Goal: Task Accomplishment & Management: Manage account settings

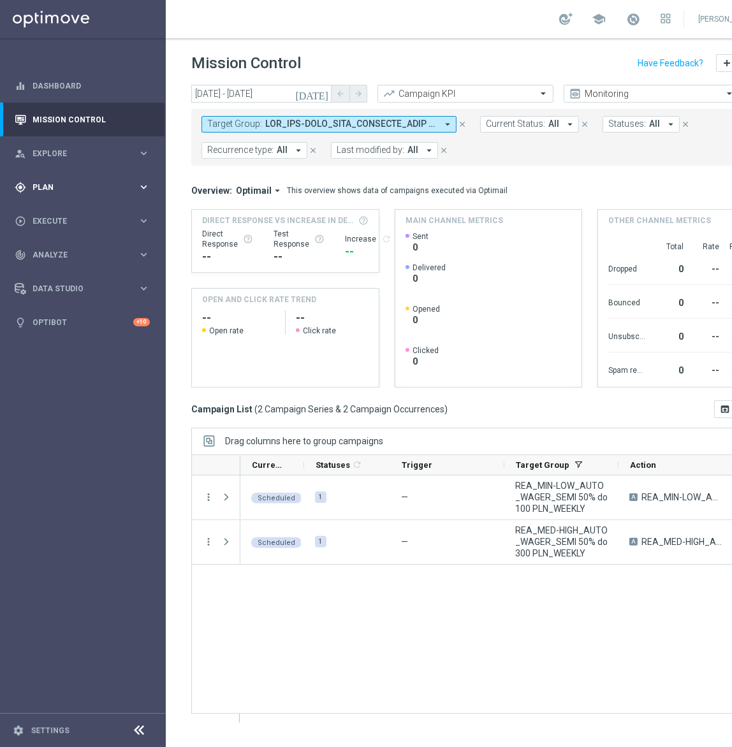
click at [128, 192] on div "gps_fixed Plan" at bounding box center [76, 187] width 123 height 11
click at [73, 214] on link "Target Groups" at bounding box center [82, 213] width 99 height 10
click at [414, 126] on span at bounding box center [350, 124] width 171 height 11
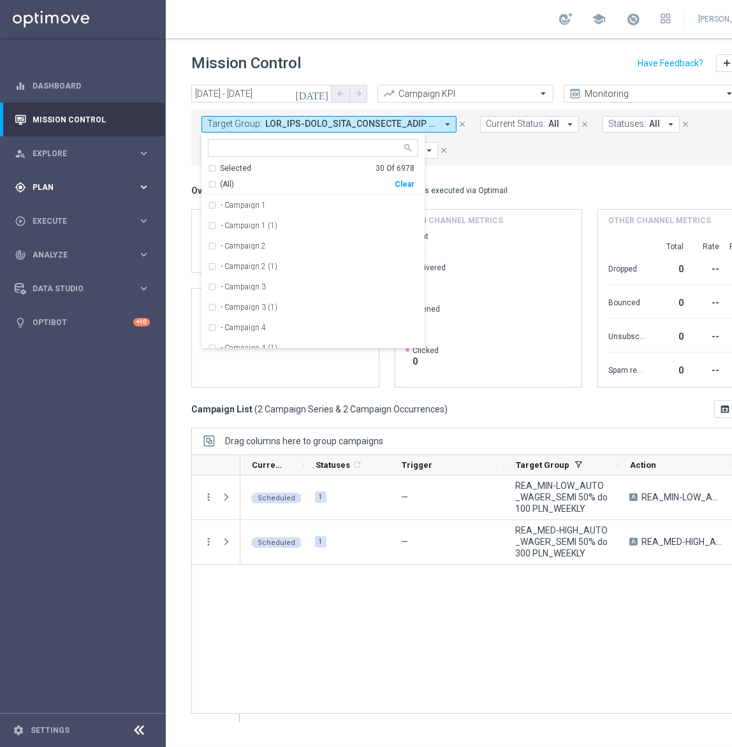
click at [133, 190] on span "Plan" at bounding box center [84, 188] width 105 height 8
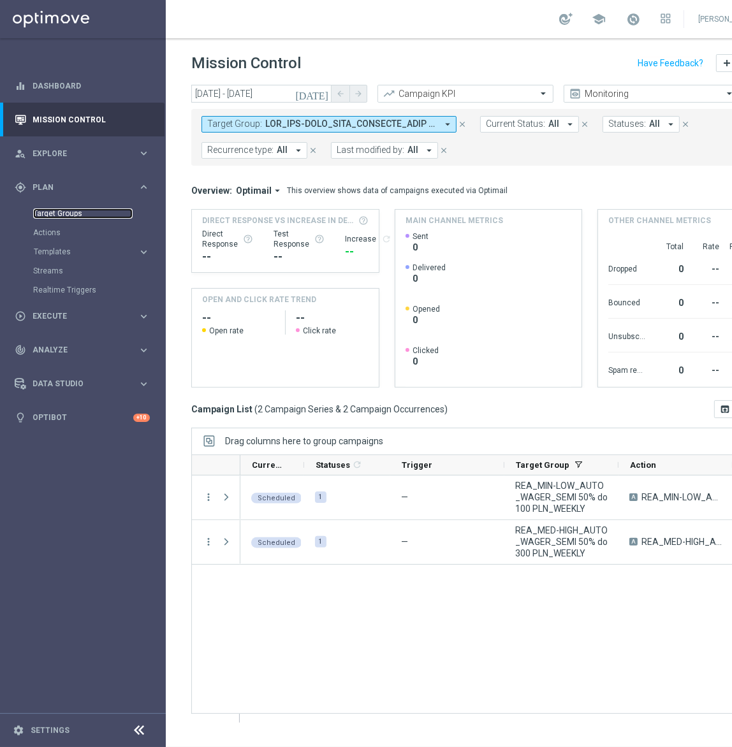
click at [82, 214] on link "Target Groups" at bounding box center [82, 213] width 99 height 10
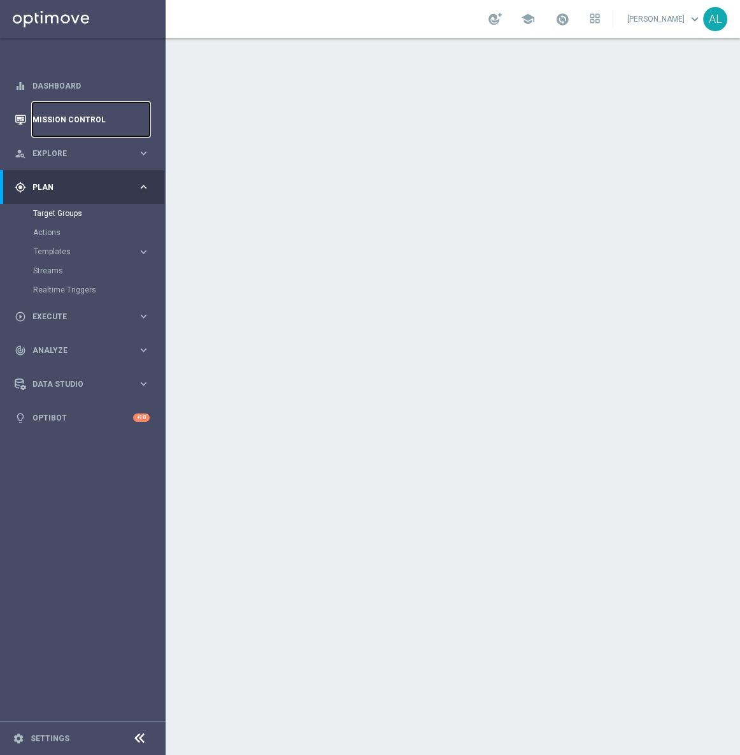
click at [97, 116] on link "Mission Control" at bounding box center [90, 120] width 117 height 34
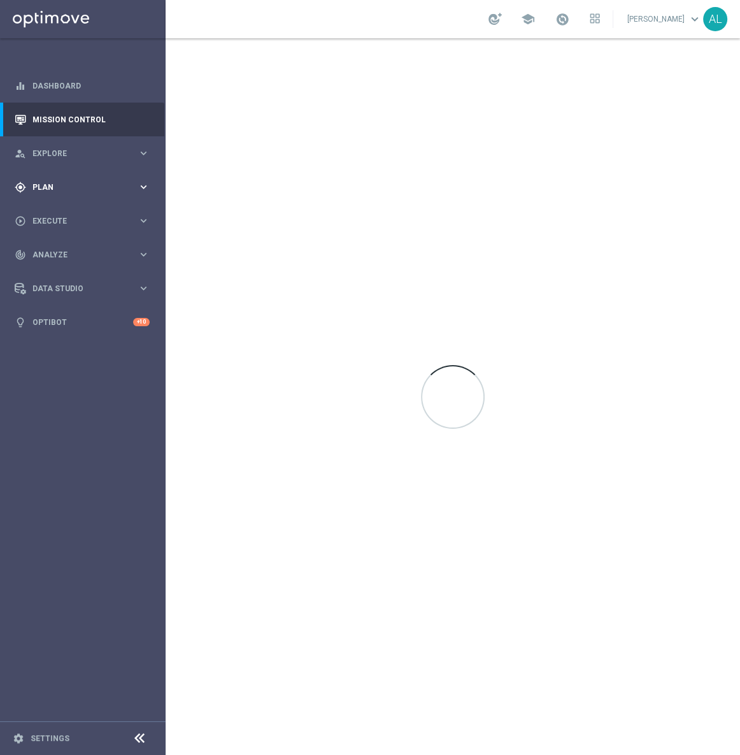
click at [102, 184] on span "Plan" at bounding box center [84, 188] width 105 height 8
click at [57, 210] on link "Target Groups" at bounding box center [82, 213] width 99 height 10
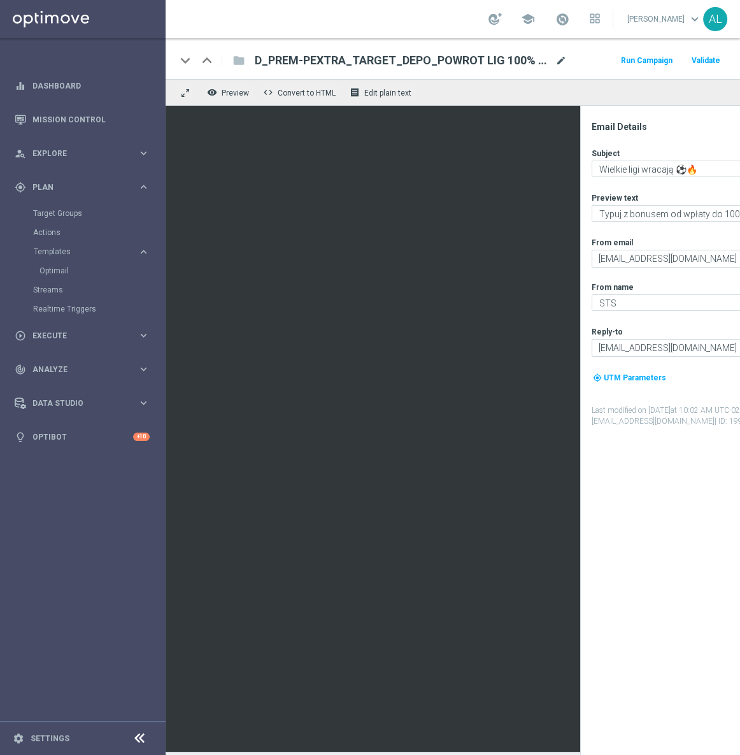
click at [559, 61] on span "mode_edit" at bounding box center [561, 60] width 11 height 11
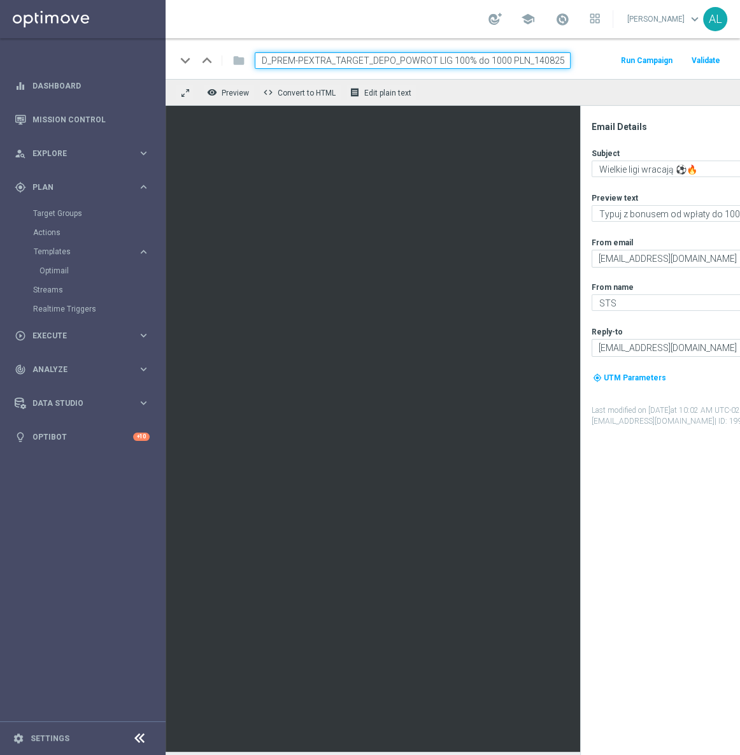
click at [488, 61] on input "D_PREM-PEXTRA_TARGET_DEPO_POWROT LIG 100% do 1000 PLN_140825" at bounding box center [413, 60] width 316 height 17
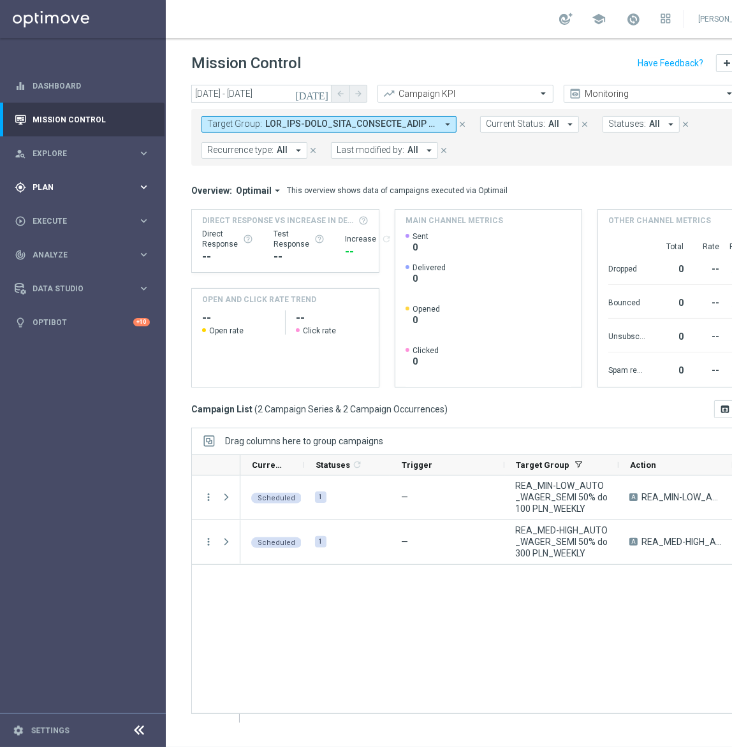
click at [114, 176] on div "gps_fixed Plan keyboard_arrow_right" at bounding box center [82, 187] width 164 height 34
click at [69, 213] on link "Target Groups" at bounding box center [82, 213] width 99 height 10
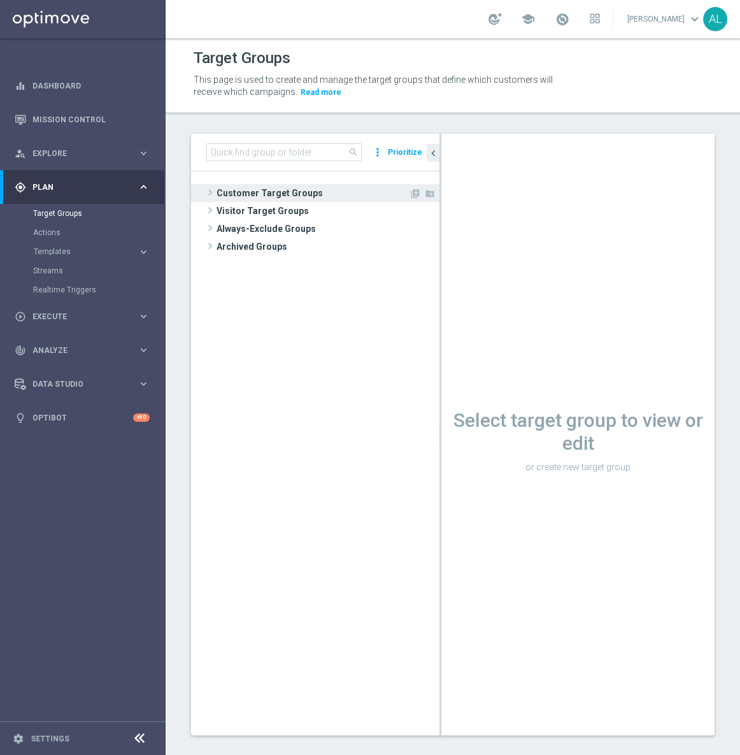
click at [254, 198] on span "Customer Target Groups" at bounding box center [313, 193] width 192 height 18
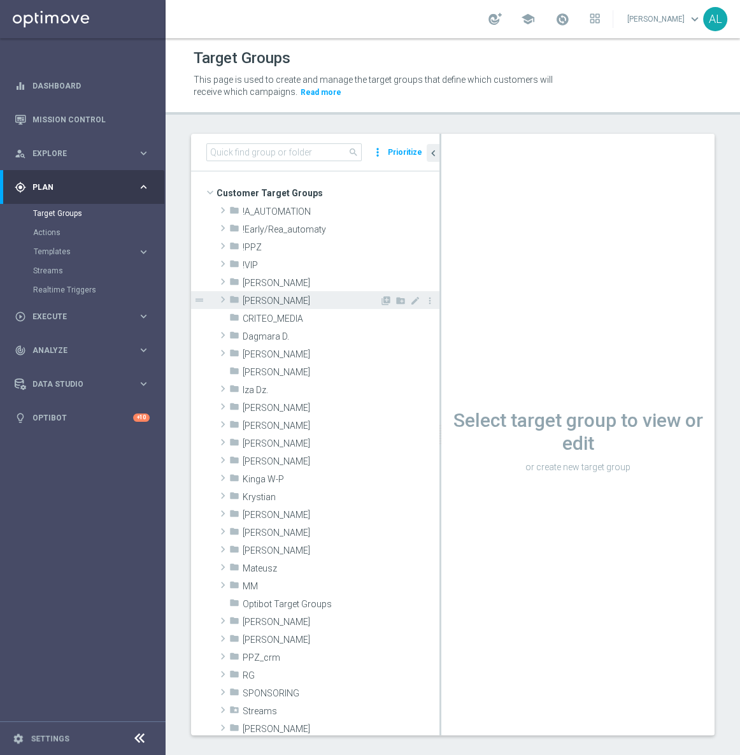
click at [263, 301] on span "Antoni L." at bounding box center [311, 301] width 137 height 11
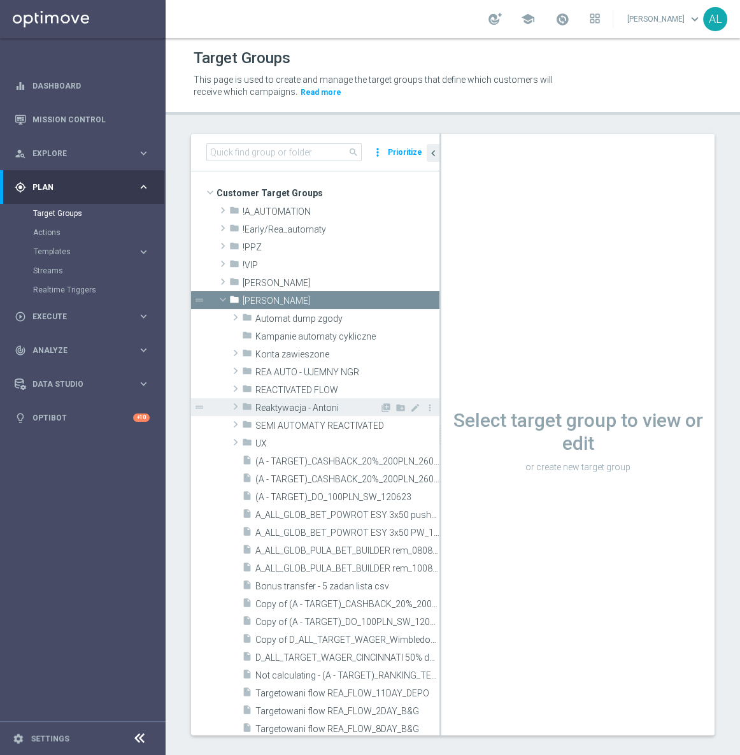
click at [231, 408] on span at bounding box center [235, 406] width 13 height 15
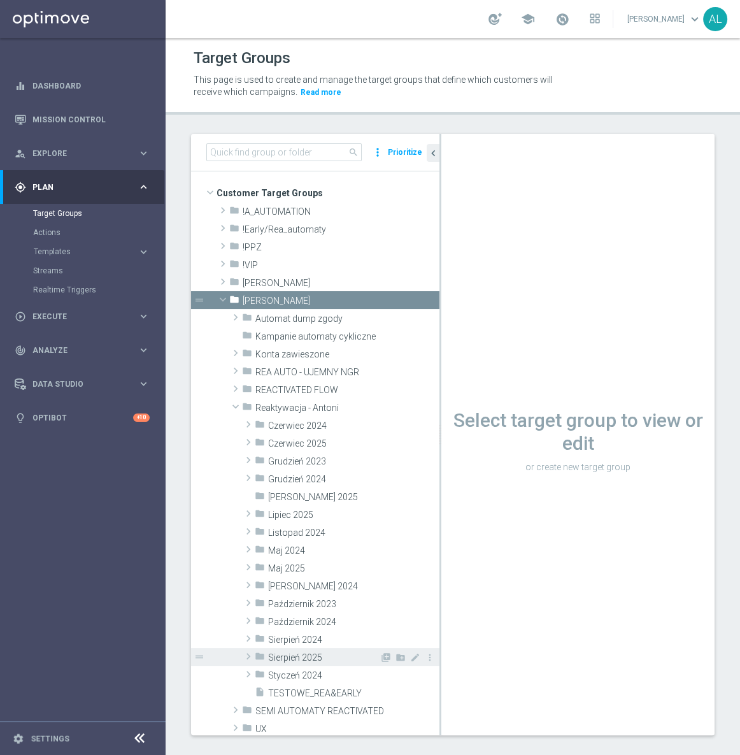
click at [296, 655] on span "Sierpień 2025" at bounding box center [324, 658] width 112 height 11
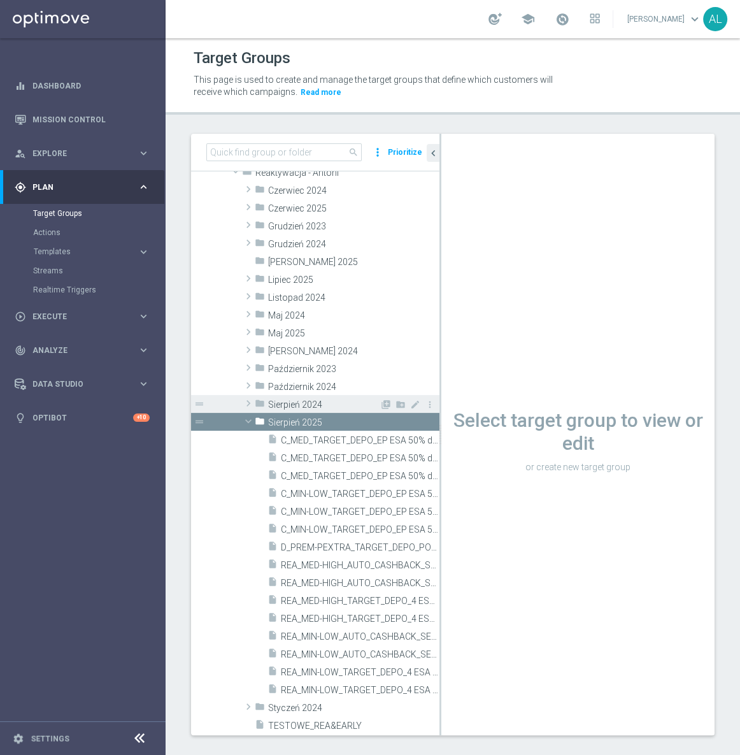
scroll to position [347, 0]
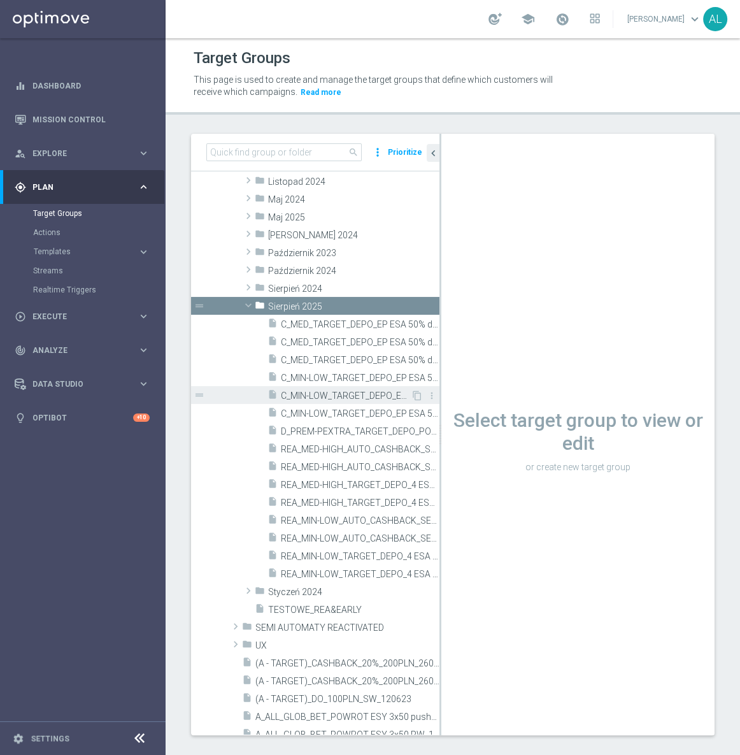
click at [365, 400] on span "C_MIN-LOW_TARGET_DEPO_EP ESA 50% do 100 zl sms_050825" at bounding box center [346, 396] width 130 height 11
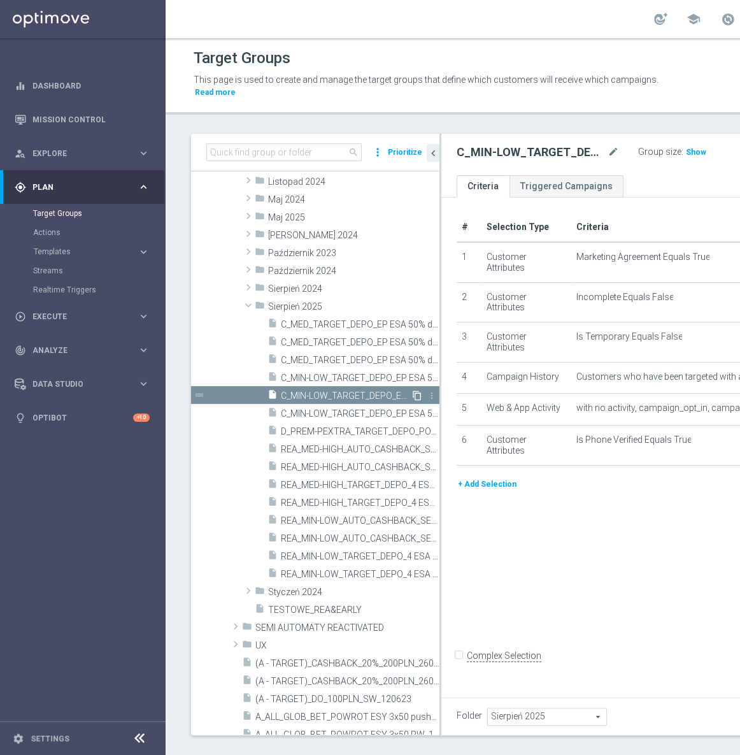
click at [412, 394] on icon "content_copy" at bounding box center [417, 396] width 10 height 10
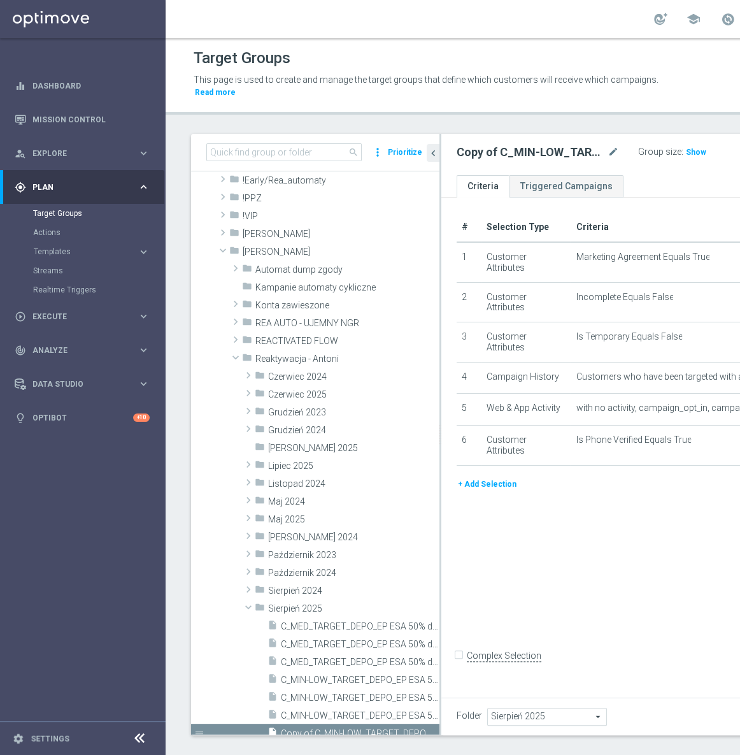
scroll to position [173, 0]
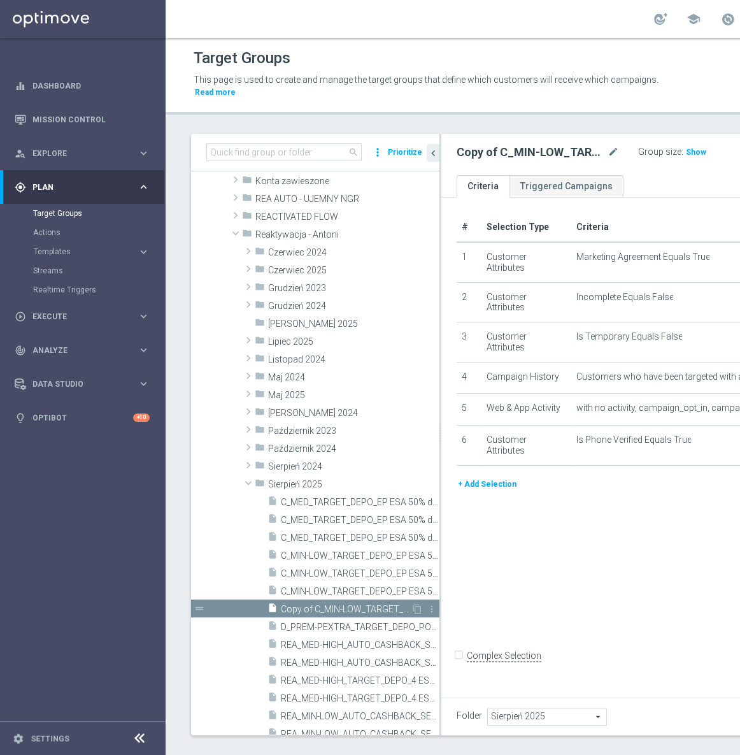
click at [302, 607] on span "Copy of C_MIN-LOW_TARGET_DEPO_EP ESA 50% do 100 zl sms_050825" at bounding box center [346, 609] width 130 height 11
click at [608, 153] on icon "mode_edit" at bounding box center [613, 152] width 11 height 15
click at [434, 150] on icon "chevron_left" at bounding box center [434, 153] width 12 height 12
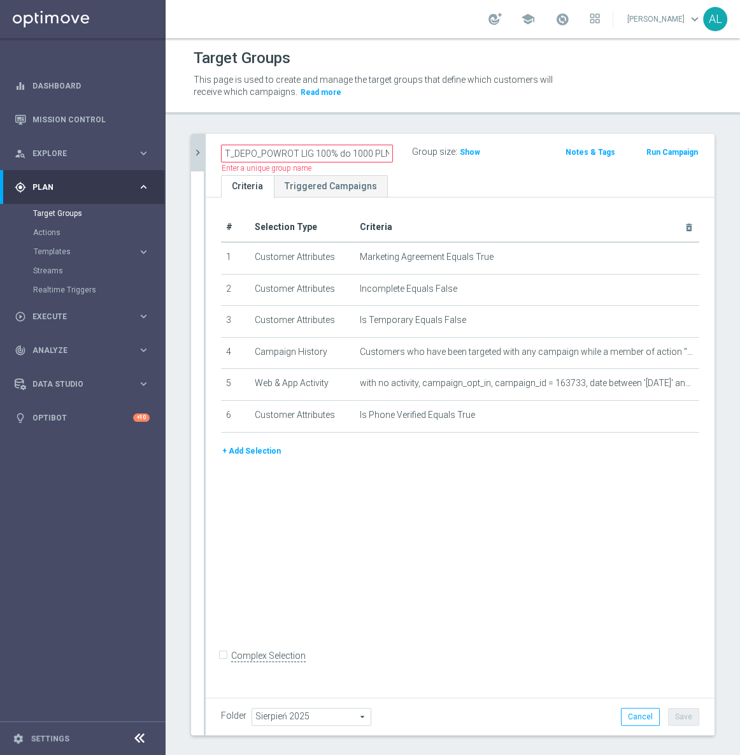
scroll to position [0, 133]
click at [357, 152] on input "D_PREM-PEXTRA_TARGET_DEPO_POWROT LIG 100% do 1000 PLN_140825" at bounding box center [307, 154] width 172 height 18
type input "D_PREM-PEXTRA_TARGET_DEPO_POWROT LIG 100% do 1000 PLN sms_140825"
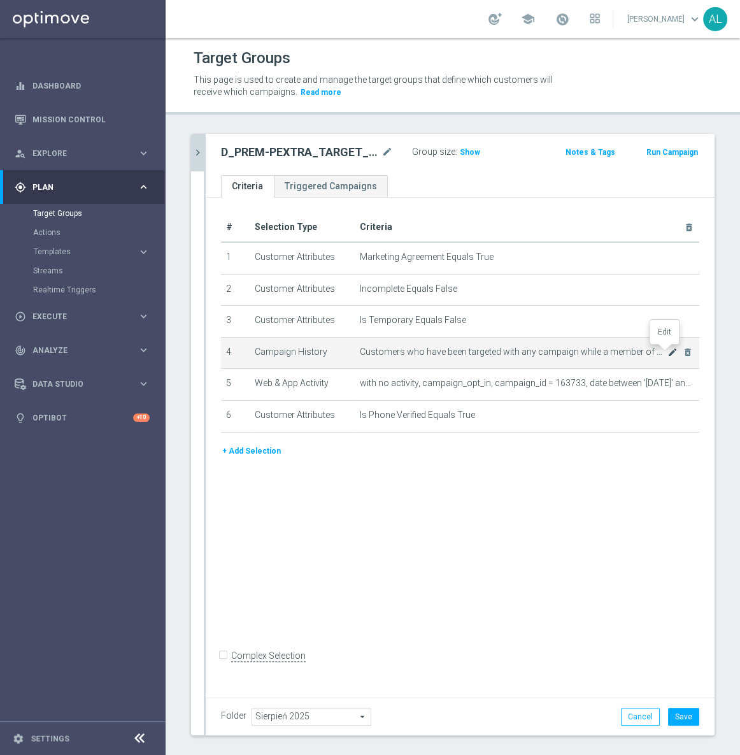
click at [668, 352] on icon "mode_edit" at bounding box center [673, 352] width 10 height 10
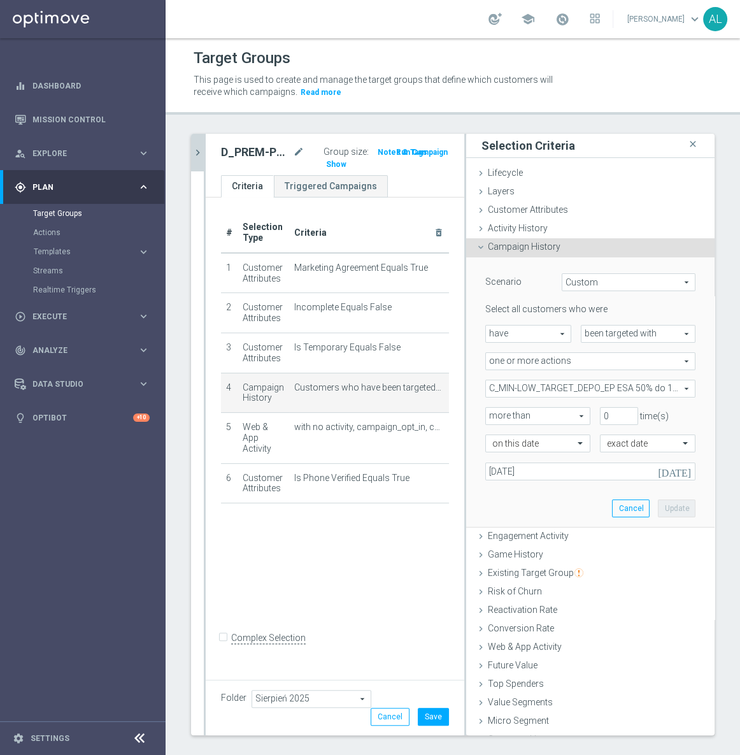
click at [516, 387] on span "C_MIN-LOW_TARGET_DEPO_EP ESA 50% do 100 zl_050825" at bounding box center [590, 388] width 209 height 17
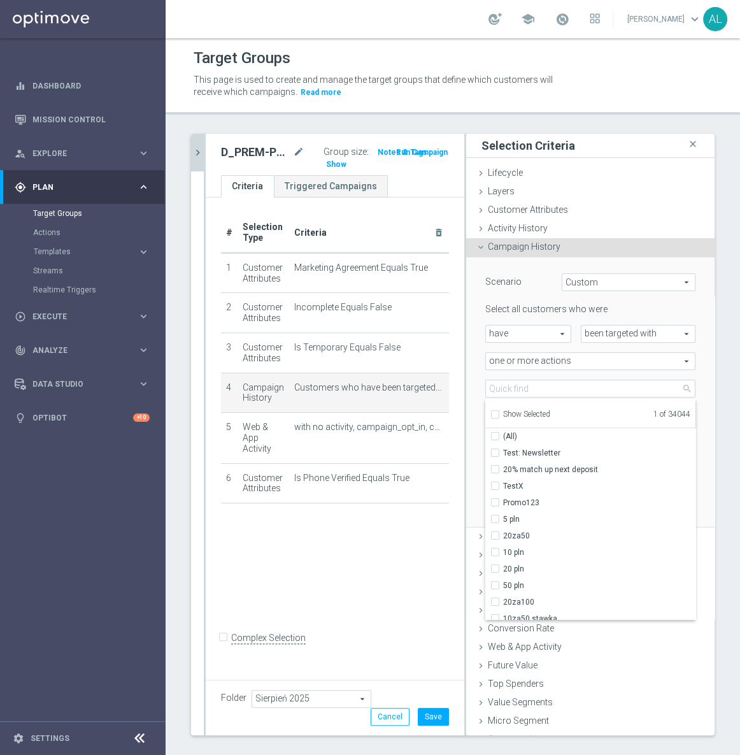
click at [509, 419] on label "Show Selected" at bounding box center [526, 415] width 47 height 11
click at [499, 419] on input "Show Selected" at bounding box center [495, 416] width 8 height 8
checkbox input "true"
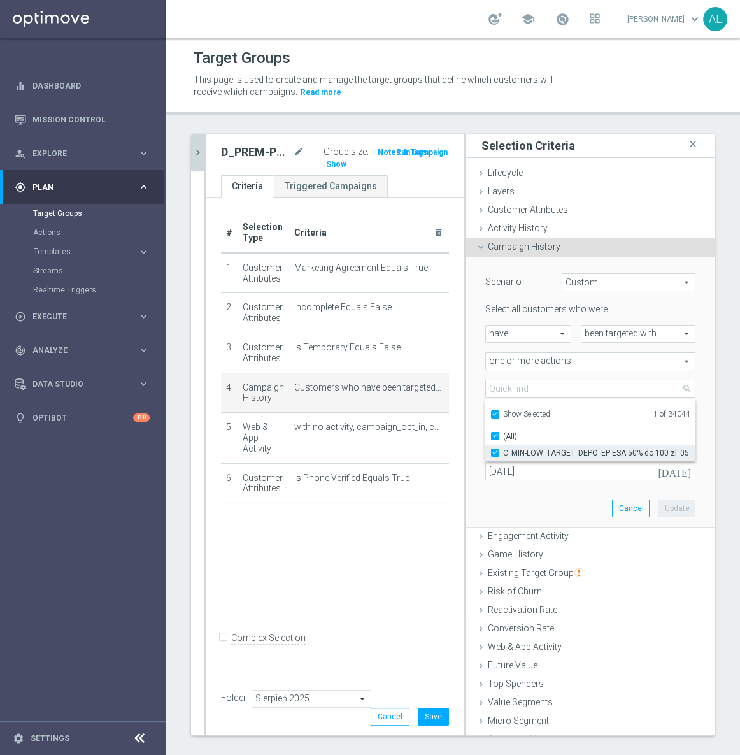
click at [510, 454] on span "C_MIN-LOW_TARGET_DEPO_EP ESA 50% do 100 zl_050825" at bounding box center [599, 453] width 192 height 10
click at [503, 454] on input "C_MIN-LOW_TARGET_DEPO_EP ESA 50% do 100 zl_050825" at bounding box center [499, 453] width 8 height 8
checkbox input "false"
type input "Select Action"
checkbox input "false"
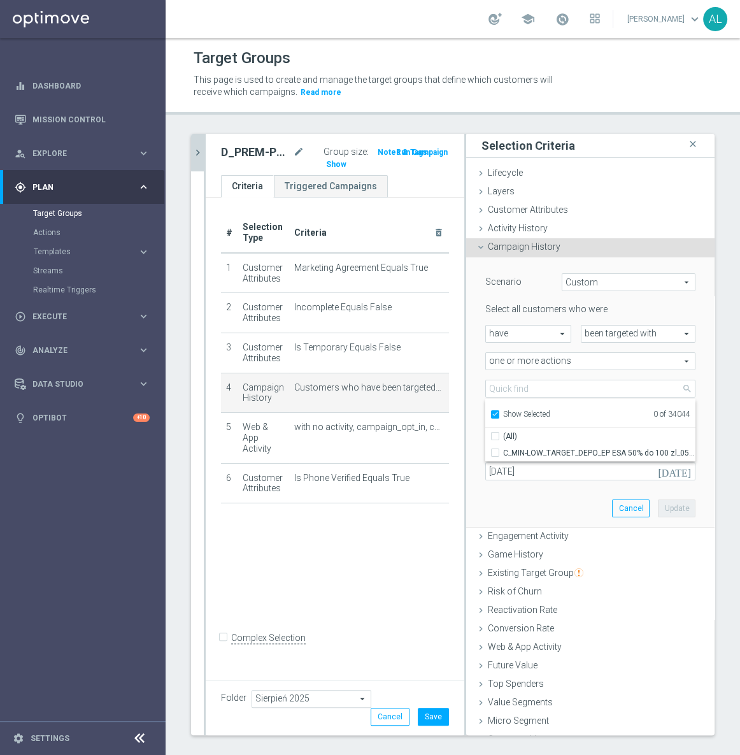
click at [514, 412] on span "Show Selected" at bounding box center [526, 414] width 47 height 9
click at [499, 412] on input "Show Selected" at bounding box center [495, 416] width 8 height 8
checkbox input "false"
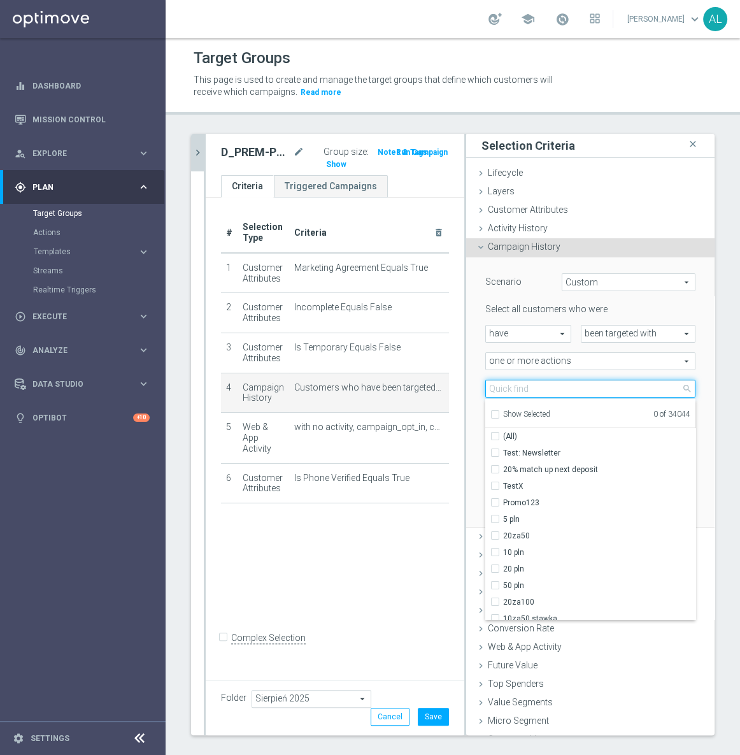
click at [516, 391] on input "search" at bounding box center [591, 389] width 210 height 18
paste input "D_PREM-PEXTRA_TARGET_DEPO_POWROT LIG 100% do 1000 PLN_140825"
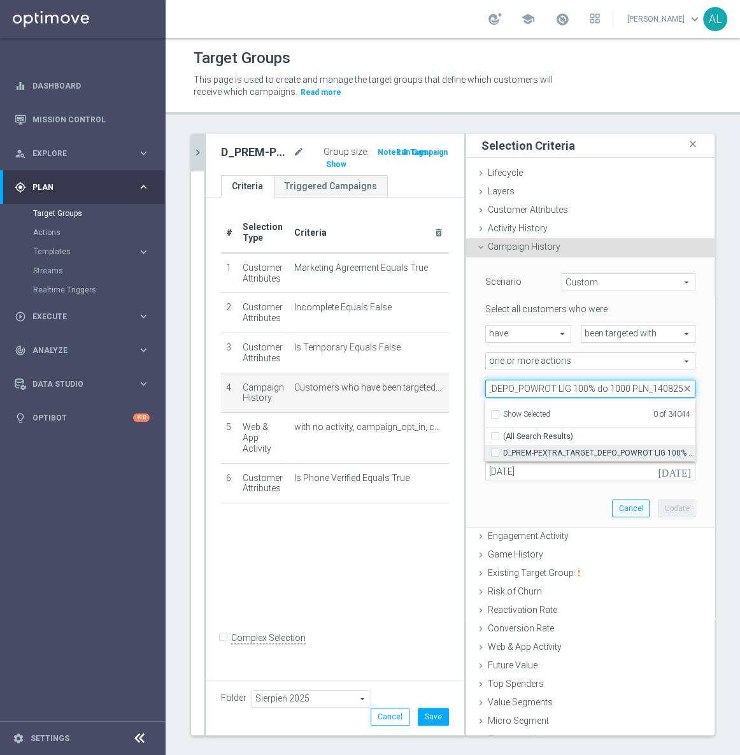
type input "D_PREM-PEXTRA_TARGET_DEPO_POWROT LIG 100% do 1000 PLN_140825"
click at [505, 449] on span "D_PREM-PEXTRA_TARGET_DEPO_POWROT LIG 100% do 1000 PLN_140825" at bounding box center [599, 453] width 192 height 10
click at [503, 449] on input "D_PREM-PEXTRA_TARGET_DEPO_POWROT LIG 100% do 1000 PLN_140825" at bounding box center [499, 453] width 8 height 8
checkbox input "true"
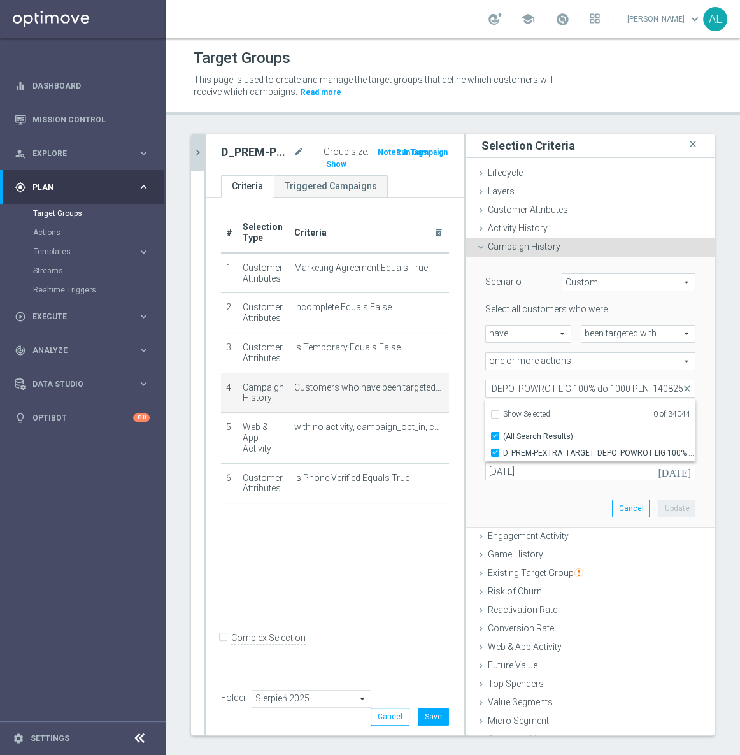
type input "D_PREM-PEXTRA_TARGET_DEPO_POWROT LIG 100% do 1000 PLN_140825"
checkbox input "true"
click at [525, 495] on div "Scenario Custom Custom arrow_drop_down search Select all customers who were hav…" at bounding box center [590, 392] width 229 height 270
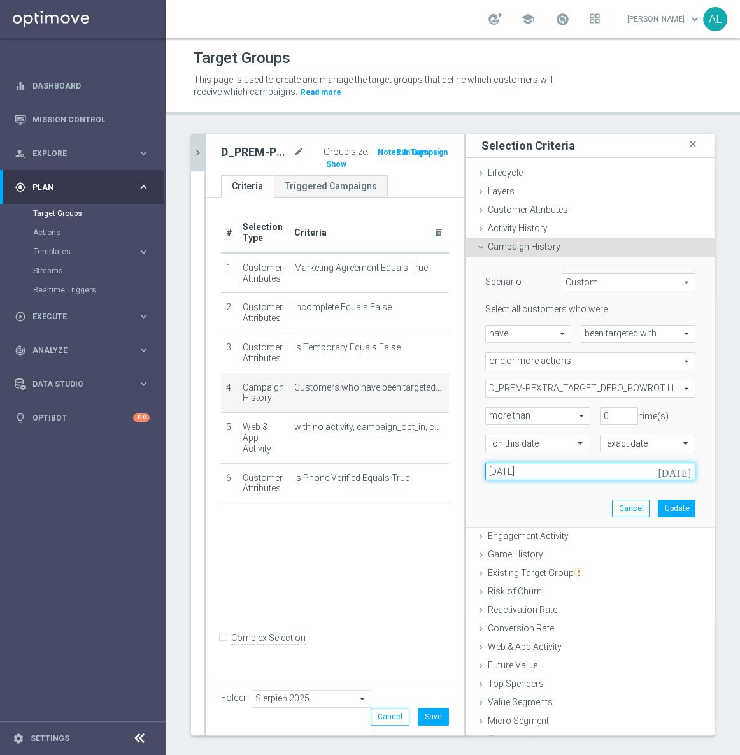
click at [527, 466] on input "05 Aug 2025" at bounding box center [591, 472] width 210 height 18
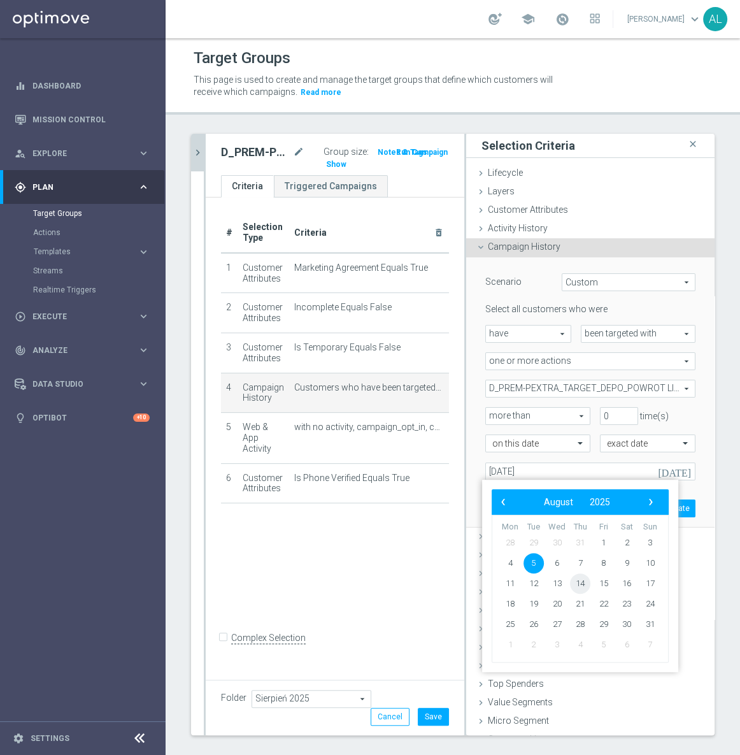
click at [581, 586] on span "14" at bounding box center [580, 584] width 20 height 20
type input "14 Aug 2025"
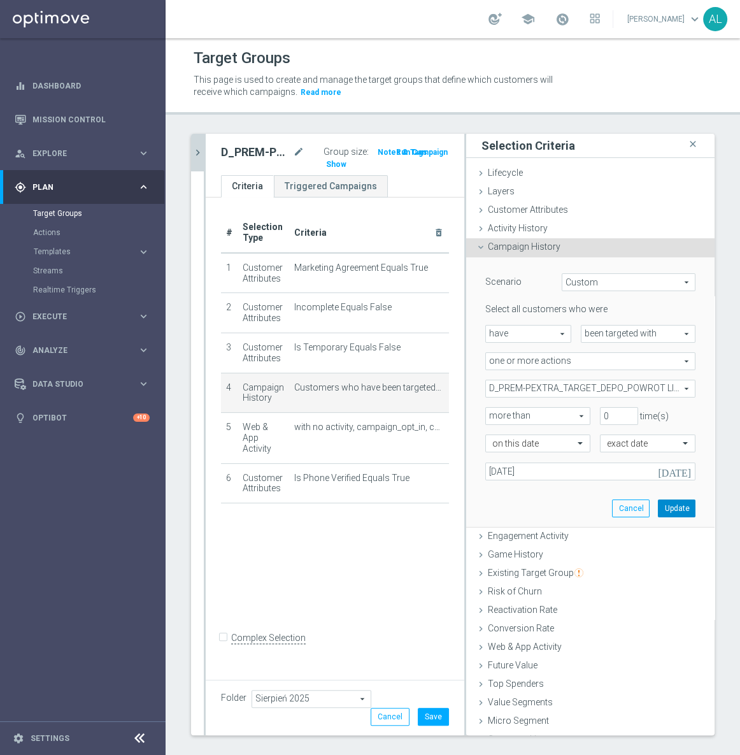
click at [658, 509] on button "Update" at bounding box center [677, 509] width 38 height 18
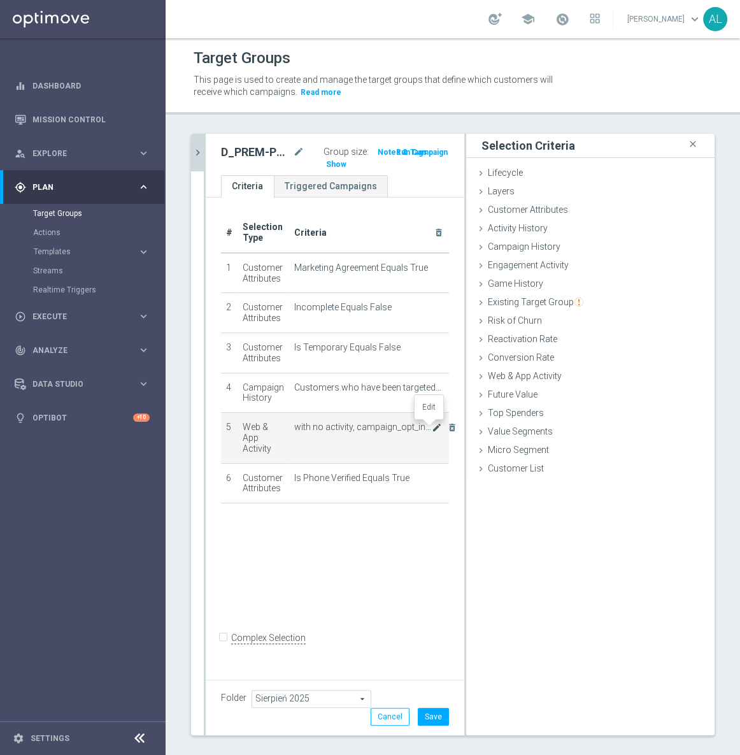
click at [432, 429] on icon "mode_edit" at bounding box center [437, 427] width 10 height 10
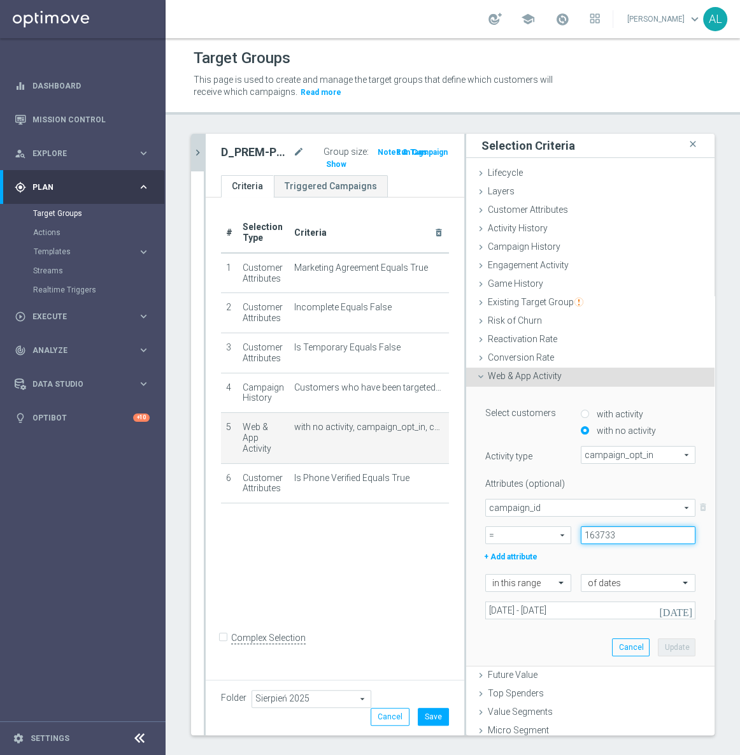
click at [598, 541] on input "163733" at bounding box center [638, 535] width 115 height 18
paste input "7054"
type input "167054"
click at [494, 609] on input "05 Aug 2025 - 10 Aug 2025" at bounding box center [591, 611] width 210 height 18
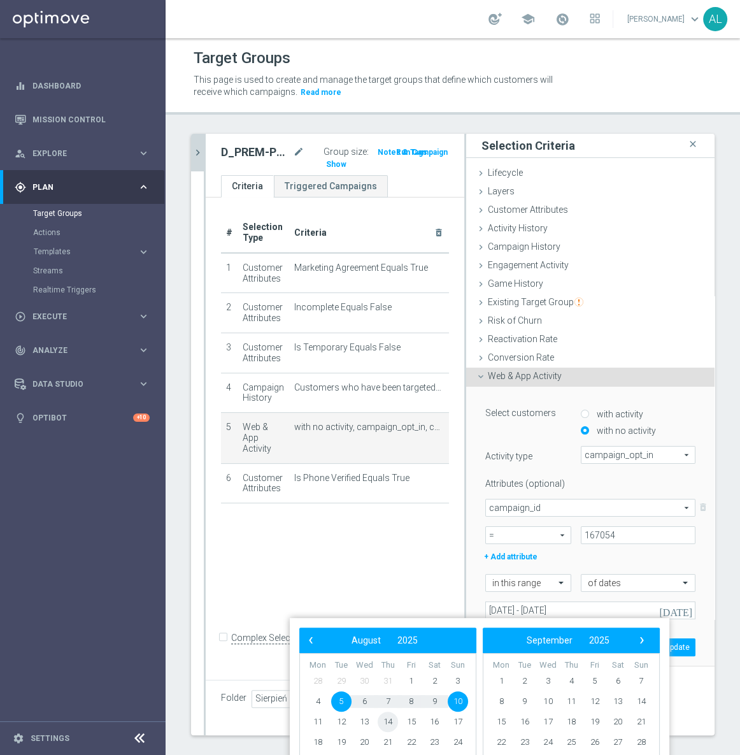
click at [386, 726] on span "14" at bounding box center [388, 722] width 20 height 20
click at [459, 723] on span "17" at bounding box center [458, 722] width 20 height 20
type input "14 Aug 2025 - 17 Aug 2025"
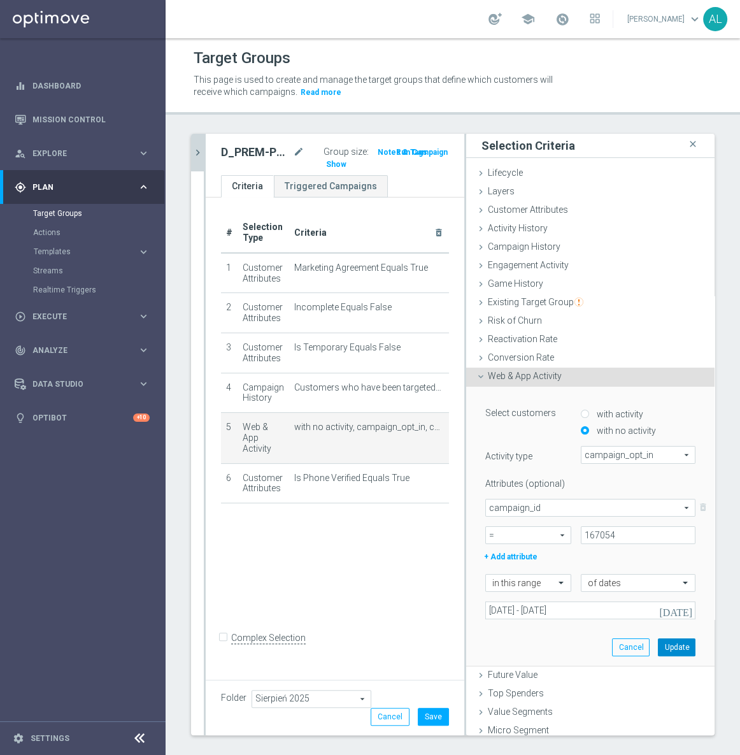
click at [658, 649] on button "Update" at bounding box center [677, 648] width 38 height 18
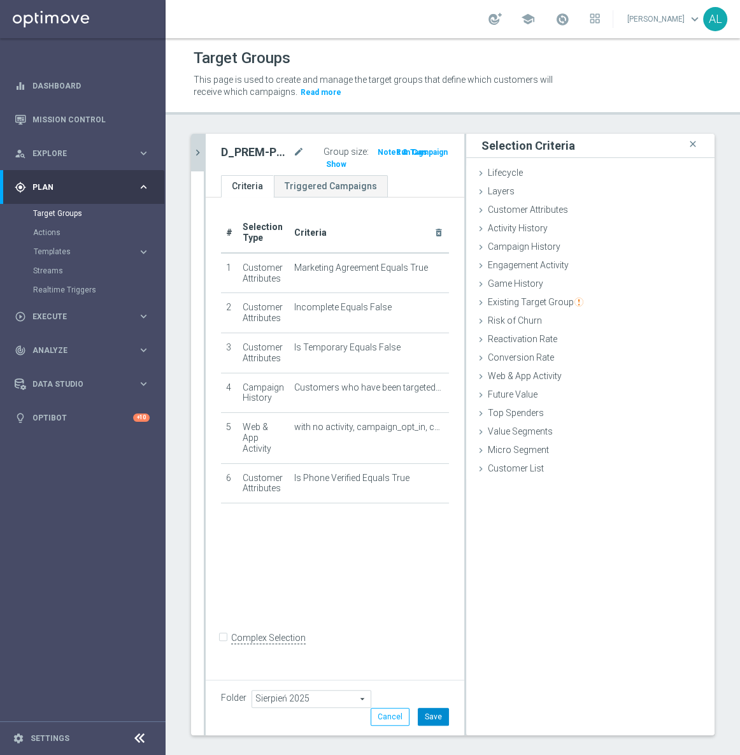
click at [437, 720] on button "Save" at bounding box center [433, 717] width 31 height 18
click at [198, 150] on icon "chevron_right" at bounding box center [198, 153] width 12 height 12
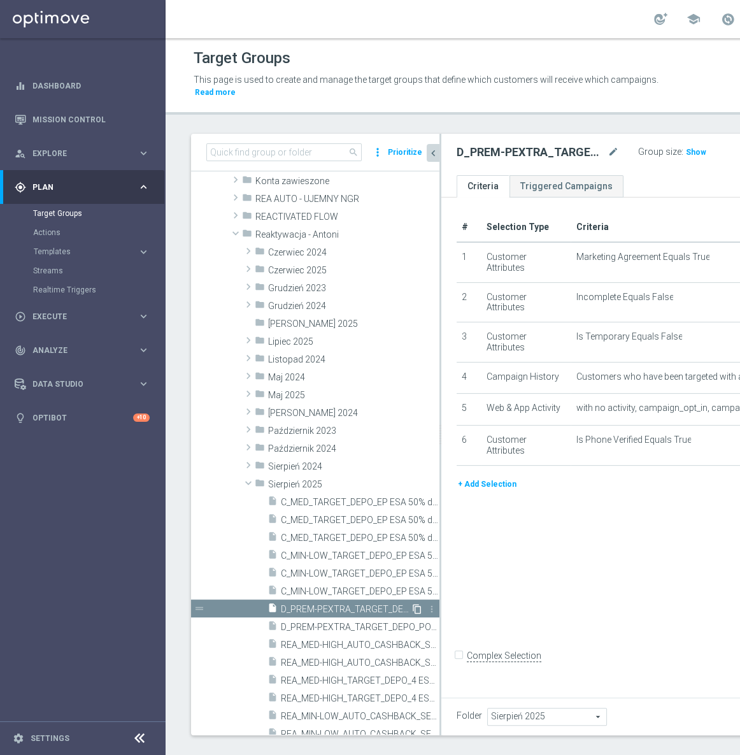
click at [412, 610] on icon "content_copy" at bounding box center [417, 609] width 10 height 10
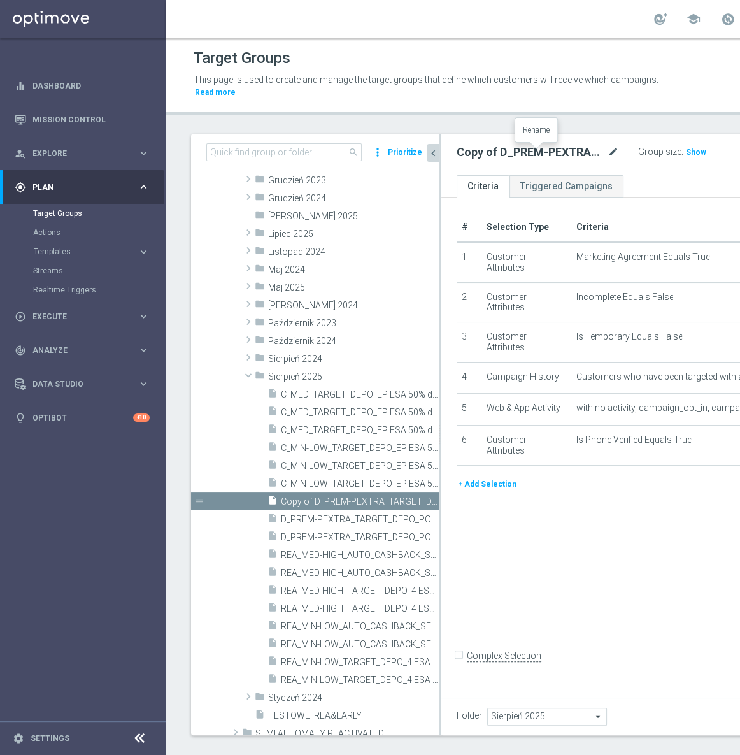
click at [608, 153] on icon "mode_edit" at bounding box center [613, 152] width 11 height 15
click at [519, 554] on div "# Selection Type Criteria delete_forever 1 Customer Attributes Marketing Agreem…" at bounding box center [661, 445] width 439 height 495
click at [474, 150] on input "D_ALL_TARGET_WAGER_CINCINNATI 50% do 300 PLN_140825" at bounding box center [526, 154] width 139 height 18
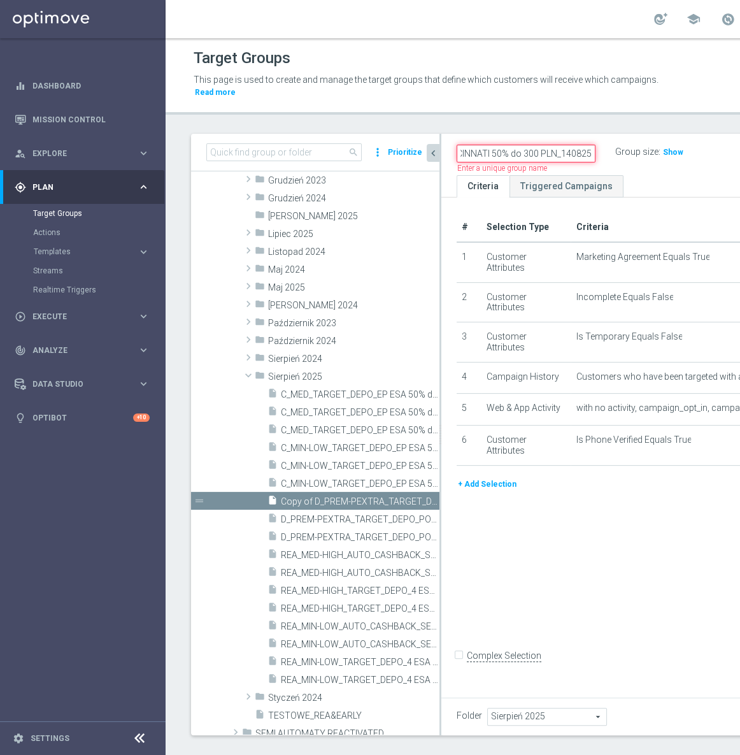
click at [465, 154] on input "D_ALL_TARGET_WAGER_CINCINNATI 50% do 300 PLN_140825" at bounding box center [526, 154] width 139 height 18
type input "D_ALL_TARGET_WAGER_CINCINNATI 50% do 300 PLN sms_140825"
click at [597, 605] on div "# Selection Type Criteria delete_forever 1 Customer Attributes Marketing Agreem…" at bounding box center [661, 445] width 439 height 495
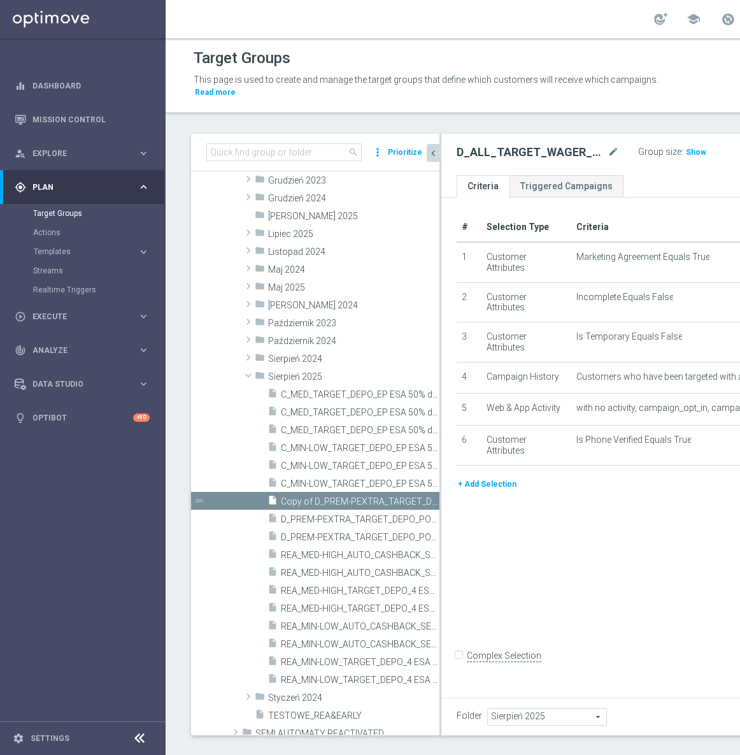
click at [431, 159] on button "chevron_left" at bounding box center [433, 153] width 13 height 18
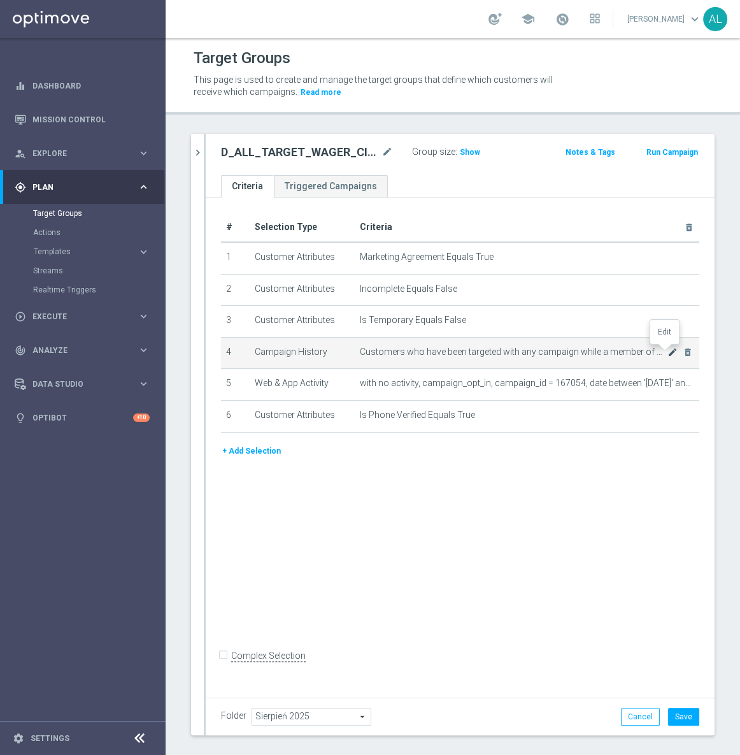
click at [668, 354] on icon "mode_edit" at bounding box center [673, 352] width 10 height 10
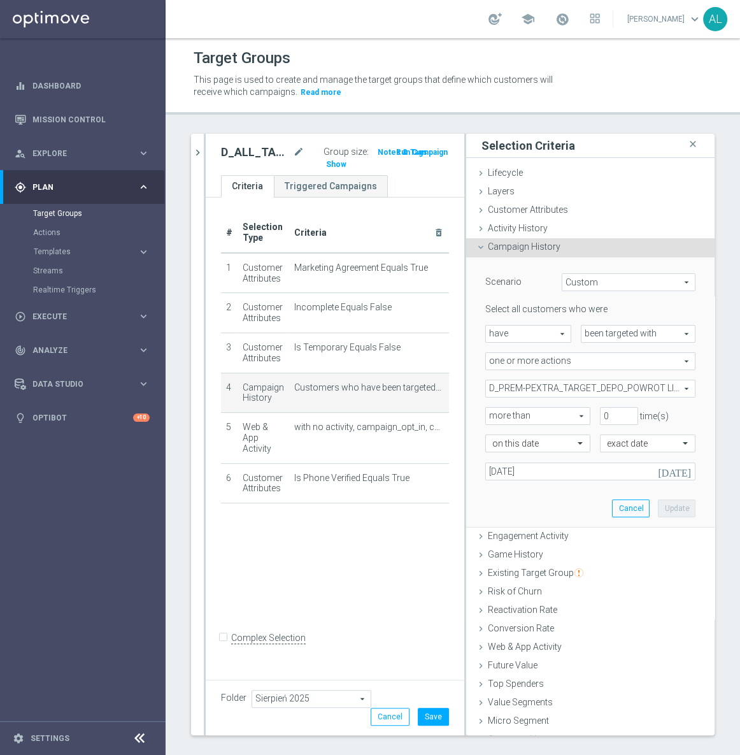
click at [545, 393] on span "D_PREM-PEXTRA_TARGET_DEPO_POWROT LIG 100% do 1000 PLN_140825" at bounding box center [590, 388] width 209 height 17
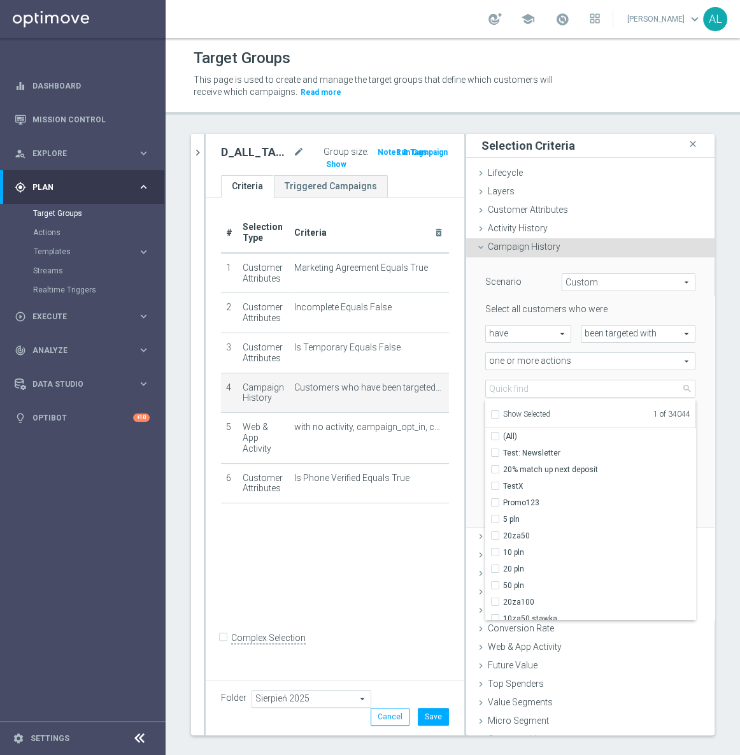
click at [507, 414] on span "Show Selected" at bounding box center [526, 414] width 47 height 9
click at [499, 414] on input "Show Selected" at bounding box center [495, 416] width 8 height 8
checkbox input "true"
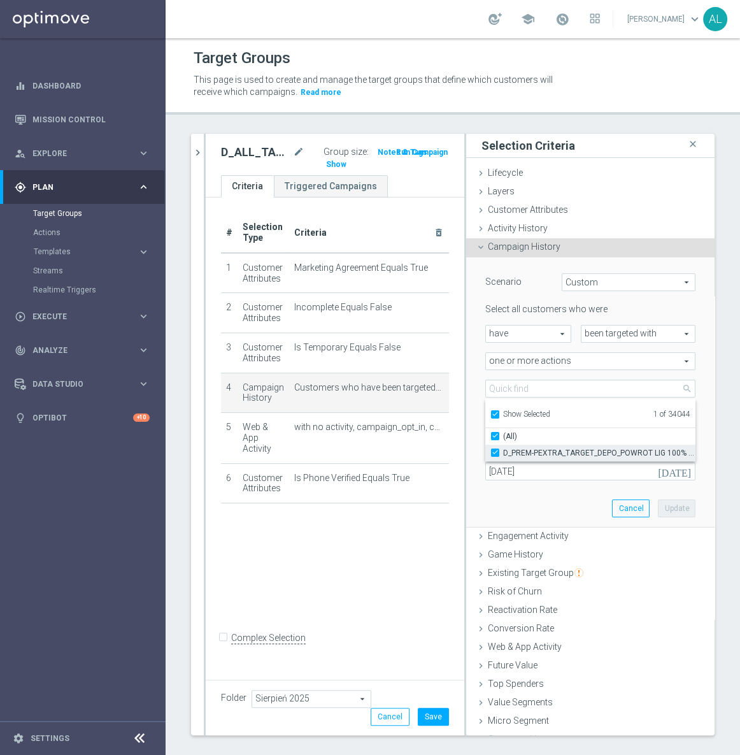
click at [531, 453] on span "D_PREM-PEXTRA_TARGET_DEPO_POWROT LIG 100% do 1000 PLN_140825" at bounding box center [599, 453] width 192 height 10
click at [503, 453] on input "D_PREM-PEXTRA_TARGET_DEPO_POWROT LIG 100% do 1000 PLN_140825" at bounding box center [499, 453] width 8 height 8
checkbox input "false"
type input "Select Action"
checkbox input "false"
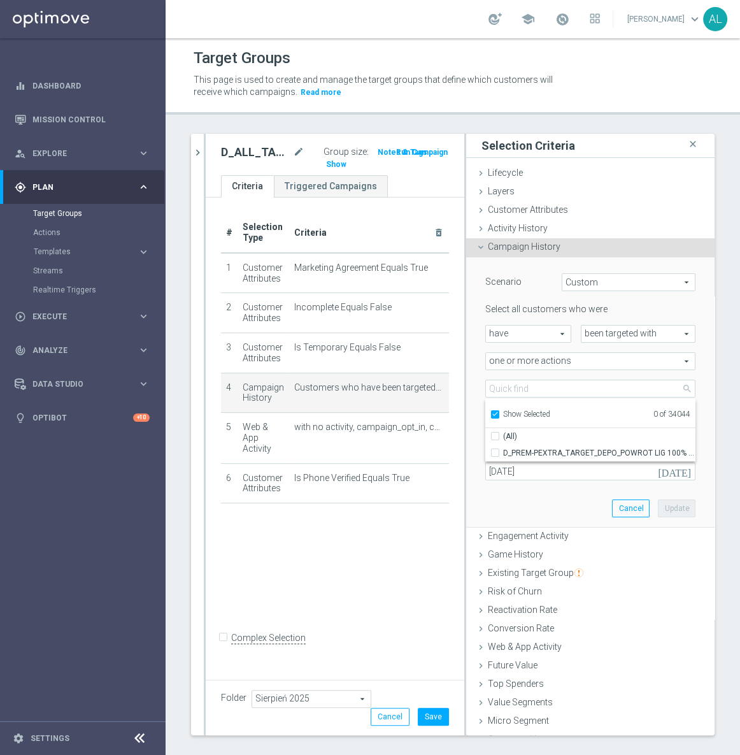
click at [508, 412] on span "Show Selected" at bounding box center [526, 414] width 47 height 9
click at [499, 412] on input "Show Selected" at bounding box center [495, 416] width 8 height 8
checkbox input "false"
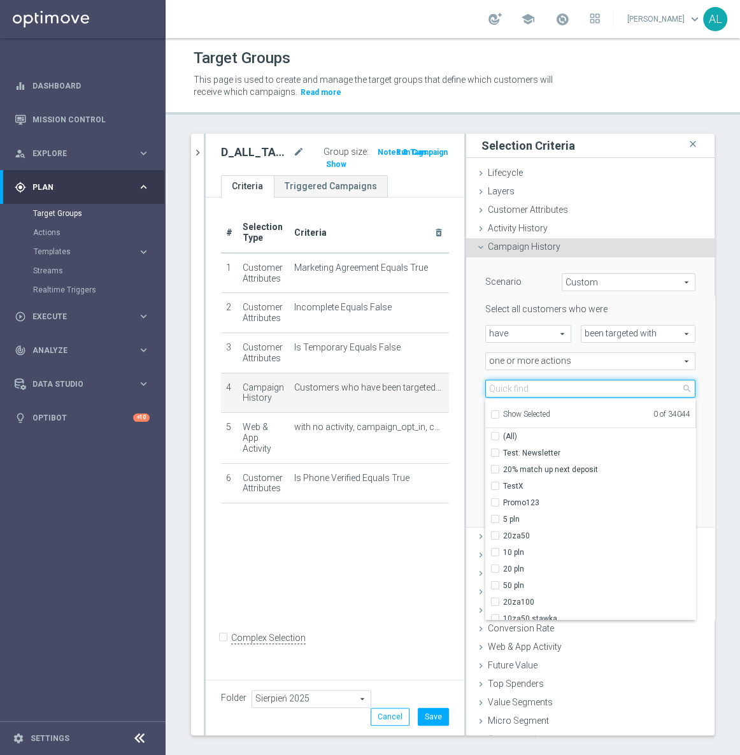
click at [517, 386] on input "search" at bounding box center [591, 389] width 210 height 18
paste input "D_ALL_TARGET_WAGER_CINCINNATI 50% do 300 PLN_140825"
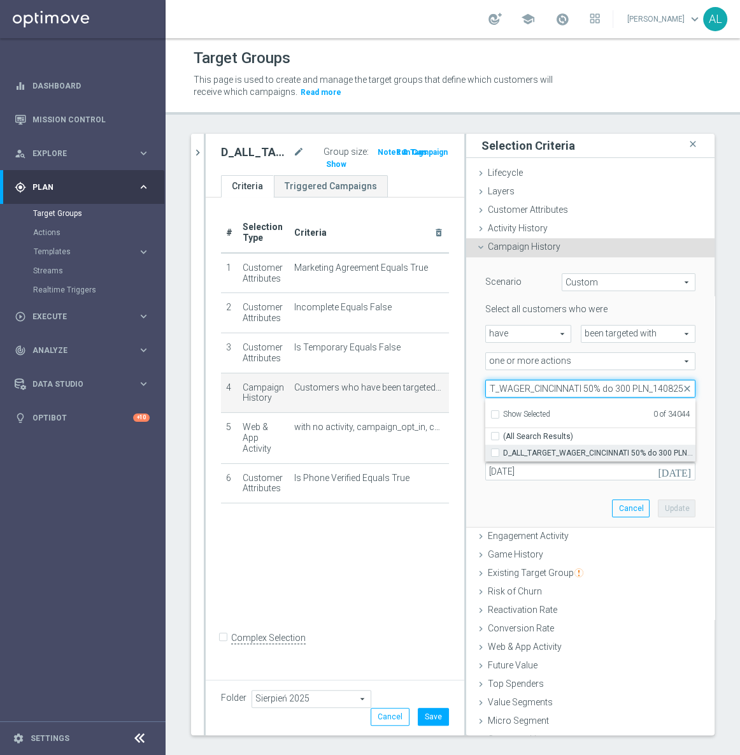
type input "D_ALL_TARGET_WAGER_CINCINNATI 50% do 300 PLN_140825"
click at [529, 453] on span "D_ALL_TARGET_WAGER_CINCINNATI 50% do 300 PLN_140825" at bounding box center [599, 453] width 192 height 10
click at [503, 453] on input "D_ALL_TARGET_WAGER_CINCINNATI 50% do 300 PLN_140825" at bounding box center [499, 453] width 8 height 8
checkbox input "true"
type input "D_ALL_TARGET_WAGER_CINCINNATI 50% do 300 PLN_140825"
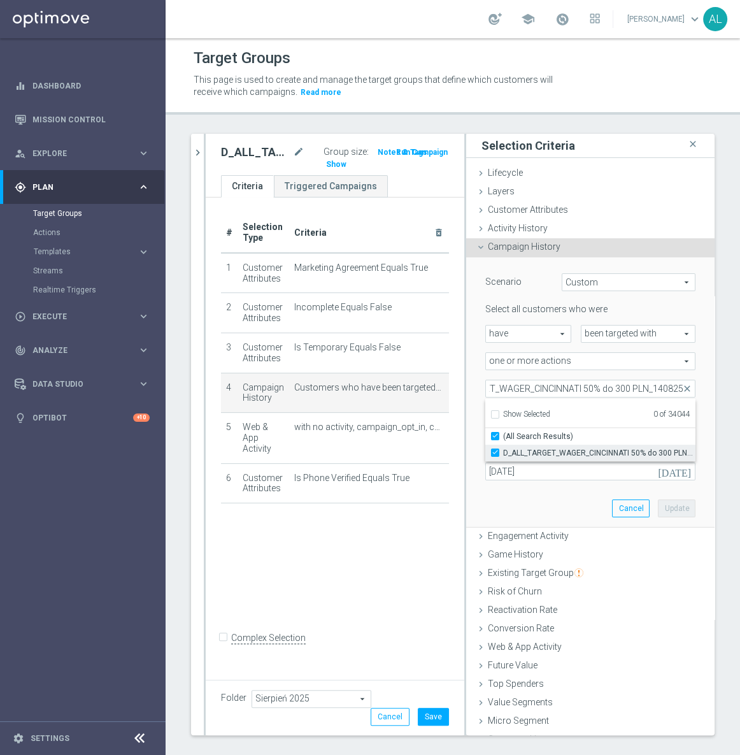
checkbox input "true"
click at [531, 499] on div "Scenario Custom Custom arrow_drop_down search Select all customers who were hav…" at bounding box center [590, 392] width 229 height 270
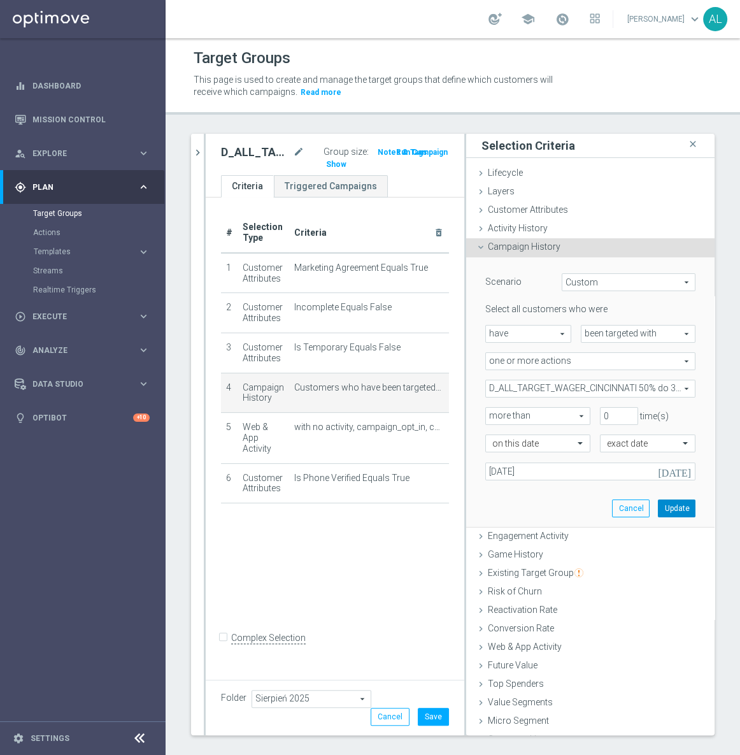
click at [658, 505] on button "Update" at bounding box center [677, 509] width 38 height 18
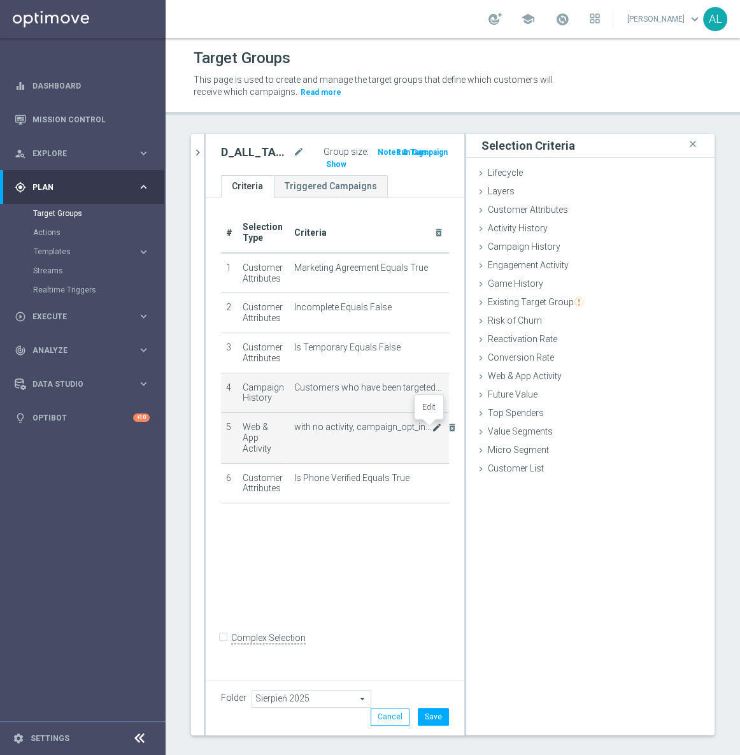
click at [432, 428] on icon "mode_edit" at bounding box center [437, 427] width 10 height 10
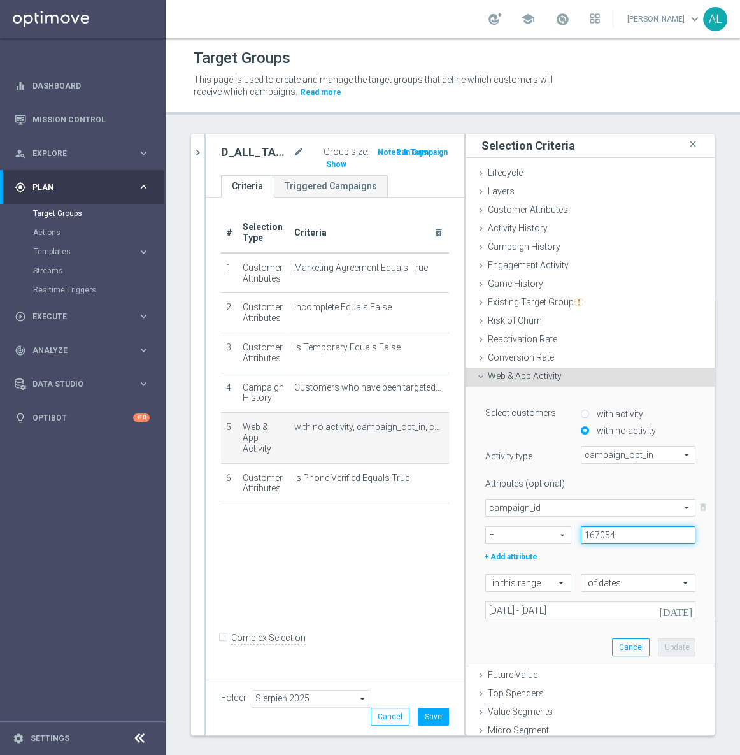
click at [581, 534] on input "167054" at bounding box center [638, 535] width 115 height 18
paste input "6686"
type input "166686"
click at [659, 646] on button "Update" at bounding box center [677, 648] width 38 height 18
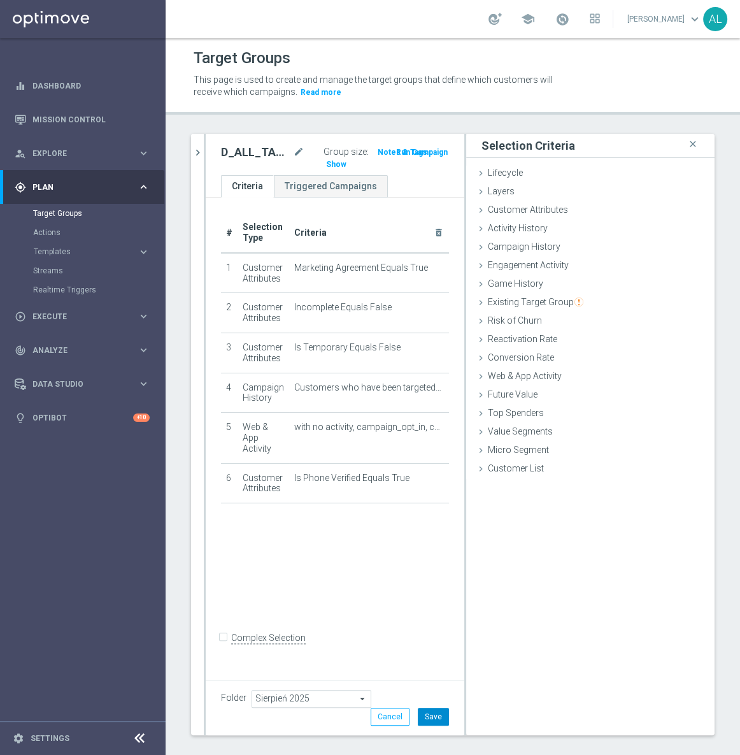
click at [426, 721] on button "Save" at bounding box center [433, 717] width 31 height 18
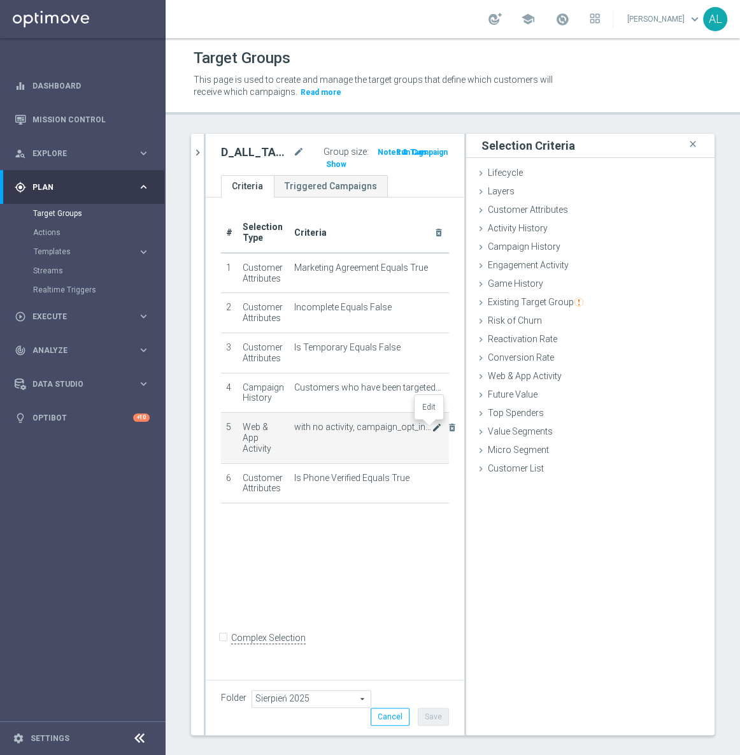
click at [432, 426] on icon "mode_edit" at bounding box center [437, 427] width 10 height 10
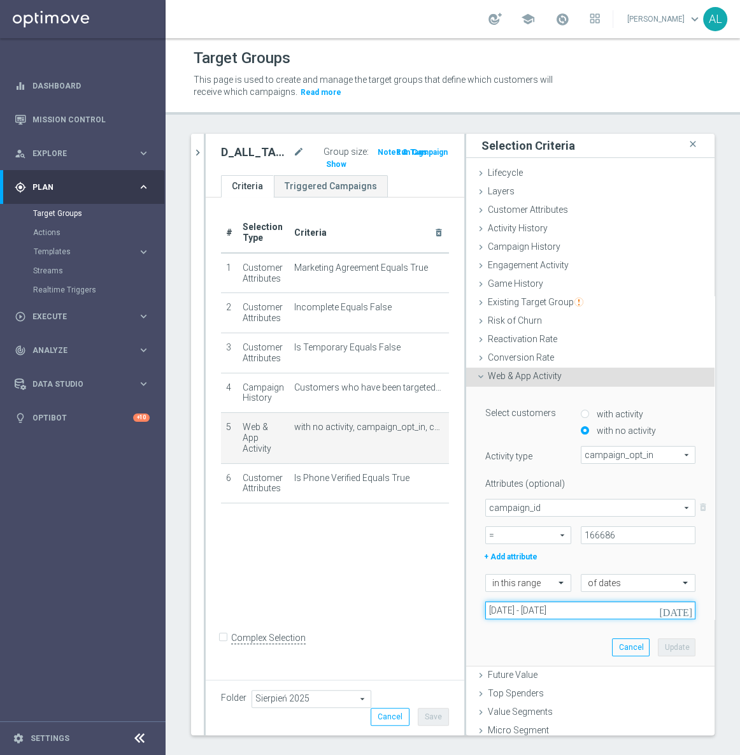
click at [579, 609] on input "14 Aug 2025 - 17 Aug 2025" at bounding box center [591, 611] width 210 height 18
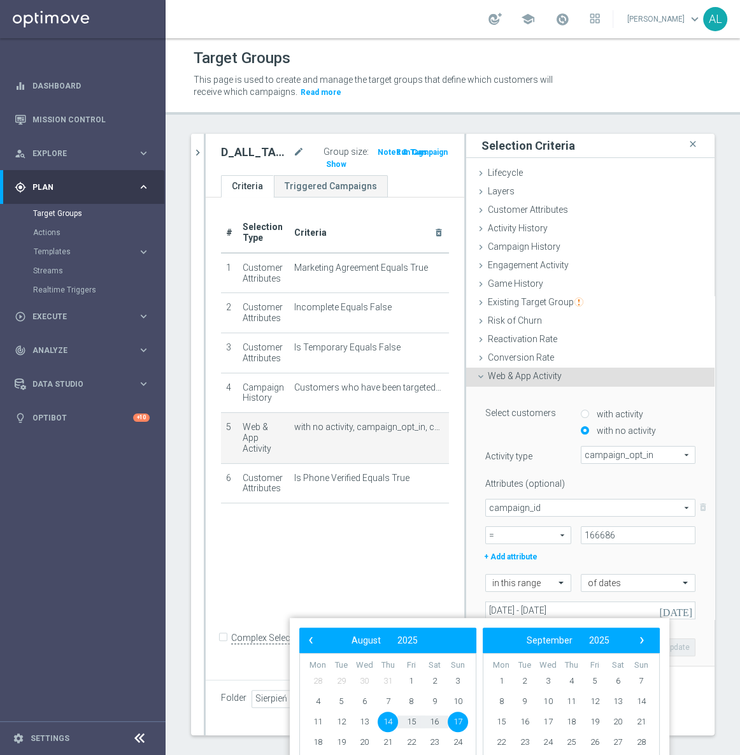
click at [393, 723] on span "14" at bounding box center [388, 722] width 20 height 20
click at [325, 741] on span "18" at bounding box center [318, 742] width 20 height 20
type input "14 Aug 2025 - 18 Aug 2025"
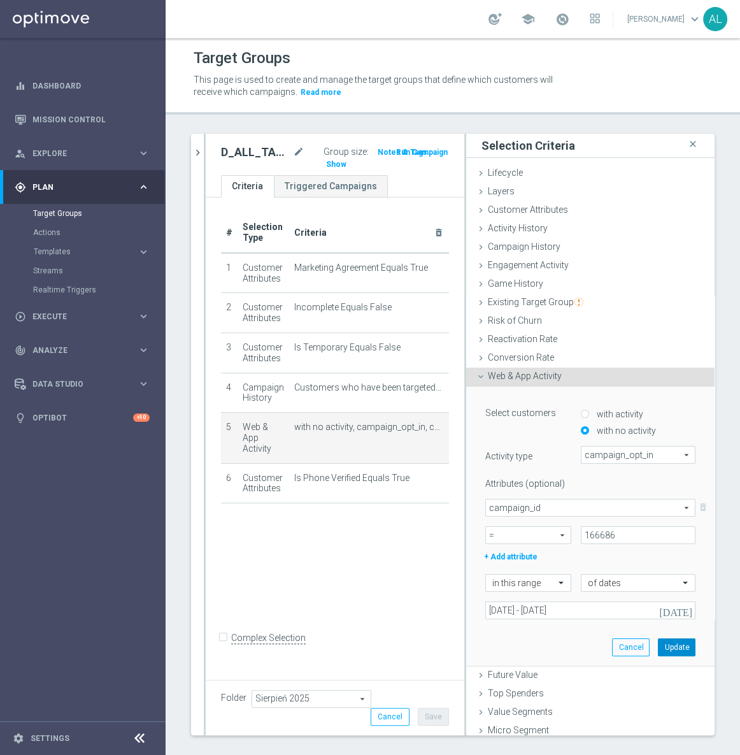
click at [658, 639] on button "Update" at bounding box center [677, 648] width 38 height 18
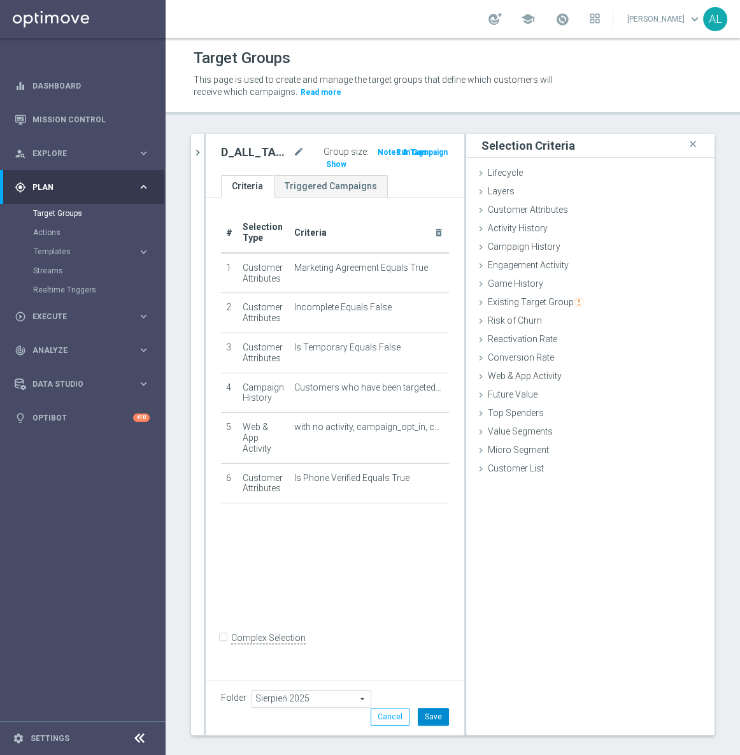
click at [437, 720] on button "Save" at bounding box center [433, 717] width 31 height 18
click at [199, 147] on icon "chevron_right" at bounding box center [198, 153] width 12 height 12
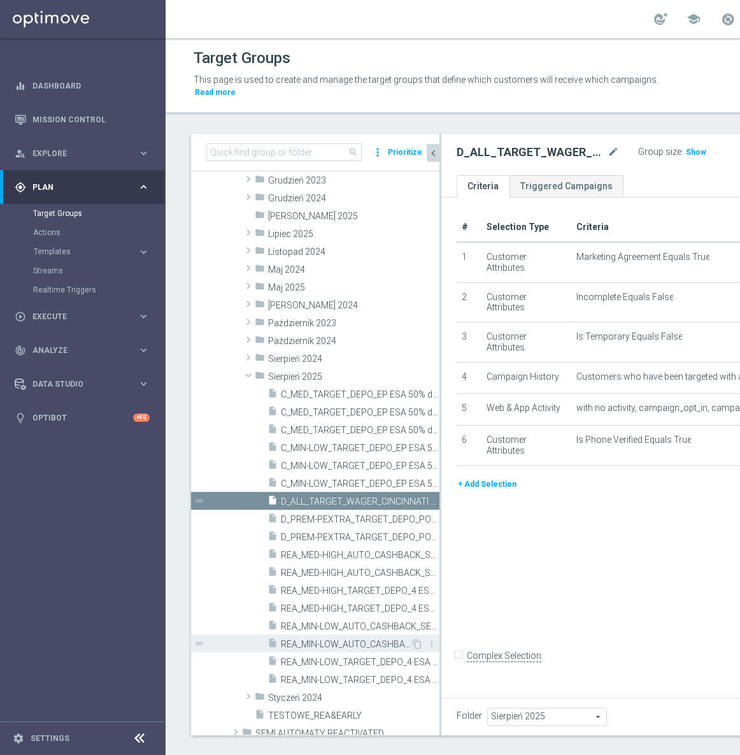
click at [359, 640] on span "REA_MIN-LOW_AUTO_CASHBACK_SEMI 50% do 100 PLN push_120825" at bounding box center [346, 644] width 130 height 11
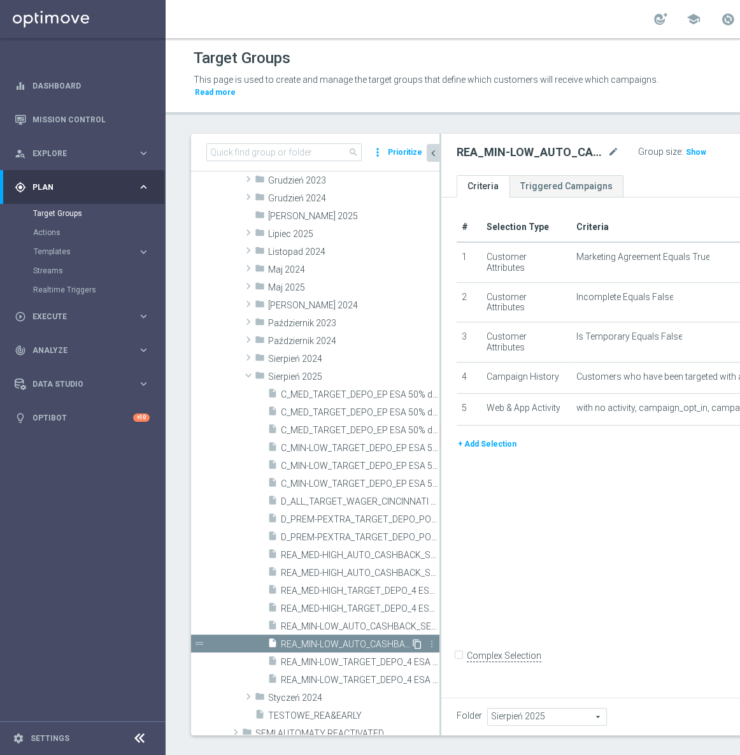
click at [412, 645] on icon "content_copy" at bounding box center [417, 644] width 10 height 10
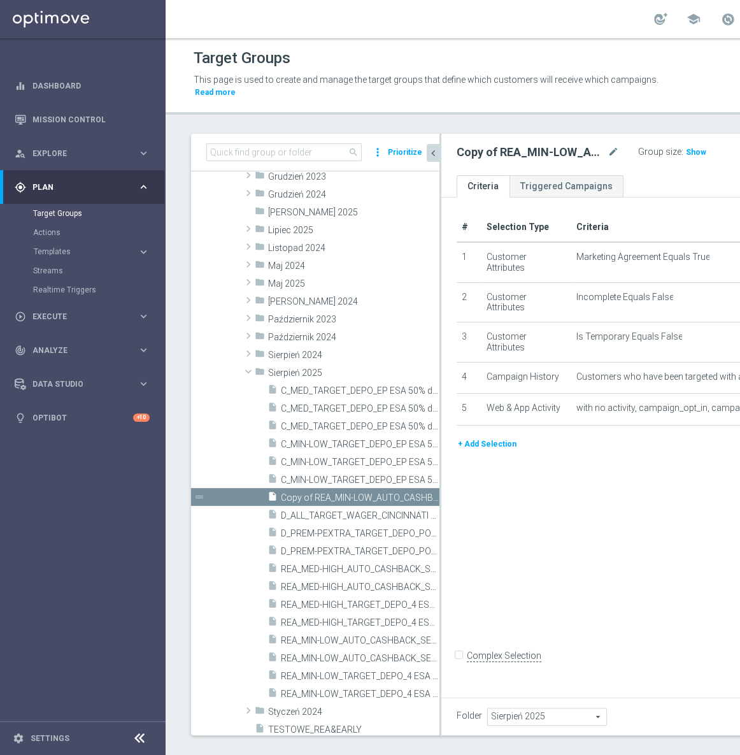
scroll to position [414, 0]
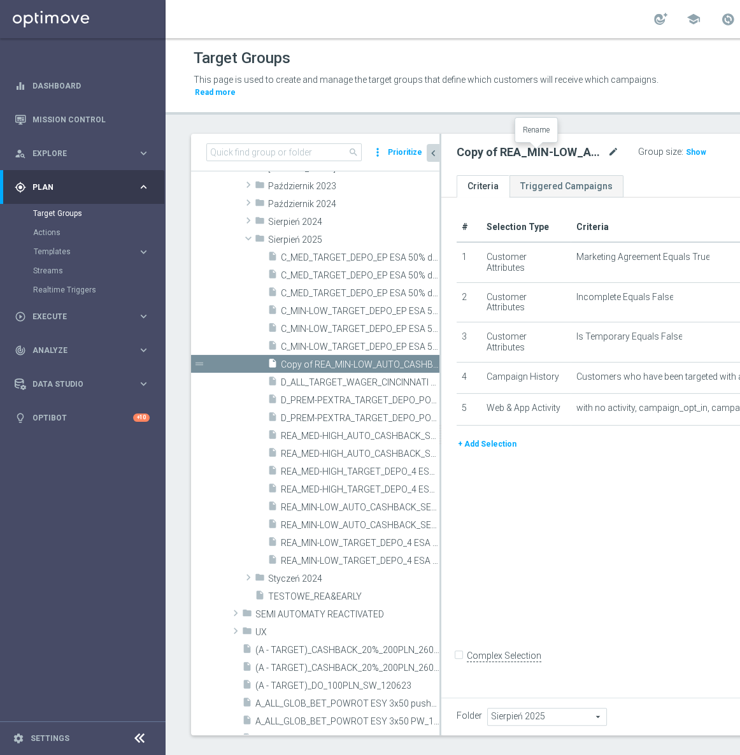
click at [608, 155] on icon "mode_edit" at bounding box center [613, 152] width 11 height 15
click at [478, 154] on input "REA_MIN-LOW_AUTO_CASHBACK_SEMI 50% do 100 PLN push_120825" at bounding box center [526, 154] width 139 height 18
type input "REA_MIN-LOW_AUTO_CASHBACK_SEMI 50% do 100 PLN push_120825"
click at [310, 396] on span "D_PREM-PEXTRA_TARGET_DEPO_POWROT LIG 100% do 1000 PLN sms_140825" at bounding box center [346, 400] width 130 height 11
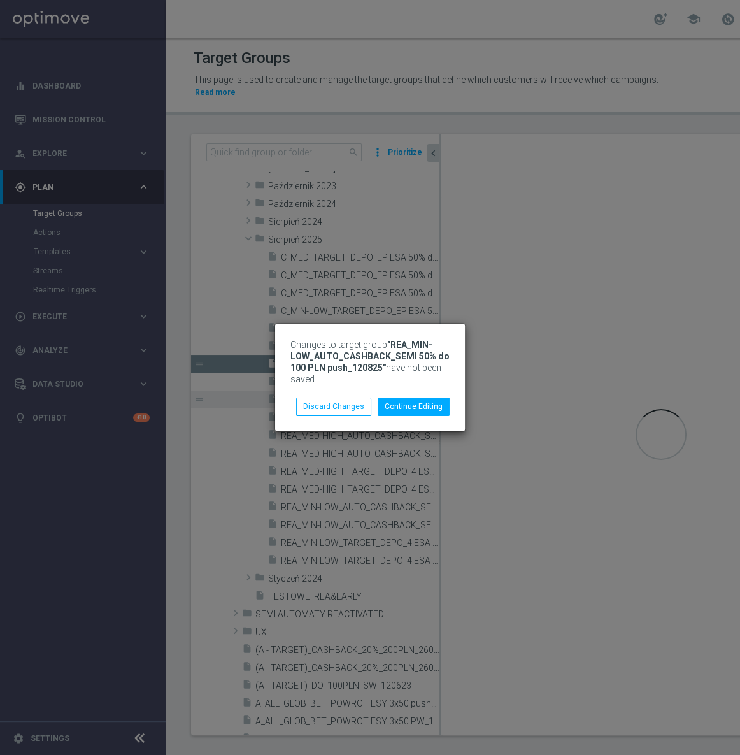
scroll to position [0, 0]
click at [340, 407] on button "Discard Changes" at bounding box center [333, 407] width 75 height 18
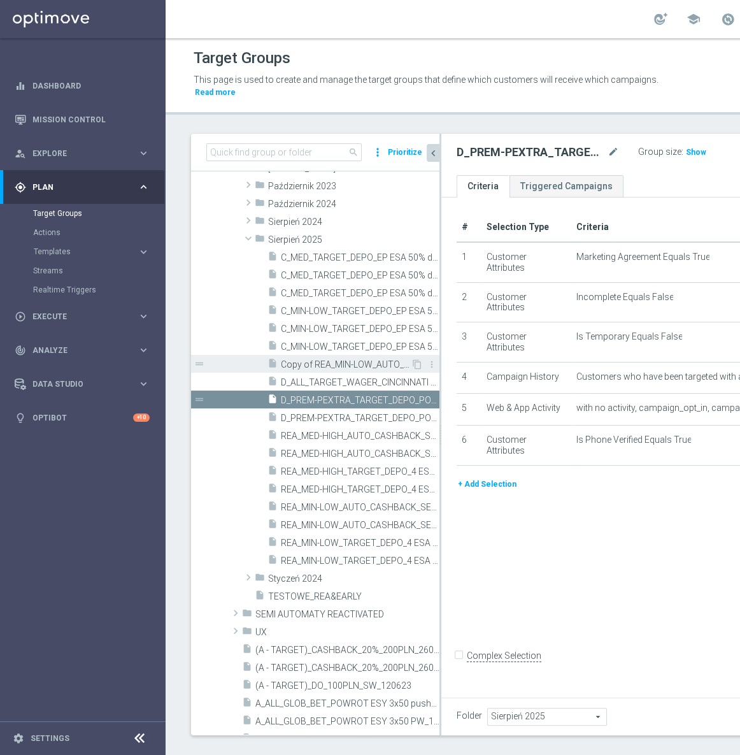
click at [382, 370] on div "insert_drive_file Copy of REA_MIN-LOW_AUTO_CASHBACK_SEMI 50% do 100 PLN push_12…" at bounding box center [339, 364] width 143 height 18
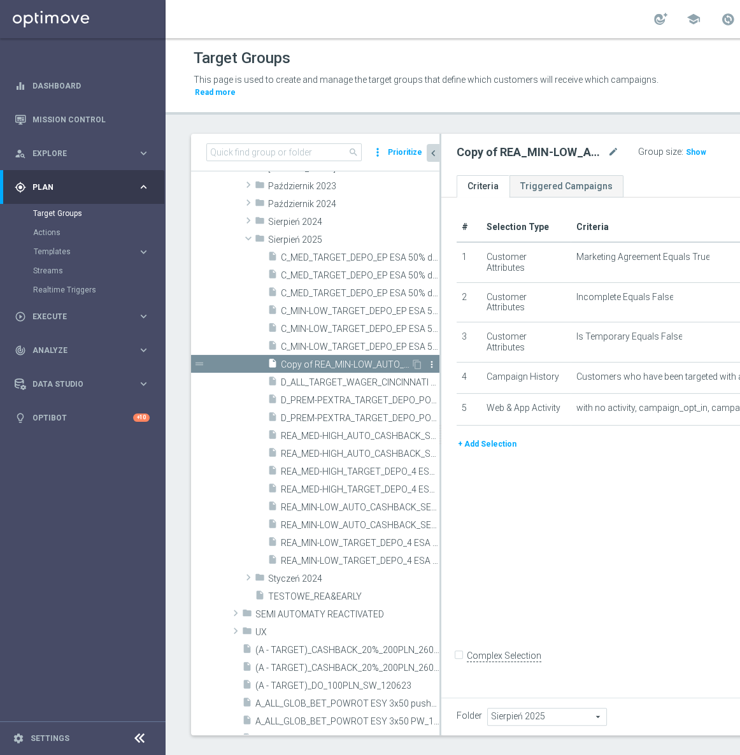
click at [427, 363] on icon "more_vert" at bounding box center [432, 364] width 10 height 10
click at [443, 400] on li "delete Delete" at bounding box center [457, 399] width 62 height 20
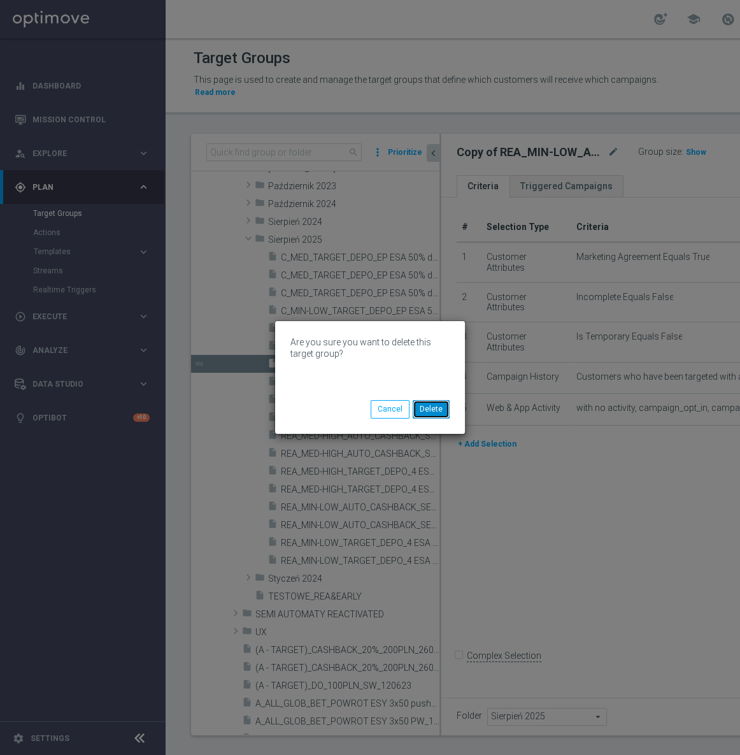
click at [434, 408] on button "Delete" at bounding box center [431, 409] width 37 height 18
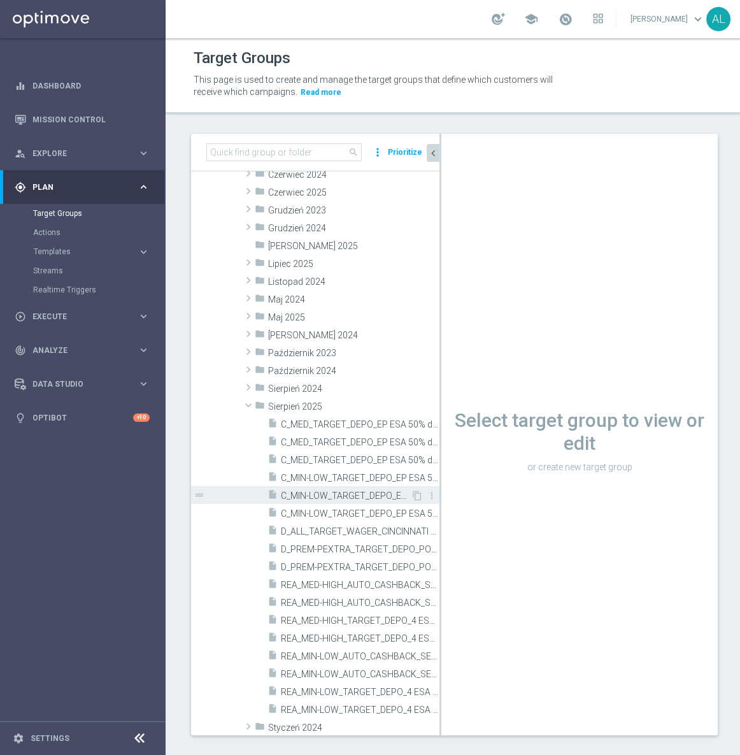
scroll to position [182, 0]
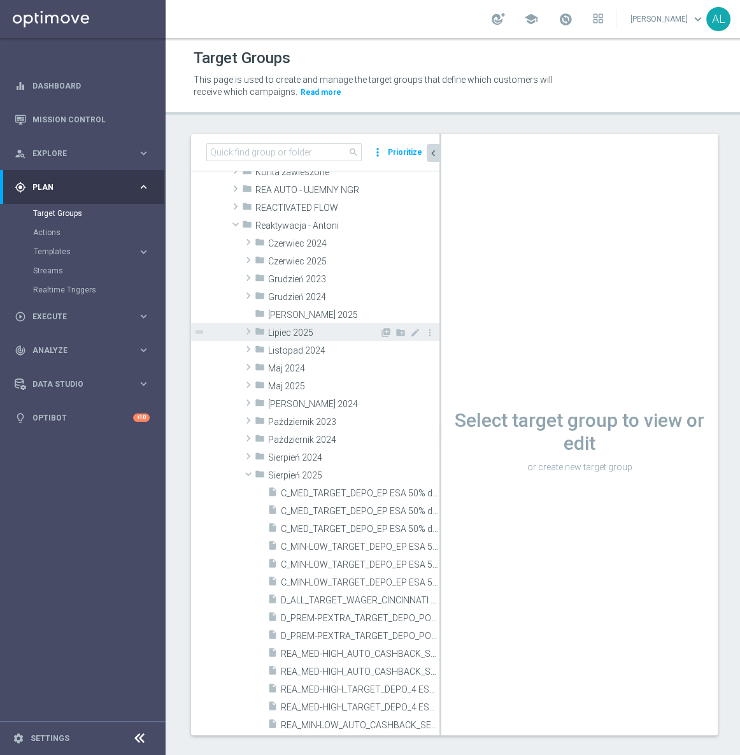
click at [253, 333] on span at bounding box center [248, 331] width 13 height 15
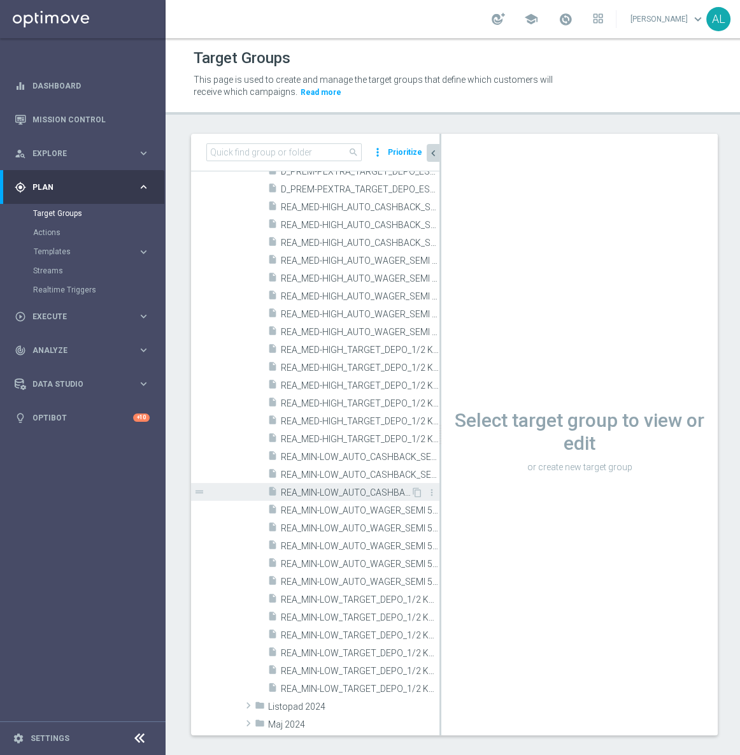
scroll to position [530, 0]
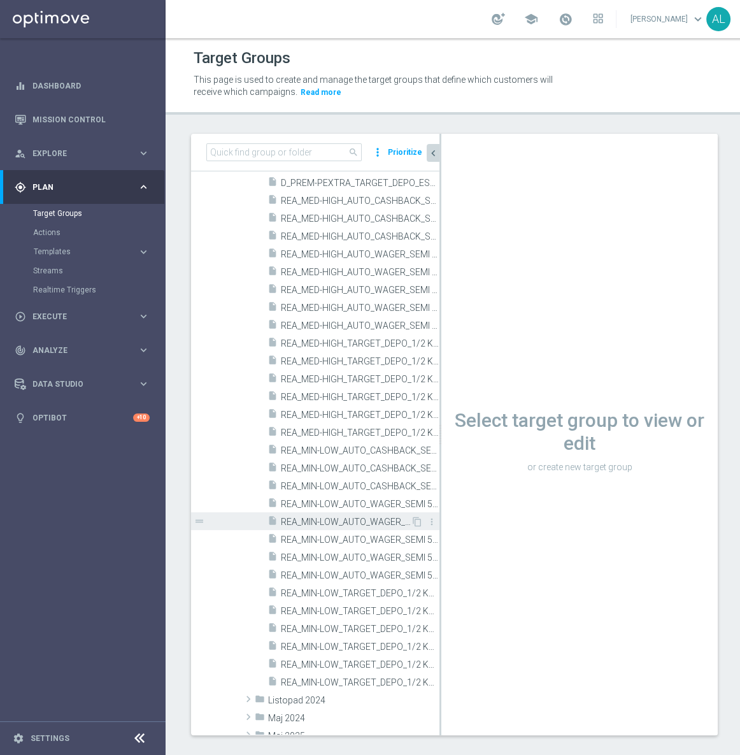
click at [373, 524] on span "REA_MIN-LOW_AUTO_WAGER_SEMI 50% do 100 PLN push_040725" at bounding box center [346, 522] width 130 height 11
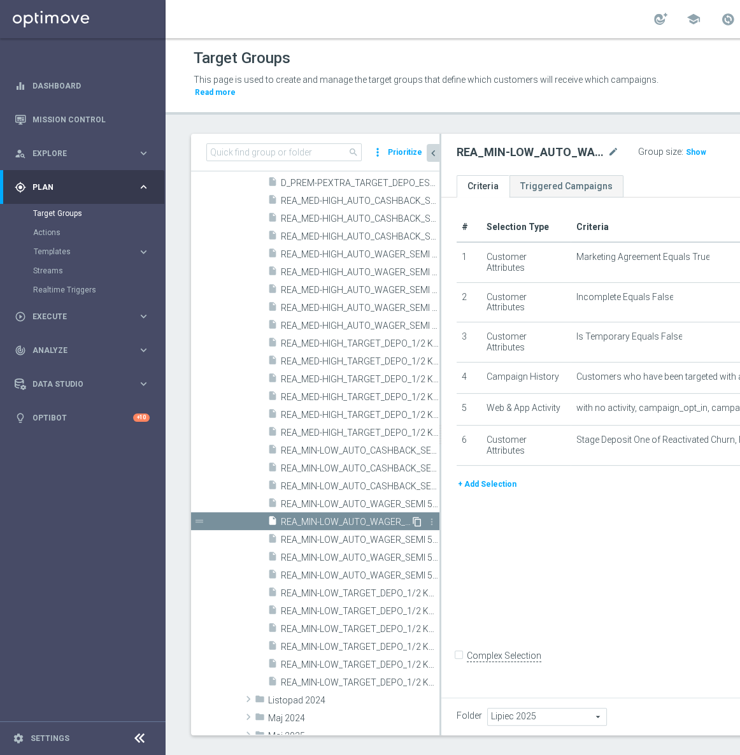
click at [412, 517] on icon "content_copy" at bounding box center [417, 522] width 10 height 10
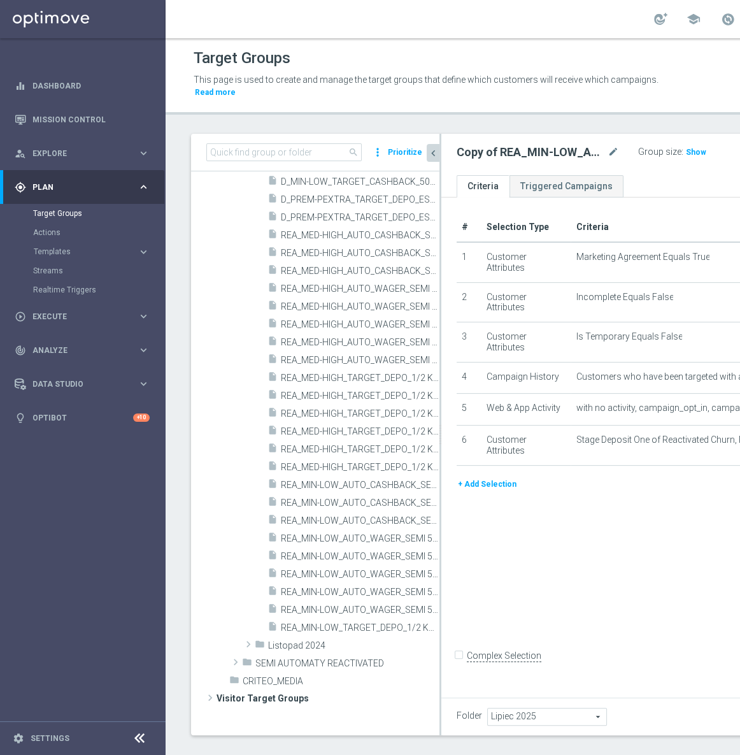
scroll to position [32, 0]
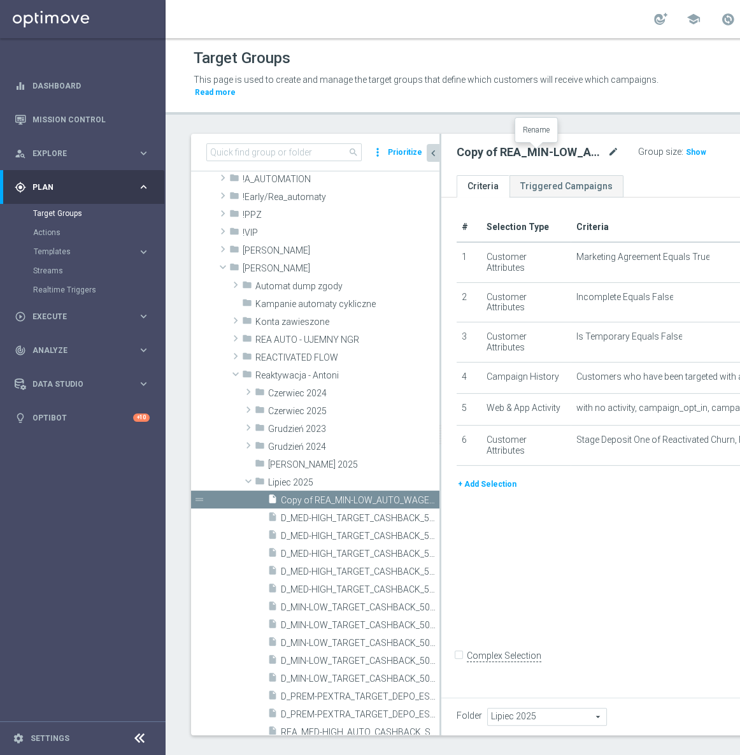
click at [608, 156] on icon "mode_edit" at bounding box center [613, 152] width 11 height 15
click at [434, 150] on icon "chevron_left" at bounding box center [434, 153] width 12 height 12
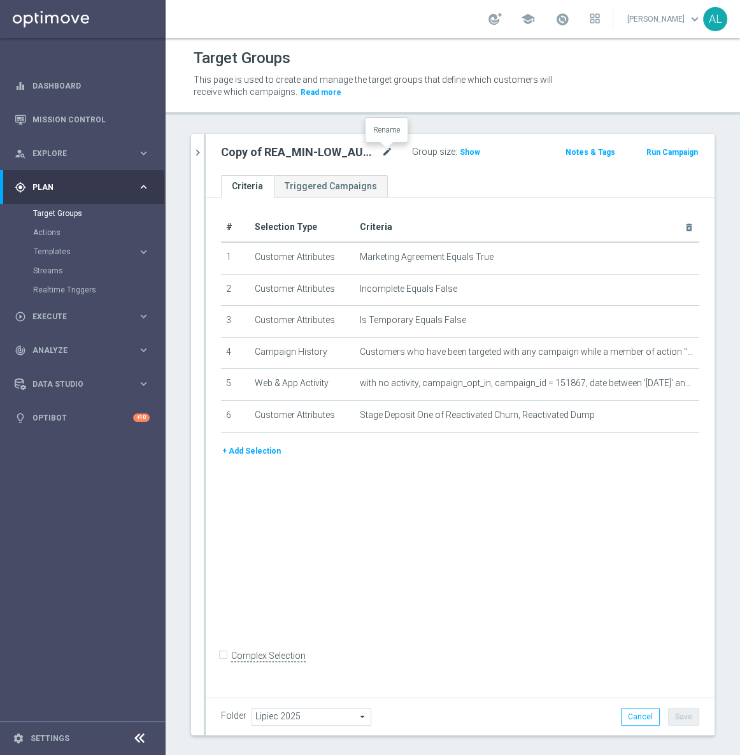
click at [386, 152] on icon "mode_edit" at bounding box center [387, 152] width 11 height 15
click at [256, 157] on input "Copy of REA_MIN-LOW_AUTO_WAGER_SEMI 50% do 100 PLN push_040725" at bounding box center [307, 154] width 172 height 18
drag, startPoint x: 256, startPoint y: 157, endPoint x: 196, endPoint y: 152, distance: 60.1
click at [196, 152] on as-split "search more_vert Prioritize Customer Target Groups library_add create_new_folder" at bounding box center [453, 435] width 524 height 602
click at [262, 161] on input "Copy of REA_MIN-LOW_AUTO_WAGER_SEMI 50% do 100 PLN push_040725" at bounding box center [307, 154] width 172 height 18
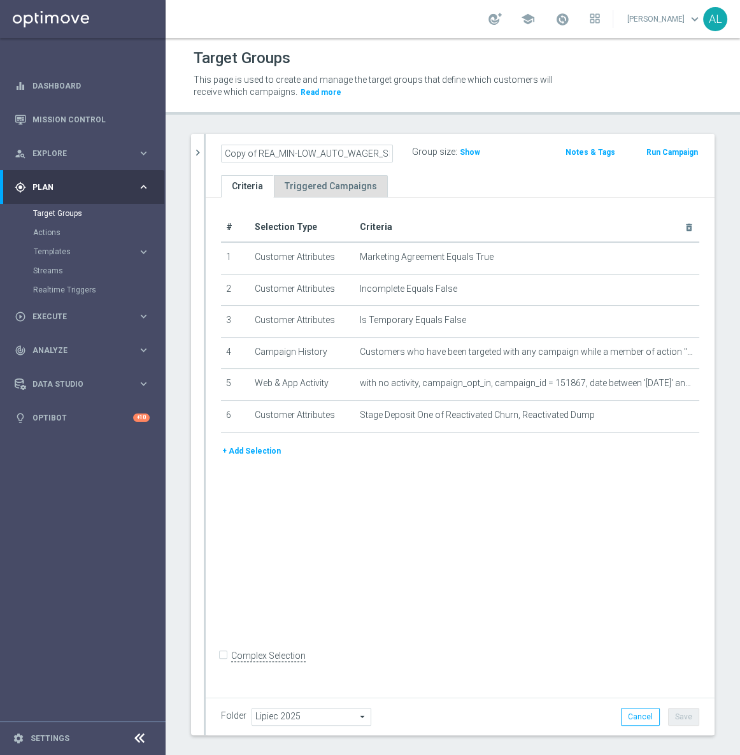
drag, startPoint x: 256, startPoint y: 156, endPoint x: 299, endPoint y: 180, distance: 48.8
click at [140, 152] on main "equalizer Dashboard Mission Control" at bounding box center [370, 377] width 740 height 755
drag, startPoint x: 363, startPoint y: 153, endPoint x: 372, endPoint y: 153, distance: 8.3
click at [372, 153] on input "REA_MIN-LOW_AUTO_WAGER_SEMI 50% do 100 PLN push_040725" at bounding box center [307, 154] width 172 height 18
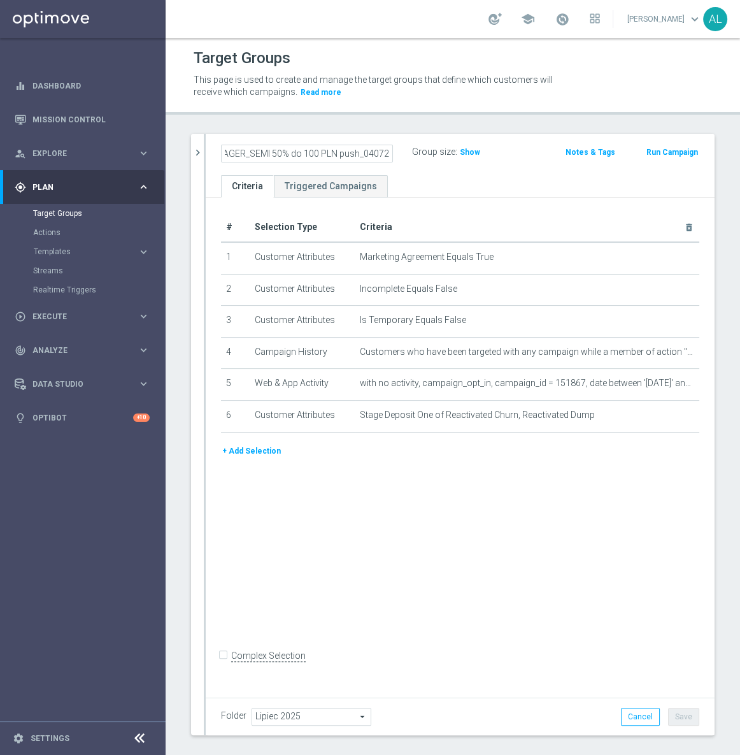
click at [376, 150] on input "REA_MIN-LOW_AUTO_WAGER_SEMI 50% do 100 PLN push_040725" at bounding box center [307, 154] width 172 height 18
drag, startPoint x: 377, startPoint y: 152, endPoint x: 361, endPoint y: 152, distance: 15.9
click at [361, 152] on input "REA_MIN-LOW_AUTO_WAGER_SEMI 50% do 100 PLN push_040725" at bounding box center [307, 154] width 172 height 18
type input "REA_MIN-LOW_AUTO_WAGER_SEMI 50% do 100 PLN push_150825"
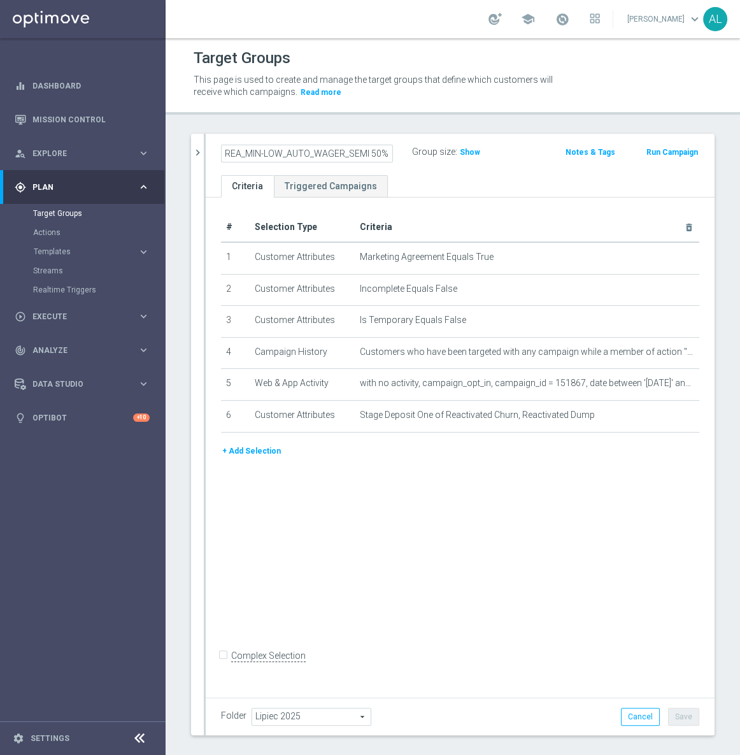
click at [530, 489] on div "# Selection Type Criteria delete_forever 1 Customer Attributes Marketing Agreem…" at bounding box center [460, 445] width 509 height 495
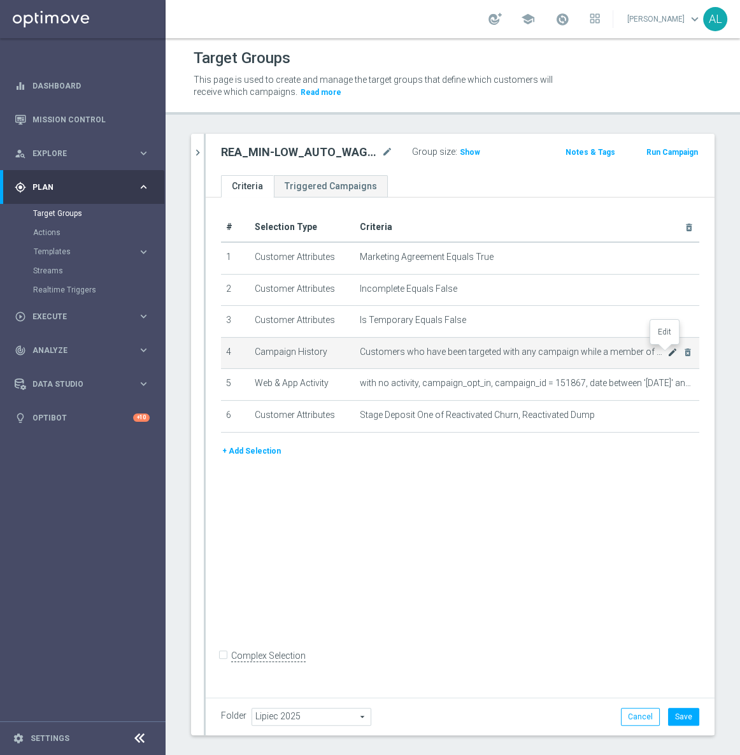
click at [668, 351] on icon "mode_edit" at bounding box center [673, 352] width 10 height 10
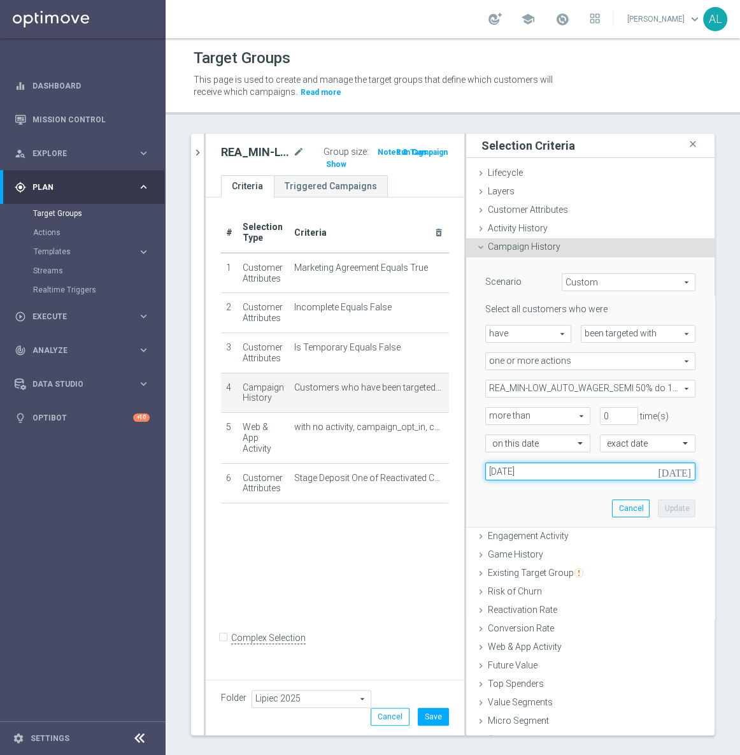
click at [523, 475] on input "04 Jul 2025" at bounding box center [591, 472] width 210 height 18
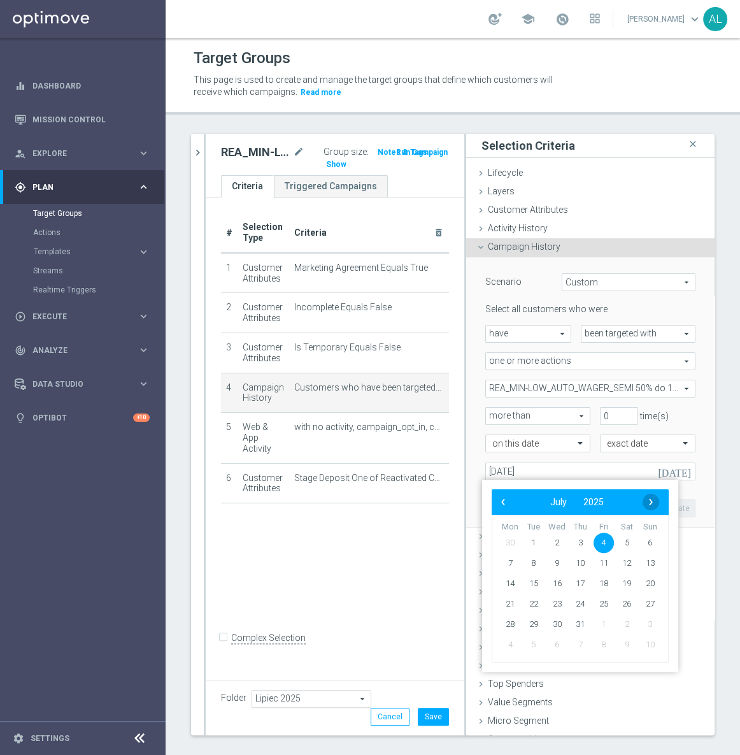
click at [655, 503] on span "›" at bounding box center [651, 502] width 17 height 17
click at [599, 586] on span "15" at bounding box center [604, 584] width 20 height 20
type input "15 Aug 2025"
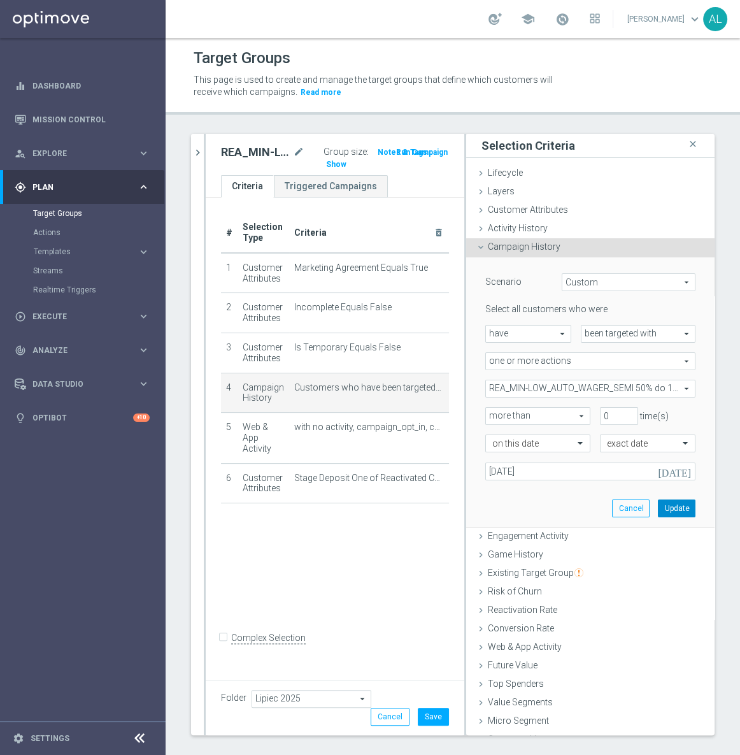
click at [665, 509] on button "Update" at bounding box center [677, 509] width 38 height 18
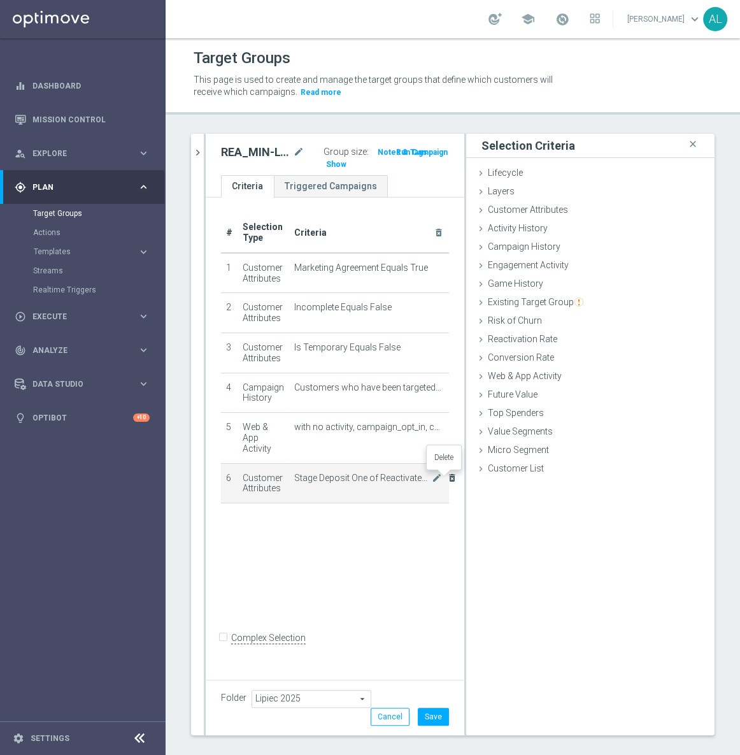
click at [447, 480] on icon "delete_forever" at bounding box center [452, 478] width 10 height 10
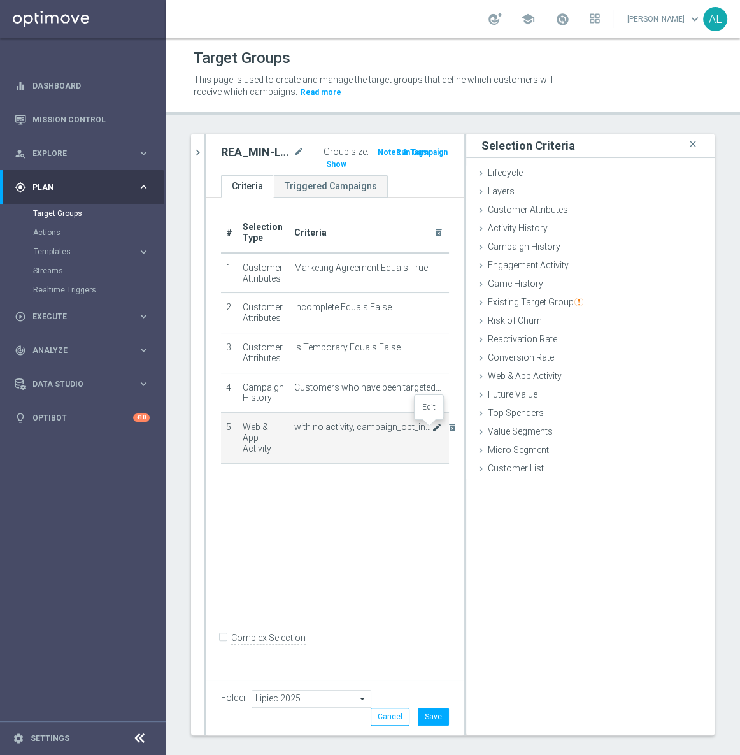
click at [432, 430] on icon "mode_edit" at bounding box center [437, 427] width 10 height 10
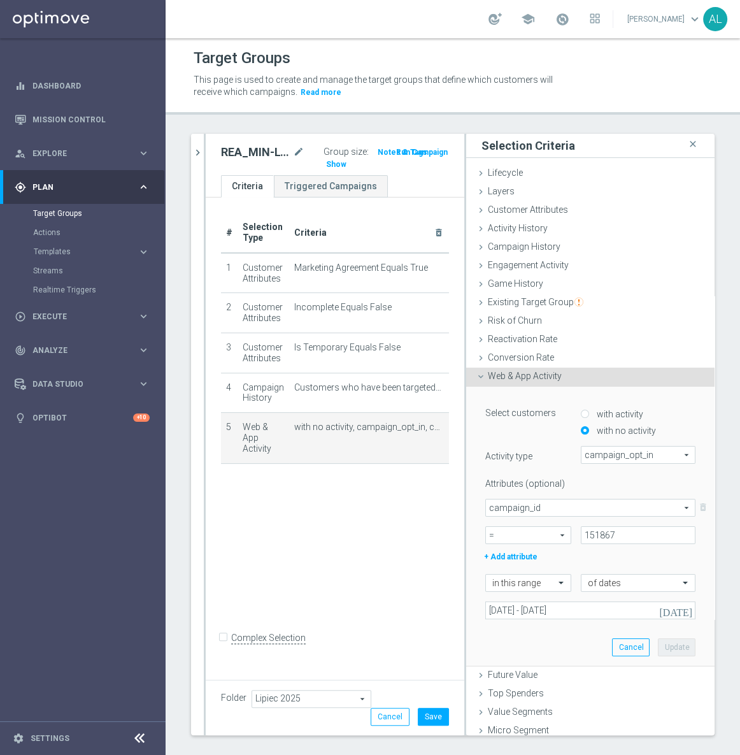
click at [318, 533] on div "# Selection Type Criteria delete_forever 1 Customer Attributes Marketing Agreem…" at bounding box center [335, 436] width 259 height 477
click at [612, 646] on button "Cancel" at bounding box center [631, 648] width 38 height 18
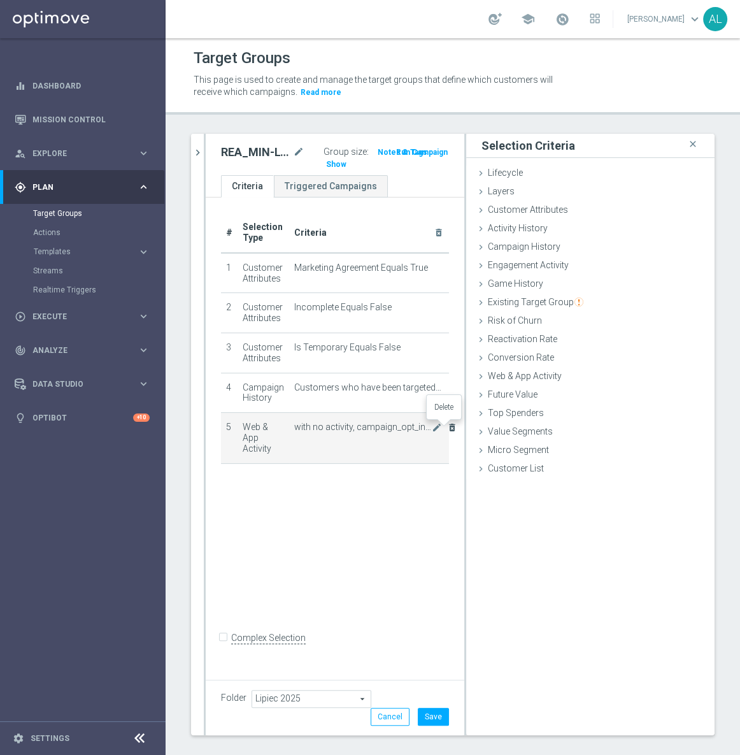
click at [447, 428] on icon "delete_forever" at bounding box center [452, 427] width 10 height 10
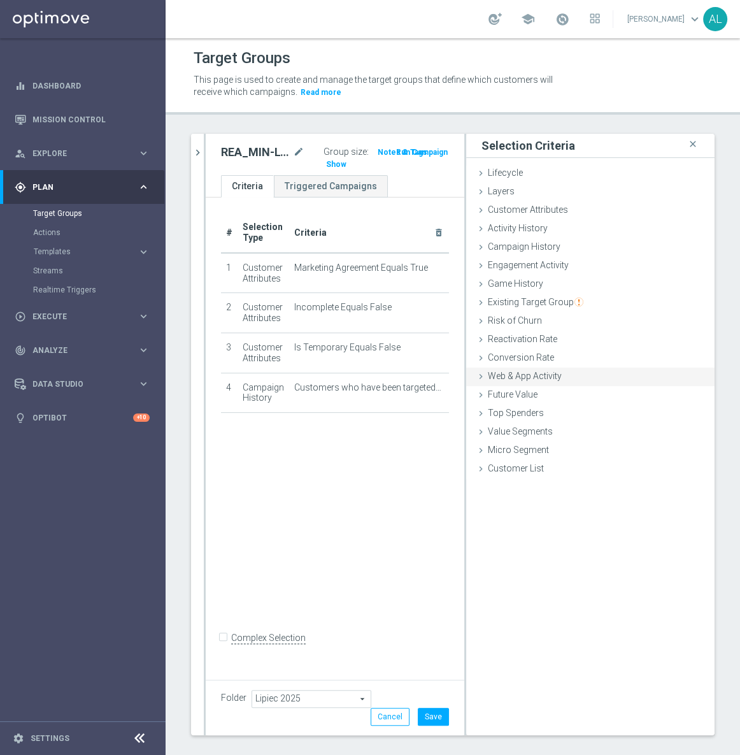
click at [516, 378] on span "Web & App Activity" at bounding box center [525, 376] width 74 height 10
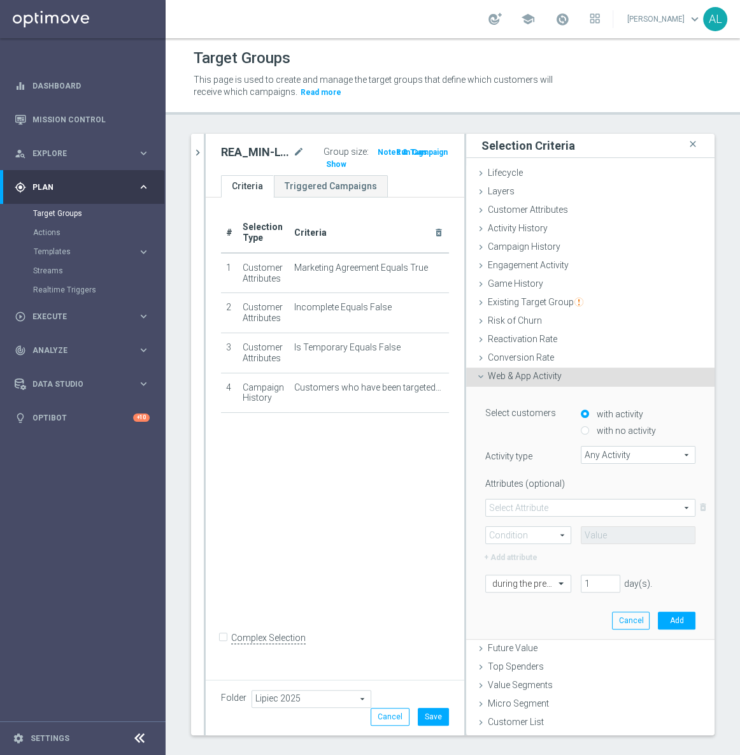
click at [614, 431] on label "with no activity" at bounding box center [625, 430] width 62 height 11
click at [589, 431] on input "with no activity" at bounding box center [585, 431] width 8 height 8
radio input "true"
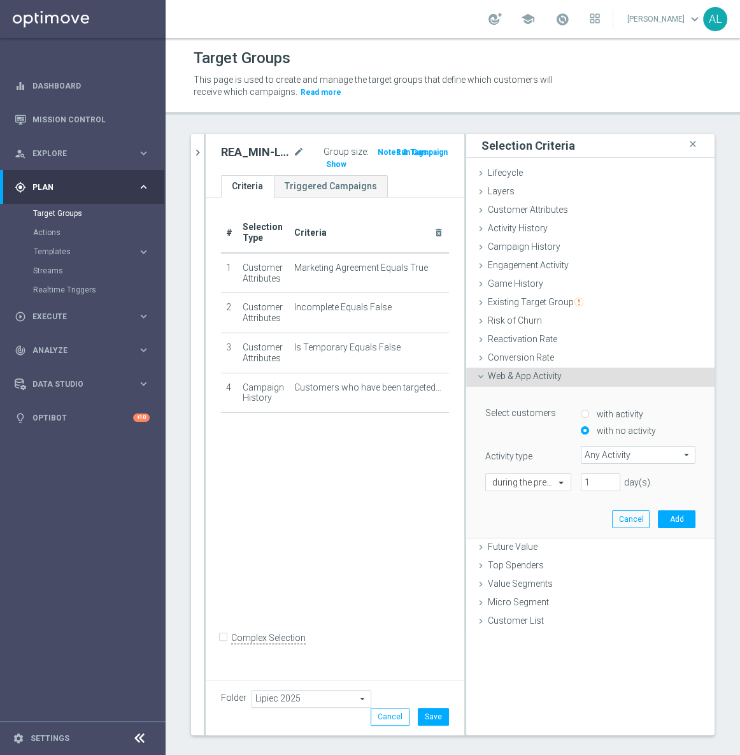
click at [603, 454] on span "Any Activity" at bounding box center [638, 455] width 113 height 17
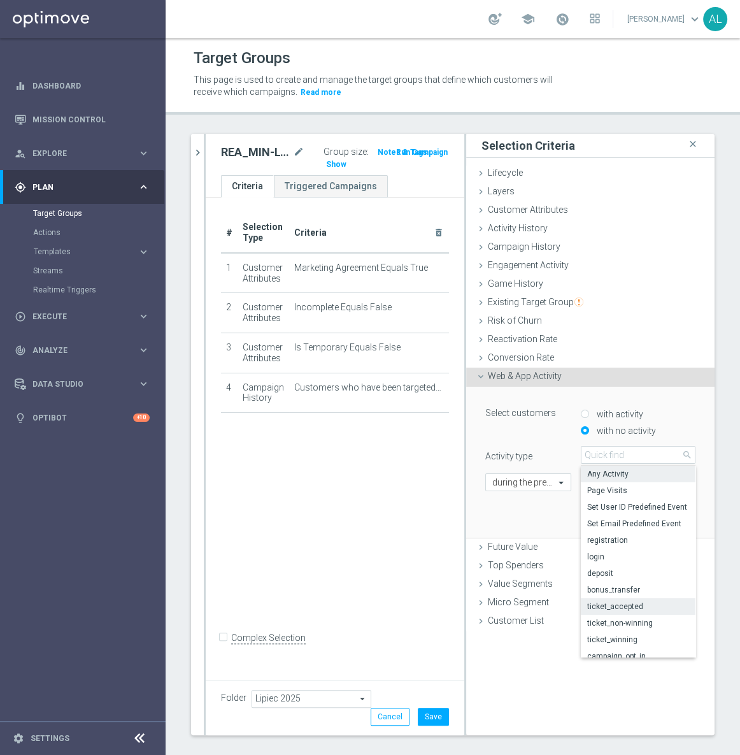
click at [643, 605] on span "ticket_accepted" at bounding box center [639, 607] width 102 height 10
type input "ticket_accepted"
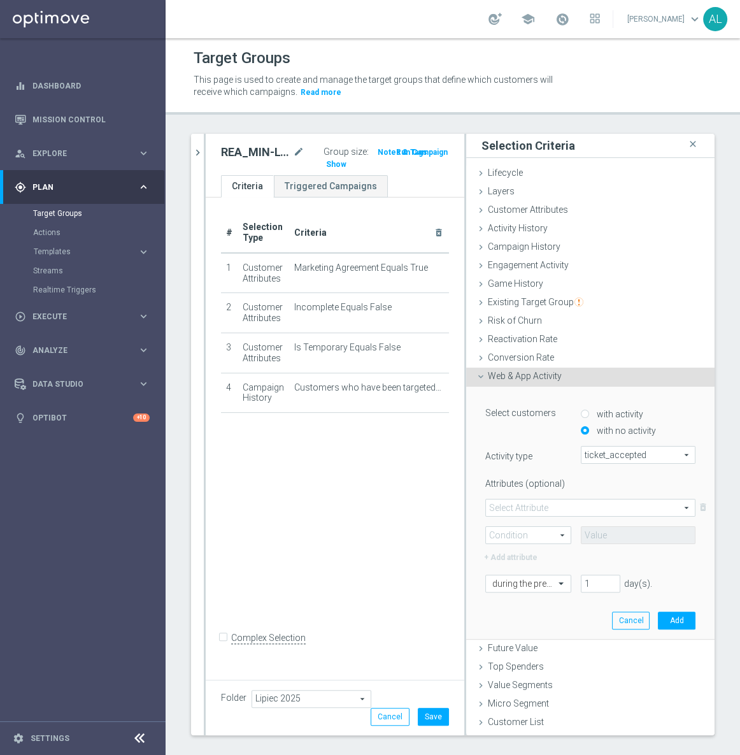
click at [500, 510] on span at bounding box center [590, 508] width 209 height 17
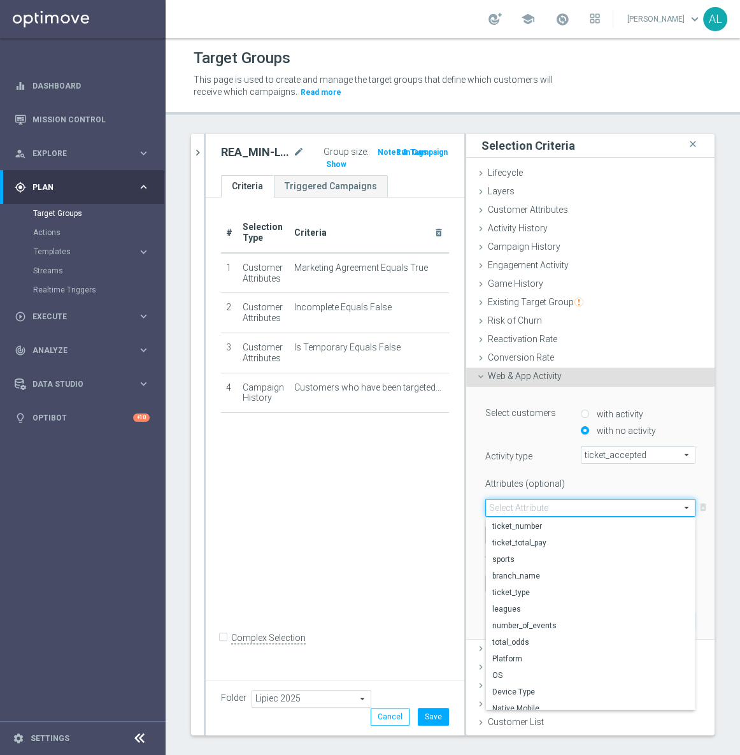
click at [486, 491] on div "Attributes (optional) Select Attribute arrow_drop_down search ticket_number tic…" at bounding box center [591, 519] width 210 height 92
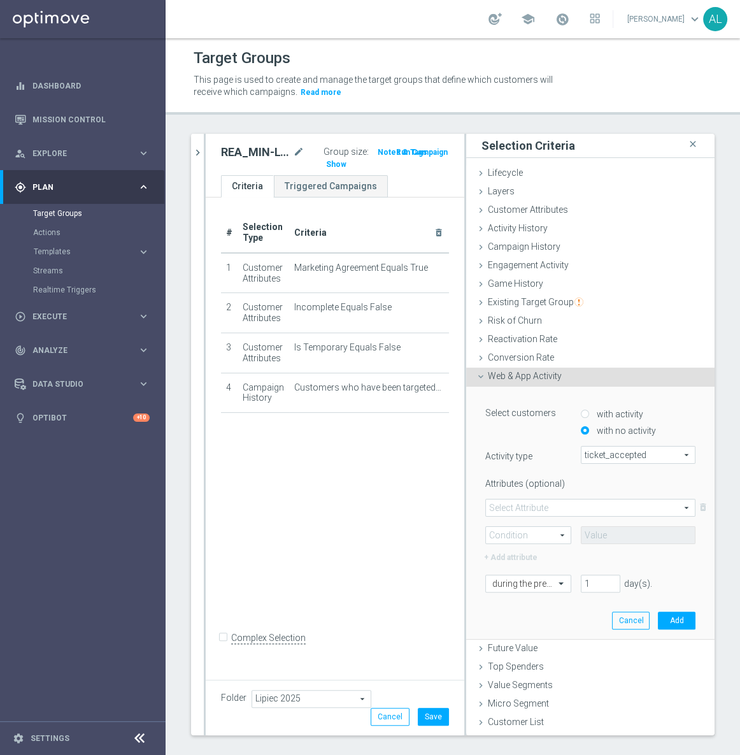
click at [523, 536] on span at bounding box center [528, 535] width 85 height 17
click at [554, 535] on span at bounding box center [528, 535] width 85 height 17
click at [545, 533] on span at bounding box center [528, 535] width 85 height 17
click at [555, 582] on span at bounding box center [563, 583] width 16 height 17
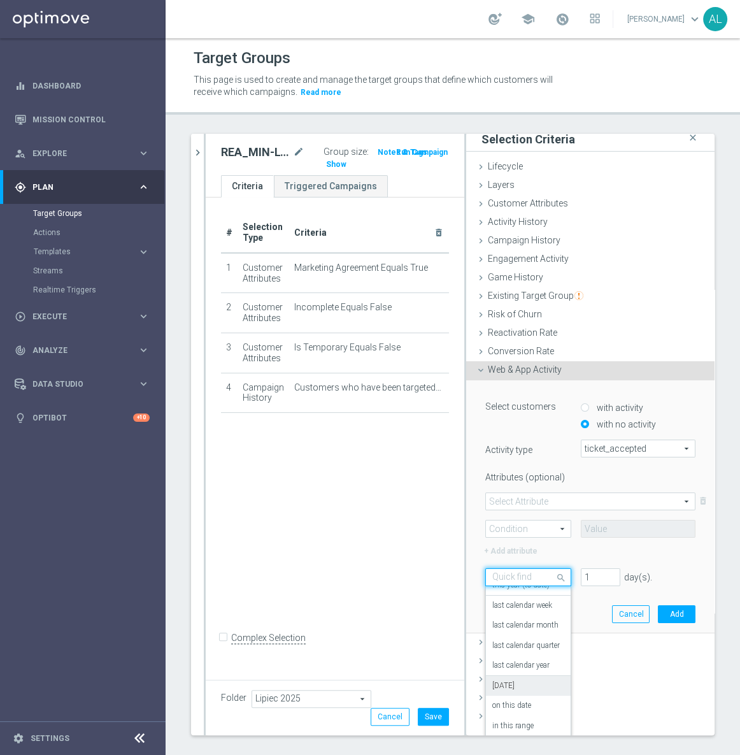
scroll to position [9, 0]
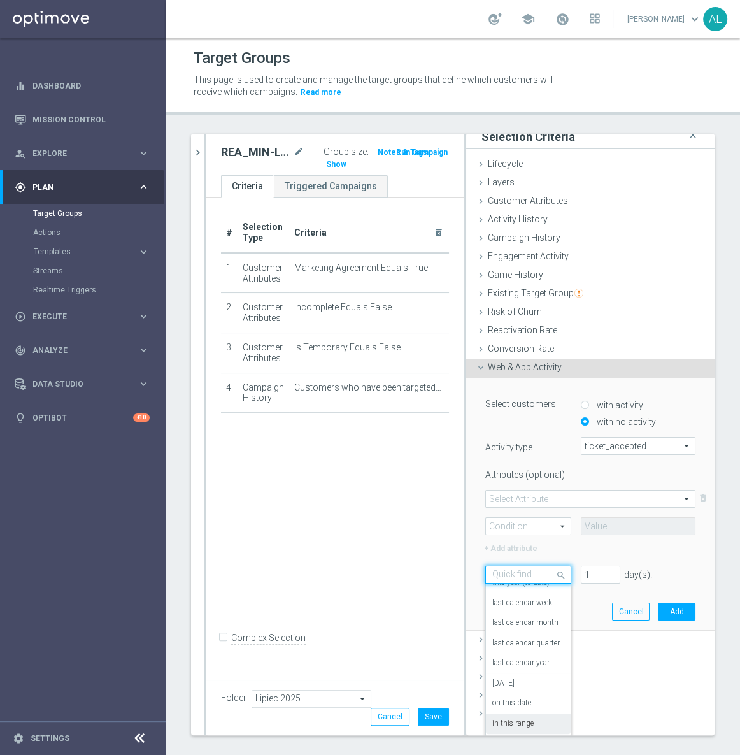
click at [523, 719] on label "in this range" at bounding box center [513, 724] width 41 height 10
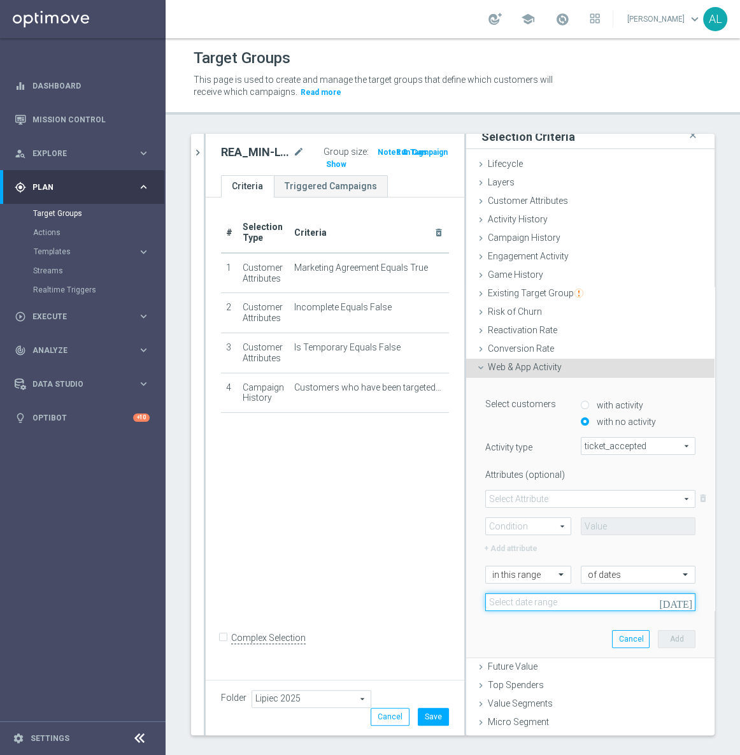
click at [541, 603] on input at bounding box center [591, 602] width 210 height 18
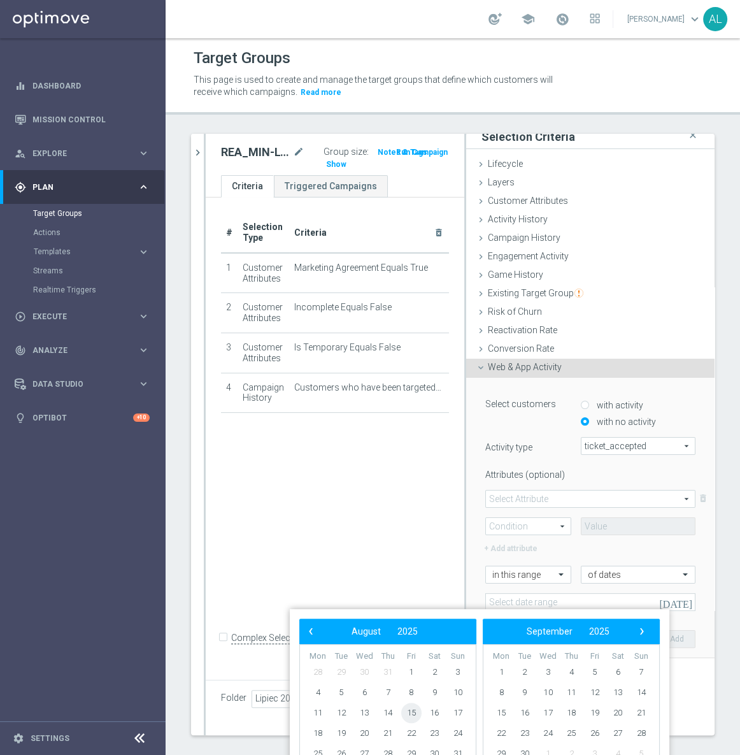
click at [414, 712] on span "15" at bounding box center [411, 713] width 20 height 20
click at [456, 713] on span "17" at bounding box center [458, 713] width 20 height 20
type input "15 Aug 2025 - 17 Aug 2025"
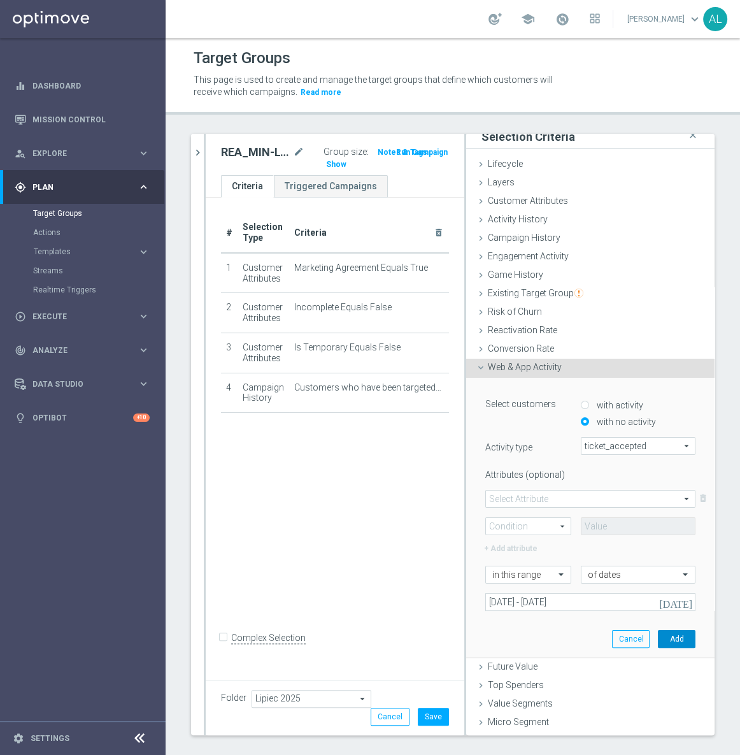
click at [658, 633] on button "Add" at bounding box center [677, 639] width 38 height 18
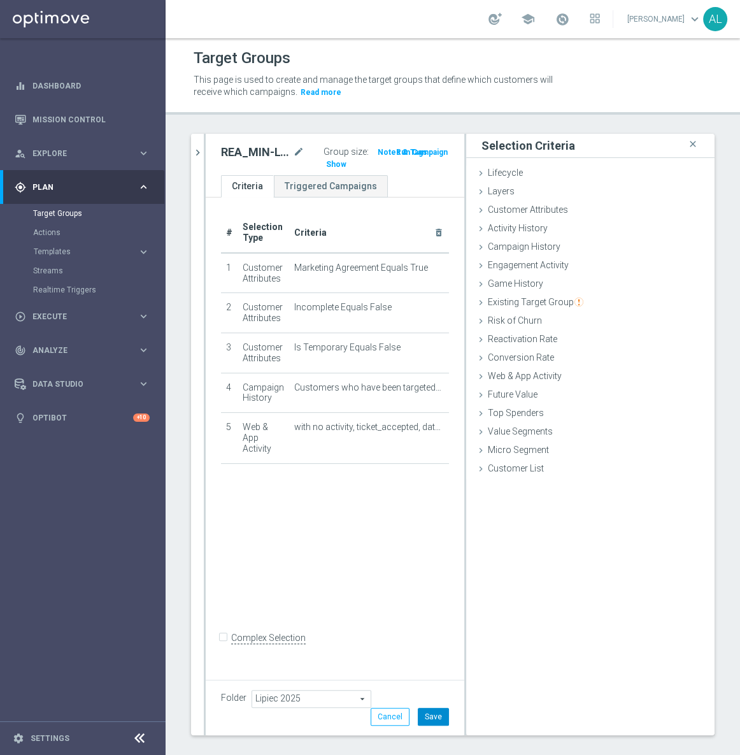
click at [433, 725] on button "Save" at bounding box center [433, 717] width 31 height 18
click at [199, 151] on icon "chevron_right" at bounding box center [198, 153] width 12 height 12
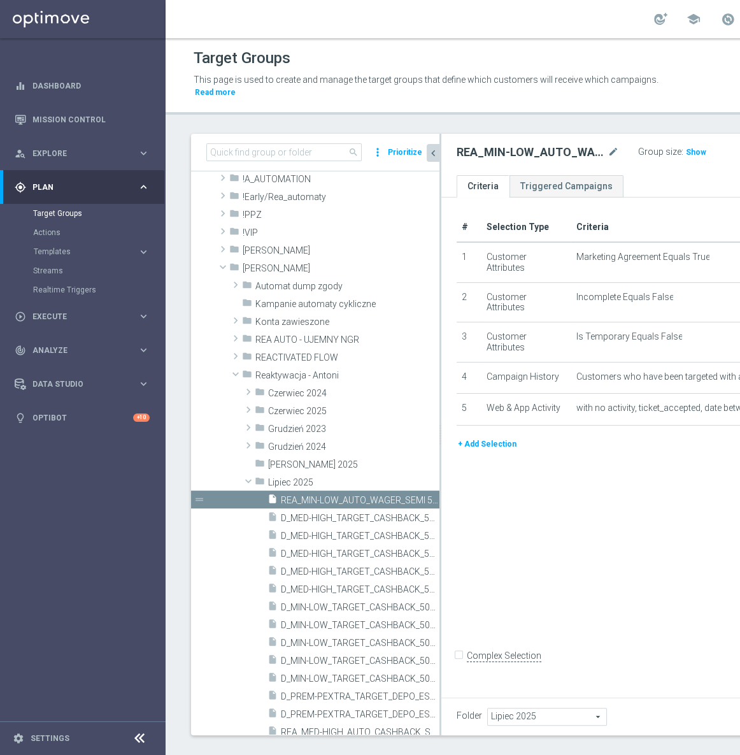
scroll to position [15, 0]
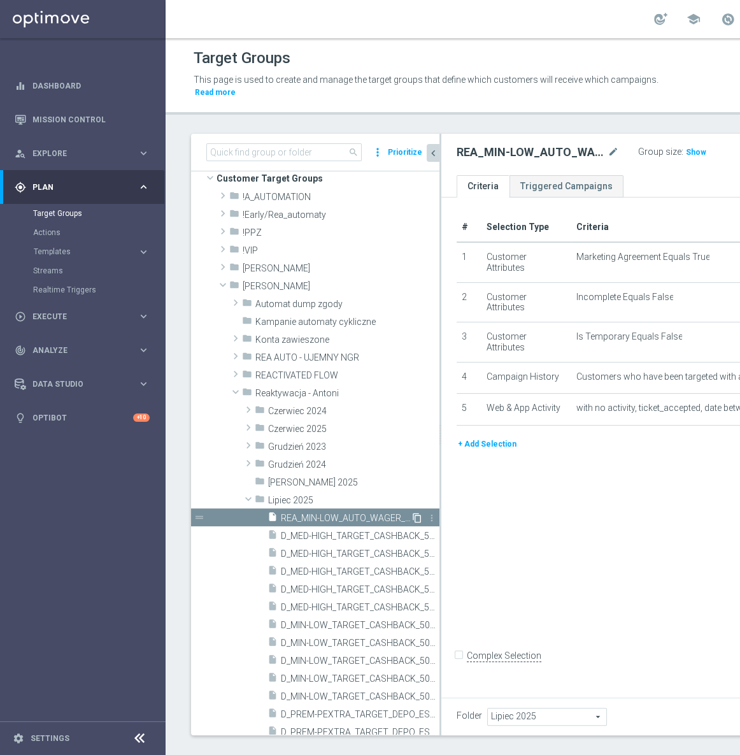
click at [412, 519] on icon "content_copy" at bounding box center [417, 518] width 10 height 10
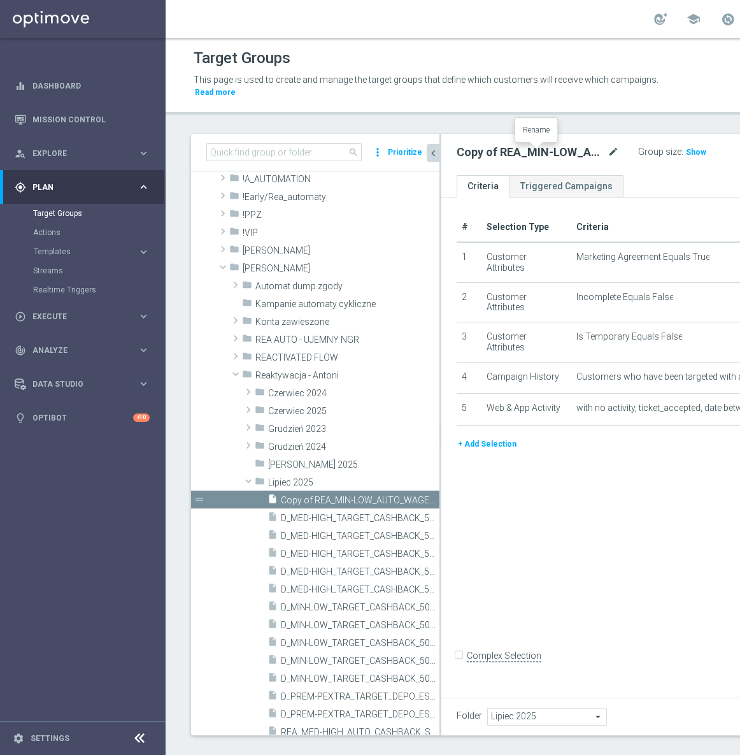
click at [608, 156] on icon "mode_edit" at bounding box center [613, 152] width 11 height 15
click at [437, 152] on icon "chevron_left" at bounding box center [434, 153] width 12 height 12
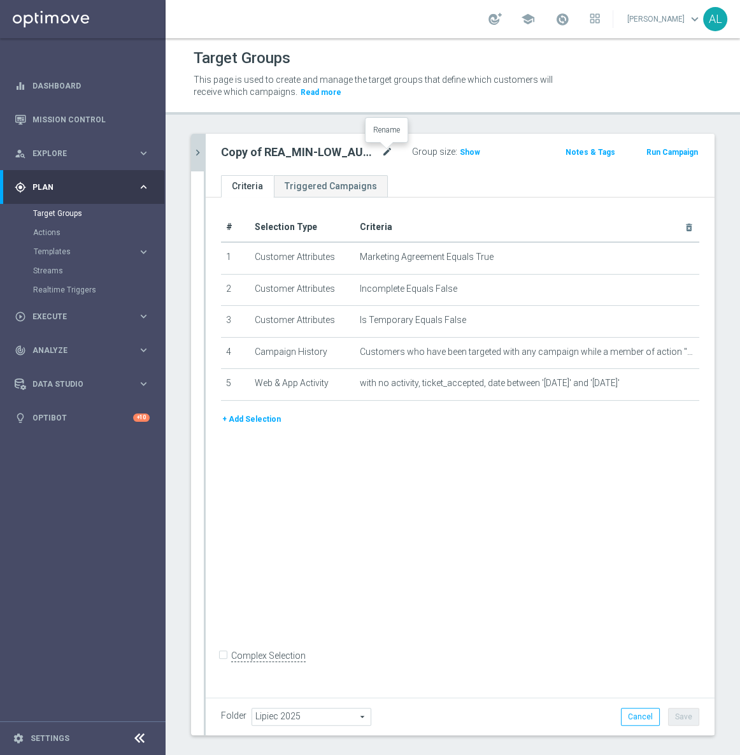
click at [385, 153] on icon "mode_edit" at bounding box center [387, 152] width 11 height 15
click at [265, 149] on input "Copy of REA_MIN-LOW_AUTO_WAGER_SEMI 50% do 100 PLN push_150825" at bounding box center [307, 154] width 172 height 18
drag, startPoint x: 258, startPoint y: 149, endPoint x: 185, endPoint y: 148, distance: 72.6
click at [185, 148] on div "search more_vert Prioritize Customer Target Groups library_add create_new_folder" at bounding box center [453, 450] width 575 height 632
drag, startPoint x: 280, startPoint y: 150, endPoint x: 253, endPoint y: 150, distance: 26.8
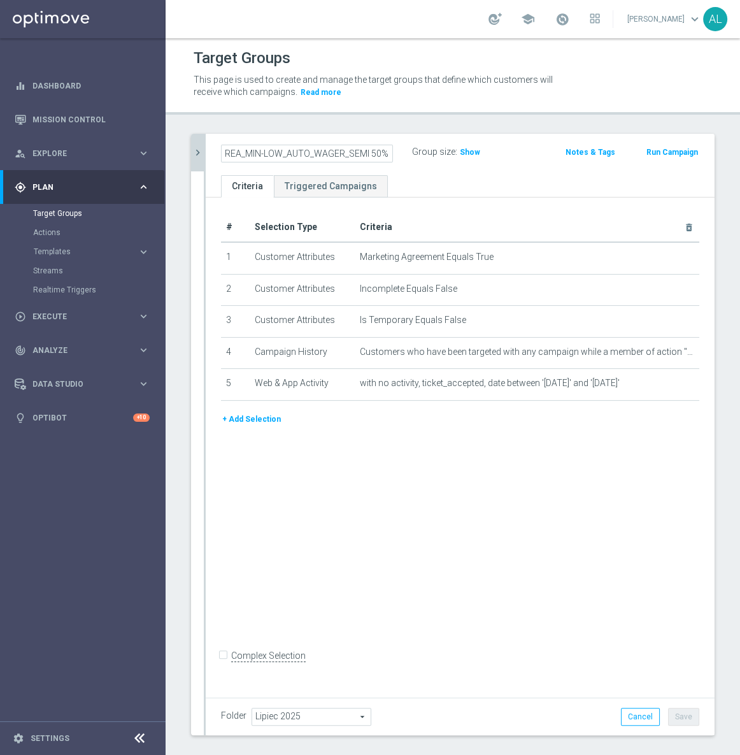
click at [253, 150] on input "REA_MIN-LOW_AUTO_WAGER_SEMI 50% do 100 PLN push_150825" at bounding box center [307, 154] width 172 height 18
click at [301, 152] on input "REA_MED-HIGH_AUTO_WAGER_SEMI 50% do 100 PLN push_150825" at bounding box center [307, 154] width 172 height 18
type input "REA_MED-HIGH_AUTO_WAGER_SEMI 50% do 300 PLN push_150825"
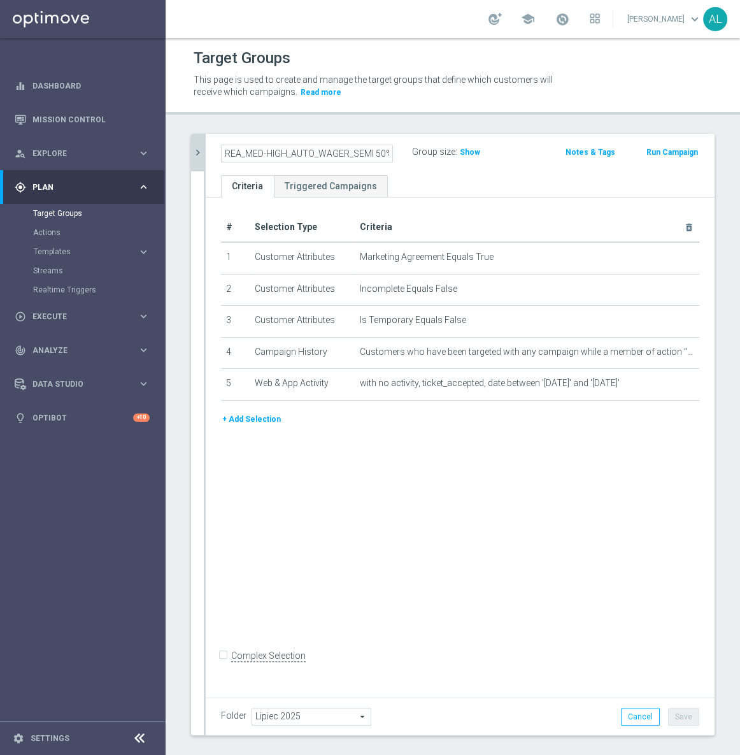
click at [564, 529] on div "# Selection Type Criteria delete_forever 1 Customer Attributes Marketing Agreem…" at bounding box center [460, 445] width 509 height 495
click at [384, 150] on icon "mode_edit" at bounding box center [387, 152] width 11 height 15
click at [340, 152] on input "REA_MED-HIGH_AUTO_WAGER_SEMI 50% do 300 PLN push_150825" at bounding box center [307, 154] width 172 height 18
click at [339, 151] on input "REA_MED-HIGH_AUTO_WAGER_SEMI 50% do 300 PLN push_150825" at bounding box center [307, 154] width 172 height 18
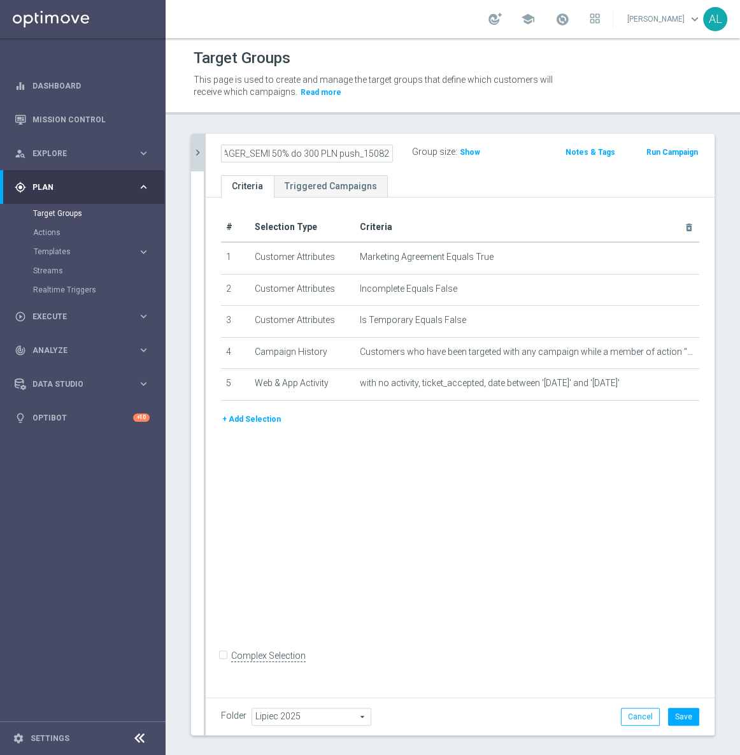
click at [336, 152] on input "REA_MED-HIGH_AUTO_WAGER_SEMI 50% do 300 PLN push_150825" at bounding box center [307, 154] width 172 height 18
drag, startPoint x: 336, startPoint y: 152, endPoint x: 184, endPoint y: 158, distance: 152.4
click at [170, 158] on div "search more_vert Prioritize Customer Target Groups library_add create_new_folder" at bounding box center [453, 450] width 575 height 632
click at [556, 529] on div "# Selection Type Criteria delete_forever 1 Customer Attributes Marketing Agreem…" at bounding box center [460, 445] width 509 height 495
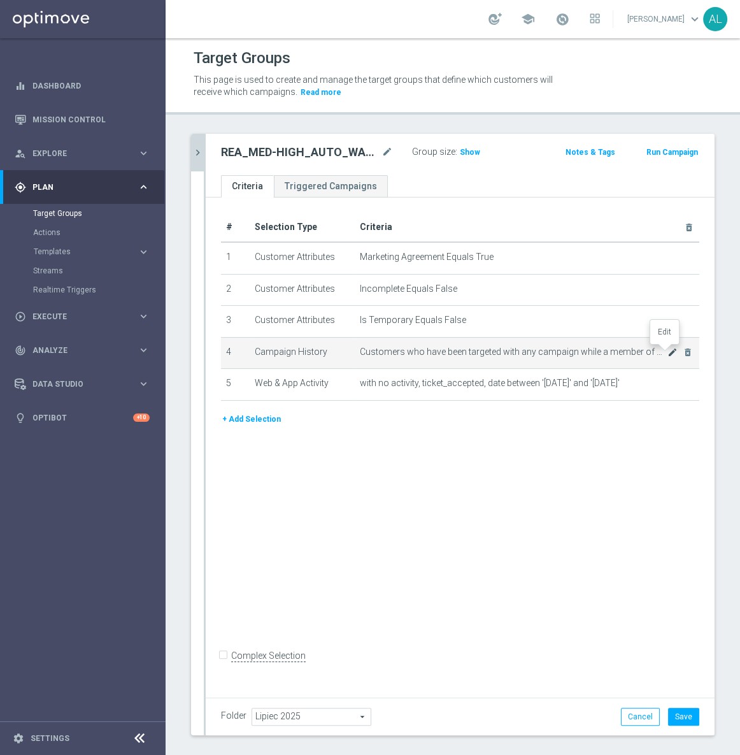
click at [668, 353] on icon "mode_edit" at bounding box center [673, 352] width 10 height 10
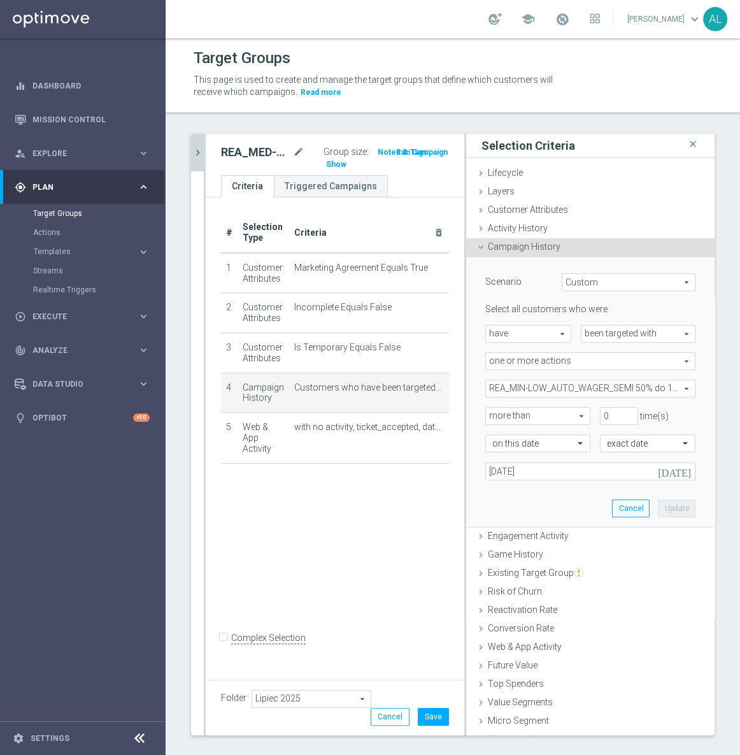
click at [550, 390] on span "REA_MIN-LOW_AUTO_WAGER_SEMI 50% do 100 PLN_WEEKLY" at bounding box center [590, 388] width 209 height 17
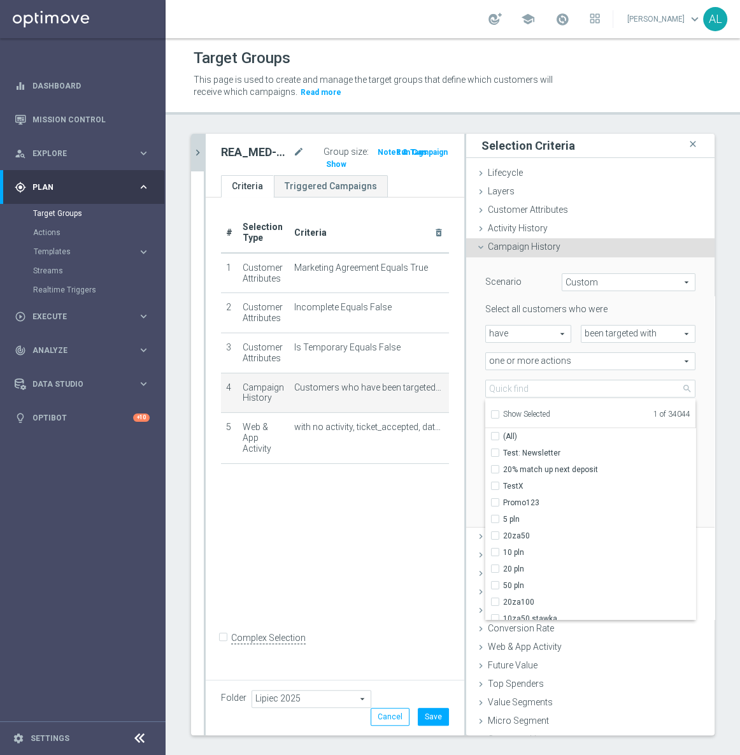
click at [507, 413] on span "Show Selected" at bounding box center [526, 414] width 47 height 9
click at [499, 413] on input "Show Selected" at bounding box center [495, 416] width 8 height 8
checkbox input "true"
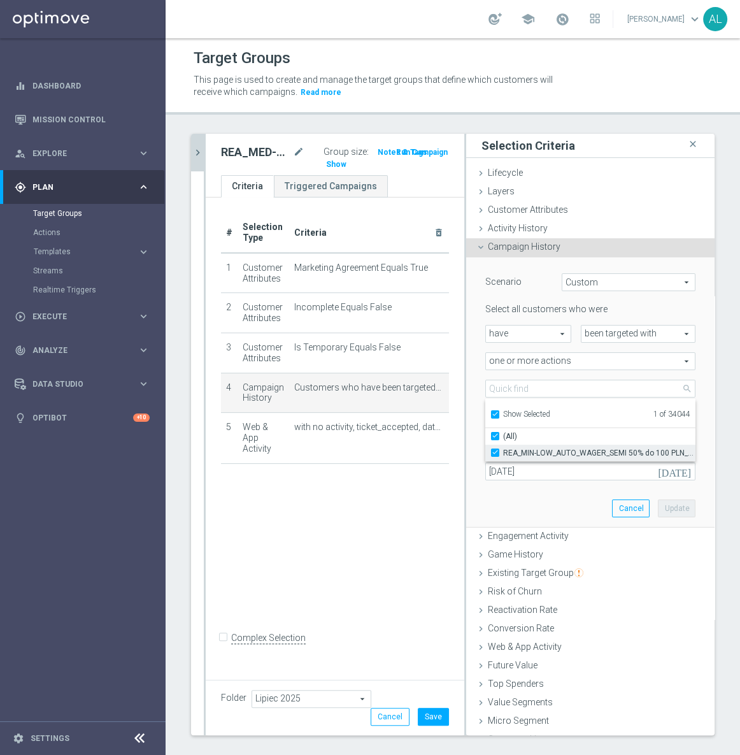
click at [516, 448] on span "REA_MIN-LOW_AUTO_WAGER_SEMI 50% do 100 PLN_WEEKLY" at bounding box center [599, 453] width 192 height 10
click at [503, 449] on input "REA_MIN-LOW_AUTO_WAGER_SEMI 50% do 100 PLN_WEEKLY" at bounding box center [499, 453] width 8 height 8
checkbox input "false"
type input "Select Action"
checkbox input "false"
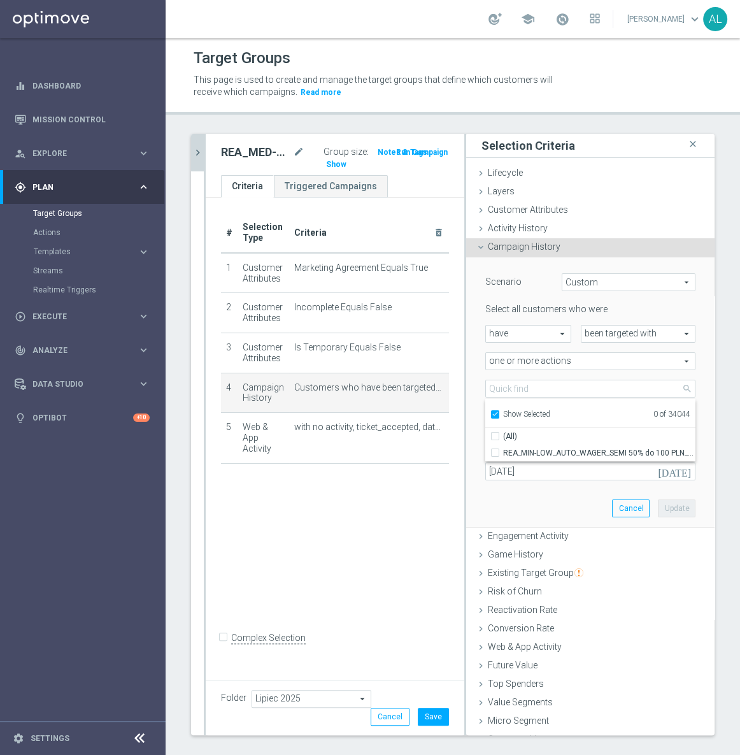
click at [524, 415] on span "Show Selected" at bounding box center [526, 414] width 47 height 9
click at [499, 415] on input "Show Selected" at bounding box center [495, 416] width 8 height 8
checkbox input "false"
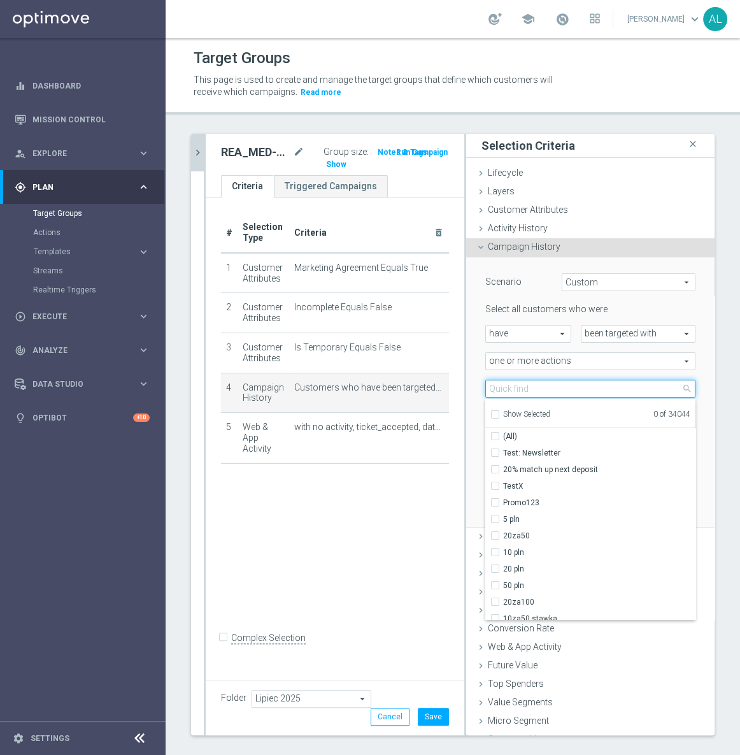
paste input "REA_MED-HIGH_AUTO_WAGER_SEMI 50% do 300 PLN"
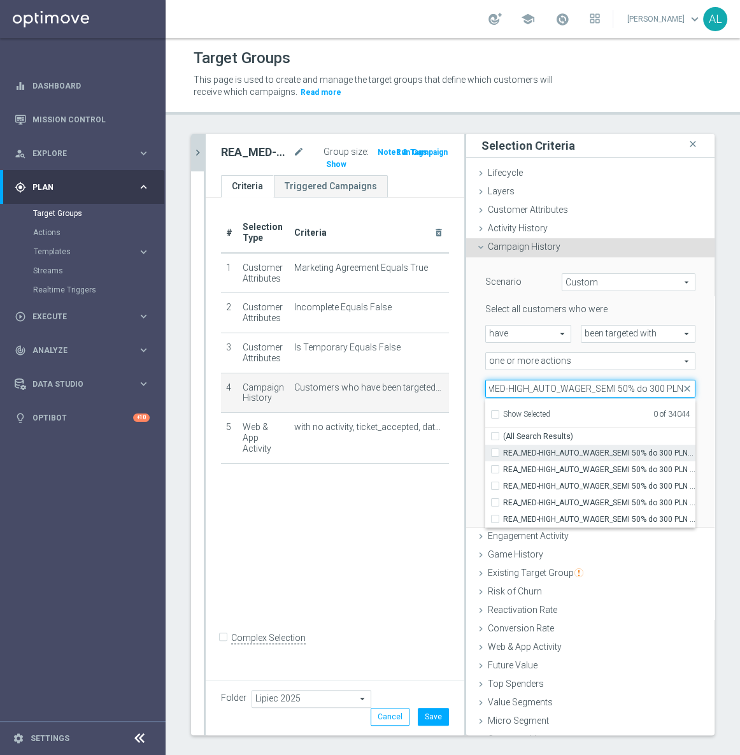
type input "REA_MED-HIGH_AUTO_WAGER_SEMI 50% do 300 PLN"
click at [566, 450] on span "REA_MED-HIGH_AUTO_WAGER_SEMI 50% do 300 PLN_WEEKLY" at bounding box center [599, 453] width 192 height 10
click at [503, 450] on input "REA_MED-HIGH_AUTO_WAGER_SEMI 50% do 300 PLN_WEEKLY" at bounding box center [499, 453] width 8 height 8
checkbox input "true"
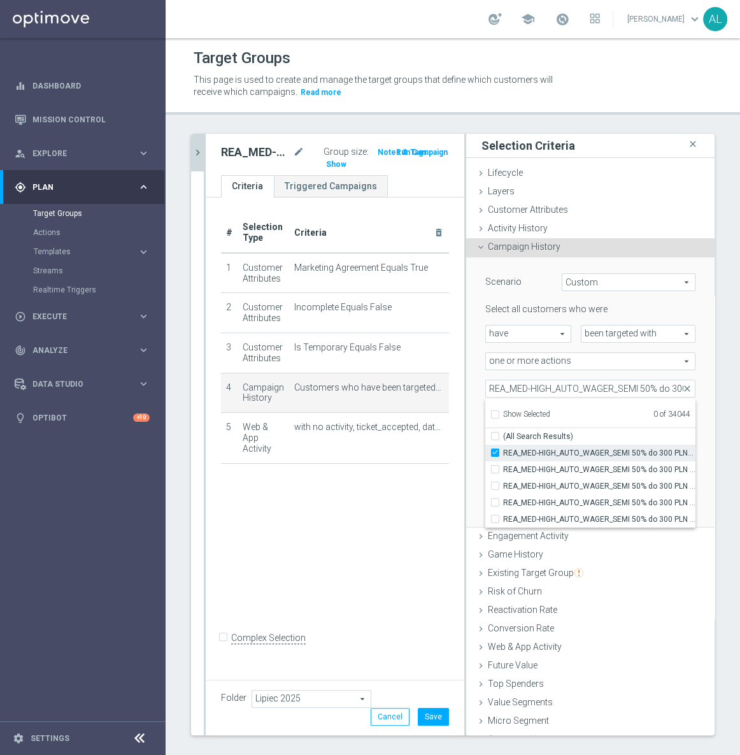
type input "REA_MED-HIGH_AUTO_WAGER_SEMI 50% do 300 PLN_WEEKLY"
click at [476, 456] on div "Scenario Custom Custom arrow_drop_down search Select all customers who were hav…" at bounding box center [590, 392] width 229 height 270
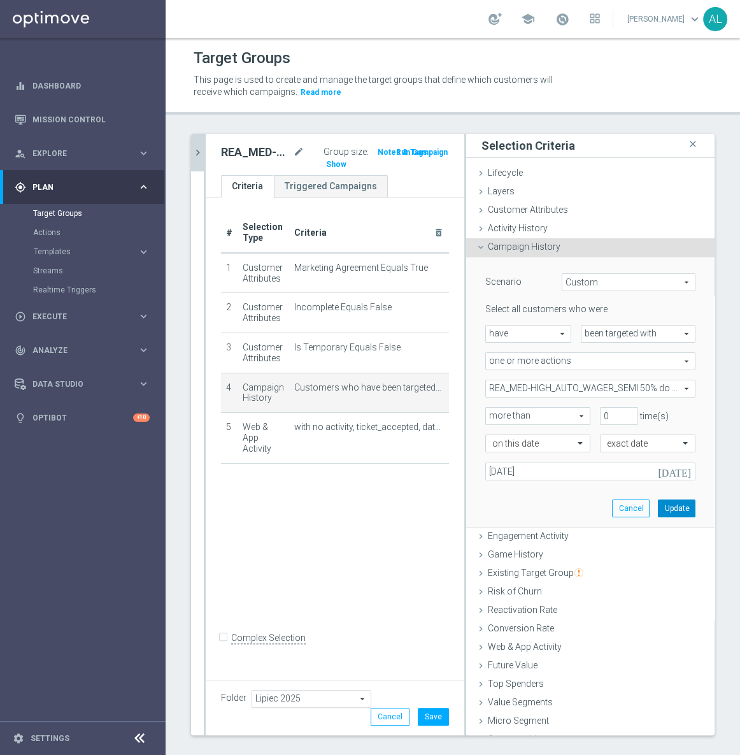
click at [658, 505] on button "Update" at bounding box center [677, 509] width 38 height 18
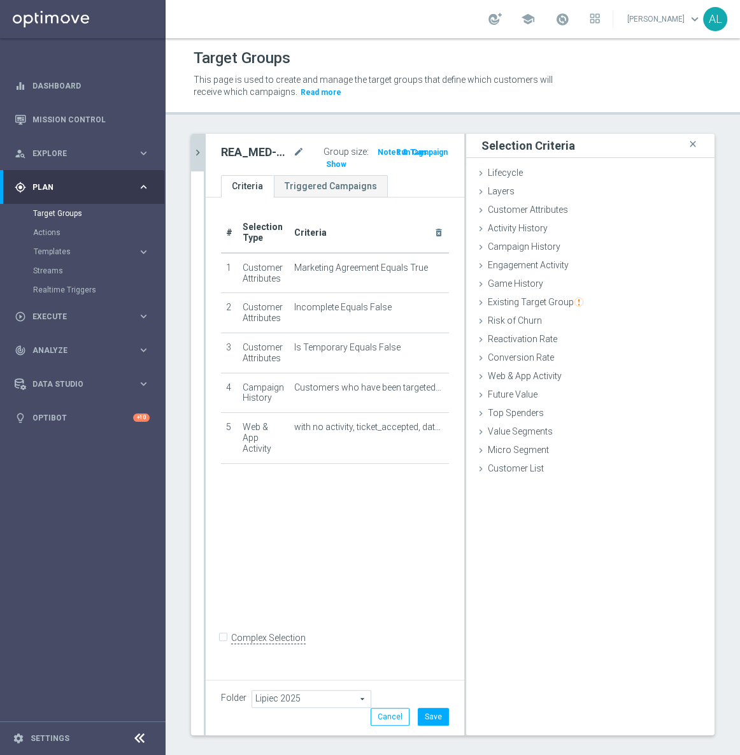
click at [295, 694] on span "Lipiec 2025" at bounding box center [311, 699] width 119 height 17
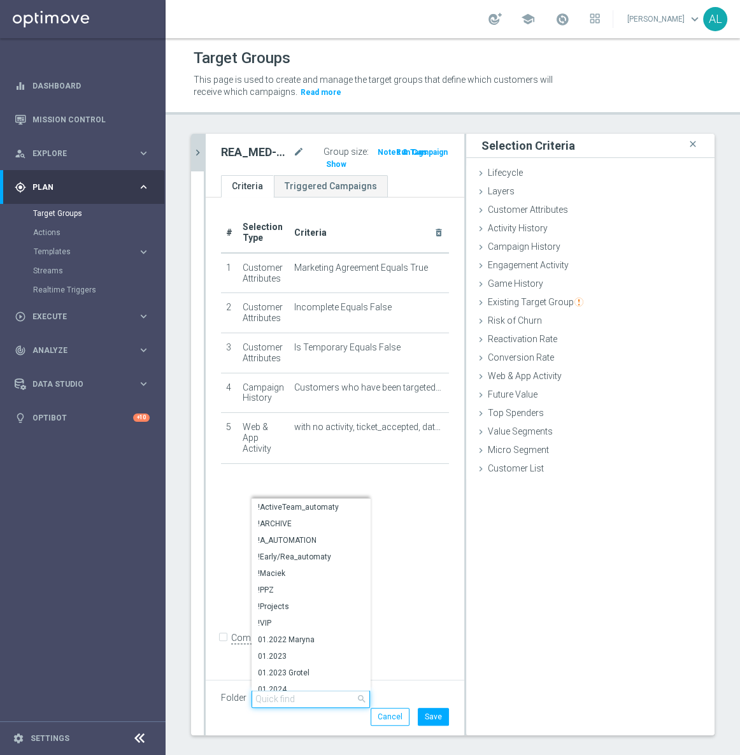
click at [280, 697] on input "search" at bounding box center [311, 699] width 119 height 18
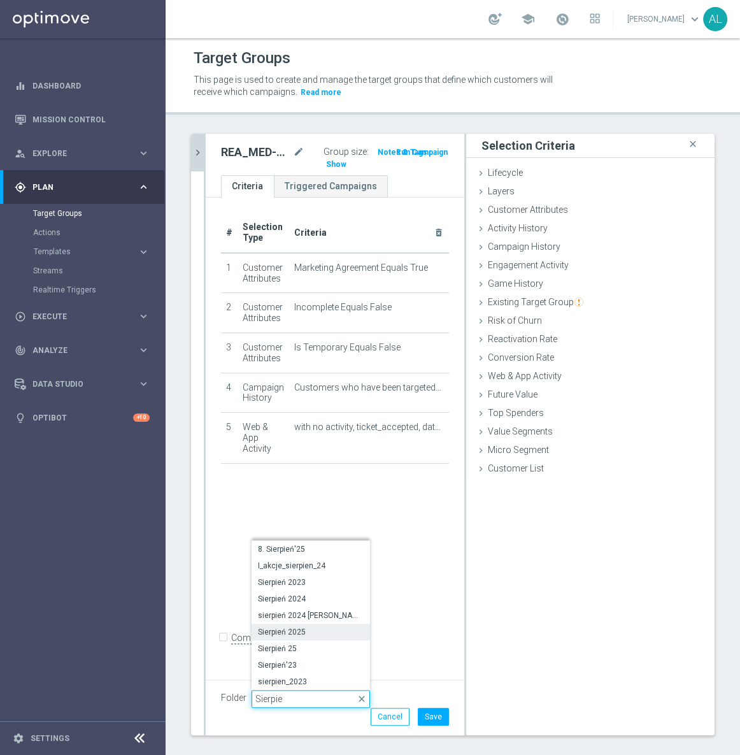
type input "Sierpie"
click at [310, 629] on span "Sierpień 2025" at bounding box center [311, 632] width 106 height 10
type input "Sierpień 2025"
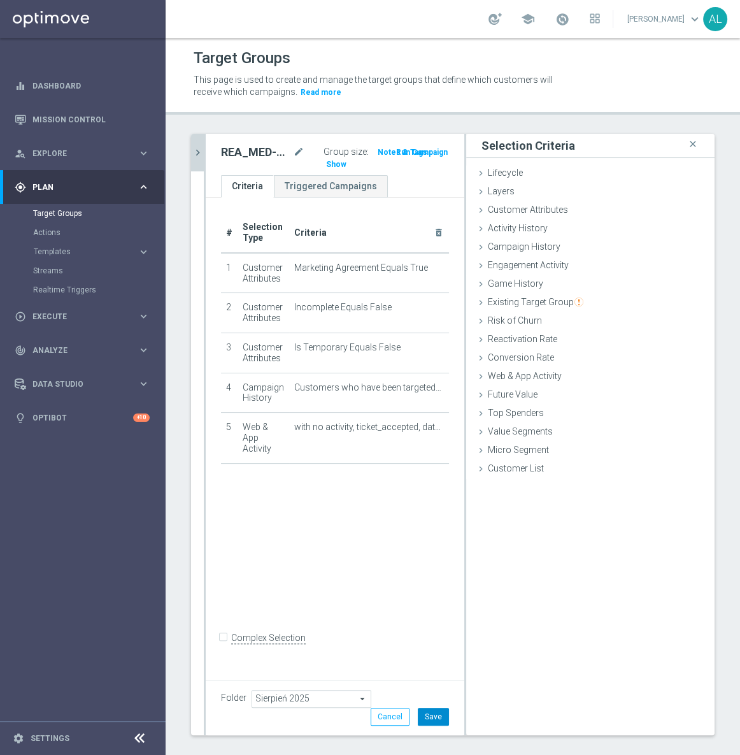
click at [421, 721] on button "Save" at bounding box center [433, 717] width 31 height 18
click at [194, 152] on icon "chevron_right" at bounding box center [198, 153] width 12 height 12
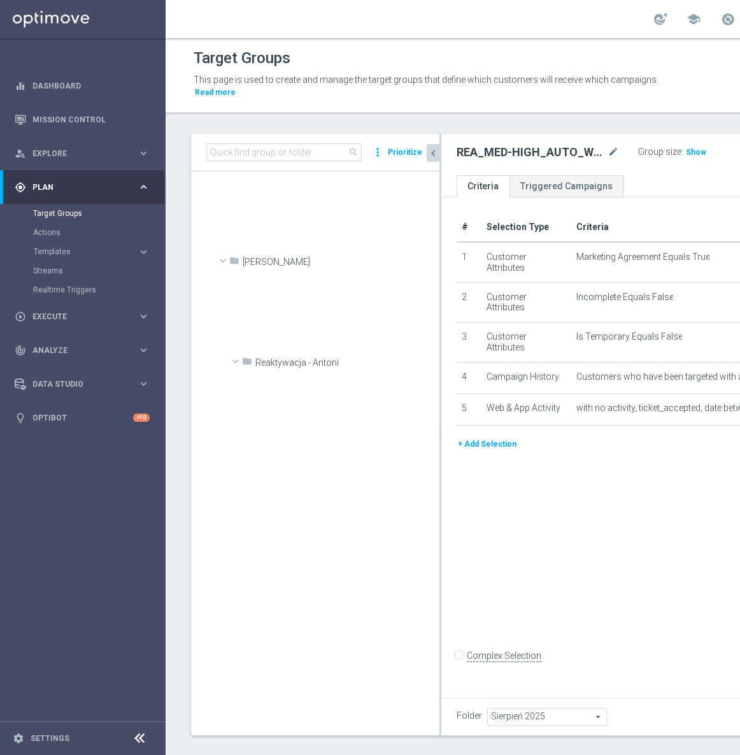
scroll to position [1027, 0]
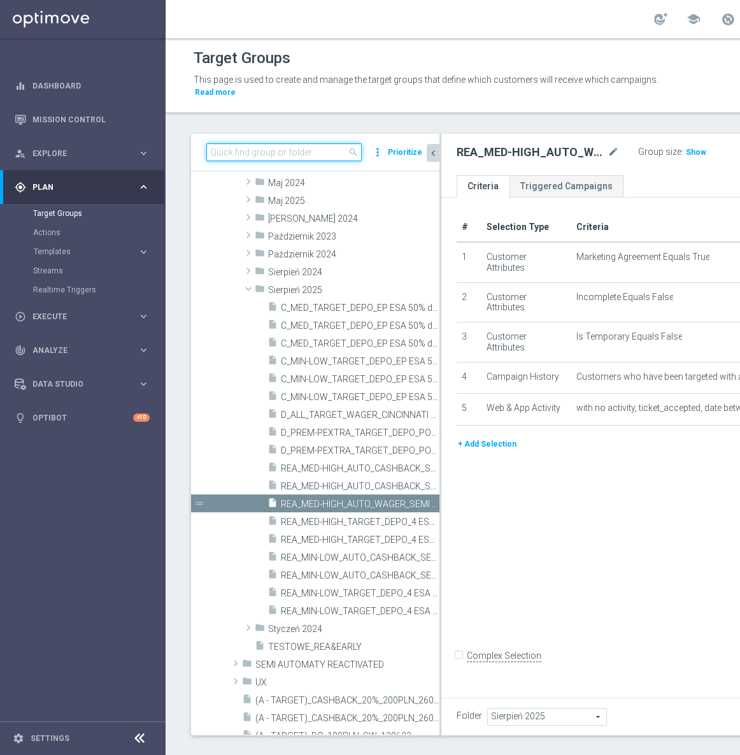
click at [265, 150] on input at bounding box center [283, 152] width 155 height 18
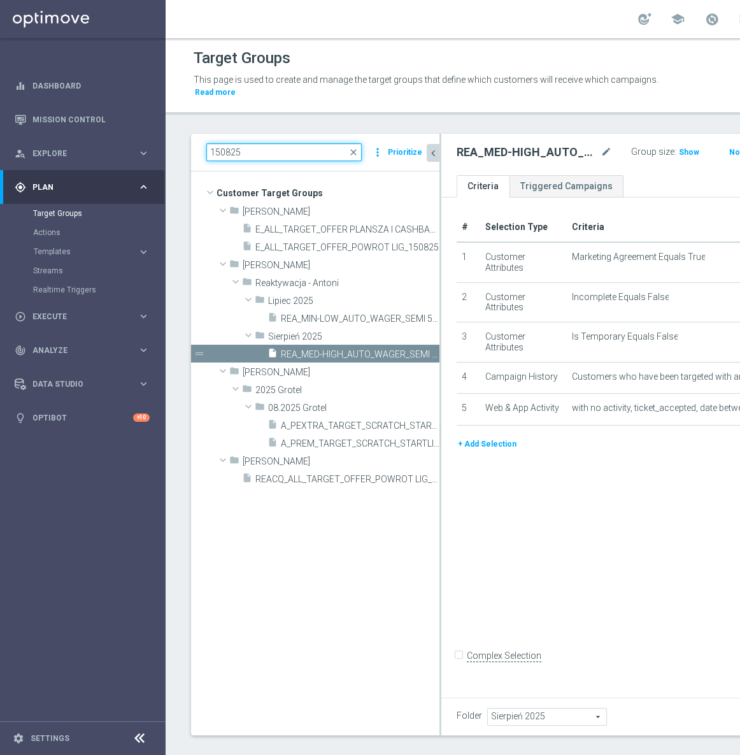
scroll to position [0, 0]
type input "150825"
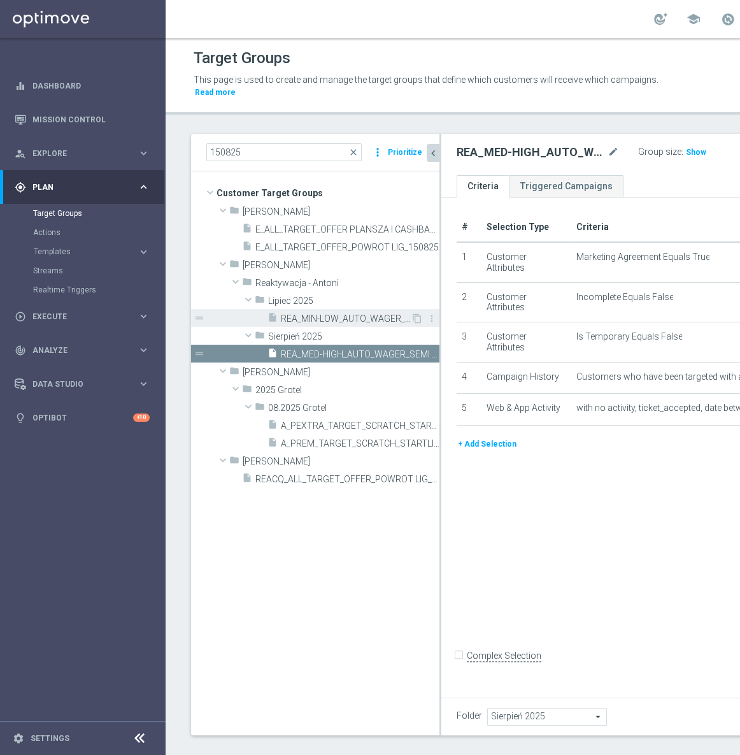
click at [329, 312] on div "insert_drive_file REA_MIN-LOW_AUTO_WAGER_SEMI 50% do 100 PLN push_150825" at bounding box center [339, 318] width 143 height 18
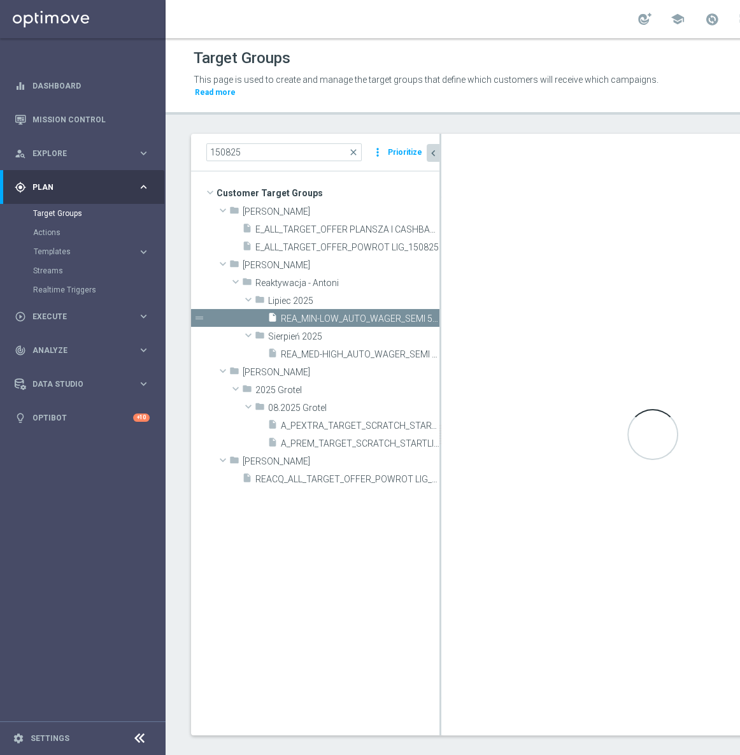
type input "Lipiec 2025"
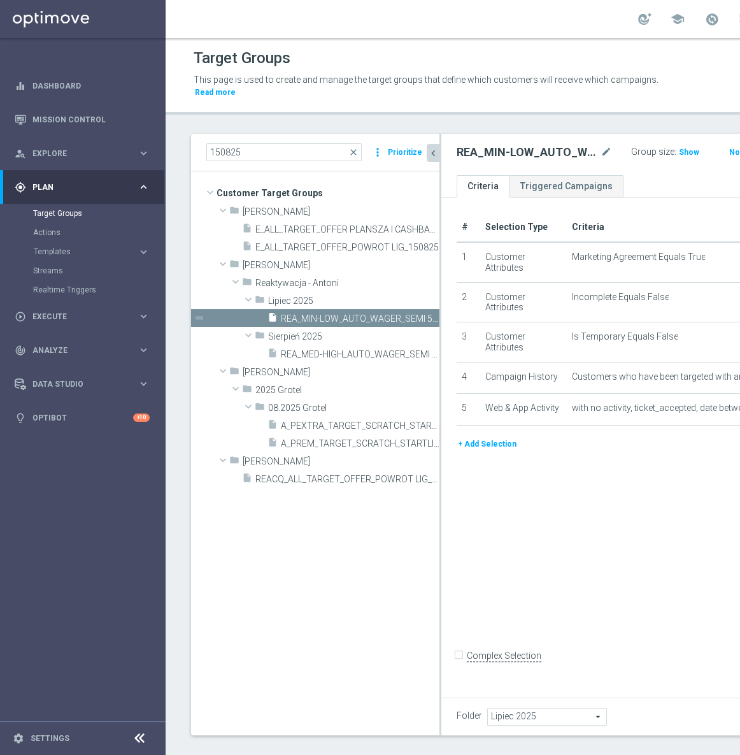
click at [510, 709] on span "Lipiec 2025" at bounding box center [547, 717] width 119 height 17
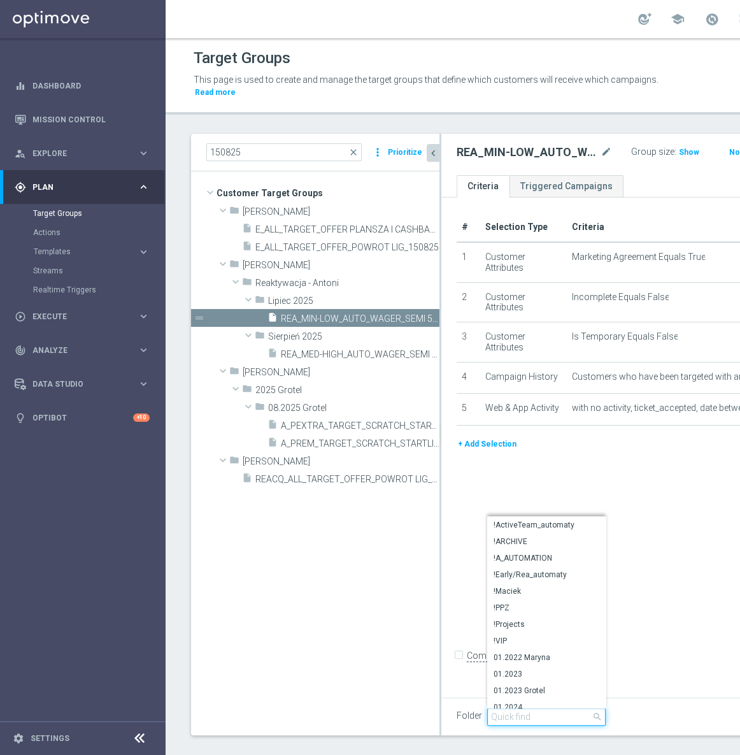
click at [516, 708] on input "search" at bounding box center [546, 717] width 119 height 18
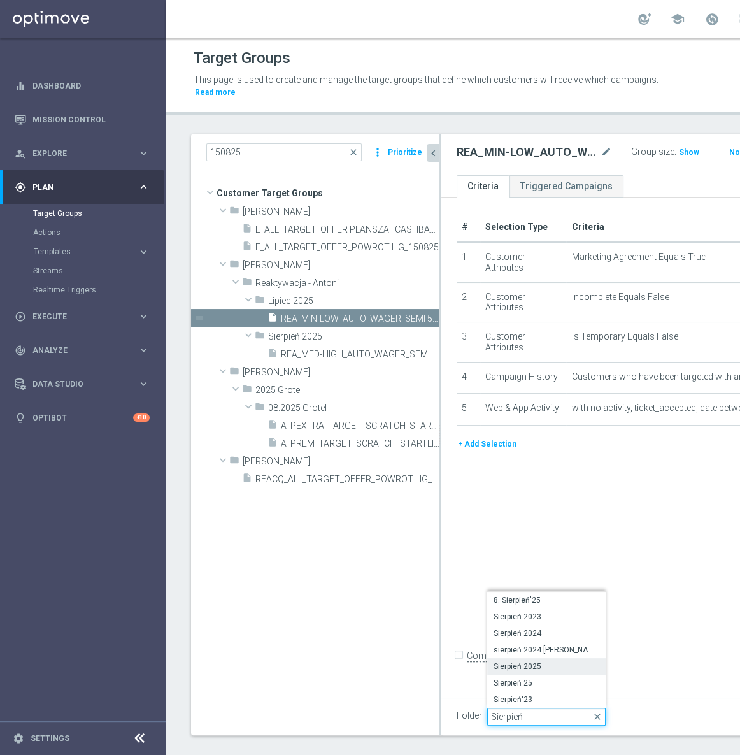
type input "Sierpień"
click at [535, 661] on span "Sierpień 2025" at bounding box center [547, 666] width 106 height 10
type input "Sierpień 2025"
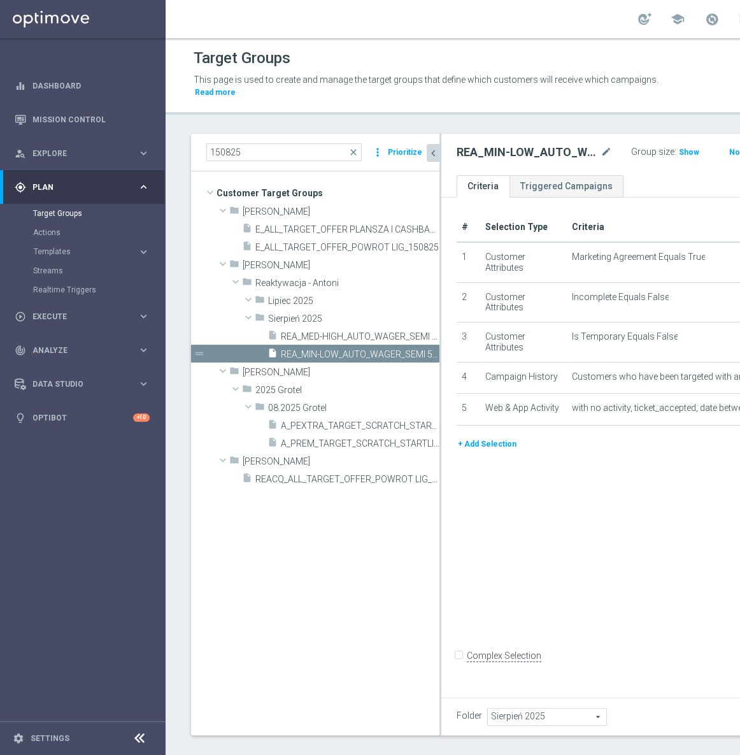
click at [497, 150] on h2 "REA_MIN-LOW_AUTO_WAGER_SEMI 50% do 100 PLN push_150825" at bounding box center [527, 152] width 141 height 15
click at [530, 152] on div "REA_MIN-LOW_AUTO_WAGER_SEMI 50% do 100 PLN push_150825 mode_edit" at bounding box center [534, 152] width 155 height 15
click at [601, 152] on icon "mode_edit" at bounding box center [606, 152] width 11 height 15
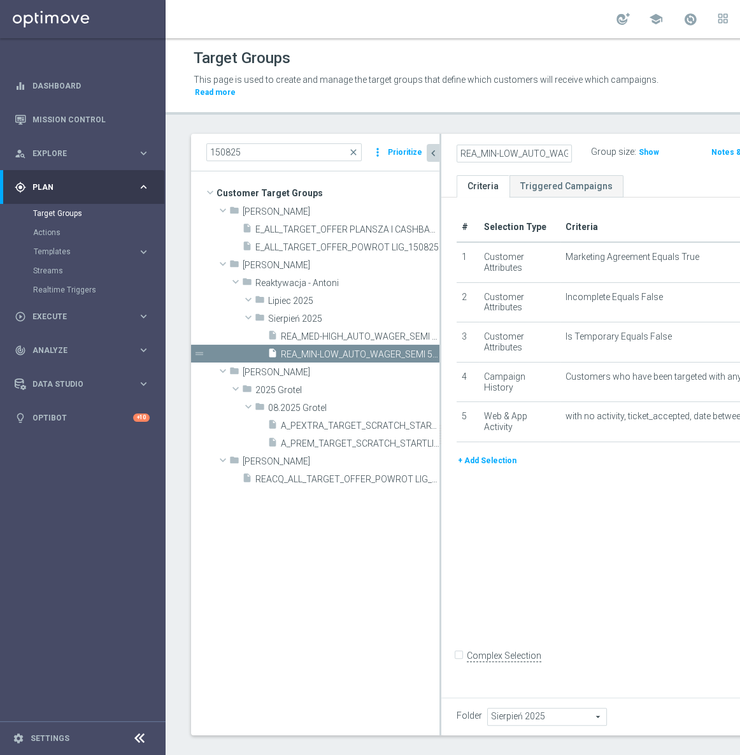
scroll to position [0, 242]
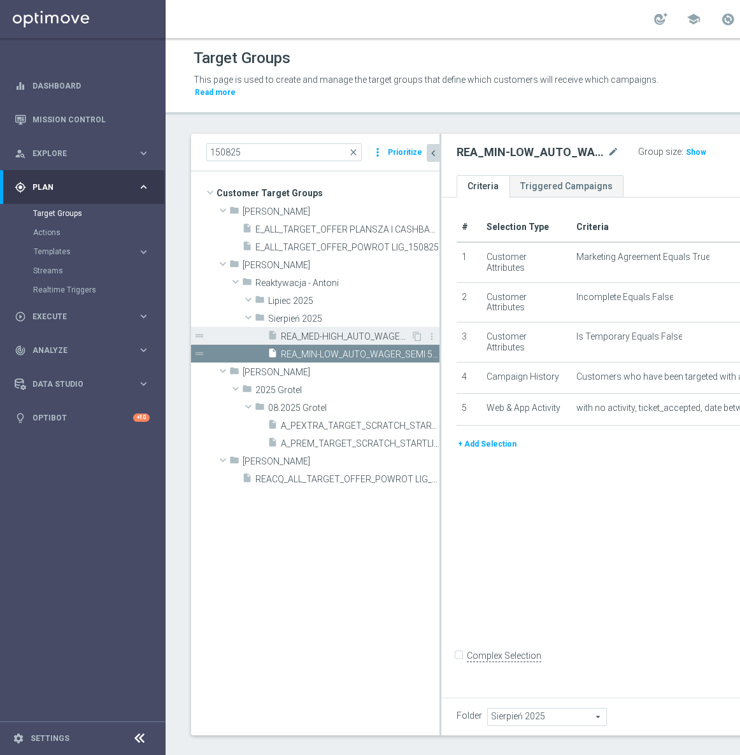
click at [315, 335] on span "REA_MED-HIGH_AUTO_WAGER_SEMI 50% do 300 PLN push_150825" at bounding box center [346, 336] width 130 height 11
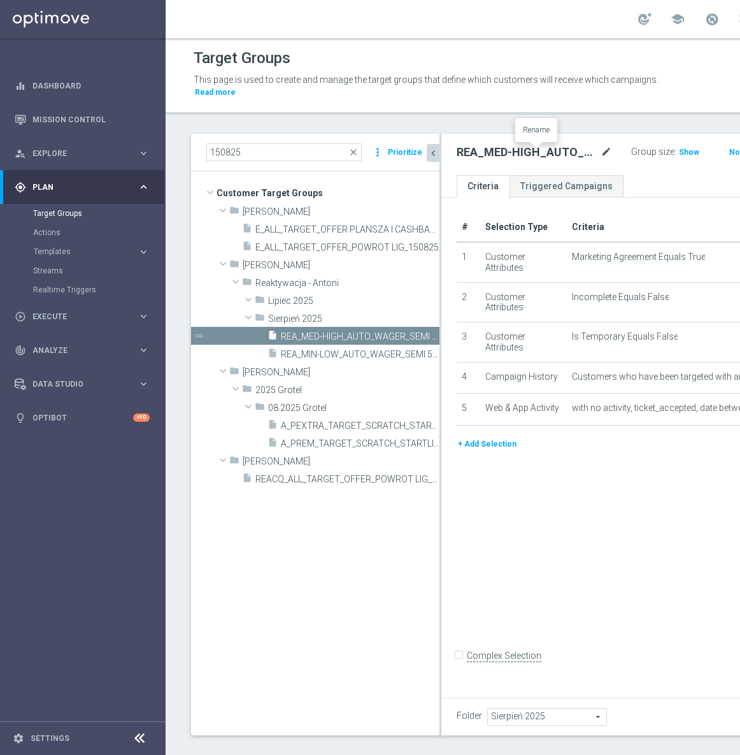
click at [601, 152] on icon "mode_edit" at bounding box center [606, 152] width 11 height 15
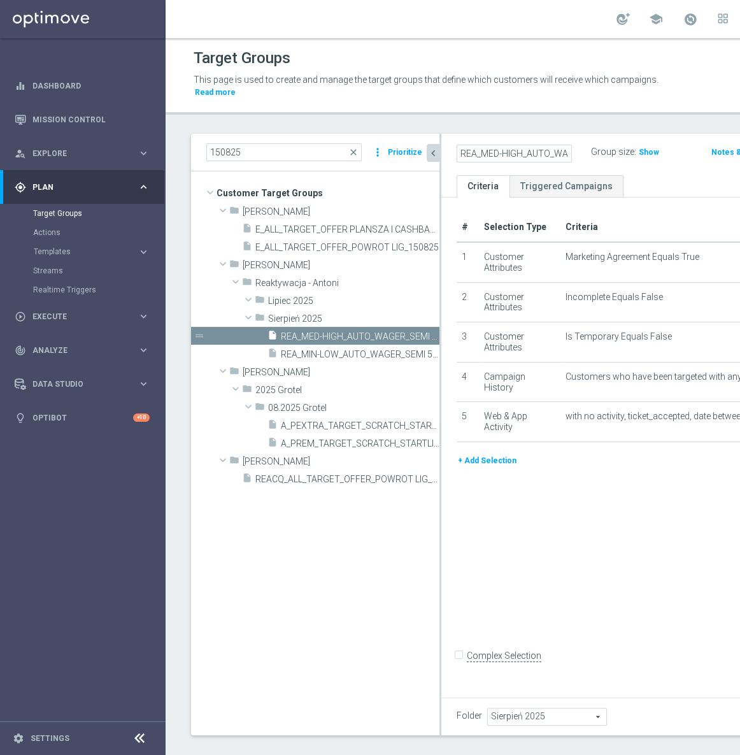
scroll to position [0, 247]
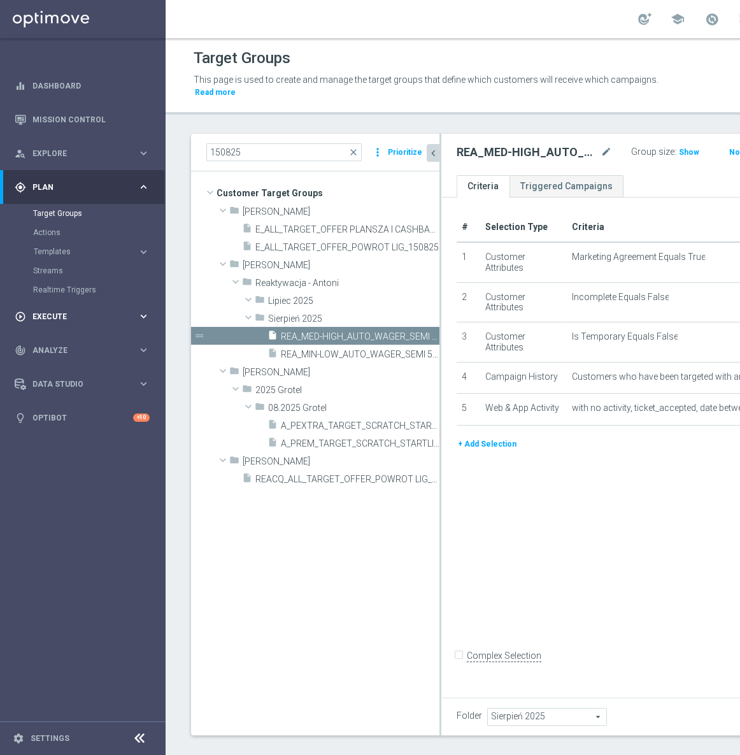
click at [89, 312] on div "play_circle_outline Execute" at bounding box center [76, 316] width 123 height 11
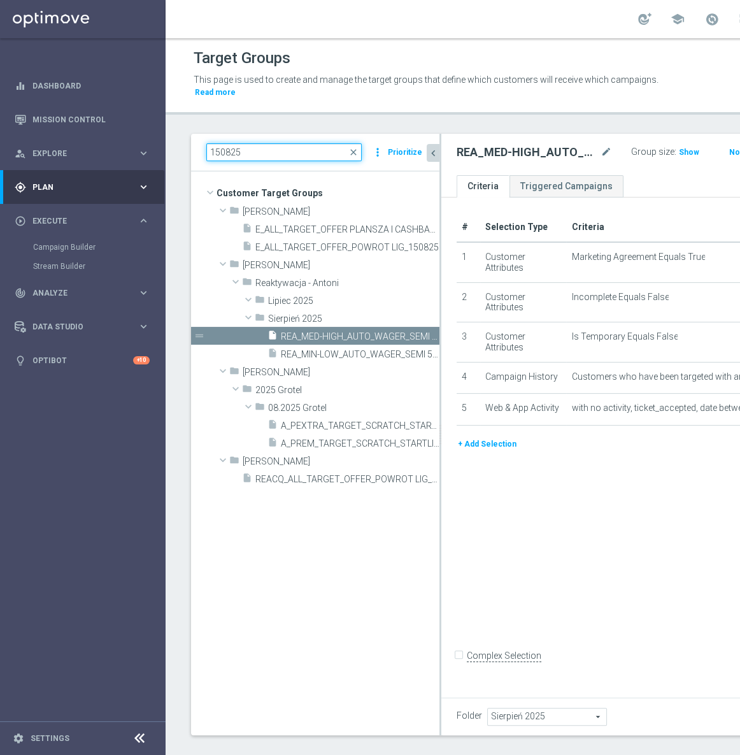
click at [289, 155] on input "150825" at bounding box center [283, 152] width 155 height 18
paste input "D_ALL_TARGET_WAGER_CINCINNATI 50% do 300 PLN_14"
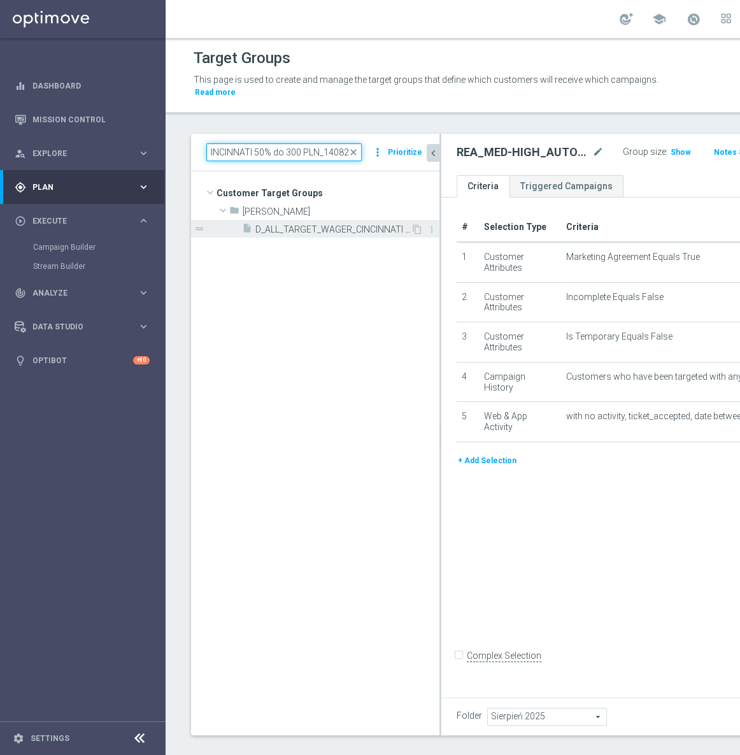
type input "D_ALL_TARGET_WAGER_CINCINNATI 50% do 300 PLN_140825"
click at [315, 229] on span "D_ALL_TARGET_WAGER_CINCINNATI 50% do 300 PLN_140825" at bounding box center [333, 229] width 155 height 11
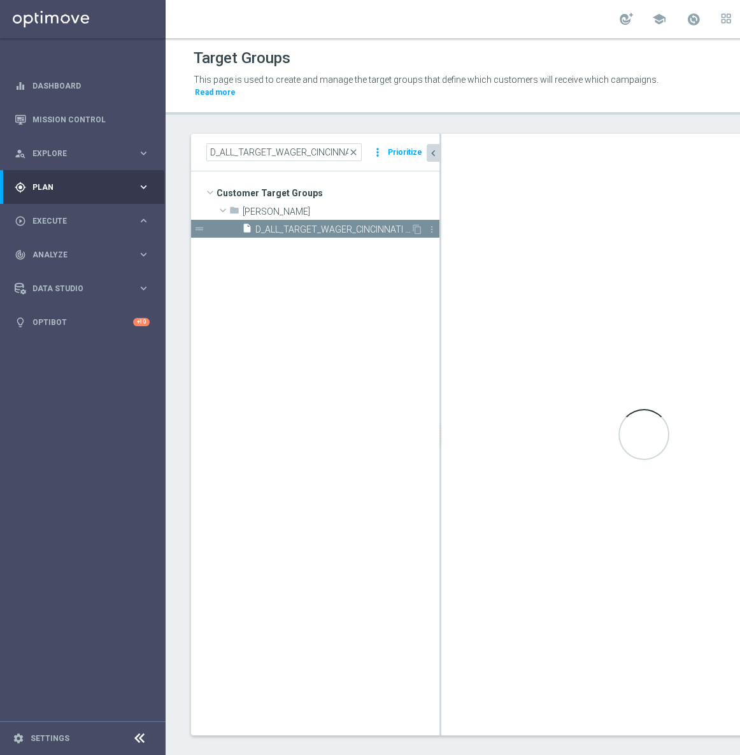
type input "[PERSON_NAME]"
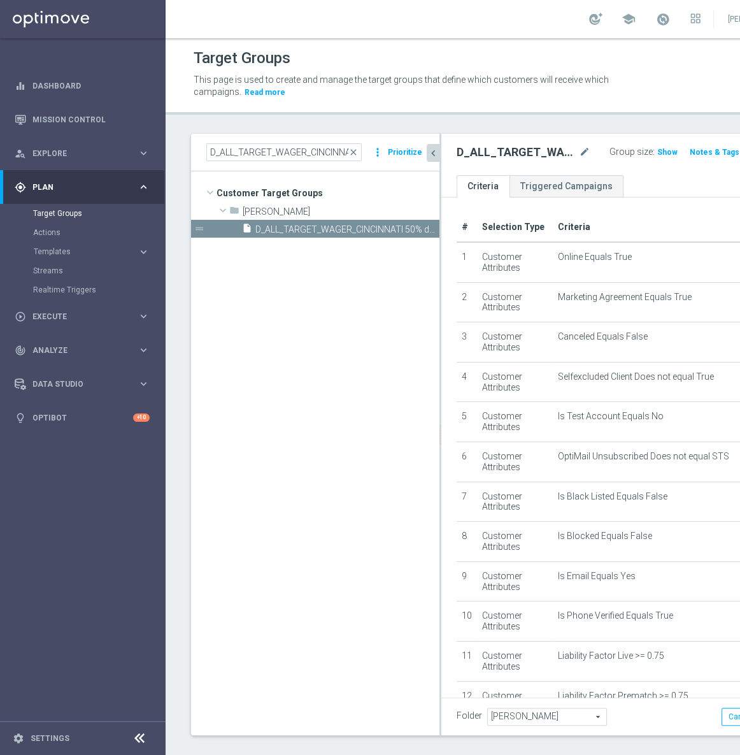
scroll to position [0, 106]
click at [317, 153] on input "D_ALL_TARGET_WAGER_CINCINNATI 50% do 300 PLN_140825" at bounding box center [283, 152] width 155 height 18
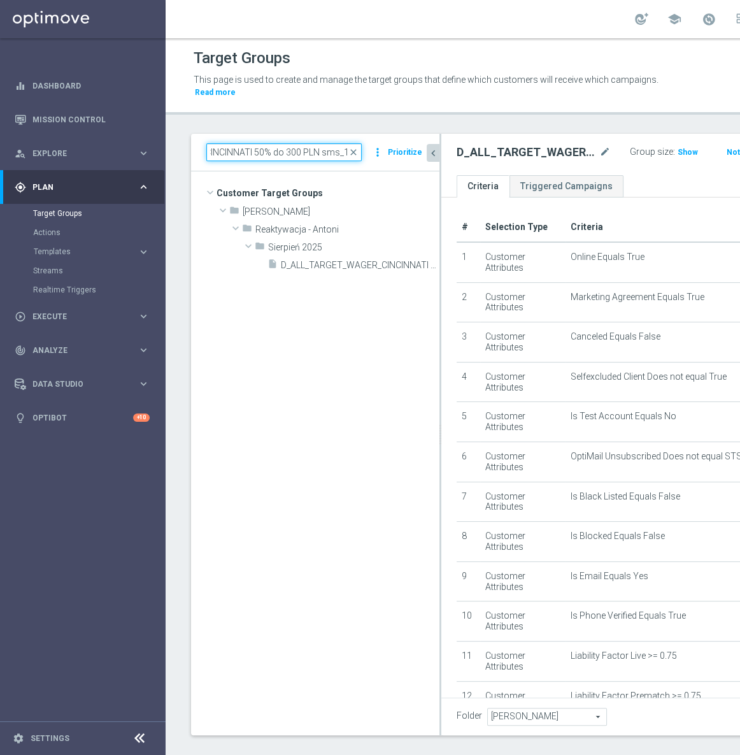
type input "D_ALL_TARGET_WAGER_CINCINNATI 50% do 300 PLN sms_140825"
click at [359, 277] on tree-viewport "Customer Target Groups library_add create_new_folder folder" at bounding box center [315, 452] width 249 height 563
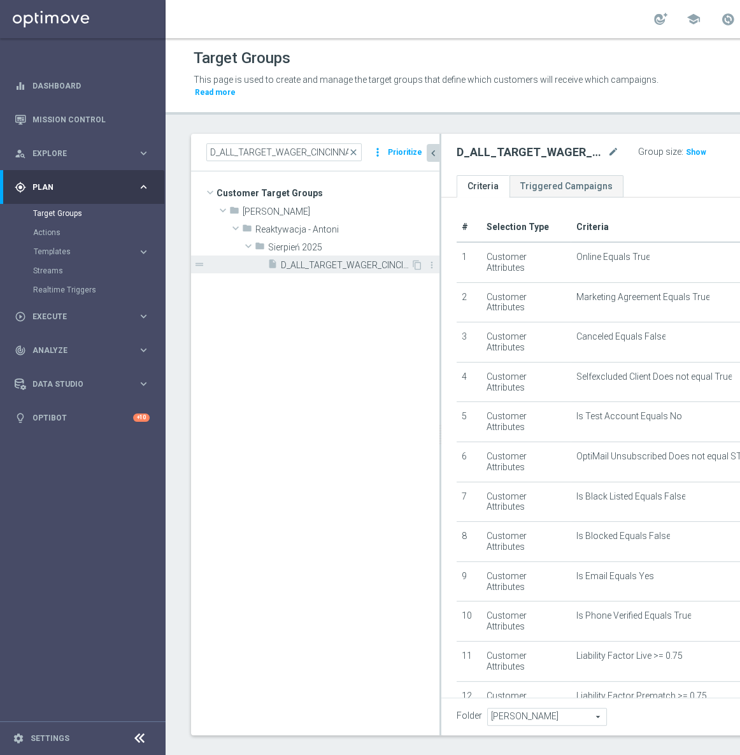
click at [364, 267] on span "D_ALL_TARGET_WAGER_CINCINNATI 50% do 300 PLN sms_140825" at bounding box center [346, 265] width 130 height 11
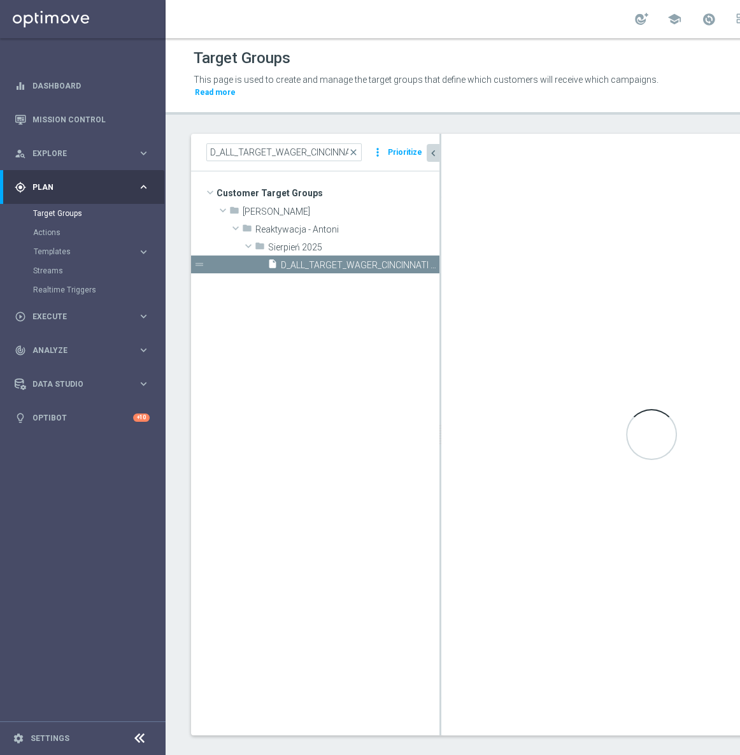
type input "Sierpień 2025"
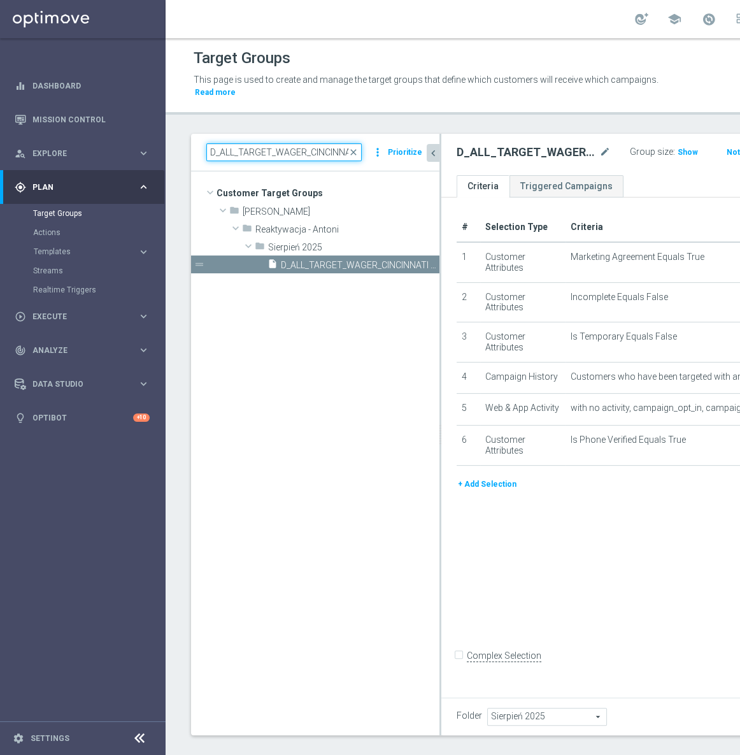
click at [280, 155] on input "D_ALL_TARGET_WAGER_CINCINNATI 50% do 300 PLN sms_140825" at bounding box center [283, 152] width 155 height 18
click at [266, 152] on input "D_ALL_TARGET_WAGER_CINCINNATI 50% do 300 PLN sms_140825" at bounding box center [283, 152] width 155 height 18
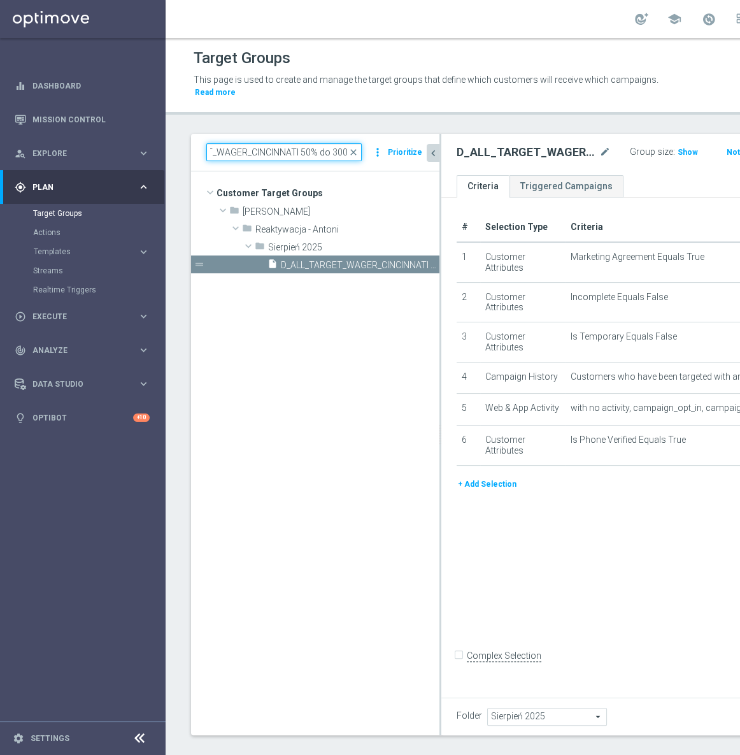
click at [266, 152] on input "D_ALL_TARGET_WAGER_CINCINNATI 50% do 300 PLN sms_140825" at bounding box center [283, 152] width 155 height 18
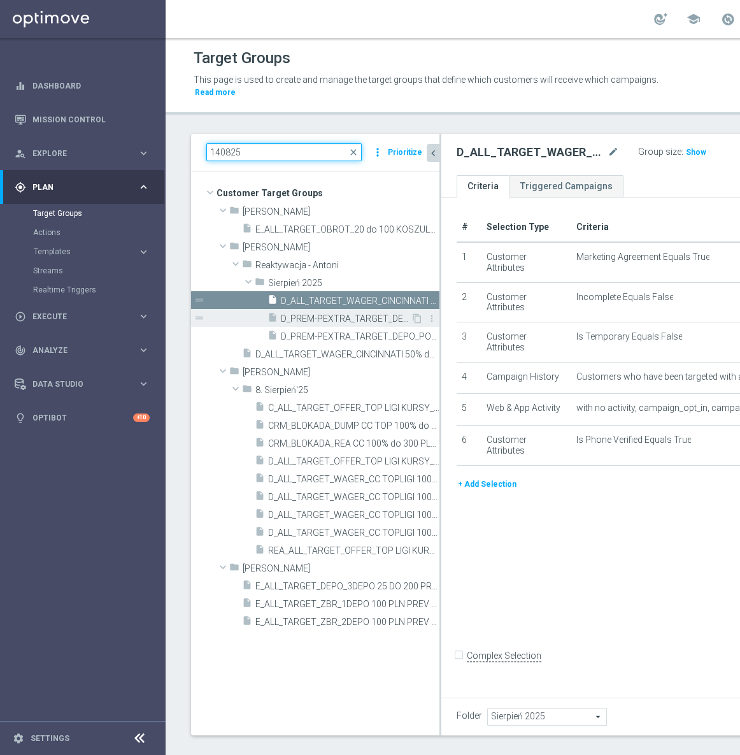
type input "140825"
click at [356, 315] on span "D_PREM-PEXTRA_TARGET_DEPO_POWROT LIG 100% do 1000 PLN sms_140825" at bounding box center [346, 319] width 130 height 11
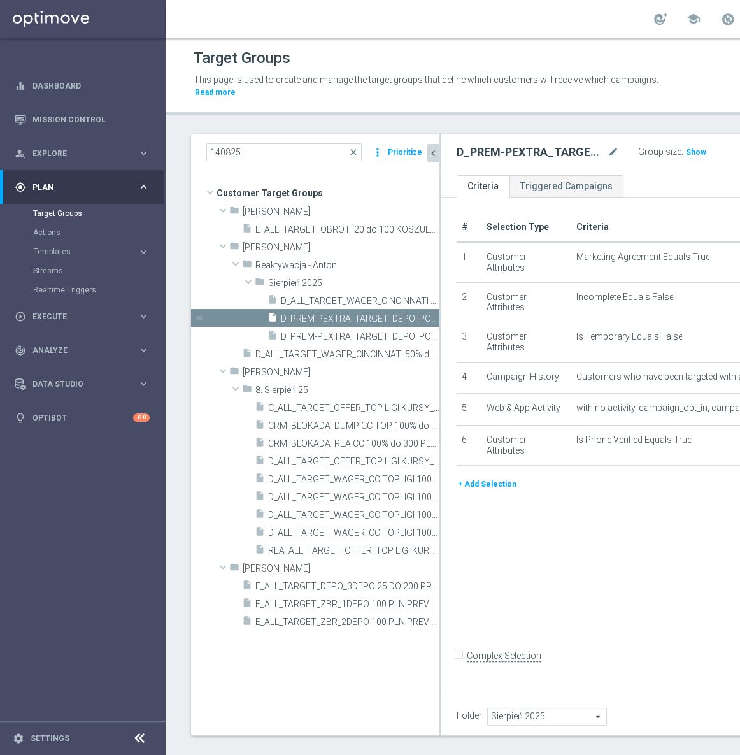
click at [580, 414] on span "with no activity, campaign_opt_in, campaign_id = 167054, date between '2025-08-…" at bounding box center [718, 408] width 284 height 11
click at [427, 155] on button "chevron_left" at bounding box center [433, 153] width 13 height 18
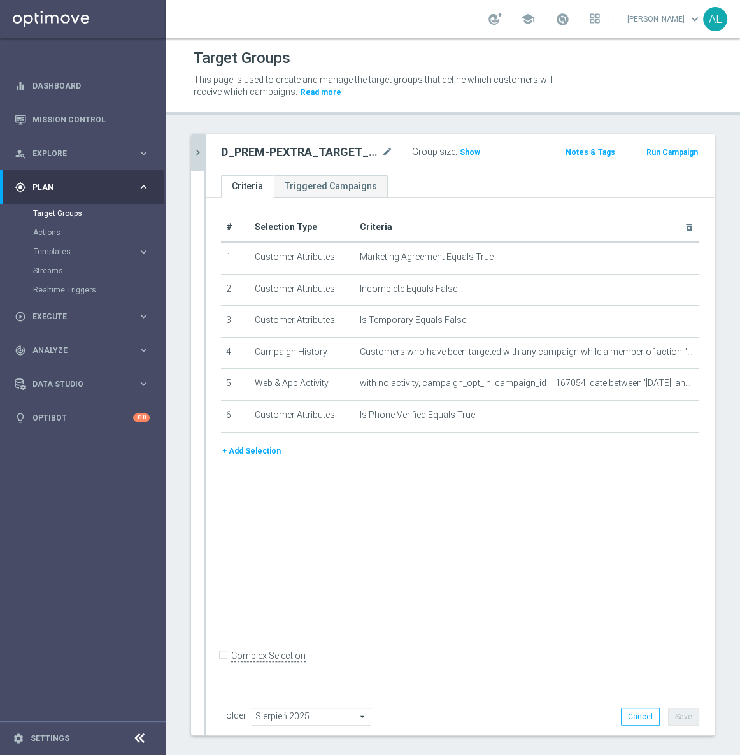
click at [202, 153] on icon "chevron_right" at bounding box center [198, 153] width 12 height 12
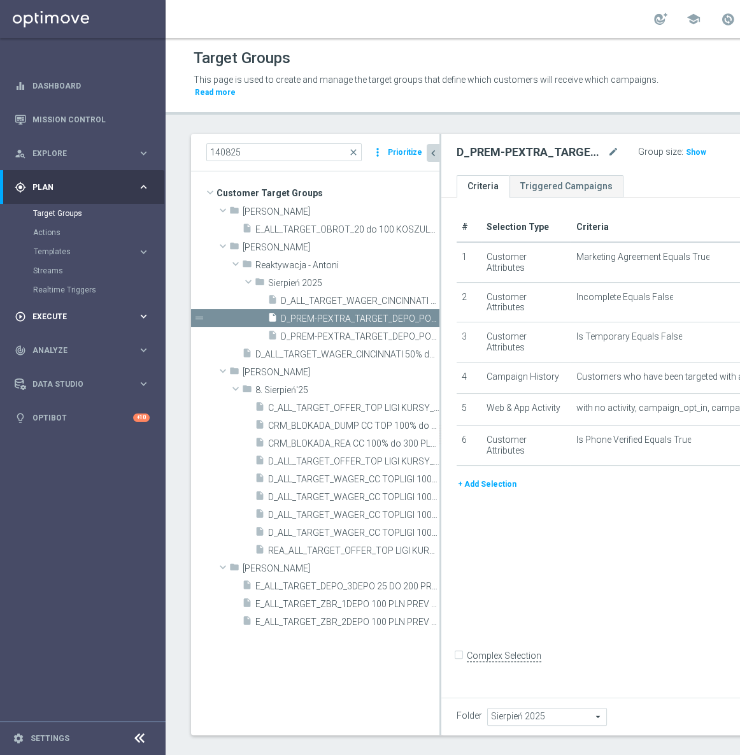
click at [87, 320] on div "play_circle_outline Execute" at bounding box center [76, 316] width 123 height 11
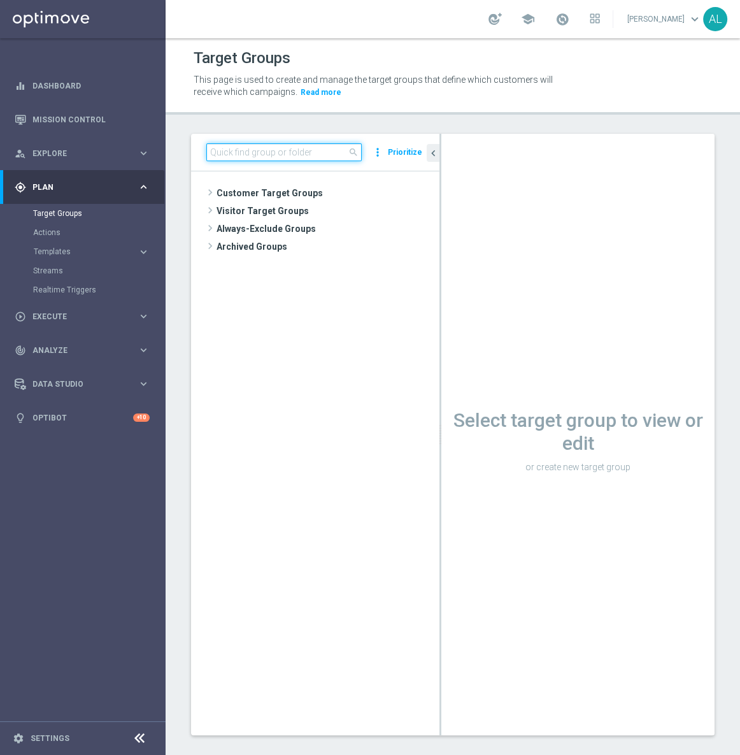
click at [255, 154] on input at bounding box center [283, 152] width 155 height 18
click at [242, 157] on input at bounding box center [283, 152] width 155 height 18
paste input "A_ALL_GLOB_PULA_BET_BUILDER rem_080825"
type input "A_ALL_GLOB_PULA_BET_BUILDER rem_080825"
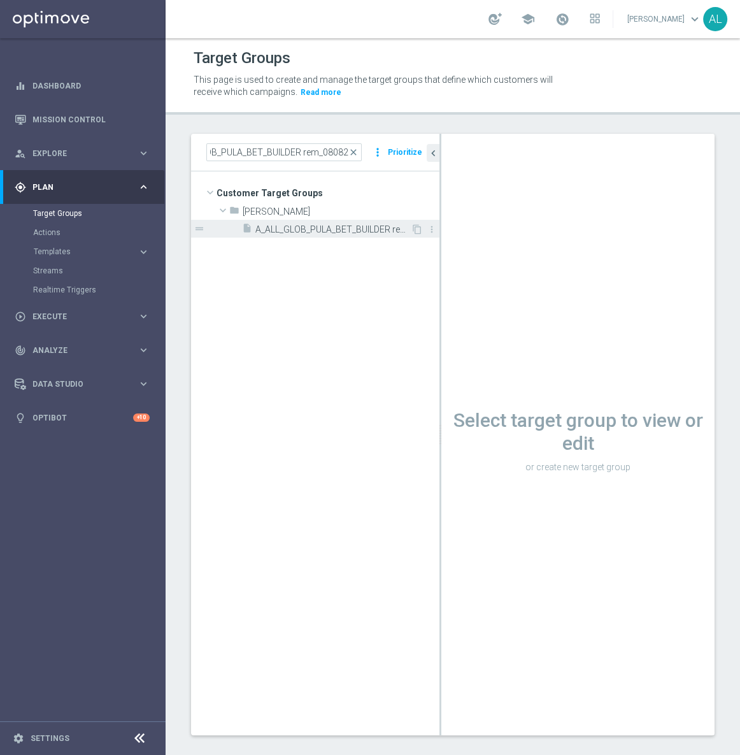
click at [340, 231] on span "A_ALL_GLOB_PULA_BET_BUILDER rem_080825" at bounding box center [333, 229] width 155 height 11
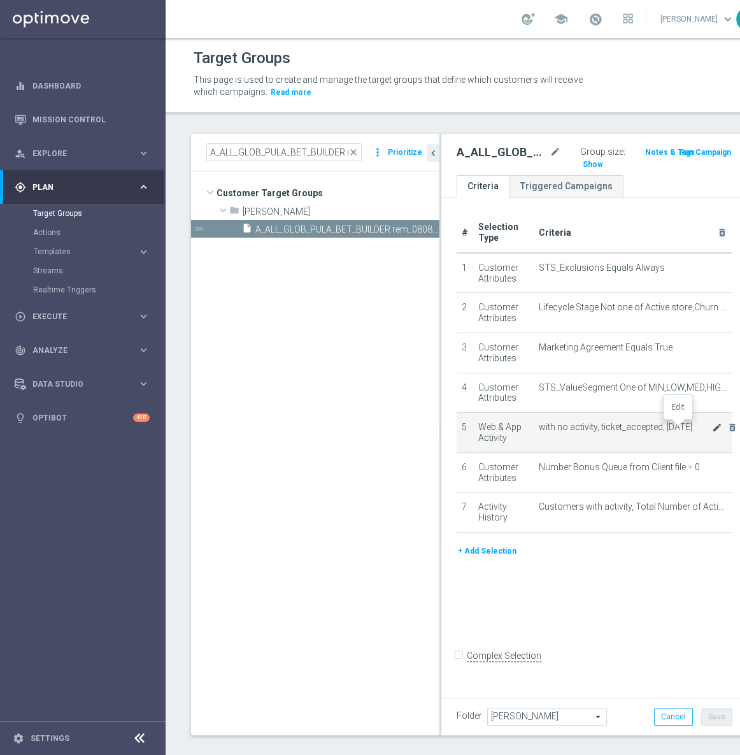
click at [712, 428] on icon "mode_edit" at bounding box center [717, 427] width 10 height 10
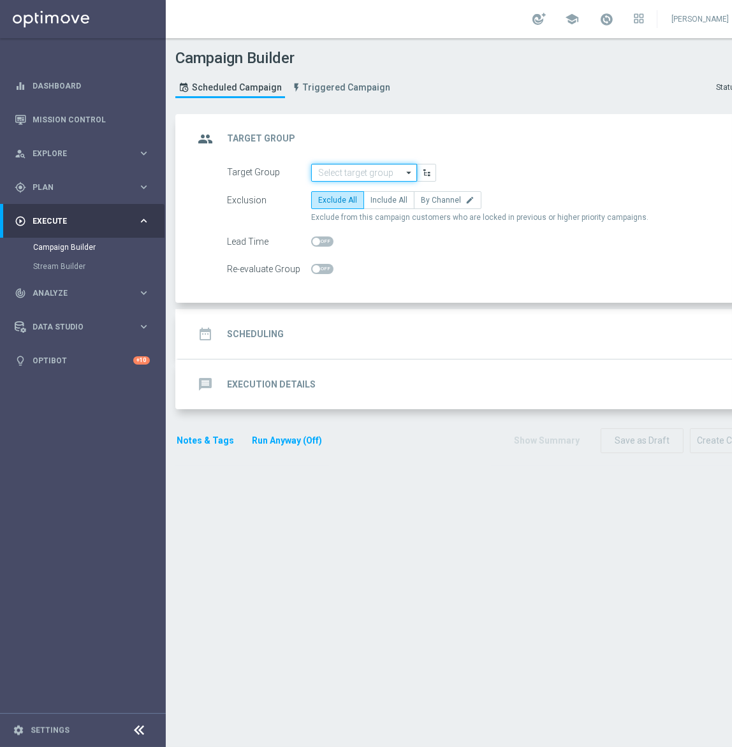
click at [343, 178] on input at bounding box center [364, 173] width 106 height 18
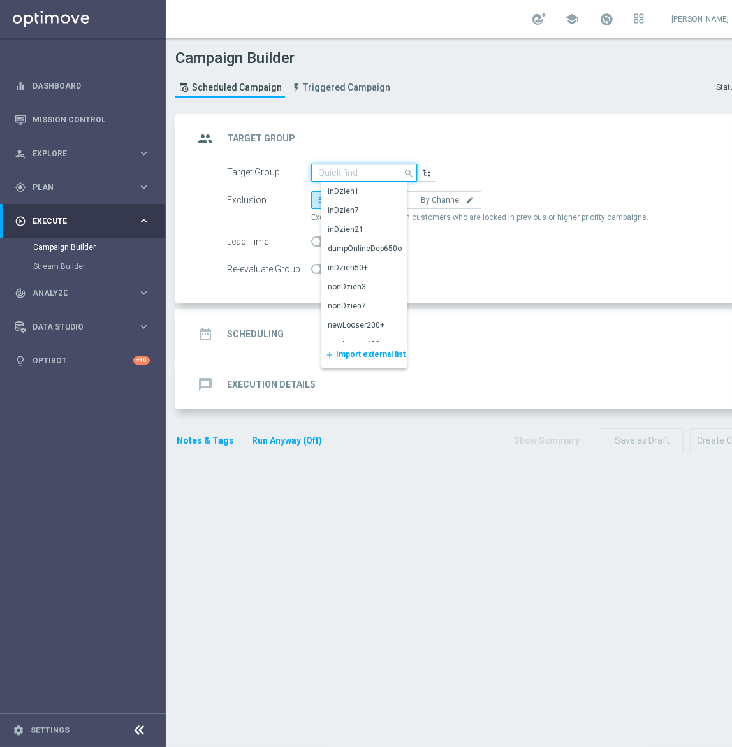
click at [350, 171] on input at bounding box center [364, 173] width 106 height 18
paste input "D_ALL_TARGET_WAGER_CINCINNATI 50% do 300 PLN_140825"
click at [369, 176] on input "D_ALL_TARGET_WAGER_CINCINNATI 50% do 300 PLN_140825" at bounding box center [364, 173] width 106 height 18
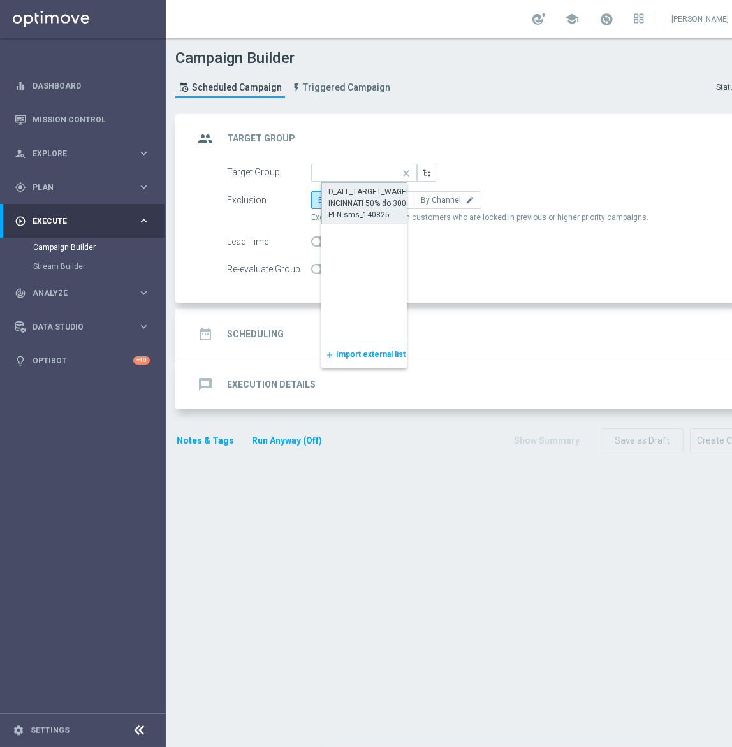
click at [349, 191] on div "D_ALL_TARGET_WAGER_CINCINNATI 50% do 300 PLN sms_140825" at bounding box center [374, 203] width 92 height 34
type input "D_ALL_TARGET_WAGER_CINCINNATI 50% do 300 PLN sms_140825"
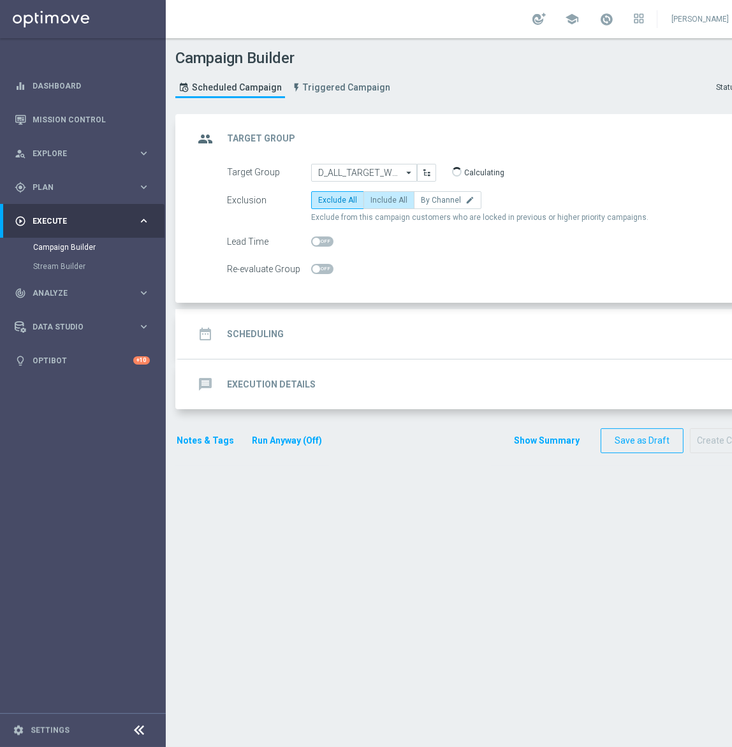
click at [379, 193] on label "Include All" at bounding box center [388, 200] width 51 height 18
click at [379, 198] on input "Include All" at bounding box center [374, 202] width 8 height 8
radio input "true"
click at [312, 269] on span at bounding box center [316, 269] width 8 height 8
click at [312, 269] on input "checkbox" at bounding box center [322, 269] width 22 height 10
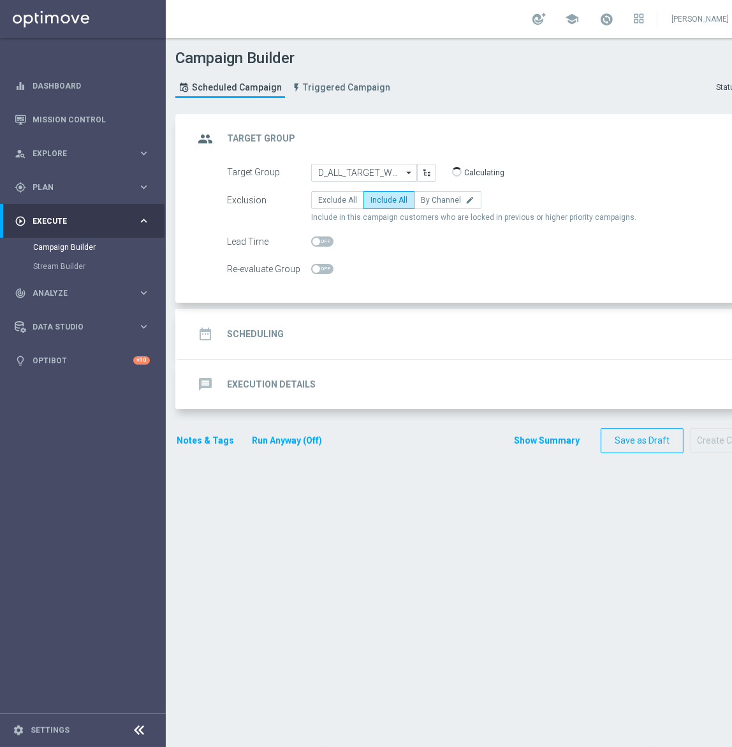
checkbox input "true"
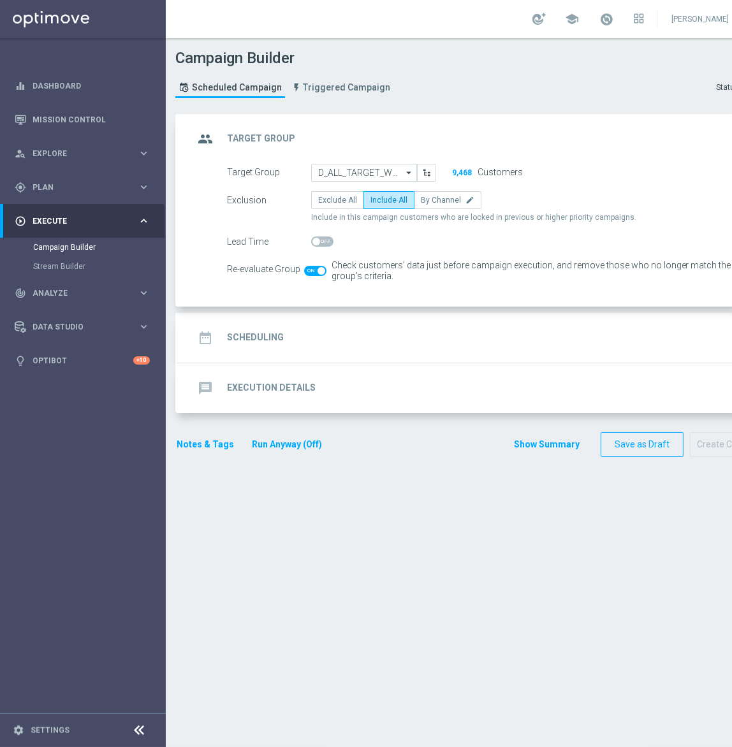
click at [319, 330] on div "date_range Scheduling keyboard_arrow_down" at bounding box center [476, 338] width 565 height 24
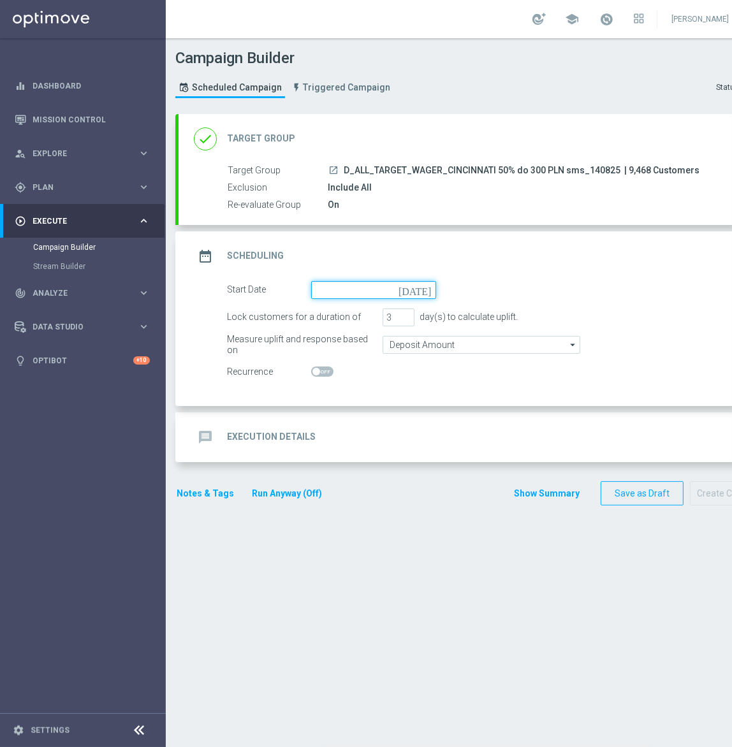
click at [343, 281] on input at bounding box center [373, 290] width 125 height 18
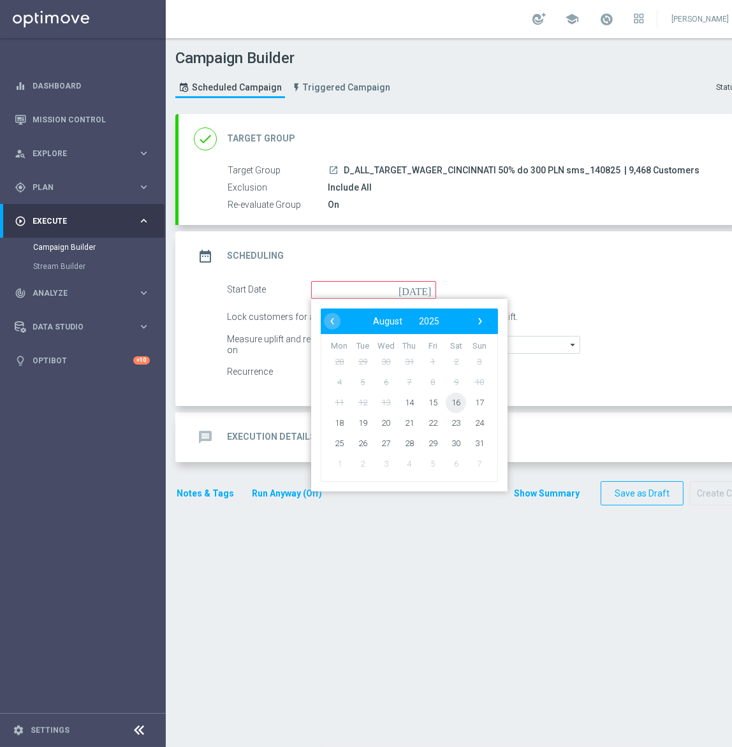
click at [454, 400] on span "16" at bounding box center [455, 402] width 20 height 20
type input "16 Aug 2025"
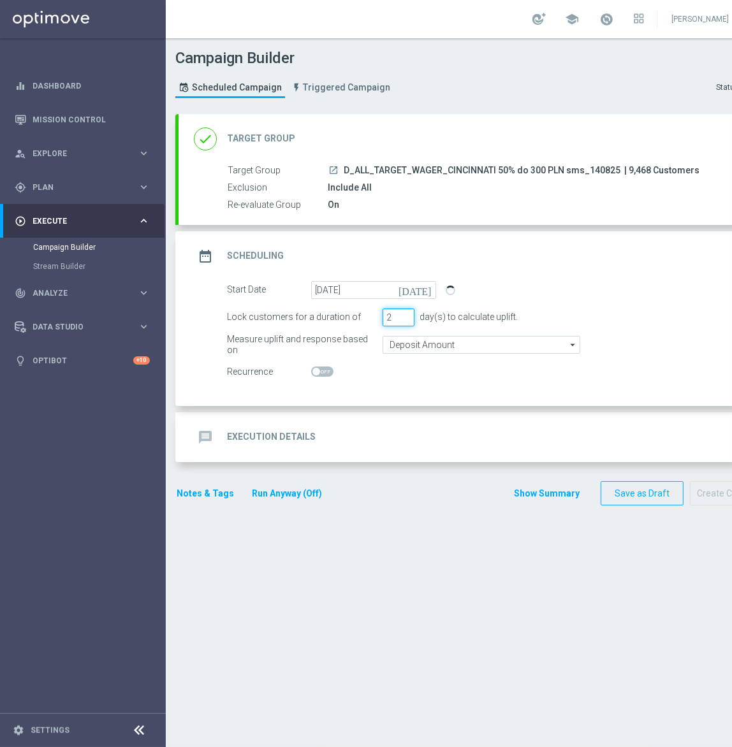
click at [405, 320] on input "2" at bounding box center [398, 317] width 32 height 18
type input "1"
click at [405, 319] on input "1" at bounding box center [398, 317] width 32 height 18
click at [401, 334] on form "Start Date 16 Aug 2025 today Lock customers for a duration of 1 day(s) to calcu…" at bounding box center [491, 331] width 528 height 100
click at [403, 341] on input "Deposit Amount" at bounding box center [481, 345] width 198 height 18
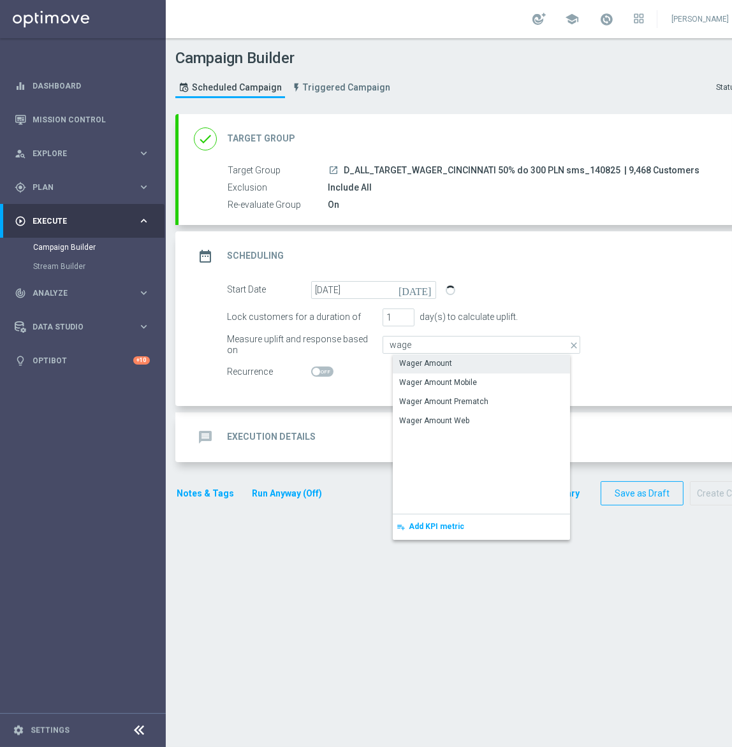
click at [417, 359] on div "Wager Amount" at bounding box center [425, 362] width 53 height 11
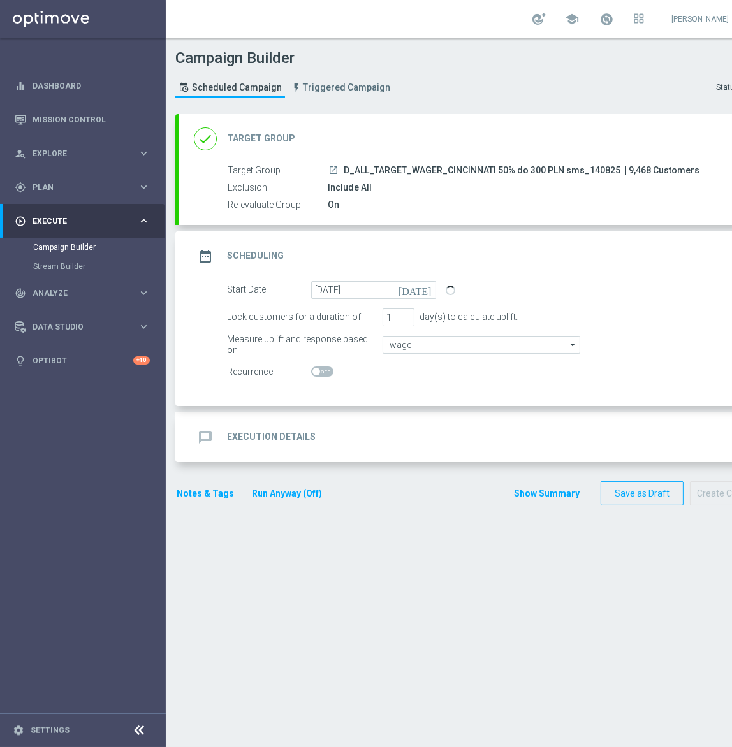
type input "Wager Amount"
drag, startPoint x: 344, startPoint y: 412, endPoint x: 345, endPoint y: 419, distance: 7.1
click at [344, 414] on div "message Execution Details keyboard_arrow_down" at bounding box center [476, 437] width 596 height 50
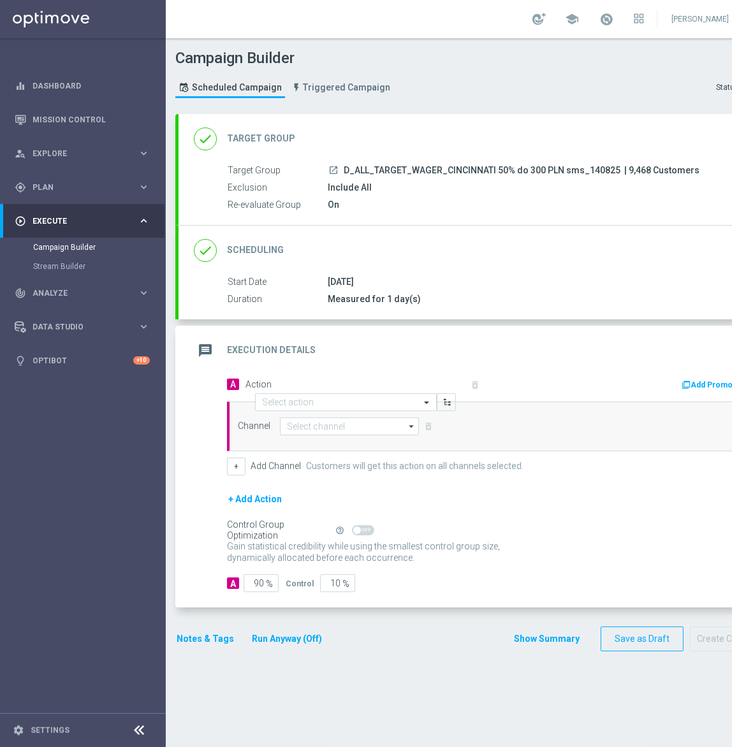
drag, startPoint x: 344, startPoint y: 172, endPoint x: 611, endPoint y: 170, distance: 267.0
click at [611, 170] on span "D_ALL_TARGET_WAGER_CINCINNATI 50% do 300 PLN sms_140825" at bounding box center [481, 170] width 277 height 11
drag, startPoint x: 612, startPoint y: 170, endPoint x: 375, endPoint y: 172, distance: 237.1
click at [375, 172] on span "D_ALL_TARGET_WAGER_CINCINNATI 50% do 300 PLN sms_140825" at bounding box center [481, 170] width 277 height 11
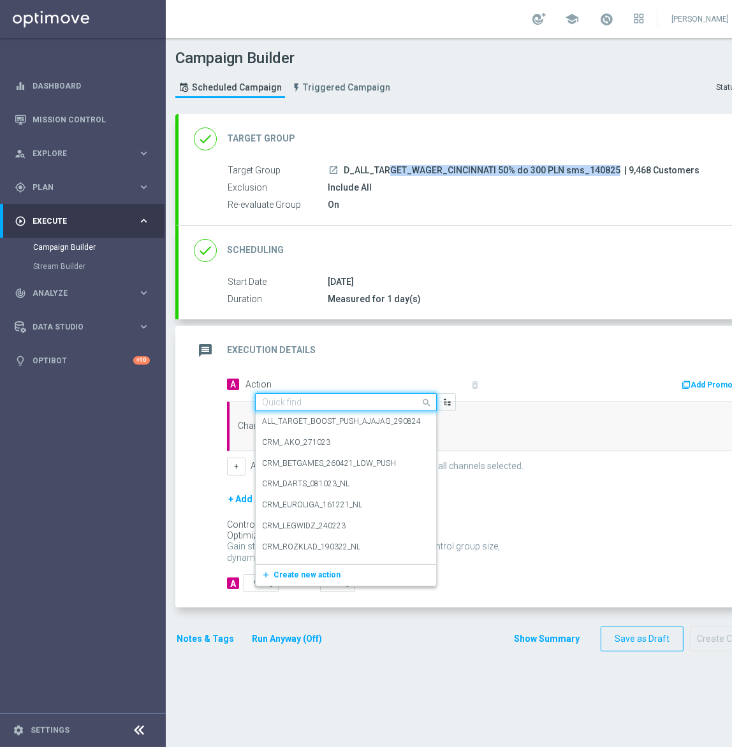
click at [298, 403] on input "text" at bounding box center [333, 402] width 142 height 11
click at [279, 571] on span "Create new action" at bounding box center [306, 574] width 67 height 9
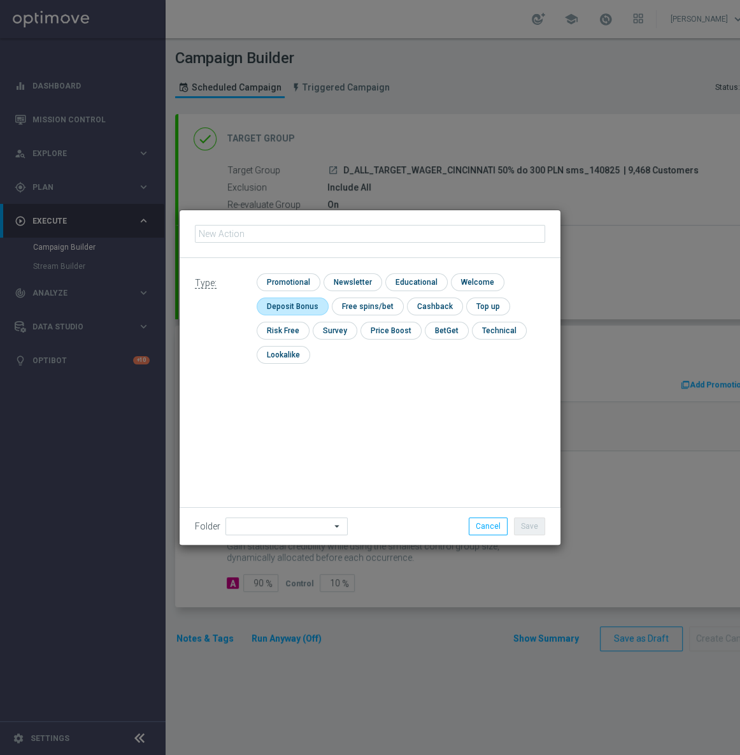
type input "D_ALL_TARGET_WAGER_CINCINNATI 50% do 300 PLN sms_140825"
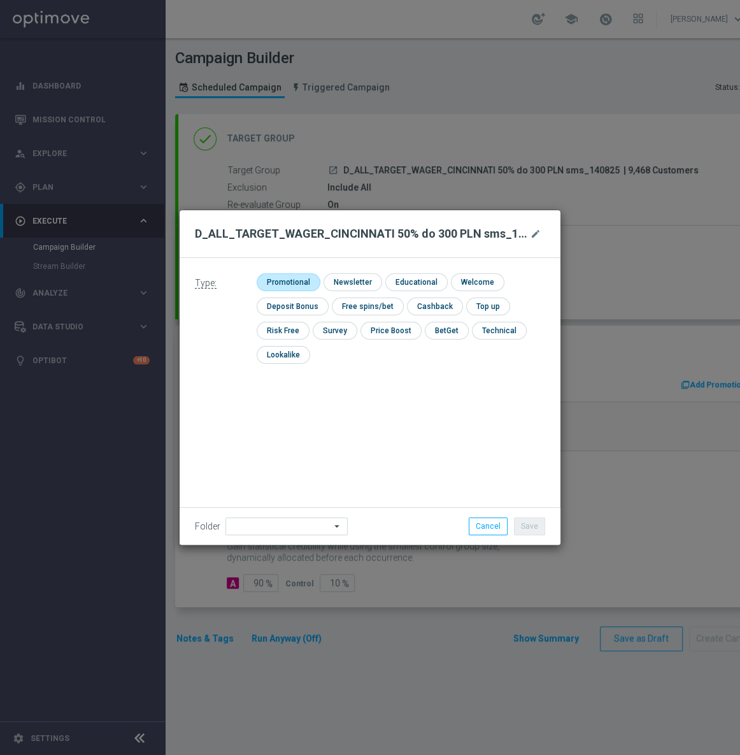
click at [299, 287] on input "checkbox" at bounding box center [287, 281] width 61 height 17
checkbox input "true"
click at [285, 535] on input at bounding box center [287, 526] width 122 height 18
click at [280, 370] on div "[PERSON_NAME]" at bounding box center [294, 366] width 116 height 18
type input "[PERSON_NAME]"
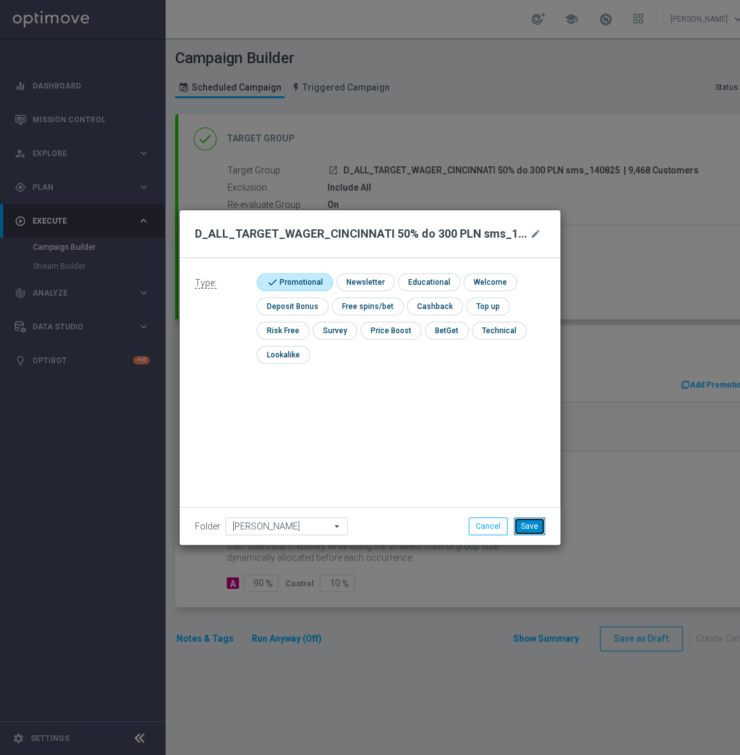
click at [538, 529] on button "Save" at bounding box center [529, 526] width 31 height 18
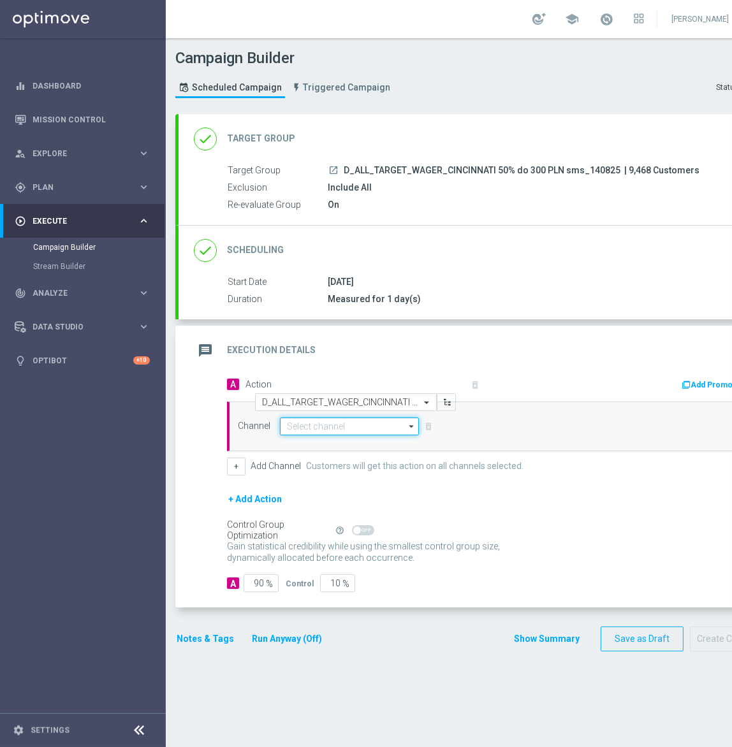
click at [294, 428] on input at bounding box center [349, 426] width 139 height 18
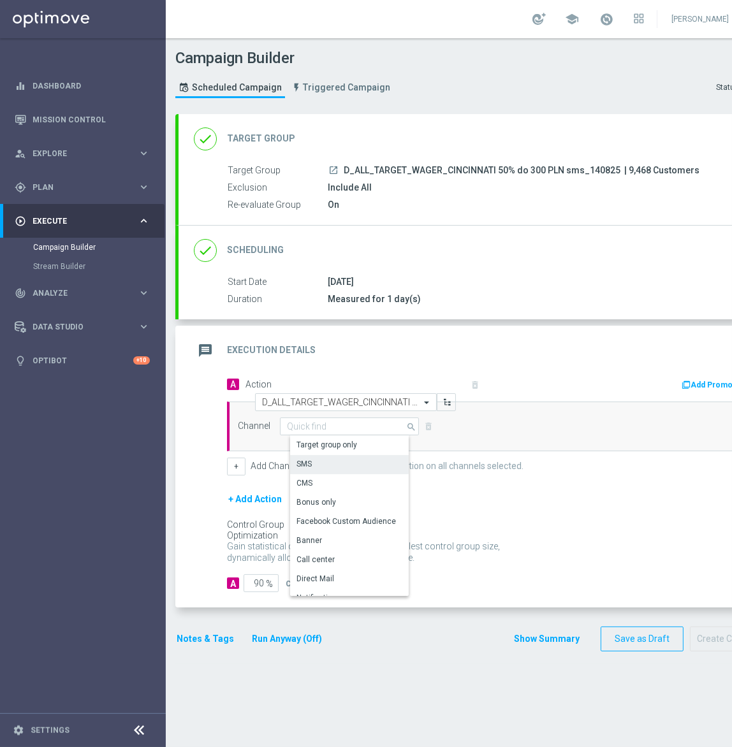
click at [330, 463] on div "SMS" at bounding box center [354, 464] width 129 height 18
type input "SMS"
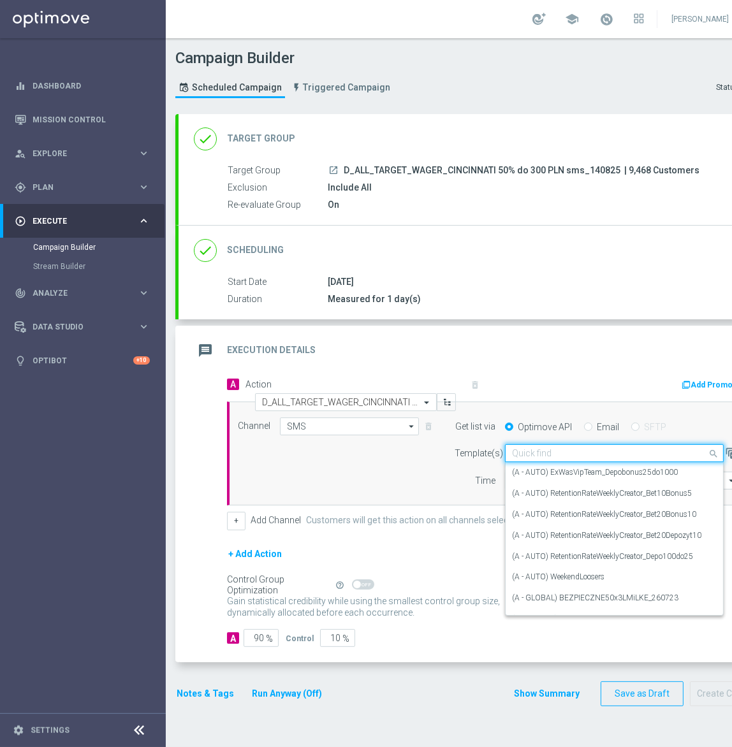
click at [547, 455] on input "text" at bounding box center [601, 453] width 179 height 11
paste input "D_ALL_TARGET_WAGER_CINCINNATI 50% do 300 PLN sms_140825"
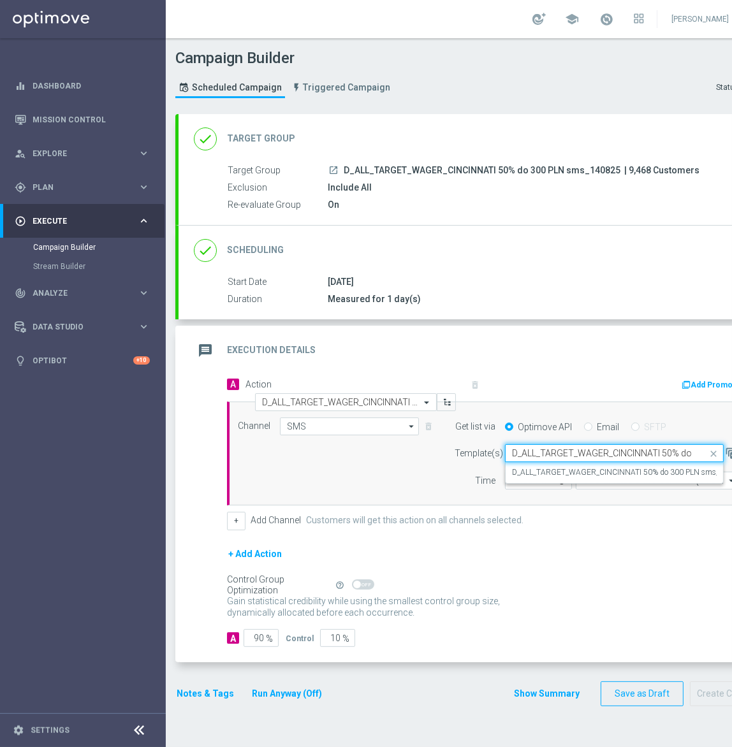
scroll to position [0, 87]
click at [570, 479] on div "D_ALL_TARGET_WAGER_CINCINNATI 50% do 300 PLN sms_140825" at bounding box center [614, 472] width 205 height 21
type input "D_ALL_TARGET_WAGER_CINCINNATI 50% do 300 PLN sms_140825"
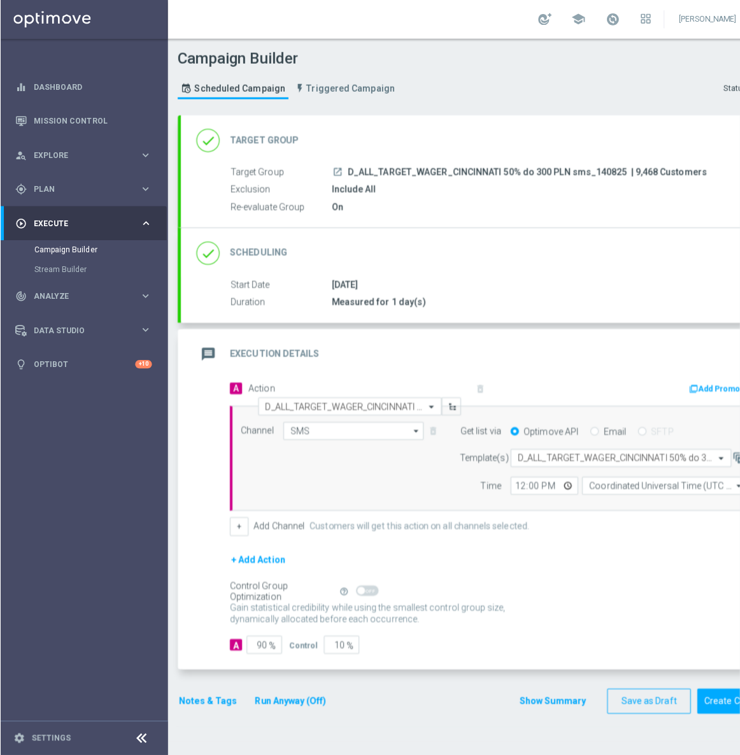
scroll to position [0, 0]
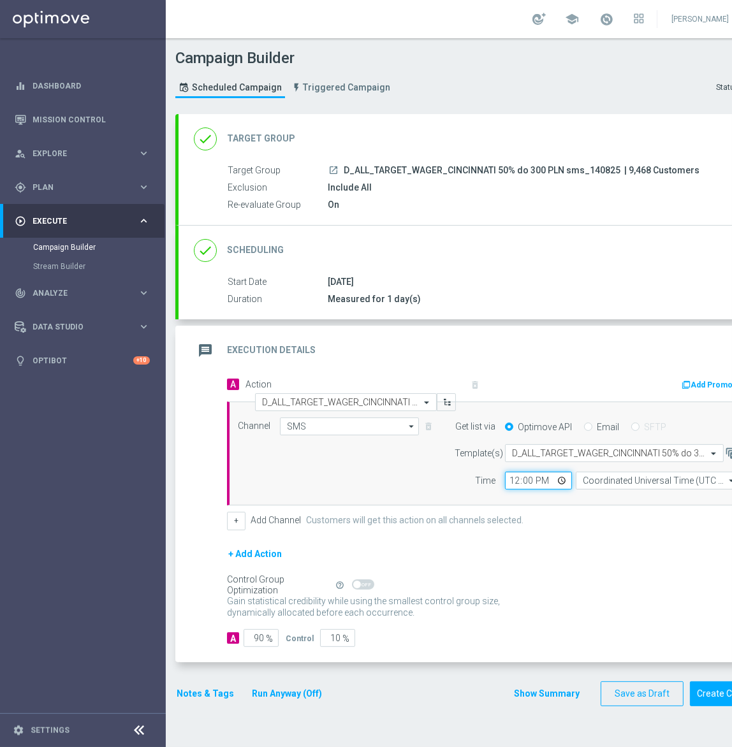
click at [510, 478] on input "12:00" at bounding box center [538, 481] width 67 height 18
type input "12:16"
click at [597, 484] on input "Coordinated Universal Time (UTC 00:00)" at bounding box center [656, 481] width 163 height 18
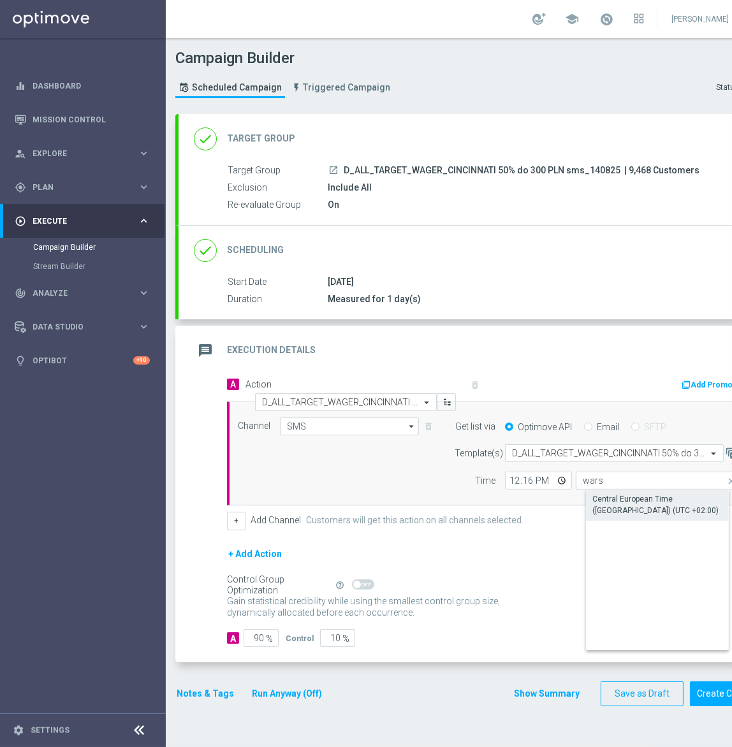
click at [609, 491] on div "Central European Time ([GEOGRAPHIC_DATA]) (UTC +02:00)" at bounding box center [667, 504] width 163 height 29
type input "Central European Time ([GEOGRAPHIC_DATA]) (UTC +02:00)"
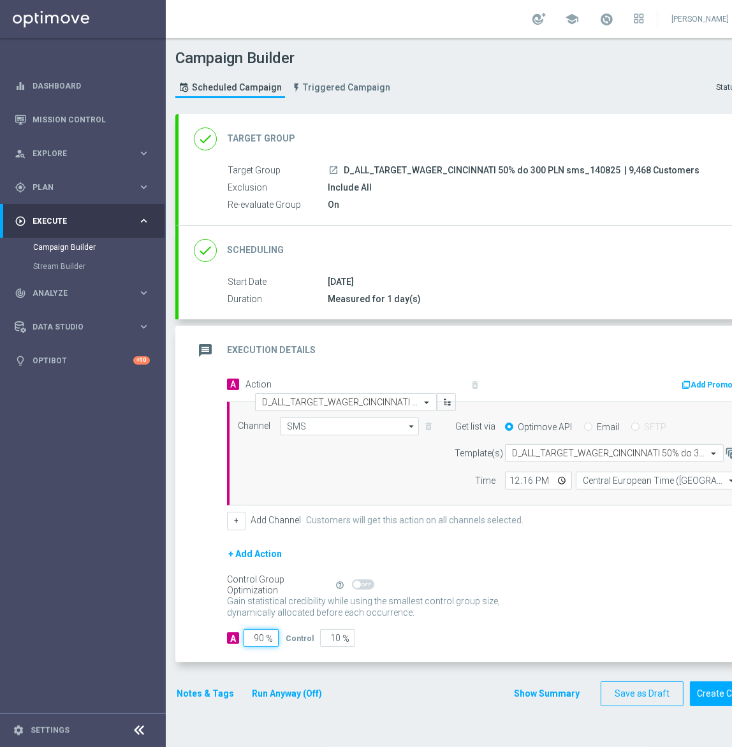
click at [252, 633] on input "90" at bounding box center [260, 638] width 35 height 18
type input "95"
type input "5"
type input "95"
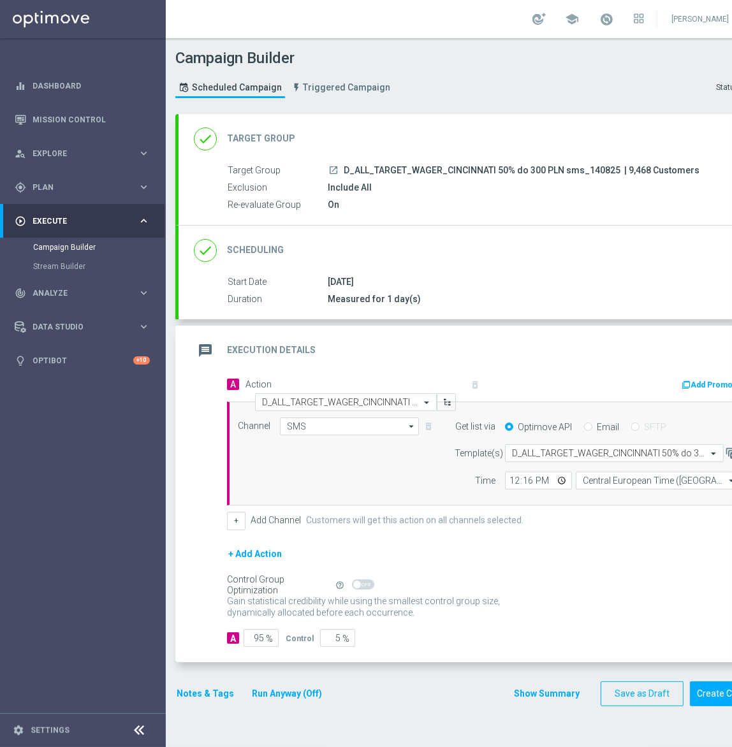
click at [210, 690] on button "Notes & Tags" at bounding box center [205, 694] width 60 height 16
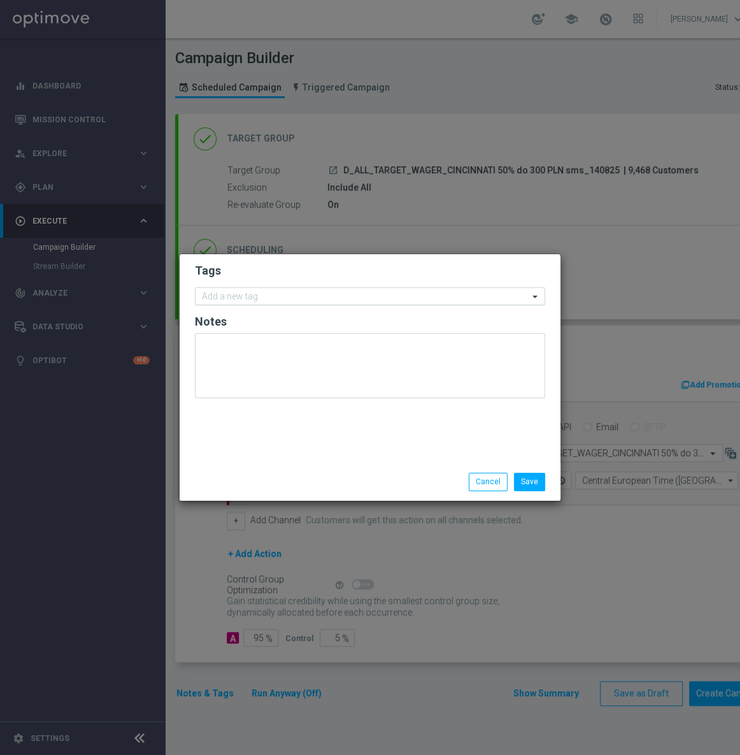
click at [282, 289] on div "Add a new tag" at bounding box center [362, 297] width 333 height 16
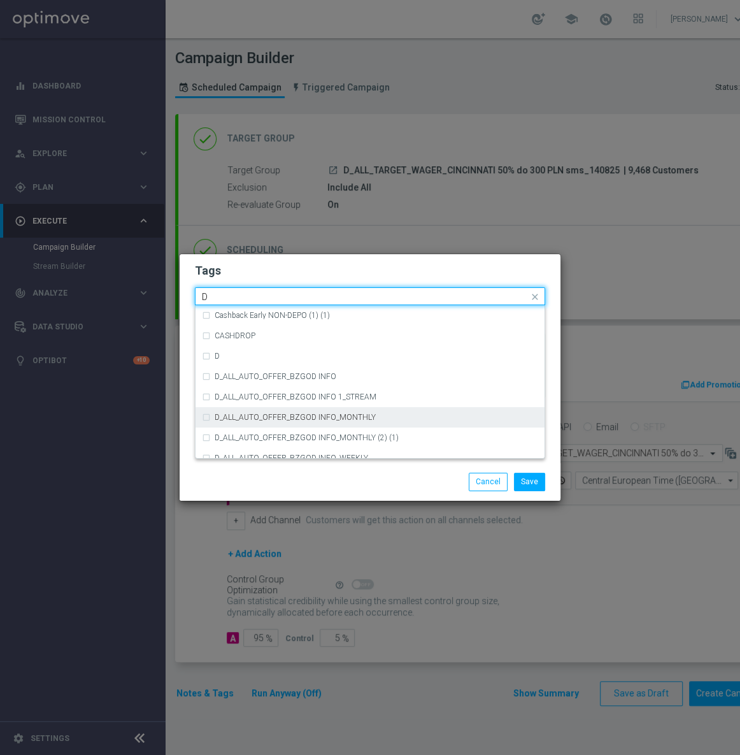
scroll to position [1448, 0]
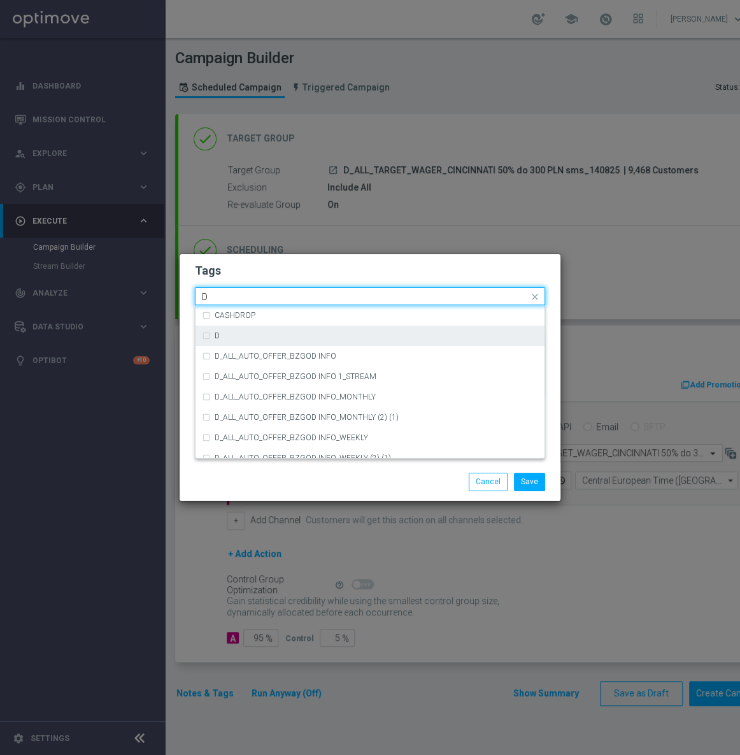
click at [236, 331] on div "D" at bounding box center [370, 336] width 336 height 20
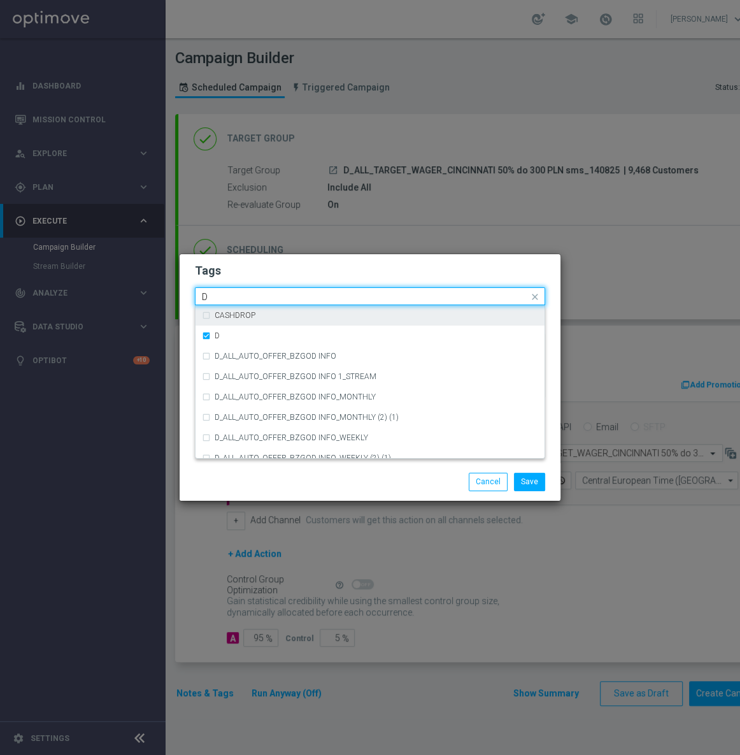
click at [229, 298] on input "D" at bounding box center [365, 297] width 327 height 11
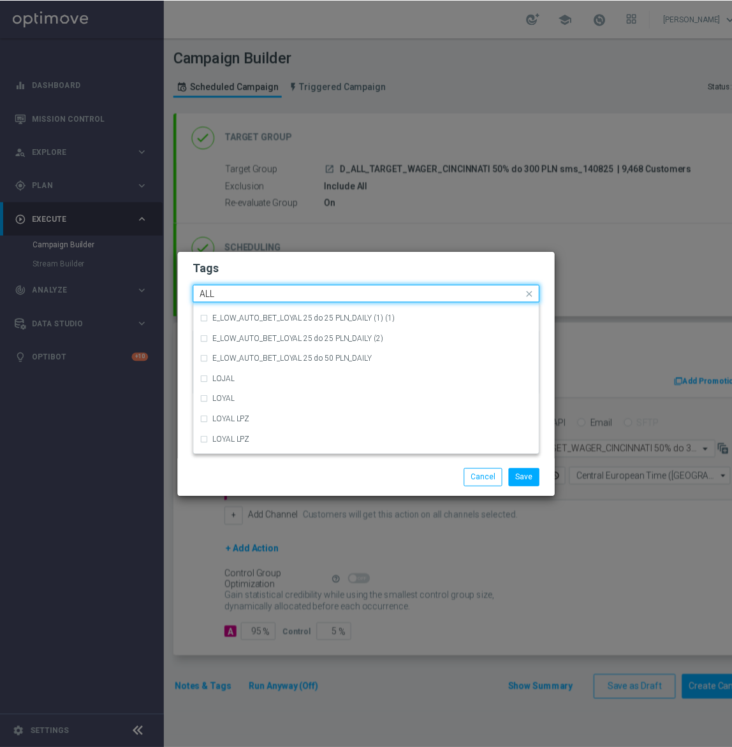
scroll to position [0, 0]
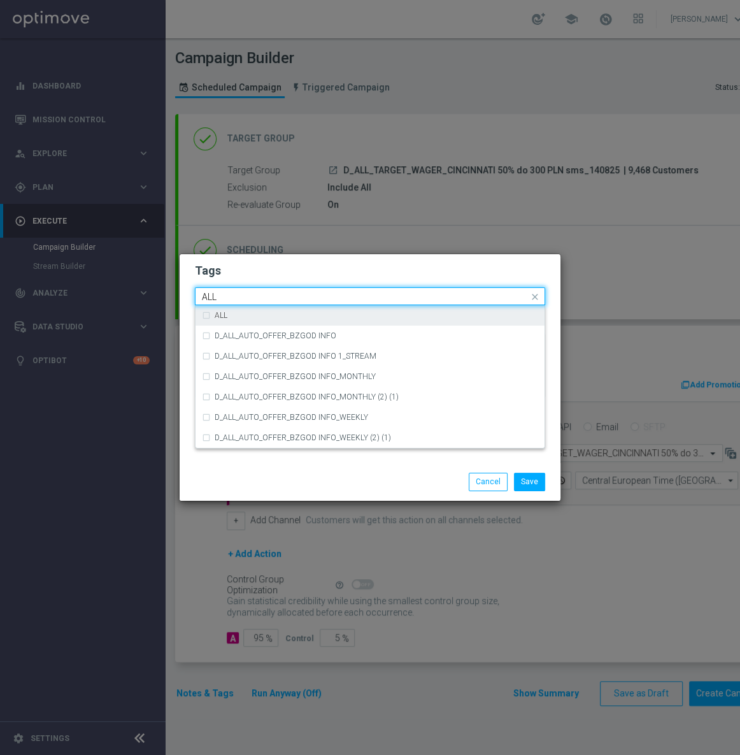
click at [229, 308] on div "ALL" at bounding box center [370, 315] width 336 height 20
click at [231, 293] on input "ALL" at bounding box center [365, 297] width 327 height 11
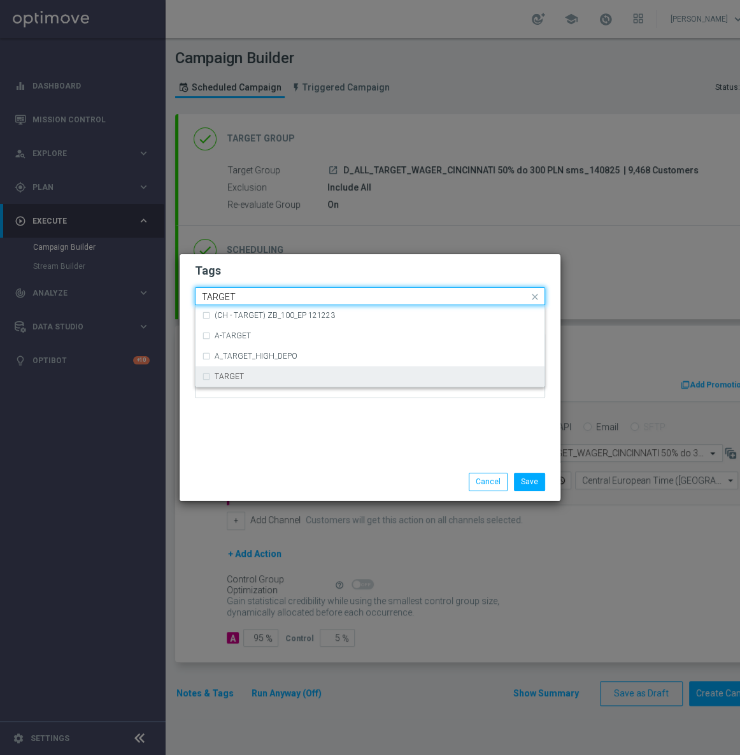
click at [233, 376] on label "TARGET" at bounding box center [229, 377] width 29 height 8
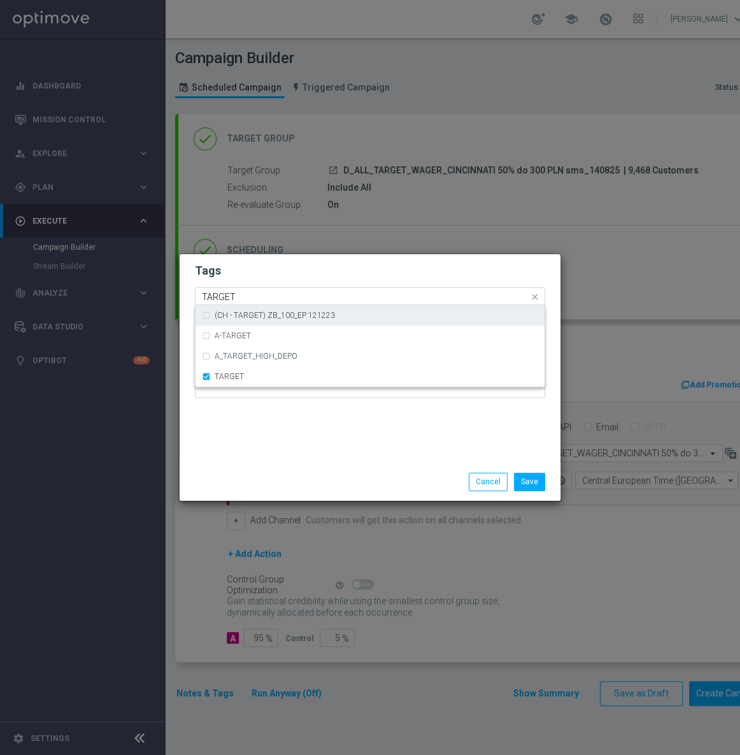
click at [244, 292] on input "TARGET" at bounding box center [365, 297] width 327 height 11
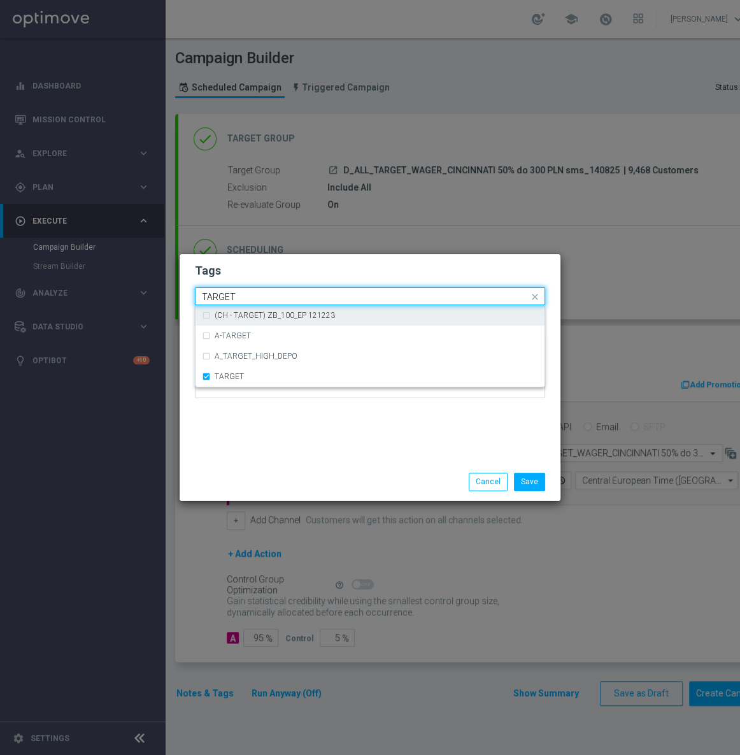
click at [244, 294] on input "TARGET" at bounding box center [365, 297] width 327 height 11
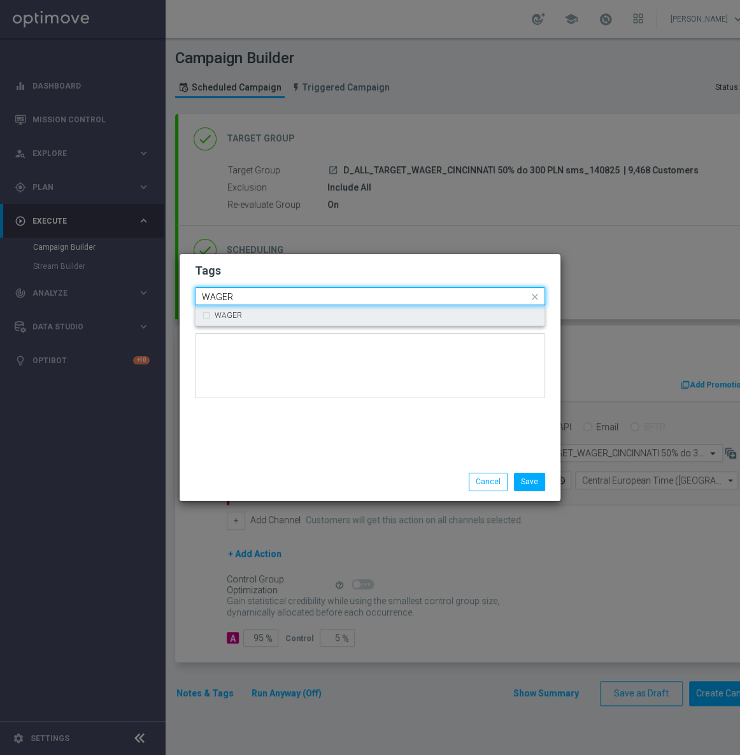
click at [246, 321] on div "WAGER" at bounding box center [370, 315] width 336 height 20
type input "WAGER"
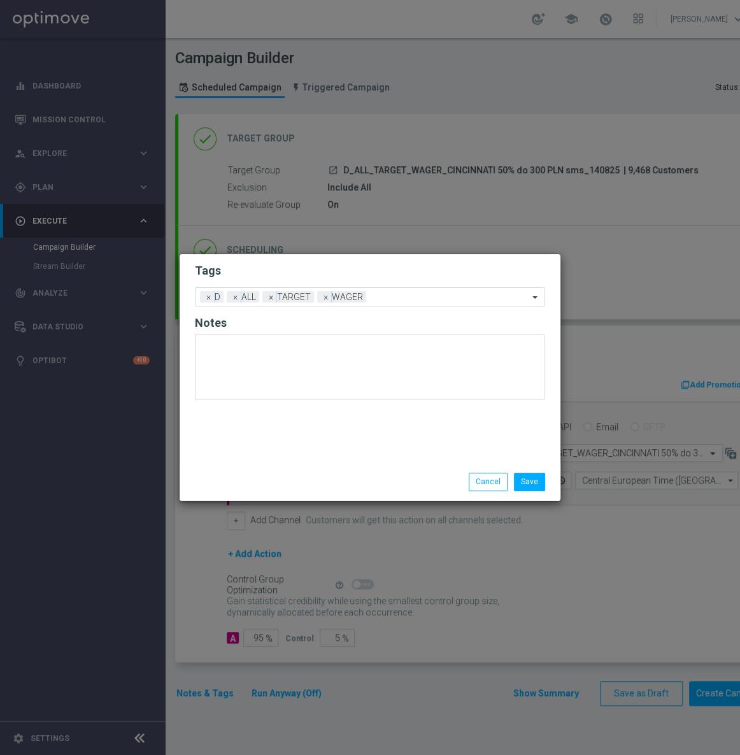
click at [273, 458] on div "Tags Add a new tag × D × ALL × TARGET × WAGER Notes" at bounding box center [370, 358] width 381 height 209
click at [536, 484] on button "Save" at bounding box center [529, 482] width 31 height 18
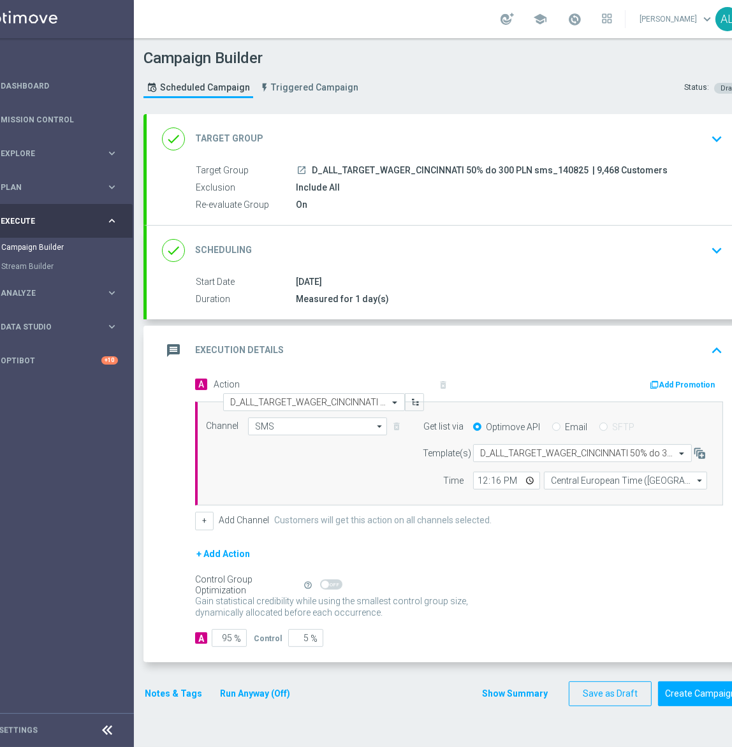
scroll to position [0, 61]
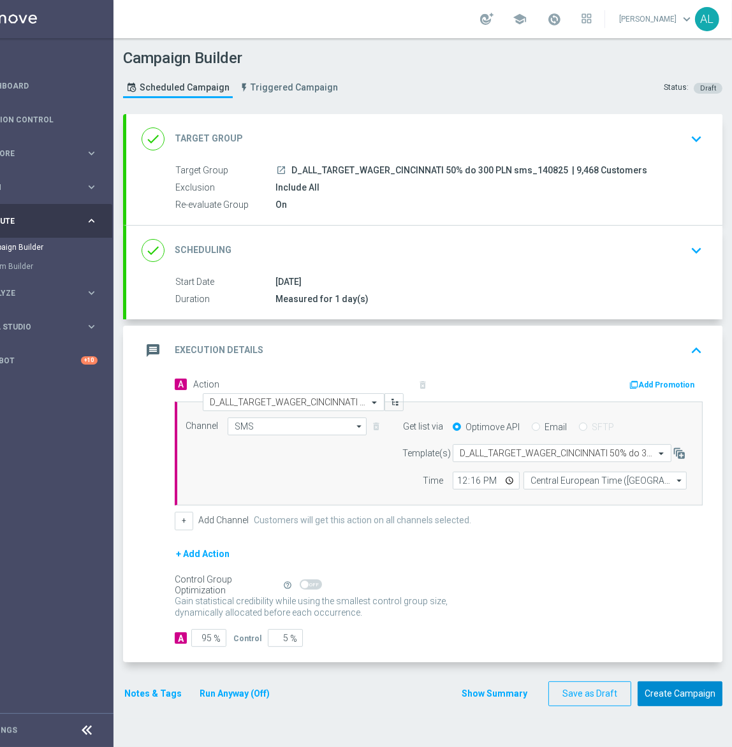
click at [658, 688] on button "Create Campaign" at bounding box center [679, 693] width 85 height 25
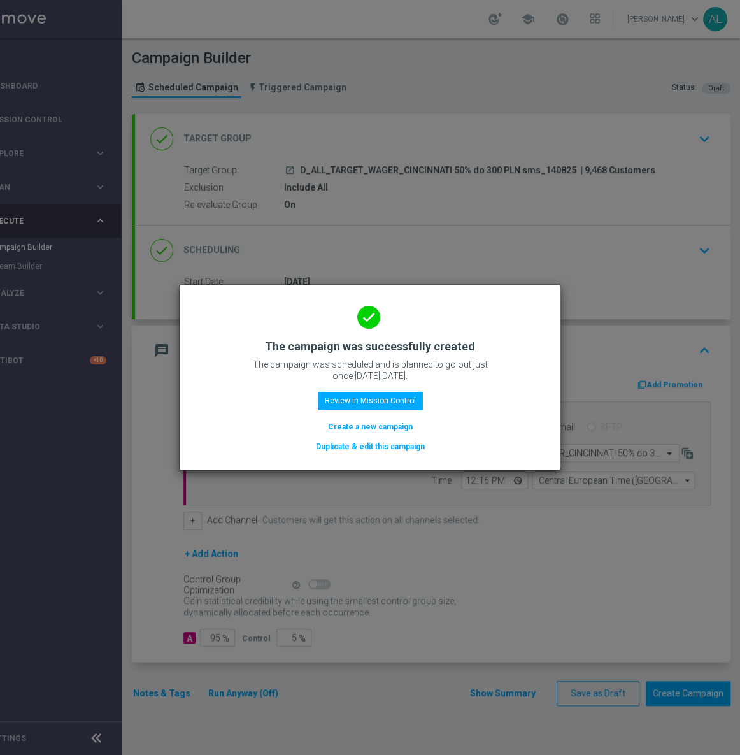
click at [364, 447] on button "Duplicate & edit this campaign" at bounding box center [371, 447] width 112 height 14
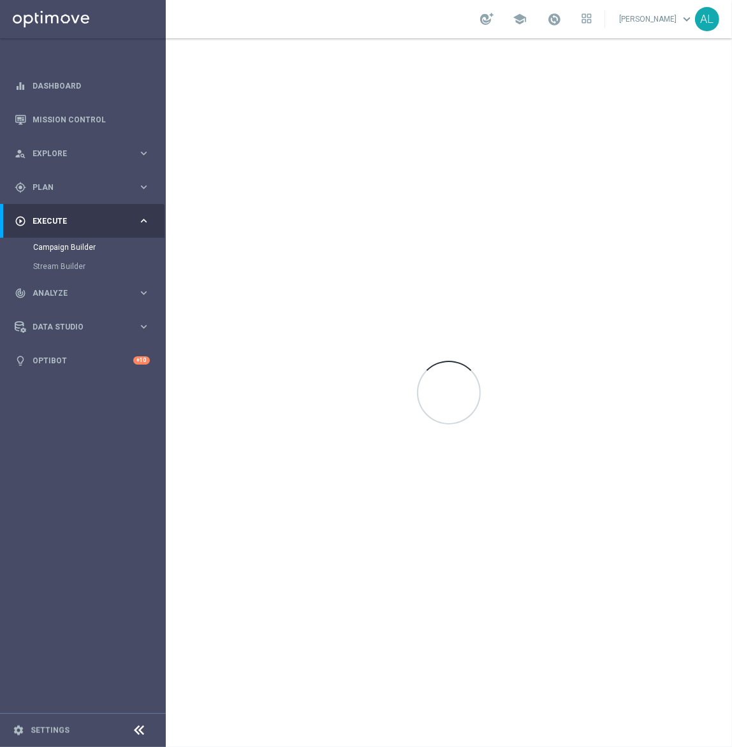
scroll to position [0, 0]
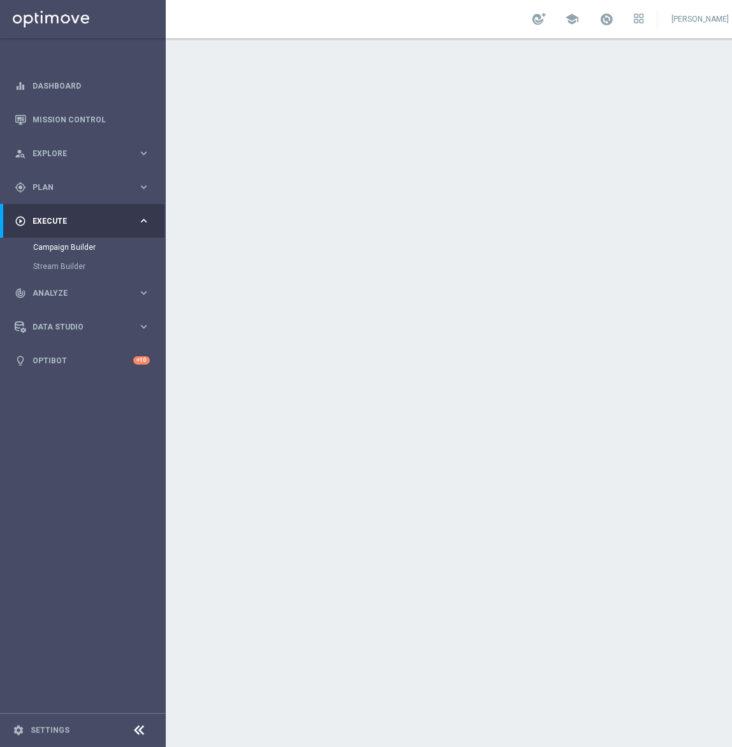
click at [400, 134] on div "done Target Group keyboard_arrow_down" at bounding box center [476, 139] width 565 height 24
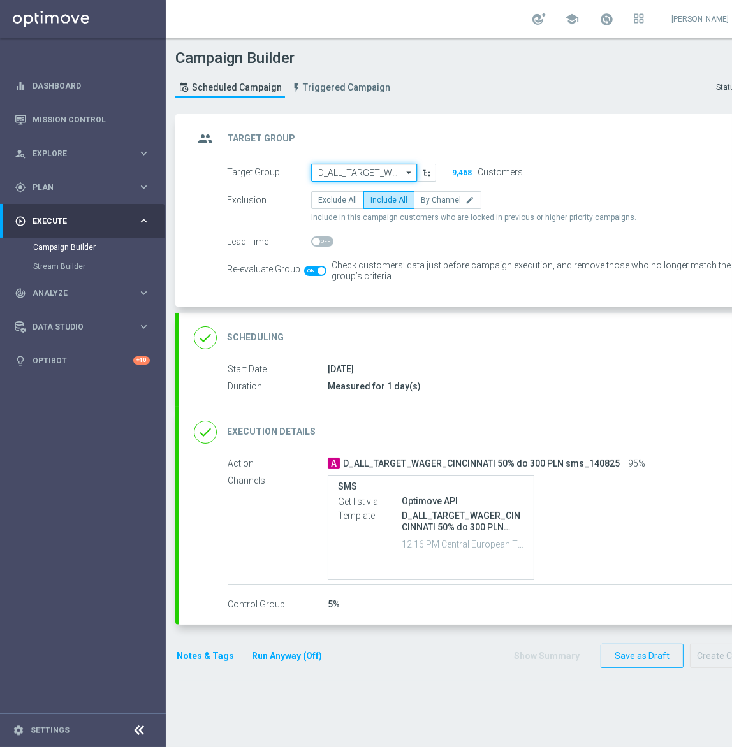
click at [362, 172] on input "D_ALL_TARGET_WAGER_CINCINNATI 50% do 300 PLN sms_140825" at bounding box center [364, 173] width 106 height 18
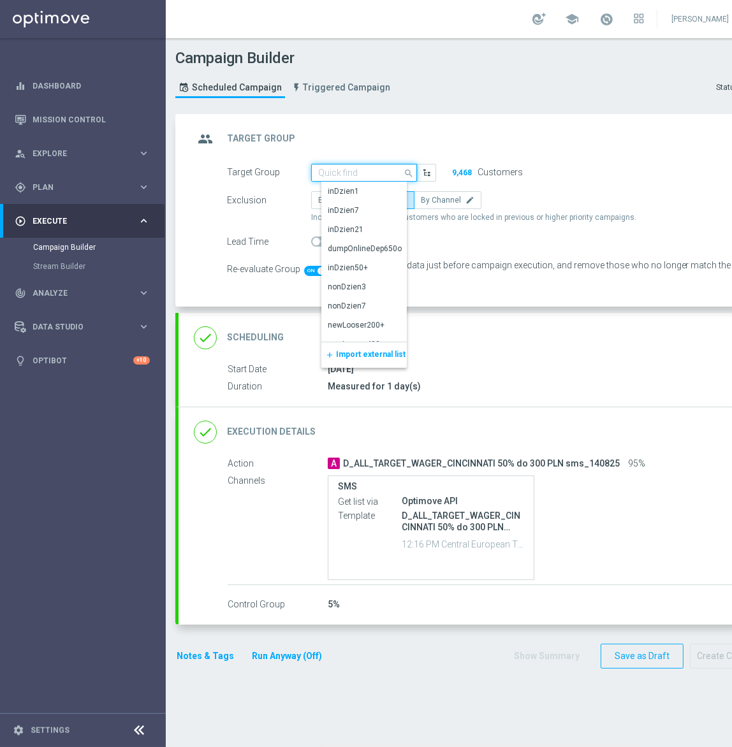
paste input "D_ALL_TARGET_WAGER_CINCINNATI 50% do 300 PLN sms_140825"
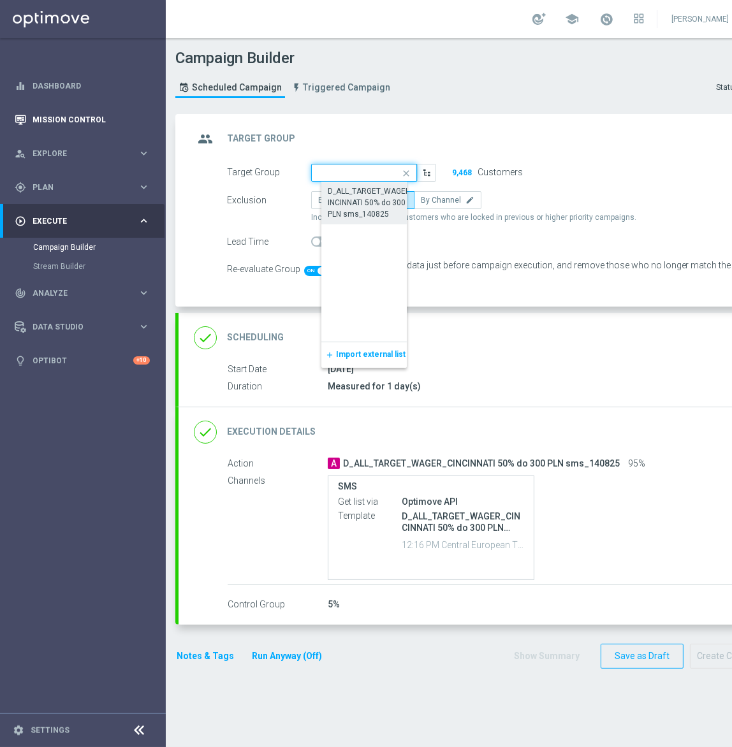
type input "D_ALL_TARGET_WAGER_CINCINNATI 50% do 300 PLN sms_140825"
click at [339, 175] on input "D_ALL_TARGET_WAGER_CINCINNATI 50% do 300 PLN sms_140825" at bounding box center [364, 173] width 106 height 18
click at [340, 171] on input "D_ALL_TARGET_WAGER_CINCINNATI 50% do 300 PLN sms_140825" at bounding box center [364, 173] width 106 height 18
click at [373, 131] on div "group Target Group keyboard_arrow_up" at bounding box center [476, 139] width 565 height 24
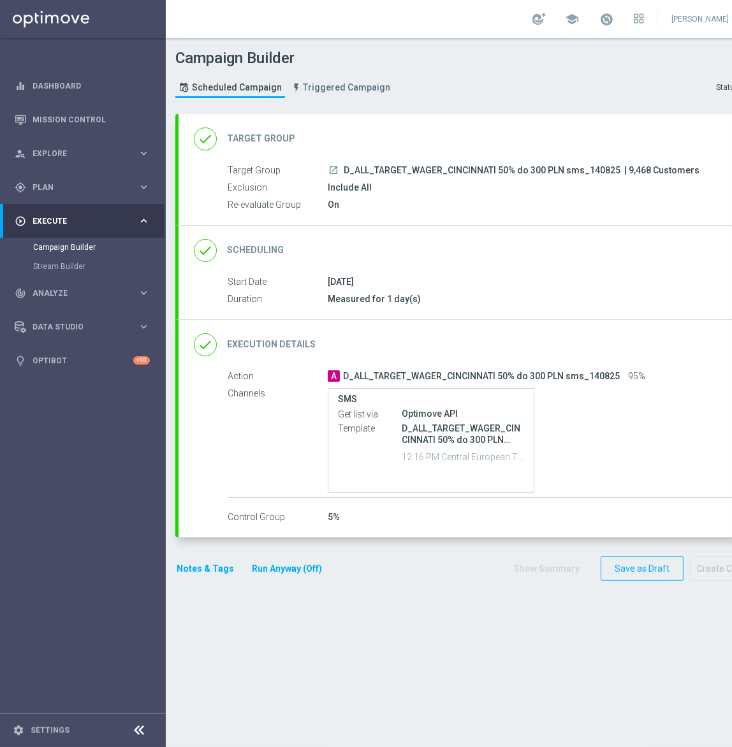
click at [539, 285] on div "[DATE]" at bounding box center [539, 281] width 422 height 13
click at [505, 420] on div "Optimove API" at bounding box center [462, 413] width 122 height 13
click at [412, 447] on null-engager-channel-summary "Get list via Optimove API Template D_ALL_TARGET_WAGER_CINCINNATI 50% do 300 PLN…" at bounding box center [431, 437] width 186 height 60
click at [505, 467] on div "Template D_ALL_TARGET_WAGER_CINCINNATI 50% do 300 PLN sms_140825 12:16 PM Centr…" at bounding box center [431, 444] width 186 height 46
click at [522, 366] on div "done Execution Details keyboard_arrow_down" at bounding box center [476, 345] width 596 height 50
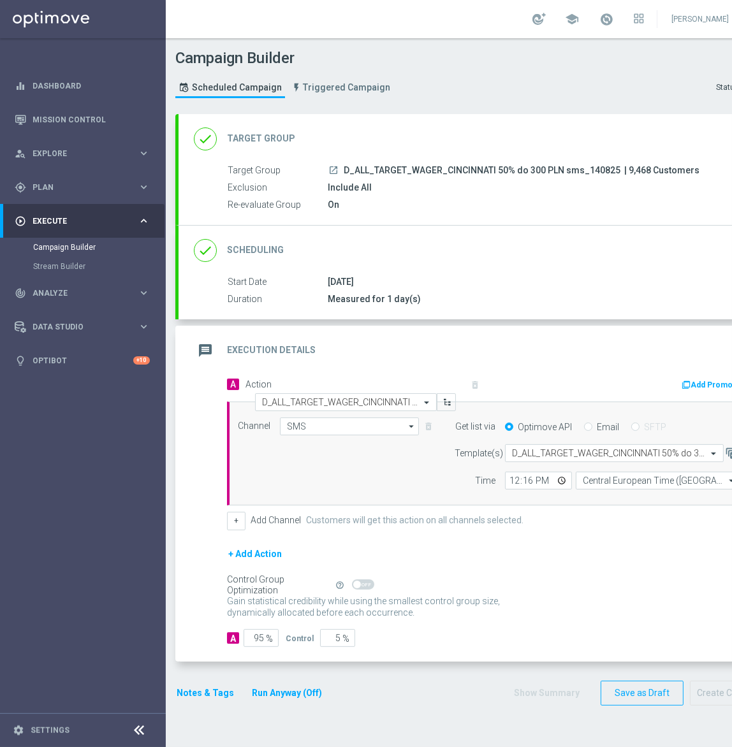
click at [522, 366] on div "message Execution Details keyboard_arrow_up Action A D_ALL_TARGET_WAGER_CINCINN…" at bounding box center [476, 494] width 596 height 336
click at [519, 364] on div "message Execution Details keyboard_arrow_up Action A D_ALL_TARGET_WAGER_CINCINN…" at bounding box center [476, 494] width 596 height 336
click at [518, 361] on div "message Execution Details keyboard_arrow_up Action A D_ALL_TARGET_WAGER_CINCINN…" at bounding box center [476, 494] width 596 height 336
click at [538, 146] on div "done Target Group keyboard_arrow_down" at bounding box center [476, 139] width 565 height 24
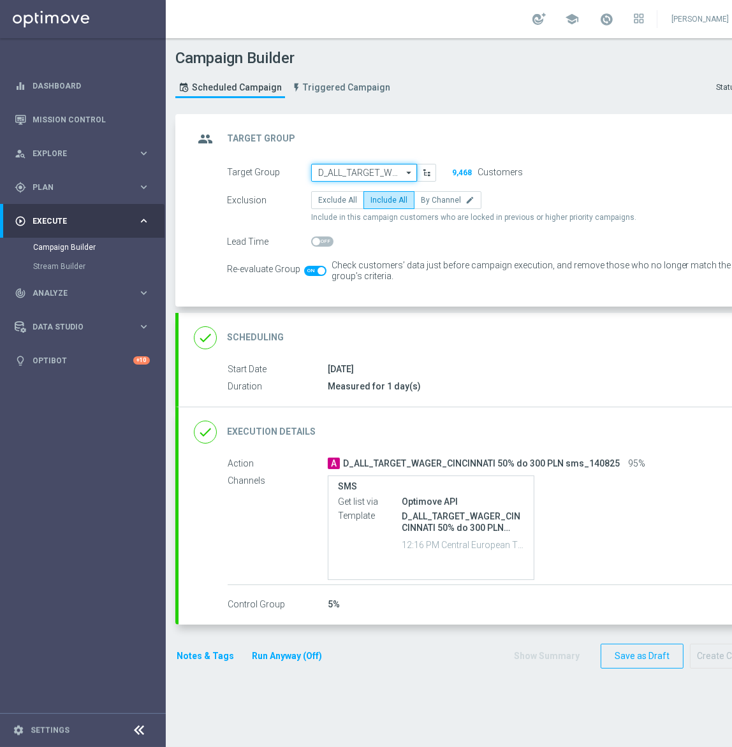
click at [385, 172] on input "D_ALL_TARGET_WAGER_CINCINNATI 50% do 300 PLN sms_140825" at bounding box center [364, 173] width 106 height 18
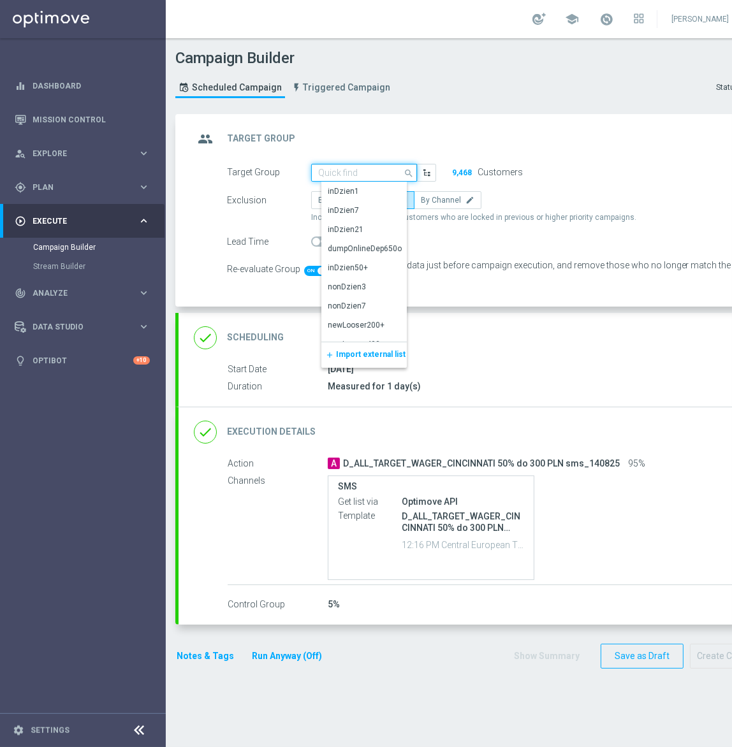
paste input "D_PREM-PEXTRA_TARGET_DEPO_POWROT LIG 100% do 1000 PLN_140825"
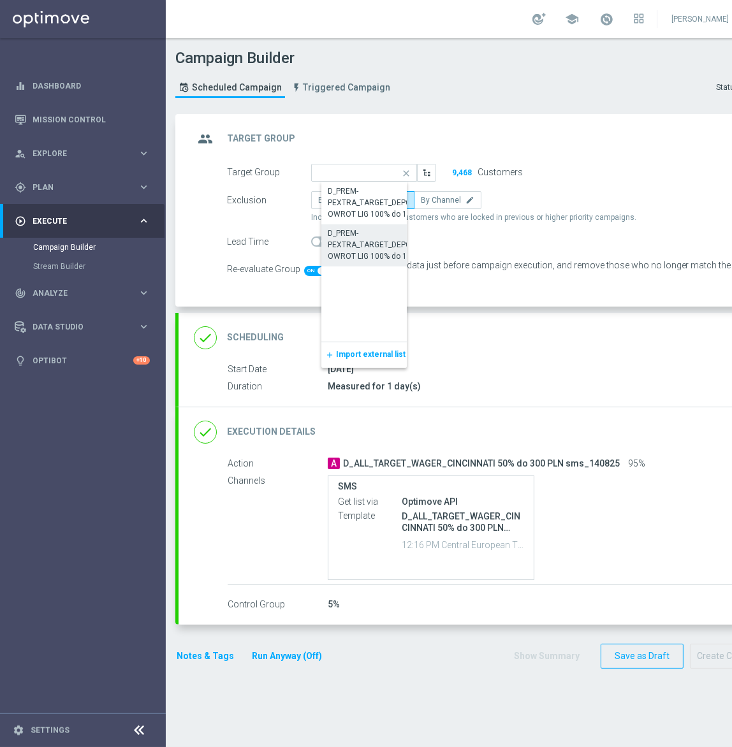
click at [372, 247] on div "D_PREM-PEXTRA_TARGET_DEPO_POWROT LIG 100% do 1000 PLN sms_140825" at bounding box center [374, 244] width 93 height 34
type input "D_PREM-PEXTRA_TARGET_DEPO_POWROT LIG 100% do 1000 PLN sms_140825"
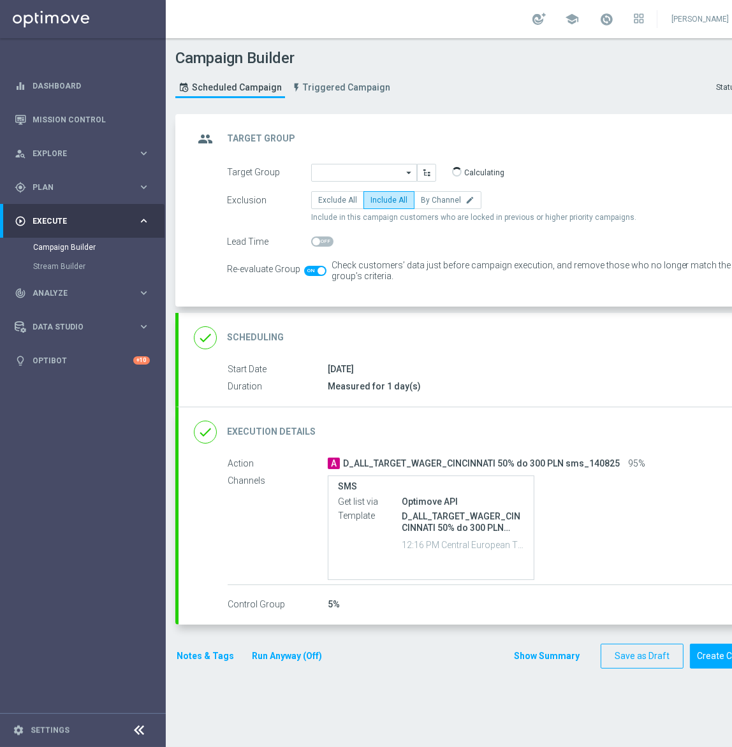
scroll to position [0, 0]
click at [415, 338] on div "done Scheduling keyboard_arrow_down" at bounding box center [476, 338] width 565 height 24
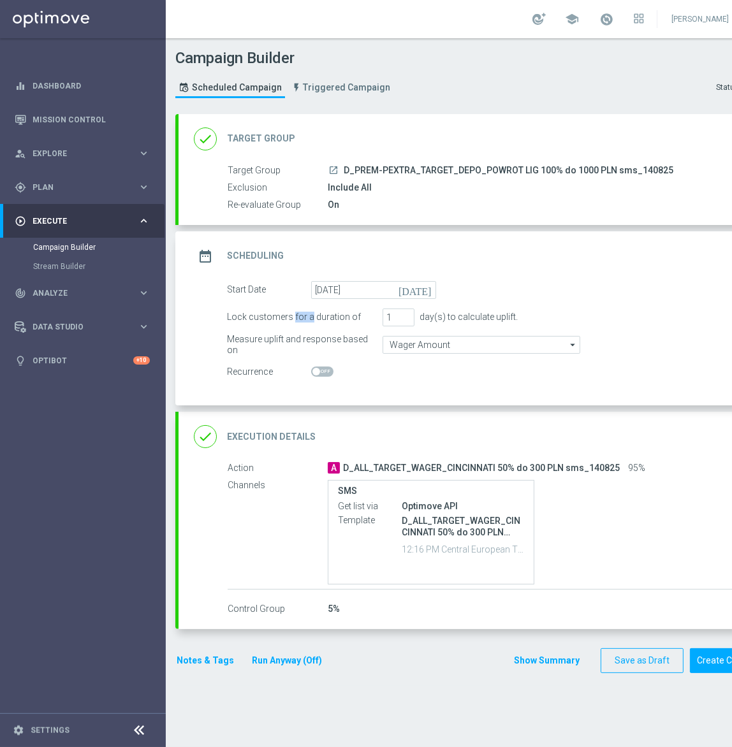
click at [415, 338] on form "Start Date 16 Aug 2025 today Lock customers for a duration of 1 day(s) to calcu…" at bounding box center [491, 331] width 528 height 100
click at [414, 350] on input "Wager Amount" at bounding box center [481, 345] width 198 height 18
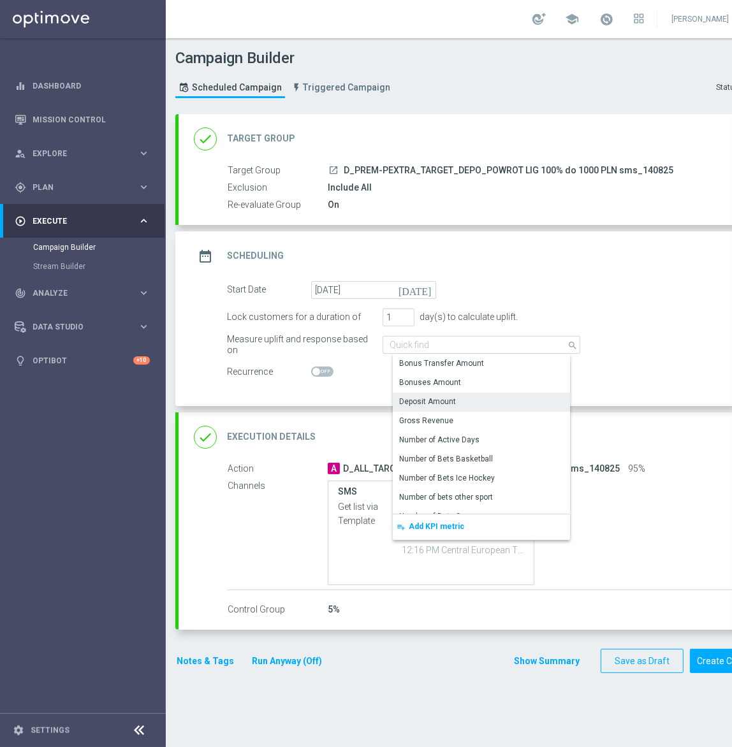
click at [420, 398] on div "Deposit Amount" at bounding box center [427, 401] width 57 height 11
type input "Deposit Amount"
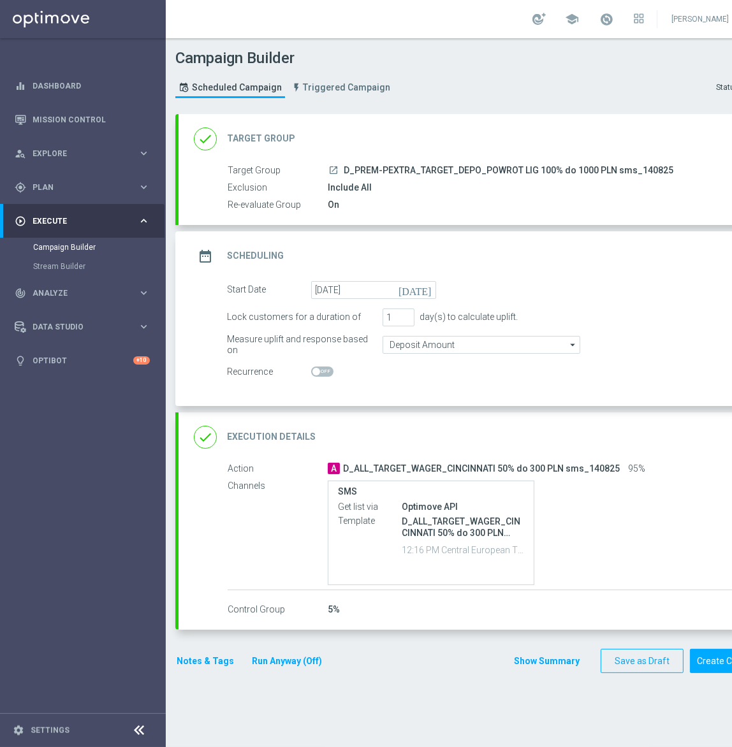
click at [465, 423] on div "done Execution Details keyboard_arrow_down" at bounding box center [476, 437] width 596 height 50
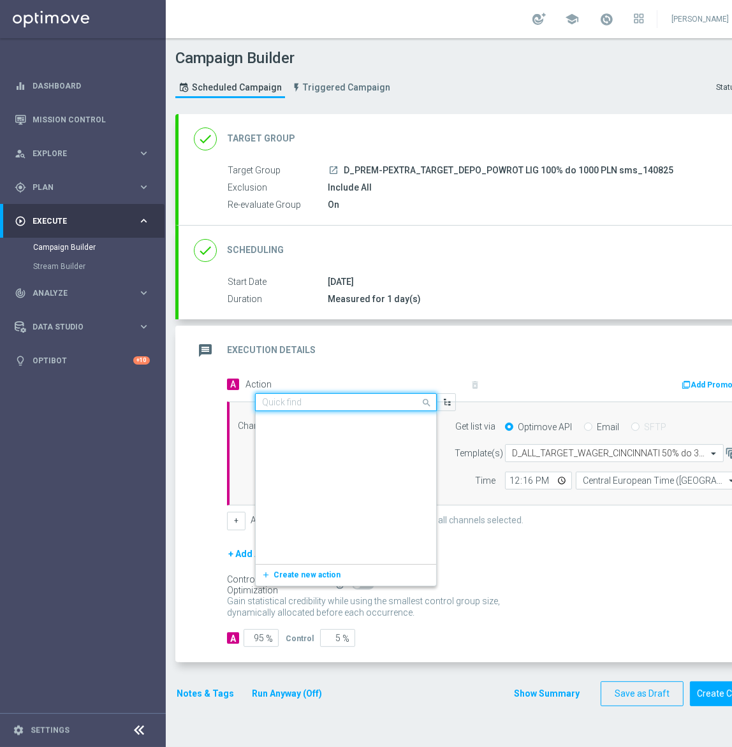
click at [311, 399] on input "text" at bounding box center [333, 402] width 142 height 11
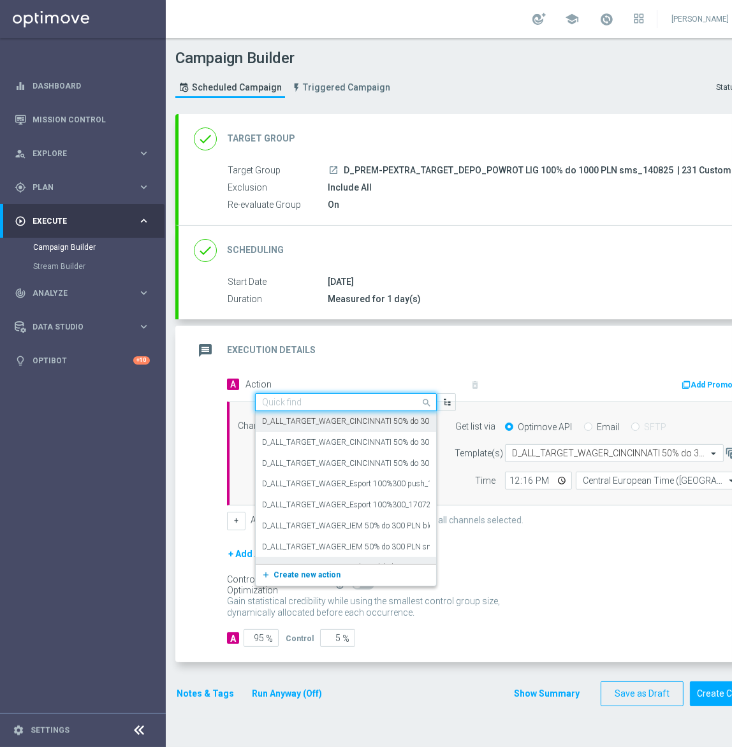
click at [275, 573] on span "Create new action" at bounding box center [306, 574] width 67 height 9
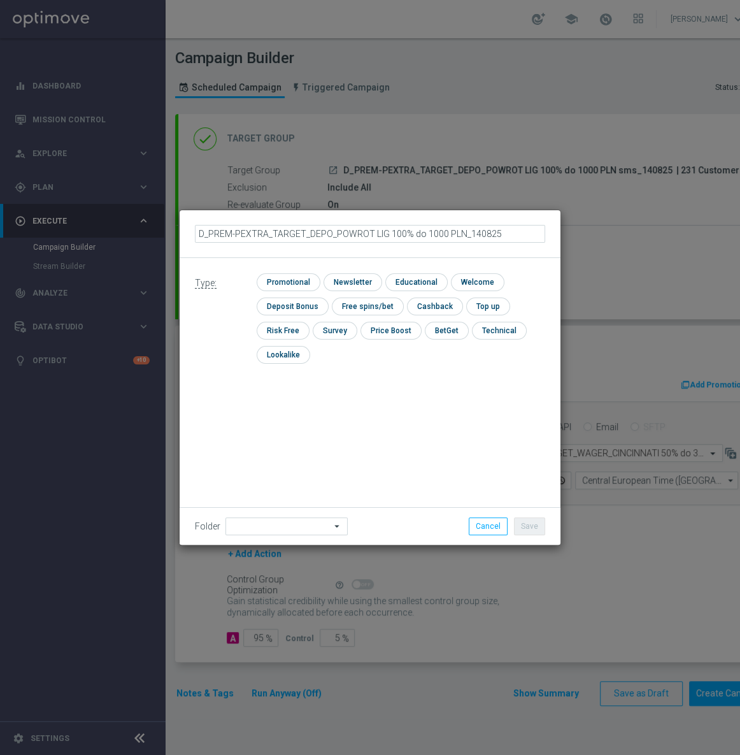
click at [460, 236] on input "D_PREM-PEXTRA_TARGET_DEPO_POWROT LIG 100% do 1000 PLN_140825" at bounding box center [370, 234] width 350 height 18
type input "D_PREM-PEXTRA_TARGET_DEPO_POWROT LIG 100% do 1000 PLN sms_140825"
click at [285, 284] on input "checkbox" at bounding box center [287, 281] width 61 height 17
checkbox input "true"
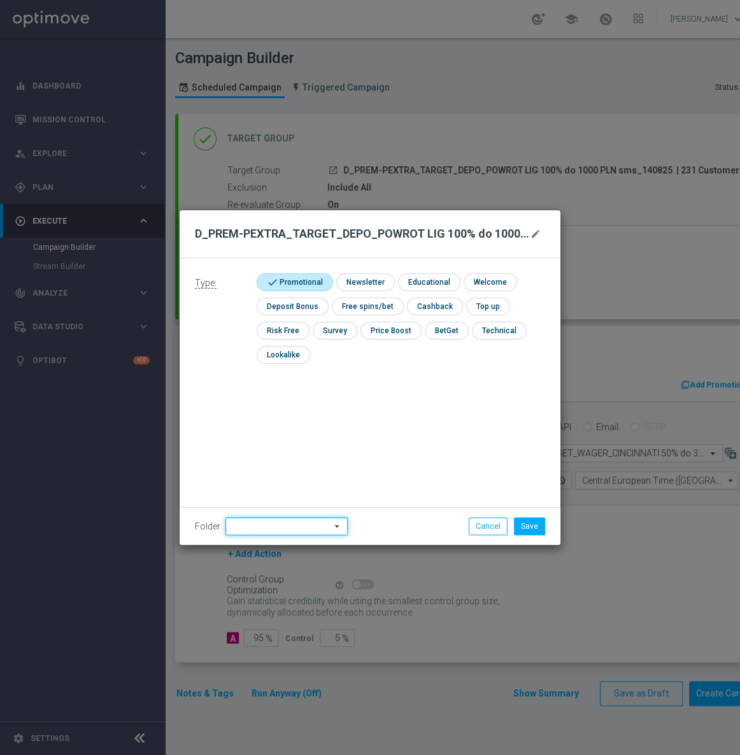
click at [255, 522] on input at bounding box center [287, 526] width 122 height 18
click at [278, 370] on div "[PERSON_NAME]" at bounding box center [294, 366] width 116 height 19
type input "[PERSON_NAME]"
click at [526, 528] on button "Save" at bounding box center [529, 526] width 31 height 18
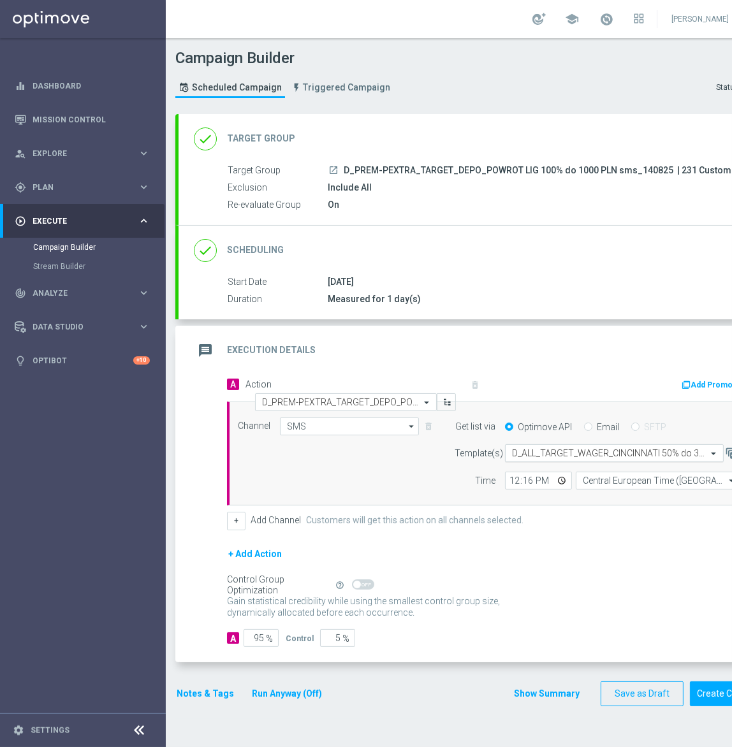
click at [565, 453] on input "text" at bounding box center [601, 453] width 179 height 11
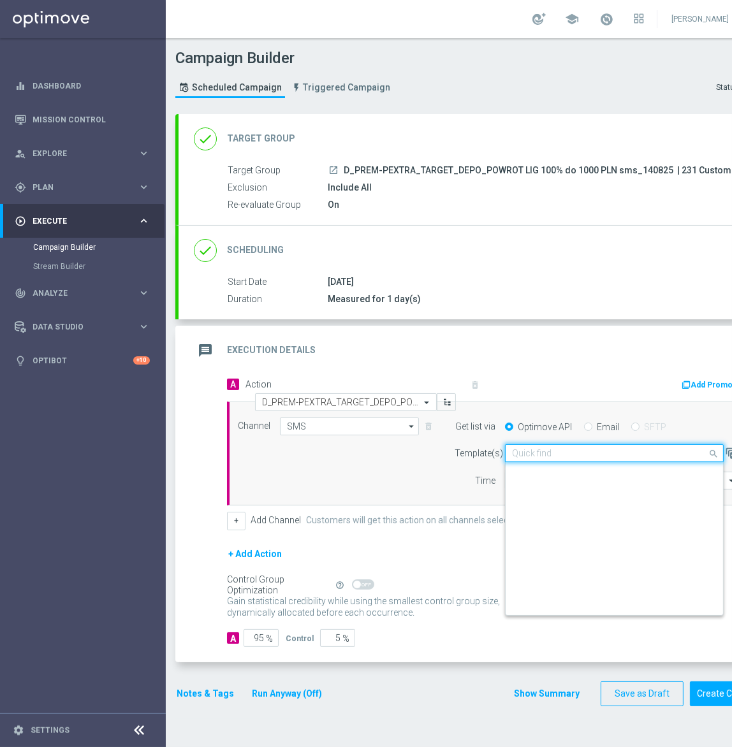
scroll to position [103463, 0]
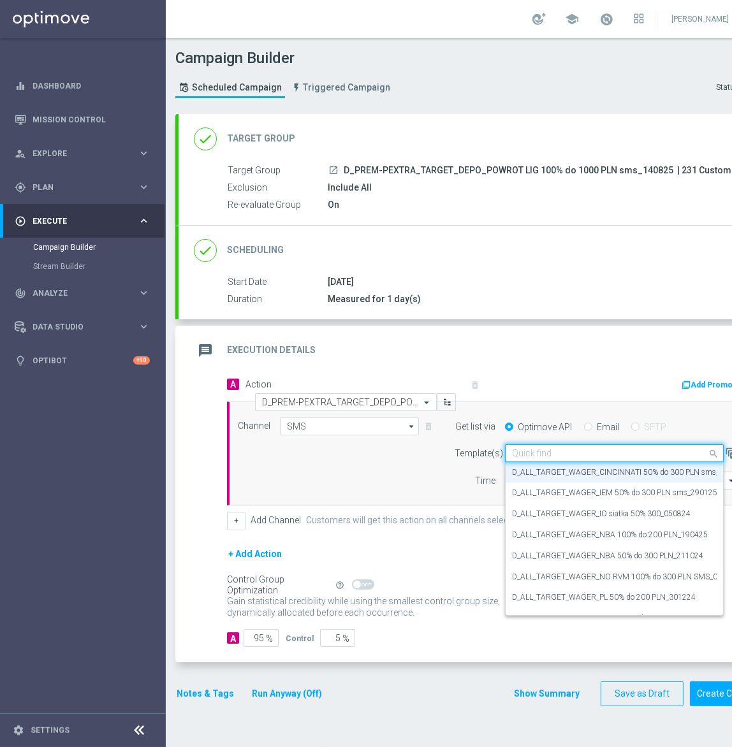
paste input "D_PREM-PEXTRA_TARGET_DEPO_POWROT LIG 100% do 1000 PLN_140825"
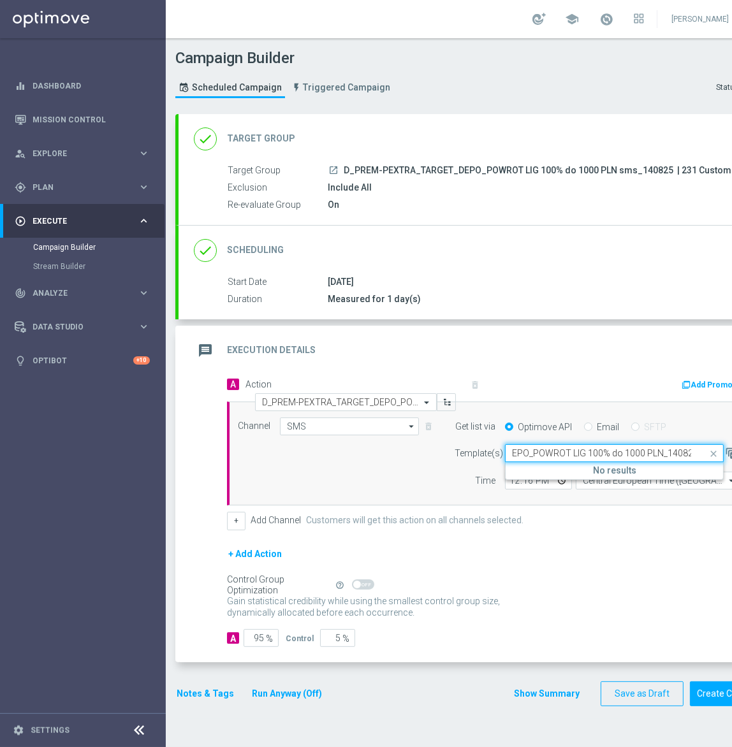
scroll to position [0, 113]
click at [663, 453] on input "D_PREM-PEXTRA_TARGET_DEPO_POWROT LIG 100% do 1000 PLN_14082" at bounding box center [601, 453] width 179 height 11
click at [649, 468] on label "D_PREM-PEXTRA_TARGET_DEPO_POWROT LIG 100% do 1000 PLN sms_140825" at bounding box center [650, 472] width 277 height 11
type input "D_PREM-PEXTRA_TARGET_DEPO_POWROT LIG 100% do 1000 PLN sms_14082"
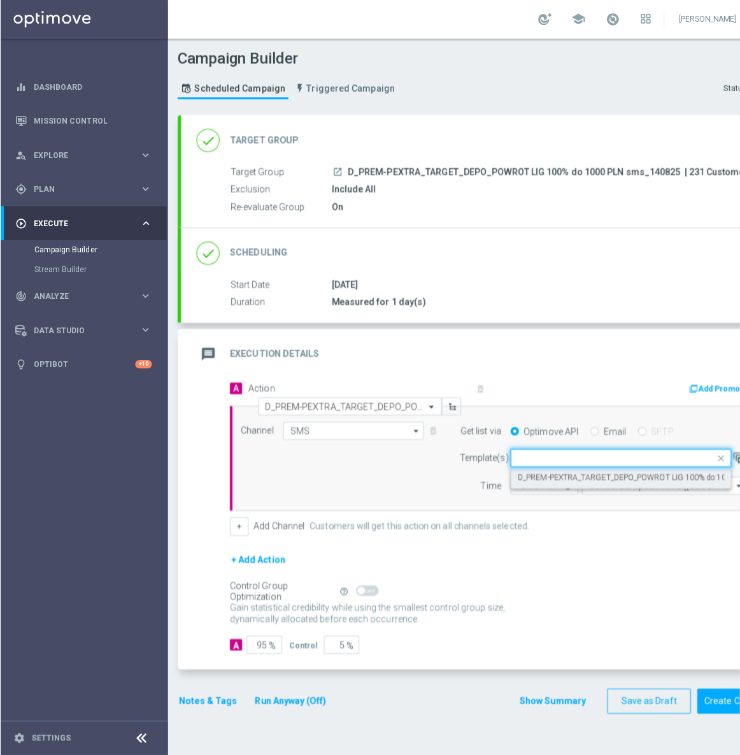
scroll to position [0, 0]
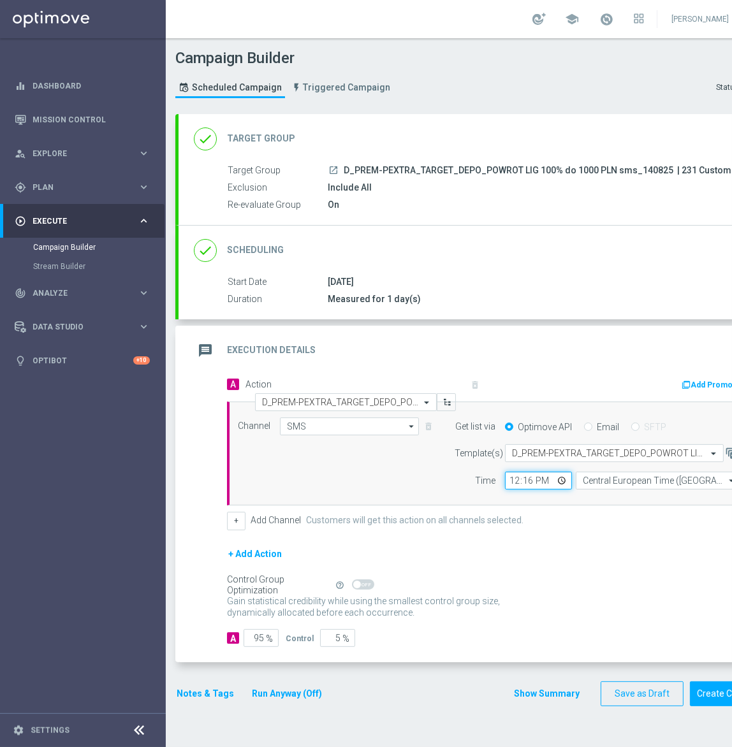
click at [513, 483] on input "12:16" at bounding box center [538, 481] width 67 height 18
type input "15:16"
click at [206, 688] on button "Notes & Tags" at bounding box center [205, 694] width 60 height 16
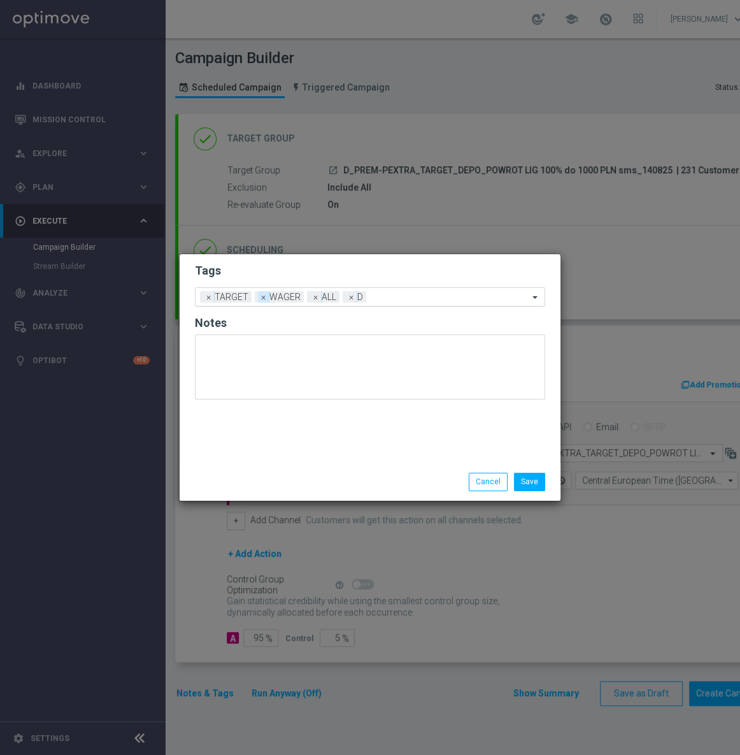
click at [264, 299] on span "×" at bounding box center [263, 296] width 11 height 11
click at [312, 303] on div at bounding box center [405, 298] width 247 height 13
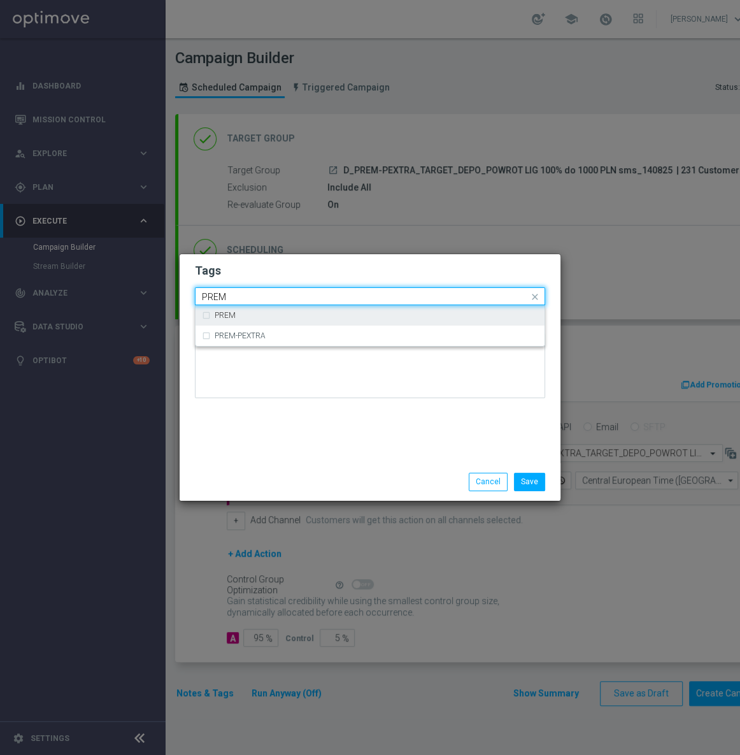
click at [307, 319] on div "PREM" at bounding box center [370, 315] width 336 height 20
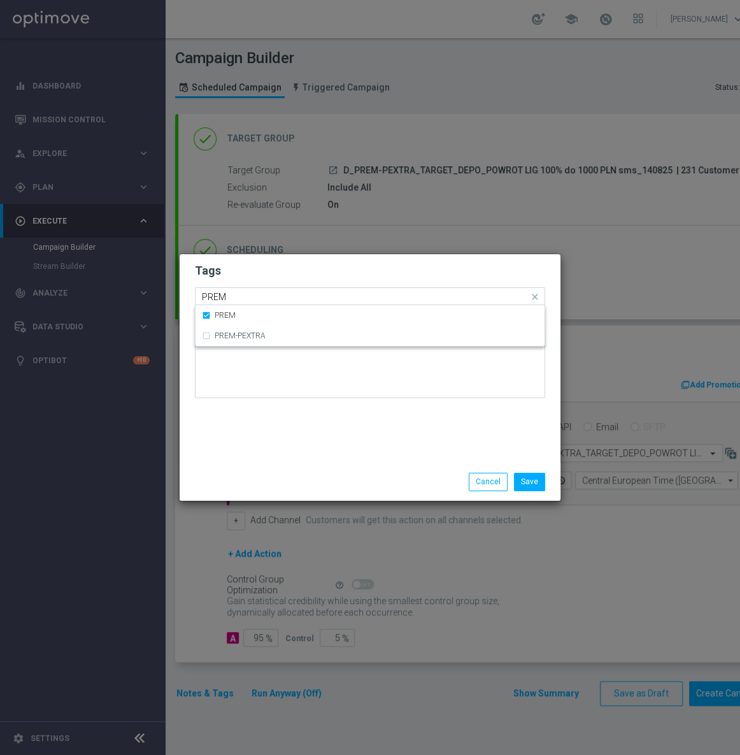
click at [305, 303] on div "PREM" at bounding box center [364, 298] width 329 height 13
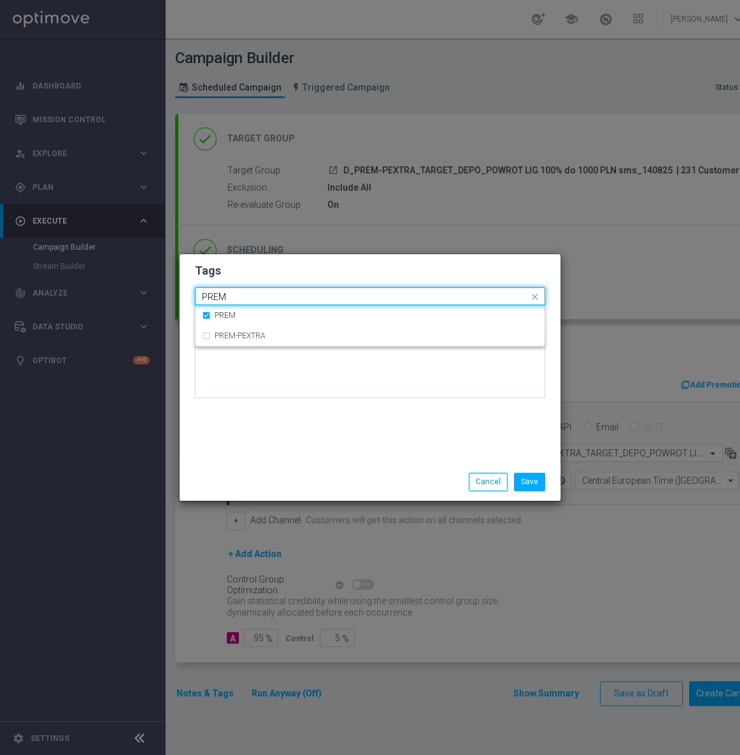
click at [305, 303] on div "PREM" at bounding box center [364, 298] width 329 height 13
click at [312, 315] on div "PEXTRA" at bounding box center [377, 316] width 324 height 8
type input "PEXTRA"
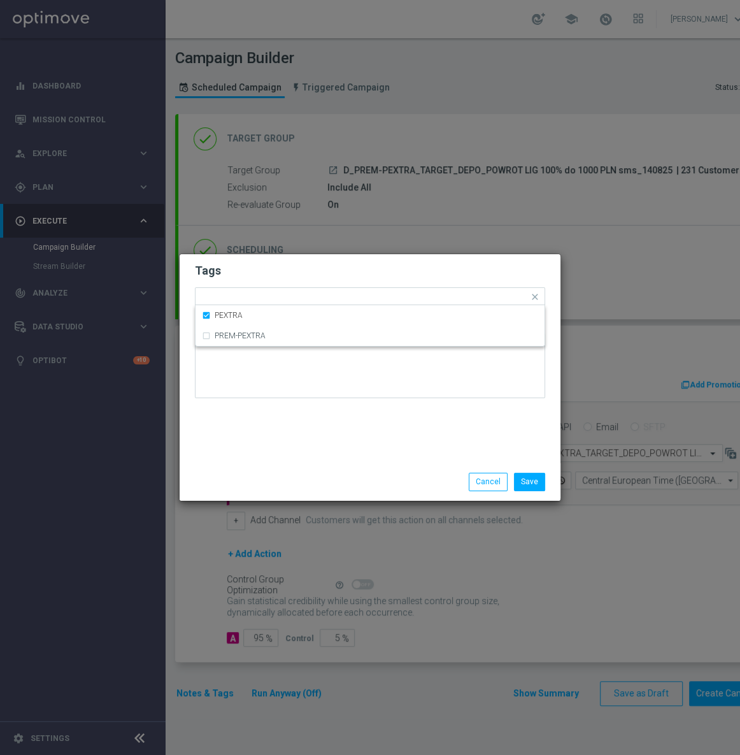
click at [317, 278] on h2 "Tags" at bounding box center [370, 270] width 350 height 15
click at [398, 296] on input "text" at bounding box center [456, 297] width 145 height 11
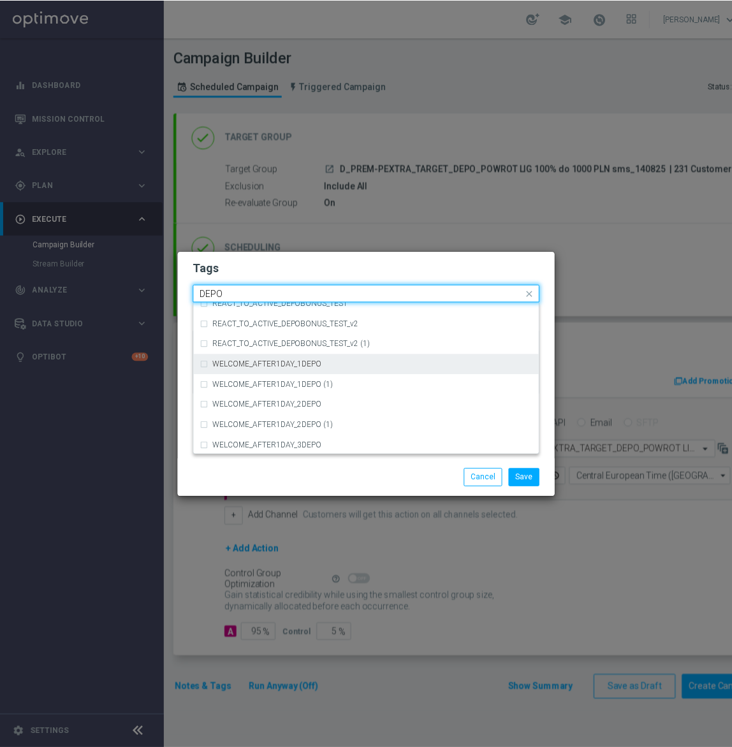
scroll to position [547, 0]
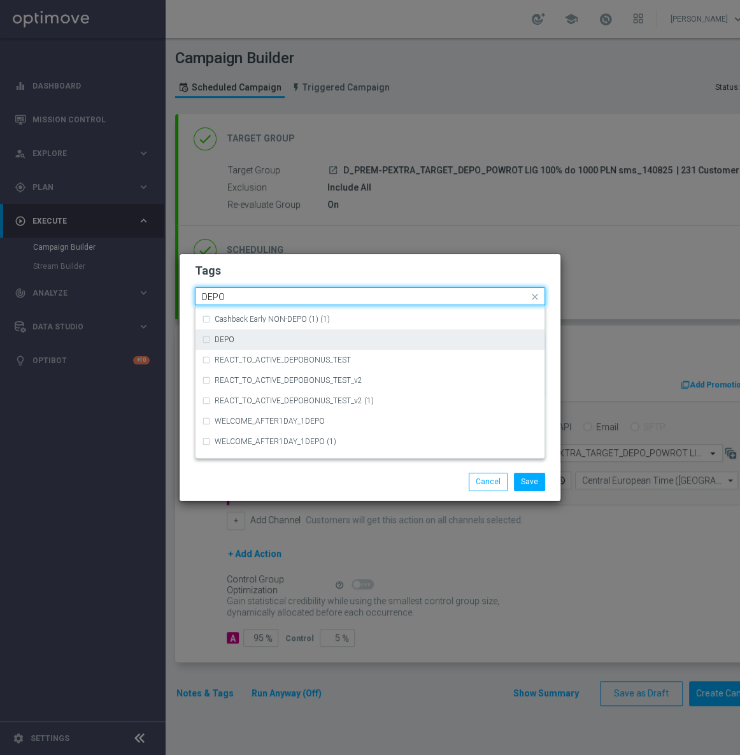
click at [252, 341] on div "DEPO" at bounding box center [377, 340] width 324 height 8
type input "DEPO"
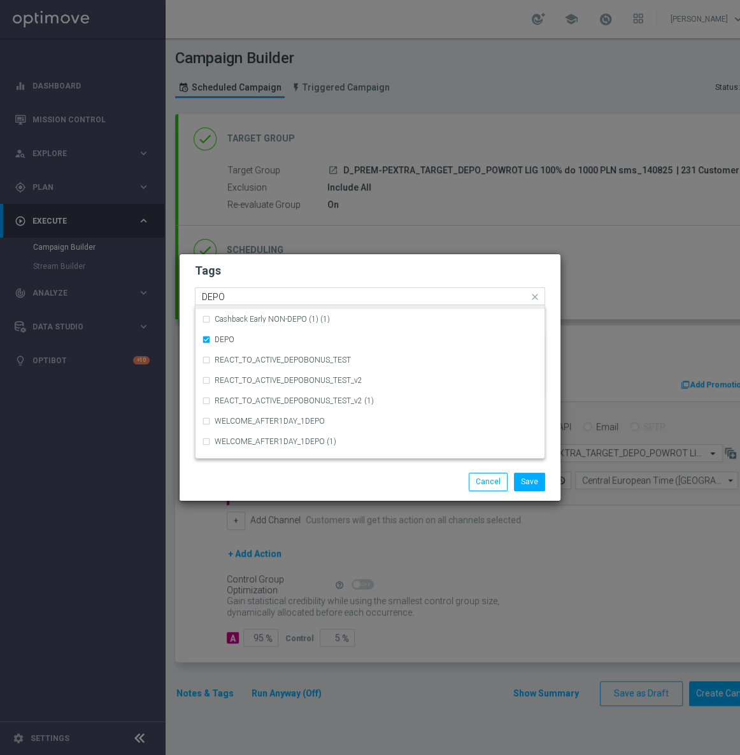
click at [280, 287] on div "Quick find × TARGET × D × PREM × PEXTRA × DEPO DEPO" at bounding box center [370, 296] width 350 height 18
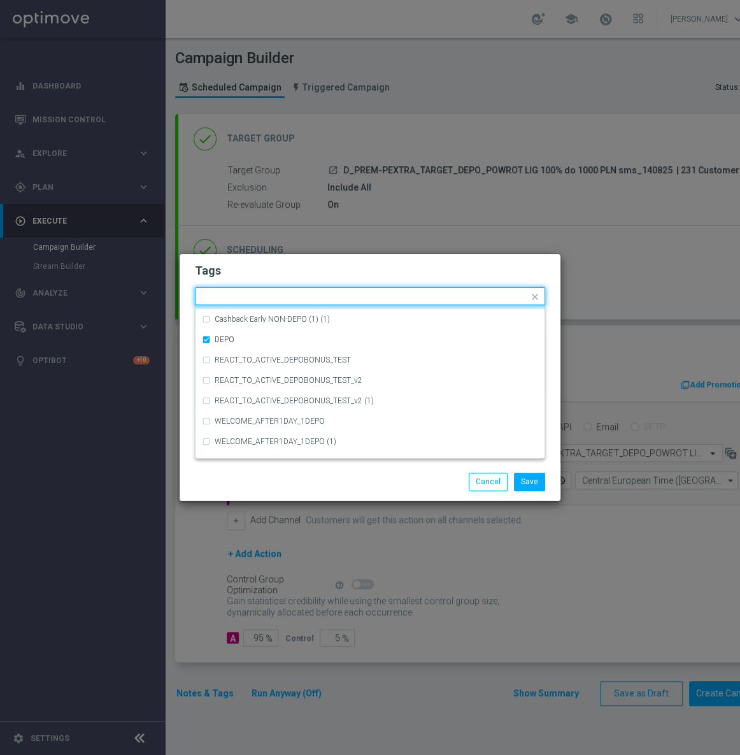
click at [284, 280] on form "Tags Quick find × TARGET × D × PREM × PEXTRA × DEPO (REA - AUTO) REA_FLOW_5DAY_…" at bounding box center [370, 334] width 350 height 148
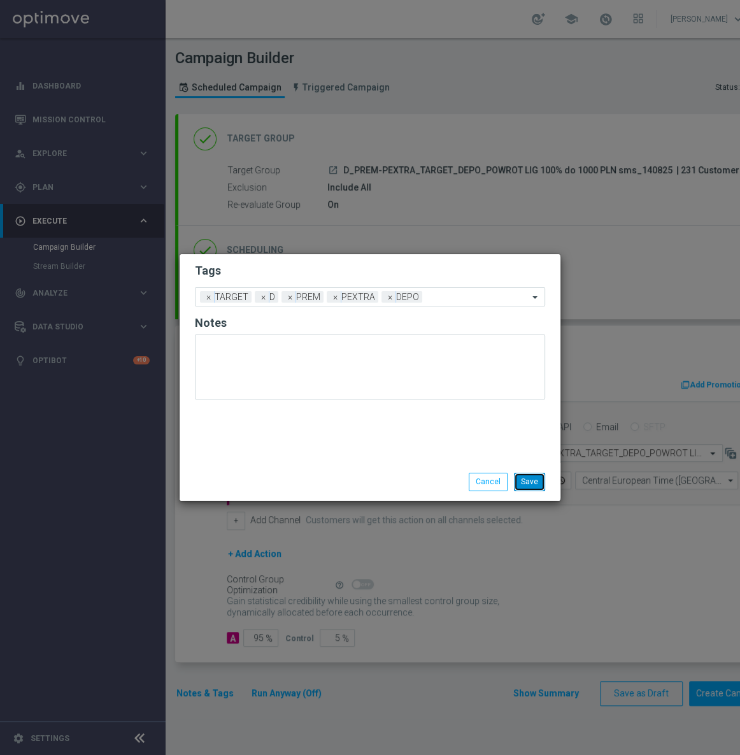
click at [535, 479] on button "Save" at bounding box center [529, 482] width 31 height 18
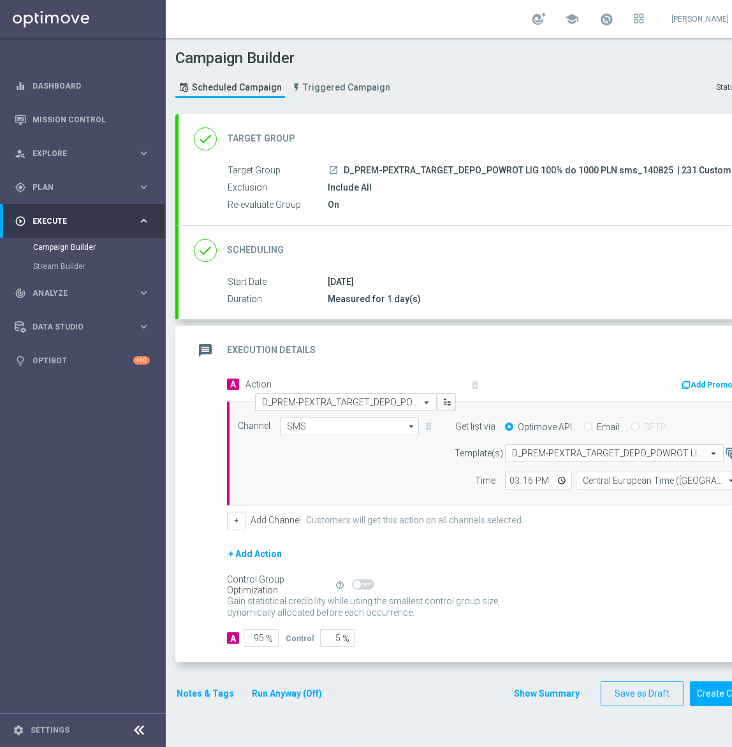
scroll to position [0, 61]
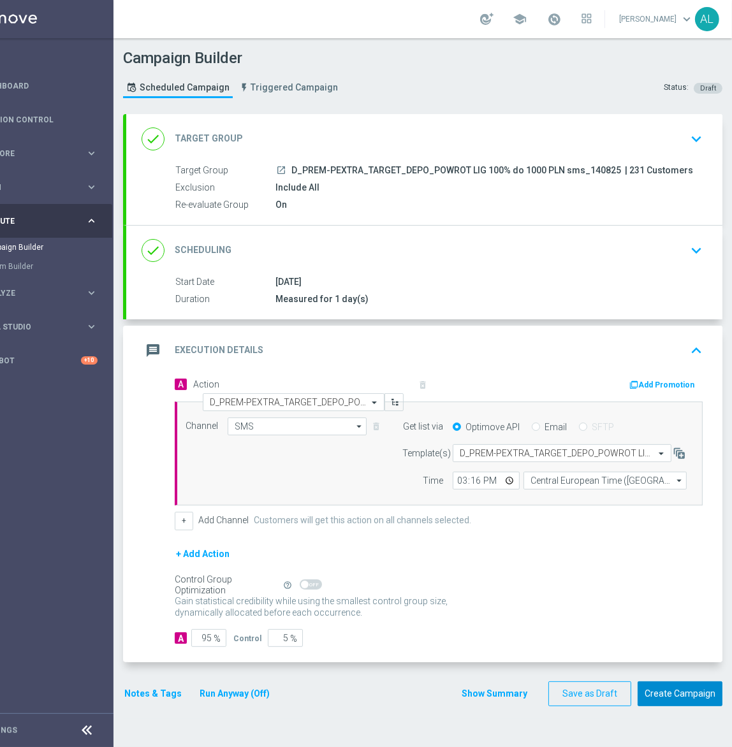
click at [664, 691] on button "Create Campaign" at bounding box center [679, 693] width 85 height 25
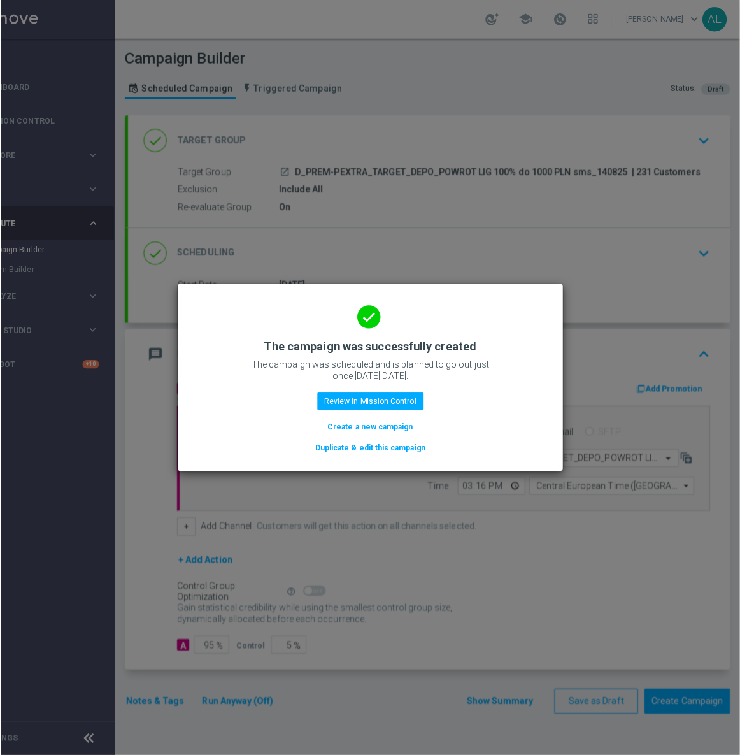
scroll to position [0, 52]
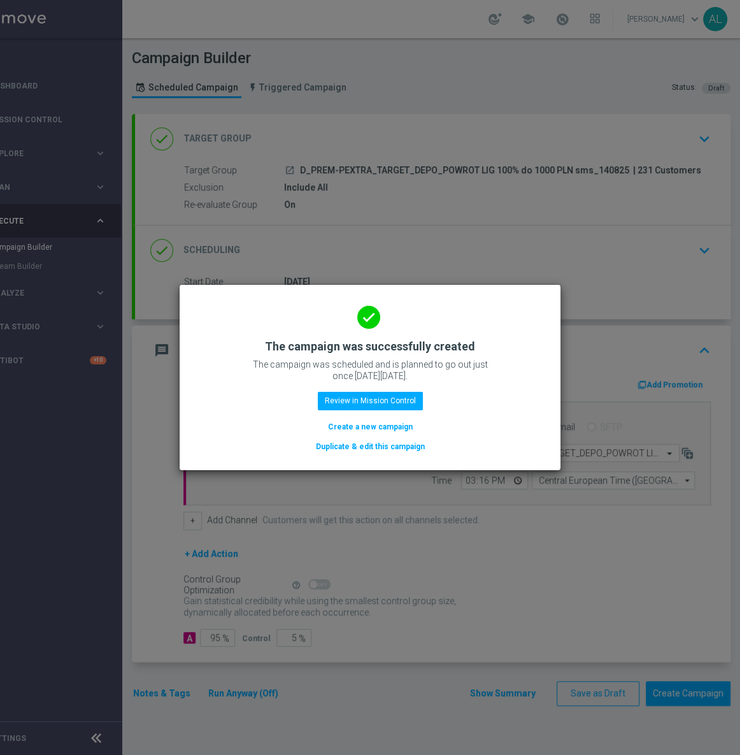
click at [359, 451] on button "Duplicate & edit this campaign" at bounding box center [371, 447] width 112 height 14
click at [359, 447] on button "Duplicate & edit this campaign" at bounding box center [371, 447] width 112 height 14
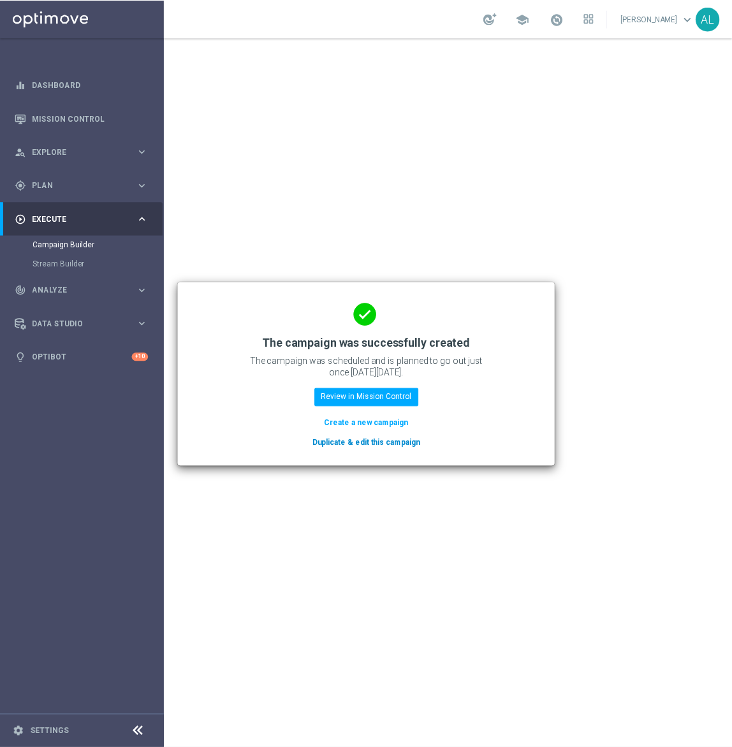
scroll to position [0, 0]
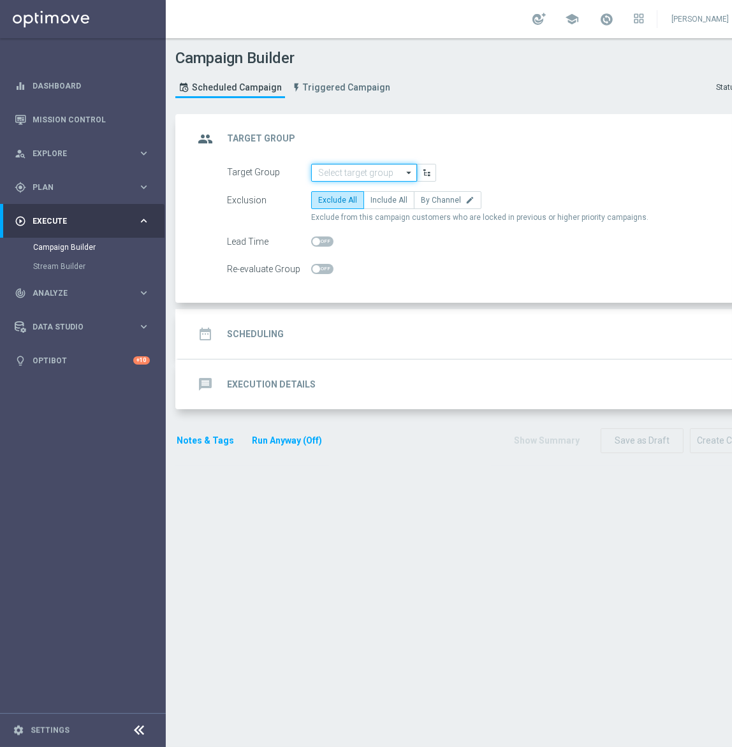
click at [328, 164] on input at bounding box center [364, 173] width 106 height 18
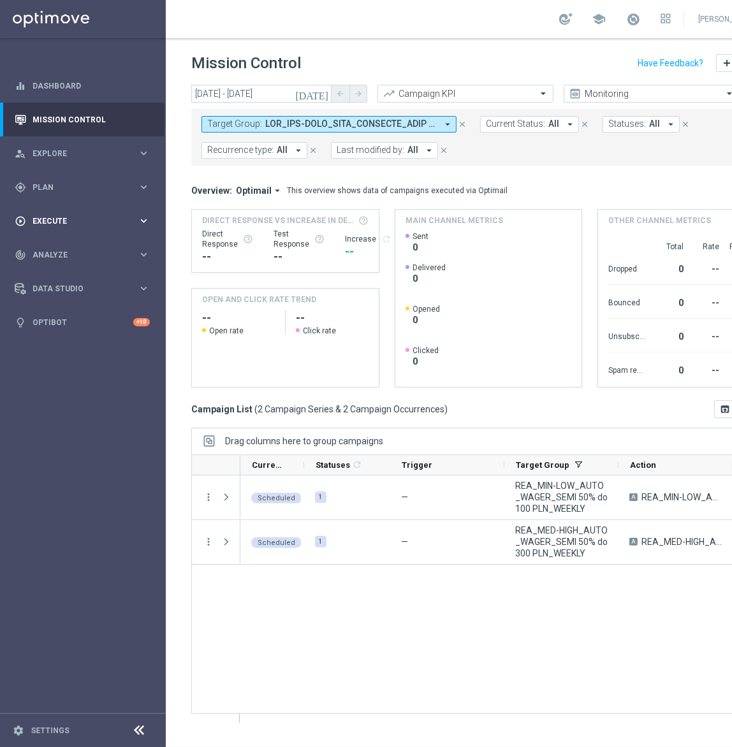
click at [92, 224] on span "Execute" at bounding box center [84, 221] width 105 height 8
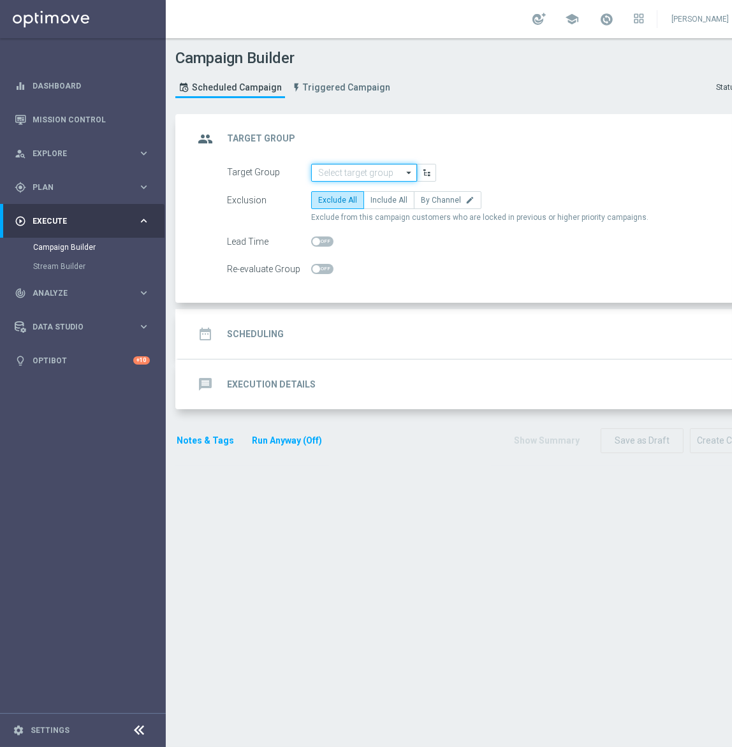
click at [355, 174] on input at bounding box center [364, 173] width 106 height 18
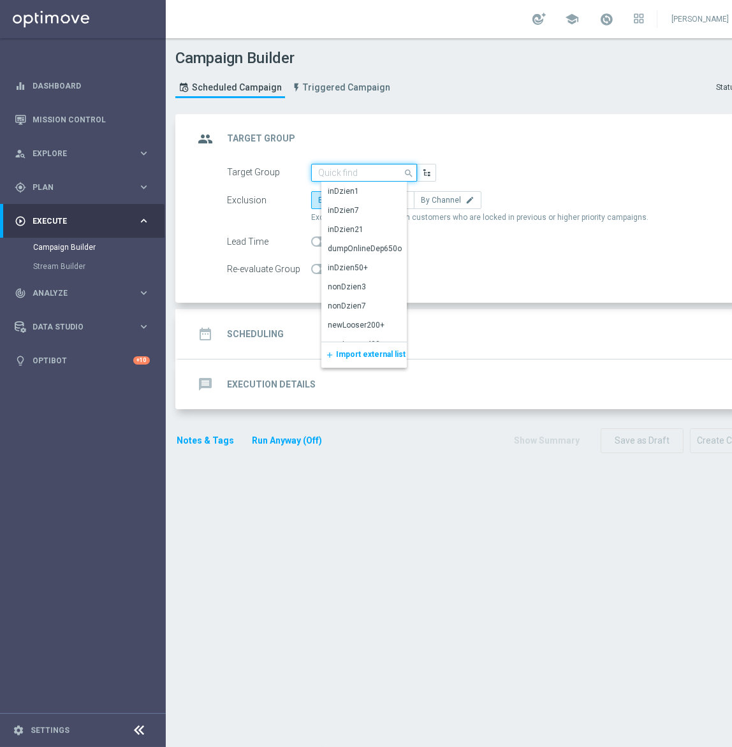
paste input "REA_MIN-LOW_AUTO_WAGER_SEMI 50% do 100 PLN push 1_150825"
click at [371, 173] on input "REA_MIN-LOW_AUTO_WAGER_SEMI 50% do 100 PLN push 1_150825" at bounding box center [364, 173] width 106 height 18
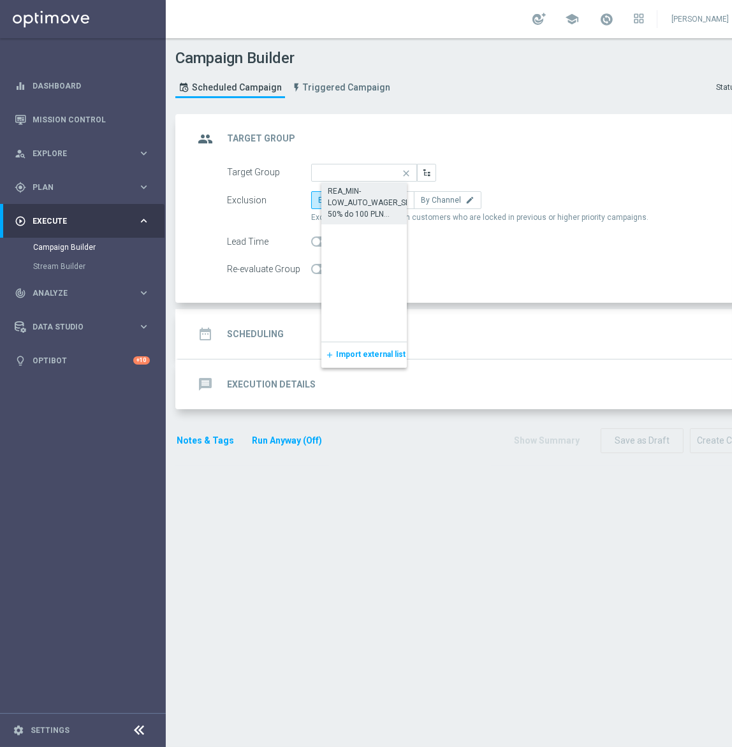
click at [382, 203] on div "REA_MIN-LOW_AUTO_WAGER_SEMI 50% do 100 PLN push_150825" at bounding box center [374, 202] width 93 height 34
type input "REA_MIN-LOW_AUTO_WAGER_SEMI 50% do 100 PLN push_150825"
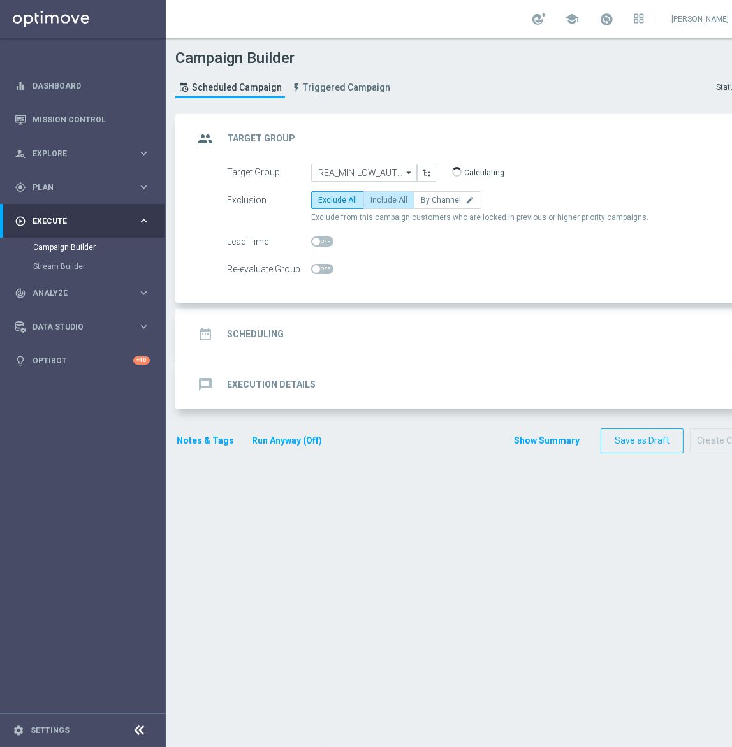
click at [373, 199] on span "Include All" at bounding box center [388, 200] width 37 height 9
click at [373, 199] on input "Include All" at bounding box center [374, 202] width 8 height 8
radio input "true"
click at [325, 271] on span at bounding box center [322, 269] width 22 height 10
click at [325, 271] on input "checkbox" at bounding box center [322, 269] width 22 height 10
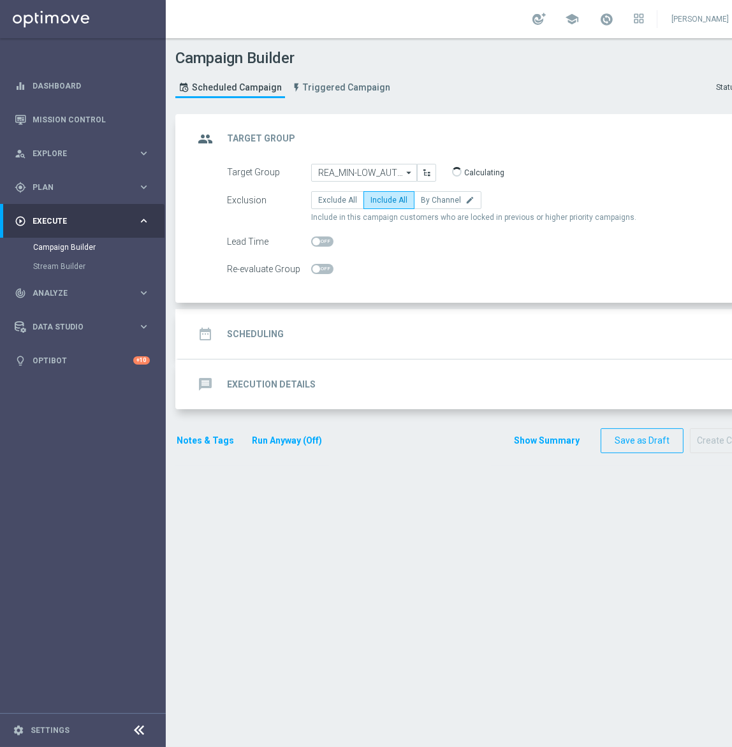
checkbox input "true"
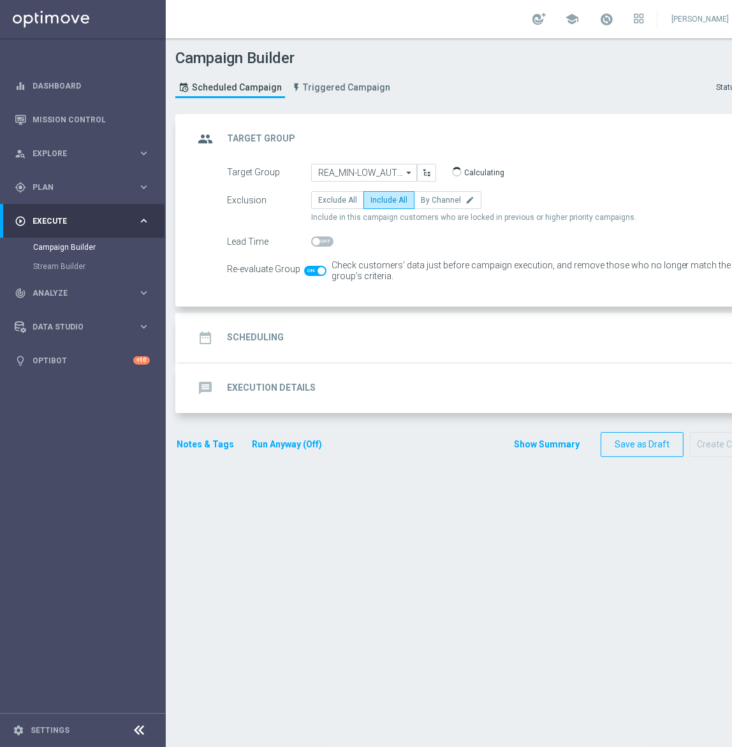
click at [344, 351] on div "date_range Scheduling keyboard_arrow_down" at bounding box center [476, 338] width 596 height 50
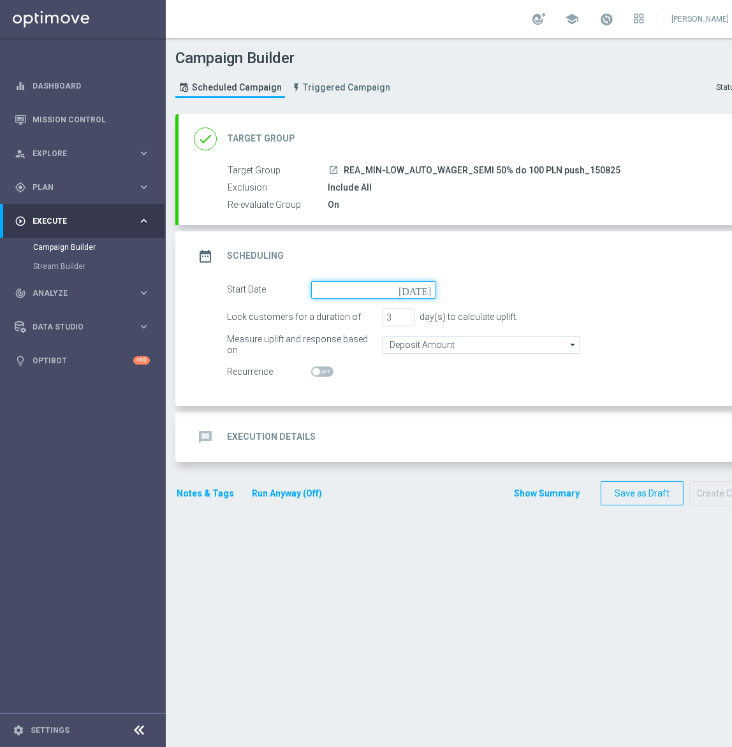
click at [338, 292] on input at bounding box center [373, 290] width 125 height 18
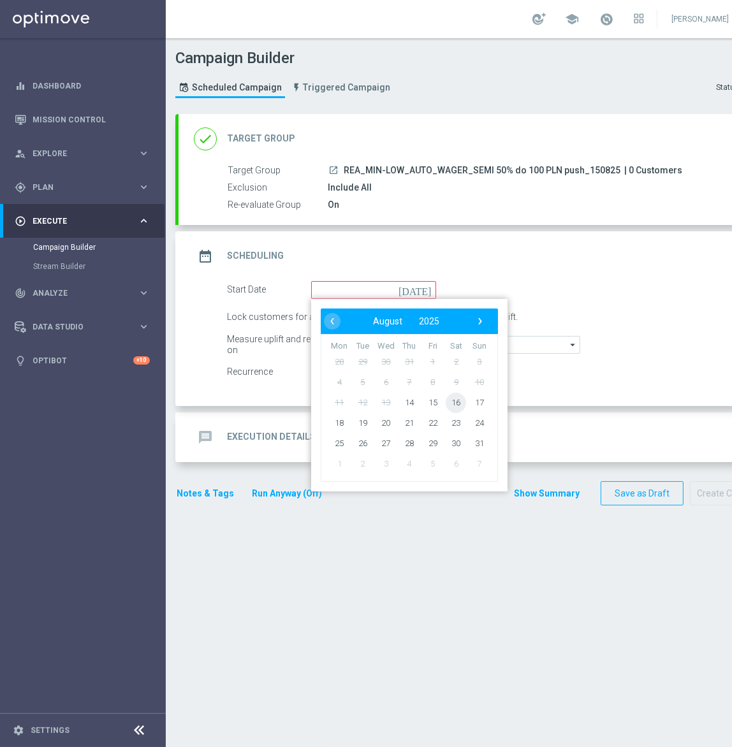
click at [452, 401] on span "16" at bounding box center [455, 402] width 20 height 20
type input "[DATE]"
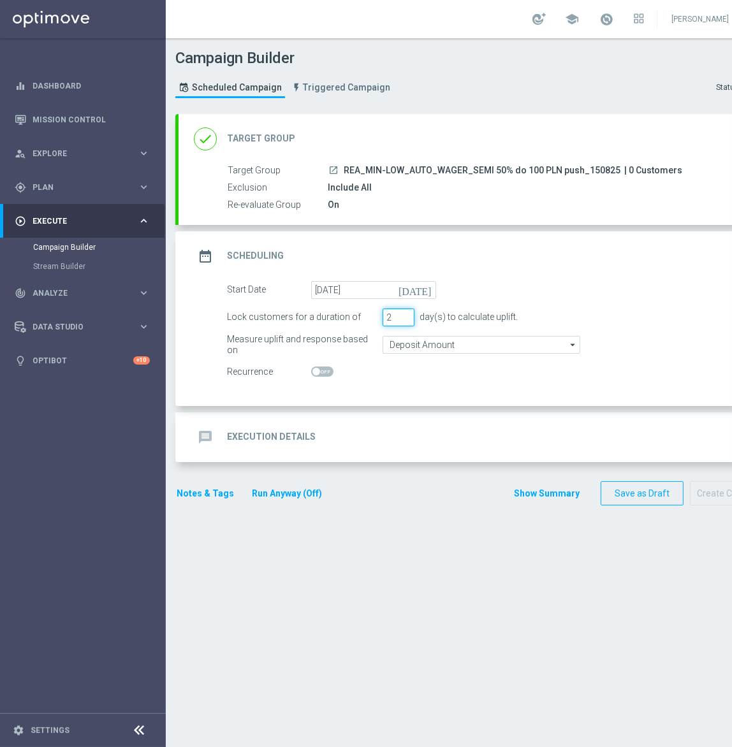
click at [403, 319] on input "2" at bounding box center [398, 317] width 32 height 18
type input "1"
click at [403, 319] on input "1" at bounding box center [398, 317] width 32 height 18
click at [398, 342] on input "Deposit Amount" at bounding box center [481, 345] width 198 height 18
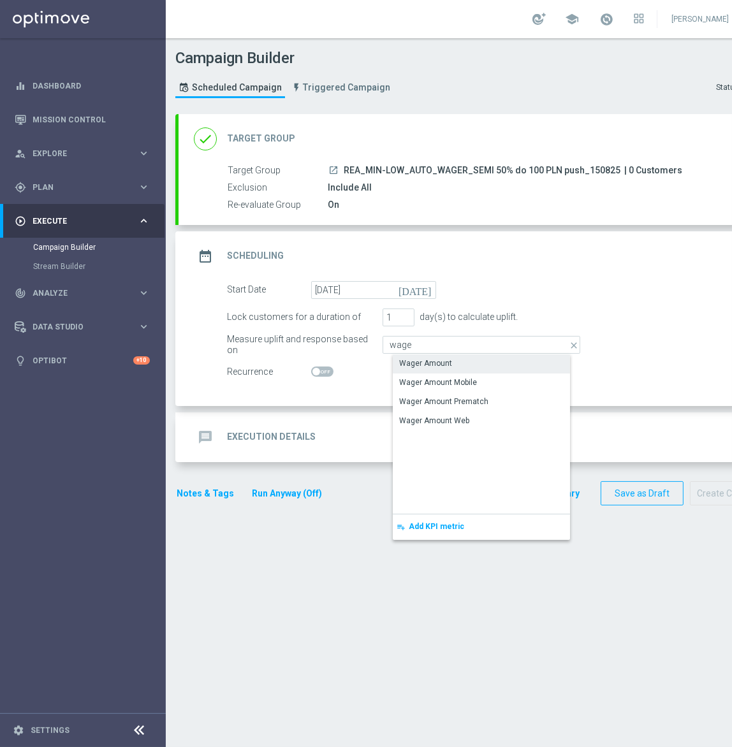
click at [425, 356] on div "Wager Amount" at bounding box center [492, 363] width 198 height 18
type input "Wager Amount"
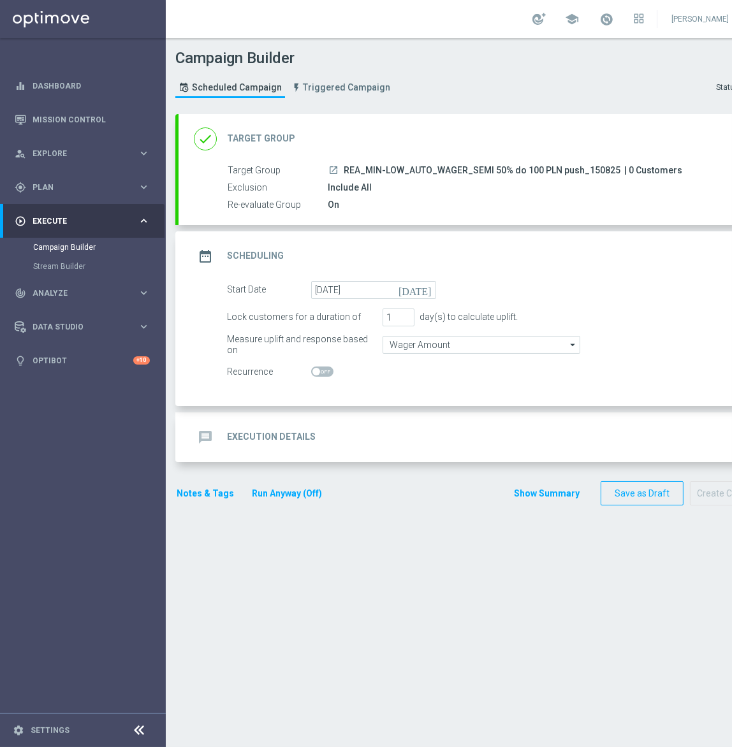
click at [357, 421] on div "message Execution Details keyboard_arrow_down" at bounding box center [476, 437] width 596 height 50
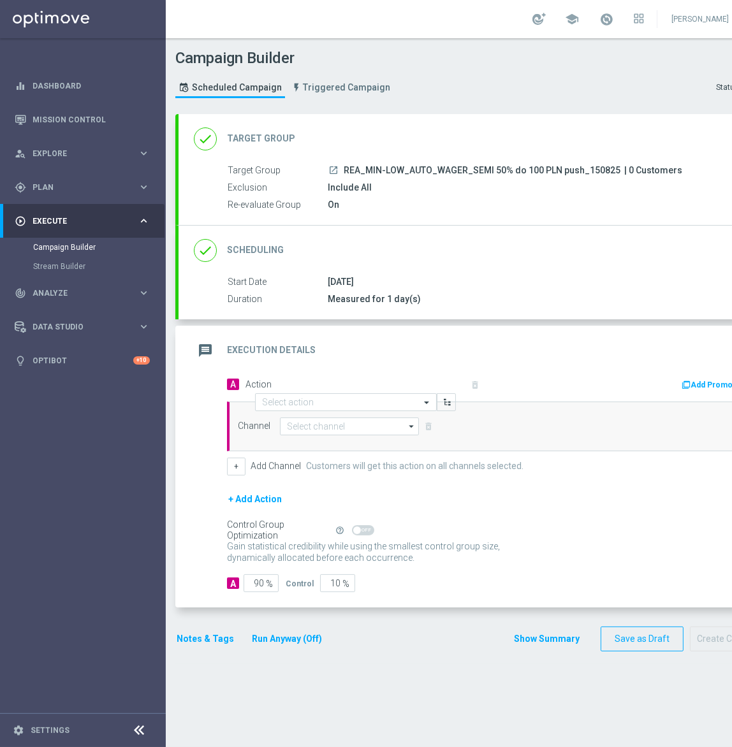
drag, startPoint x: 342, startPoint y: 173, endPoint x: 620, endPoint y: 166, distance: 278.6
click at [599, 166] on div "launch REA_MIN-LOW_AUTO_WAGER_SEMI 50% do 100 PLN push_150825 | 0 Customers" at bounding box center [539, 170] width 422 height 13
click at [348, 402] on input "text" at bounding box center [333, 402] width 142 height 11
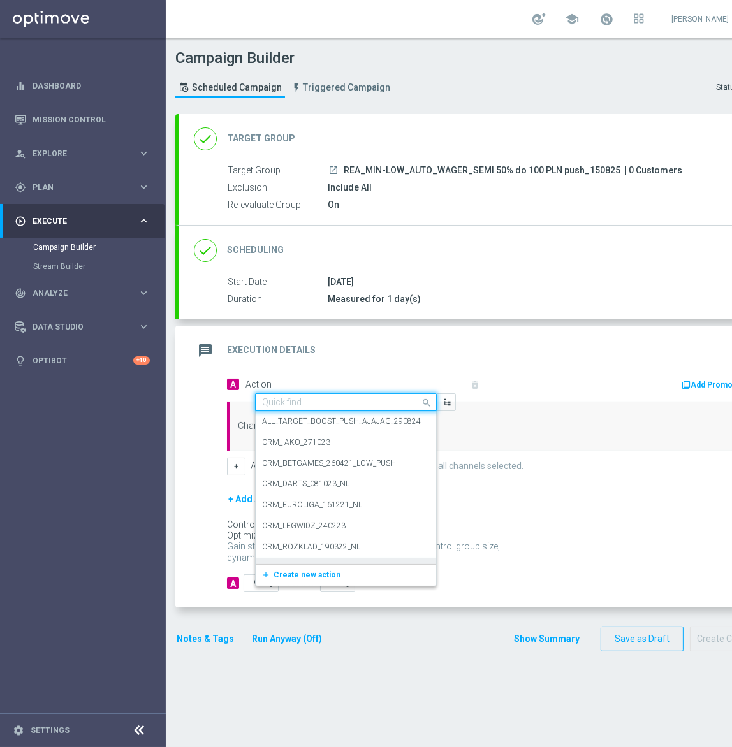
click at [308, 577] on button "add_new Create new action" at bounding box center [344, 575] width 176 height 15
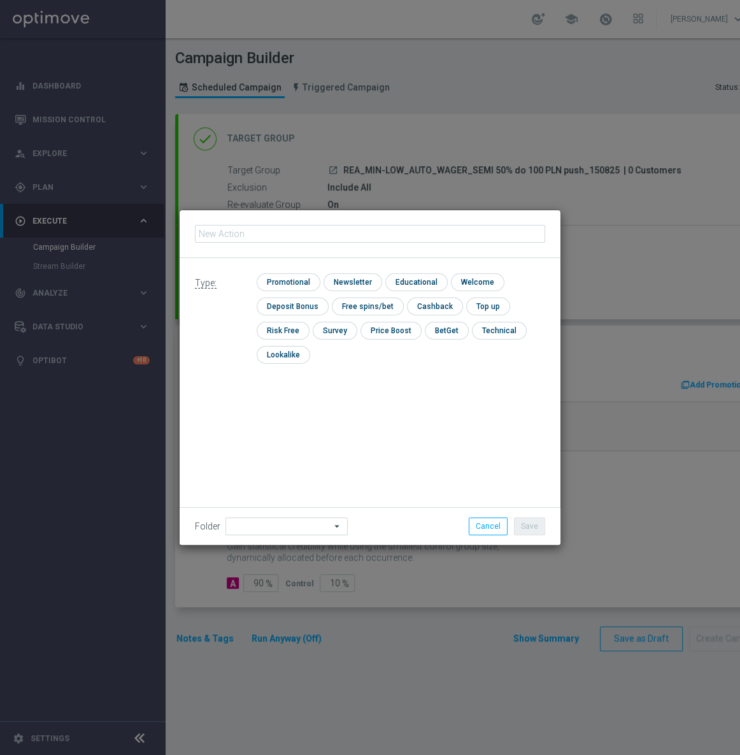
type input "REA_MIN-LOW_AUTO_WAGER_SEMI 50% do 100 PLN push 1_150825"
click at [278, 279] on input "checkbox" at bounding box center [287, 281] width 61 height 17
checkbox input "true"
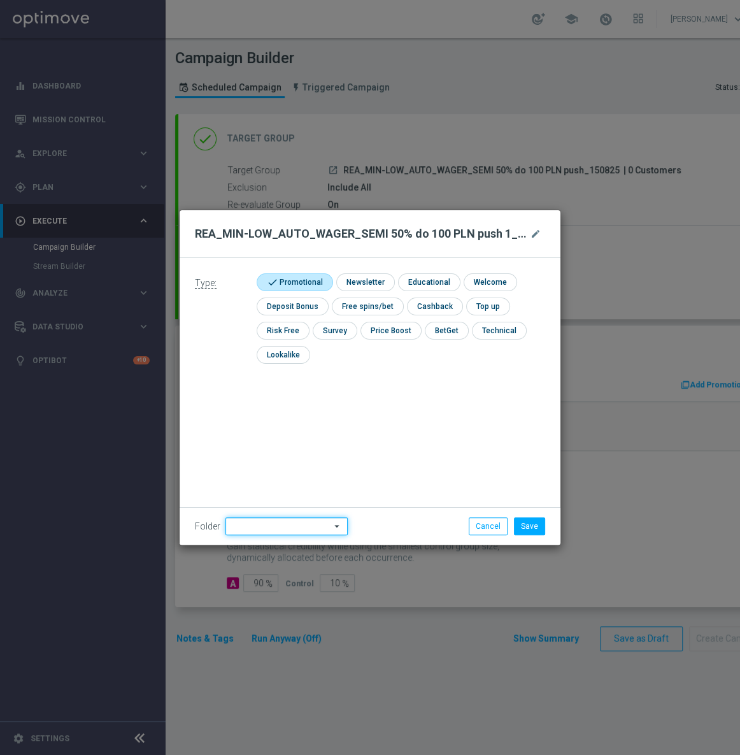
click at [287, 530] on input at bounding box center [287, 526] width 122 height 18
click at [298, 368] on div "[PERSON_NAME]" at bounding box center [294, 366] width 116 height 19
type input "[PERSON_NAME]"
click at [542, 529] on button "Save" at bounding box center [529, 526] width 31 height 18
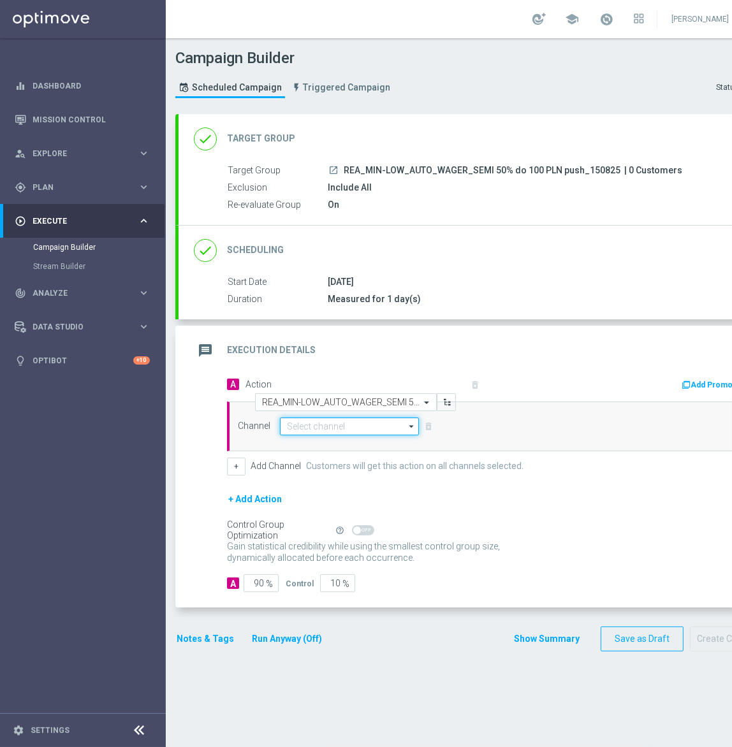
click at [382, 428] on input at bounding box center [349, 426] width 139 height 18
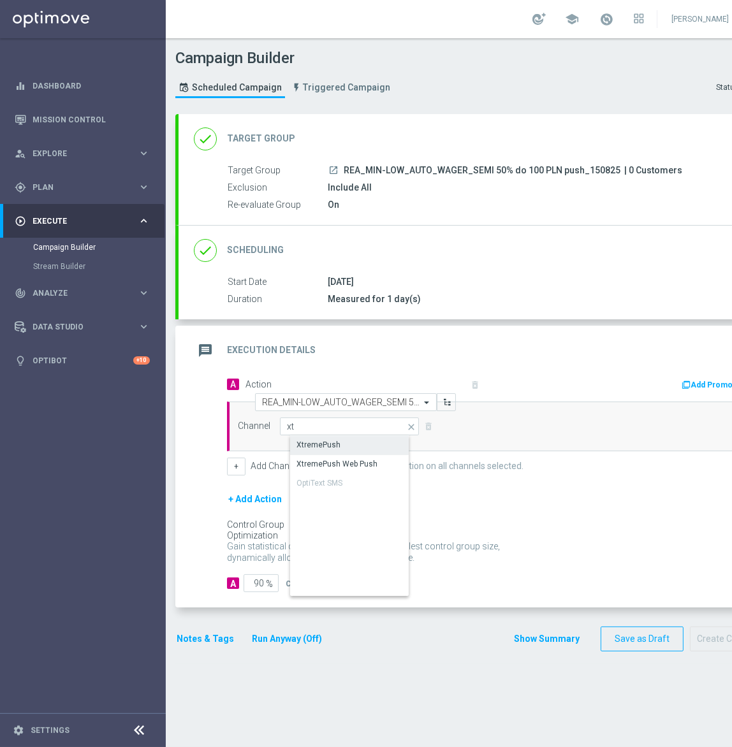
click at [370, 437] on div "XtremePush" at bounding box center [360, 445] width 140 height 18
type input "XtremePush"
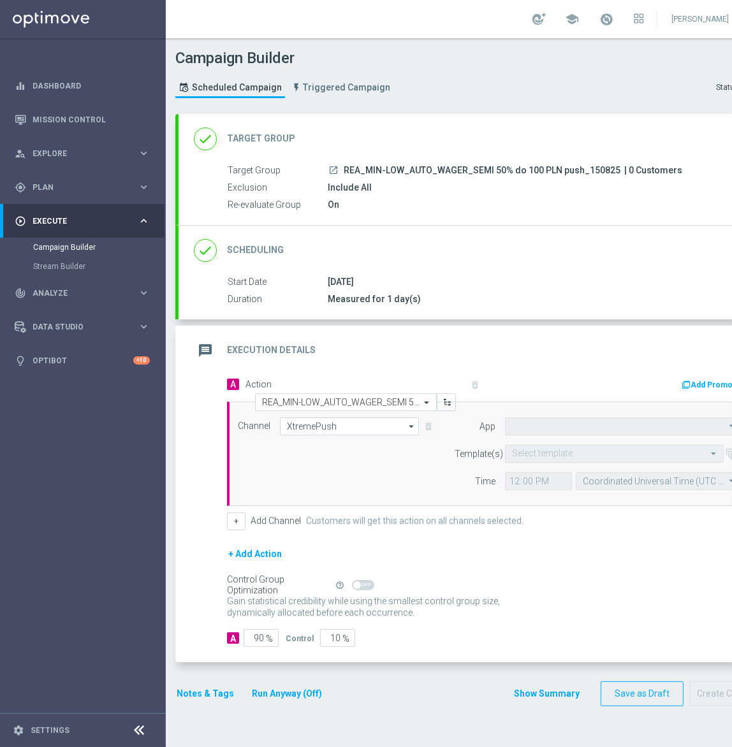
type input "STS_PL"
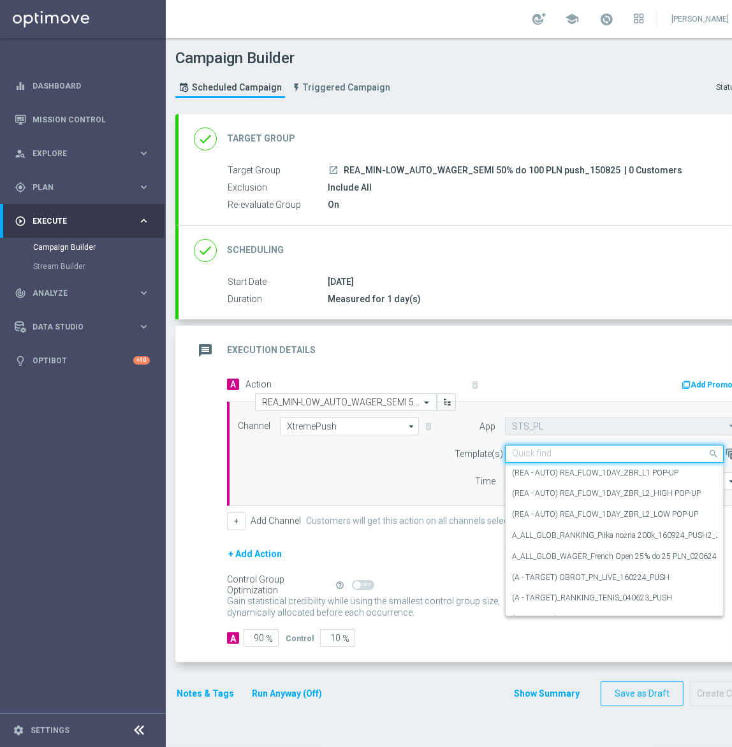
click at [558, 456] on input "text" at bounding box center [601, 454] width 179 height 11
paste input "REA_MIN-LOW_AUTO_WAGER_SEMI 50% do 100 PLN push 1_150825"
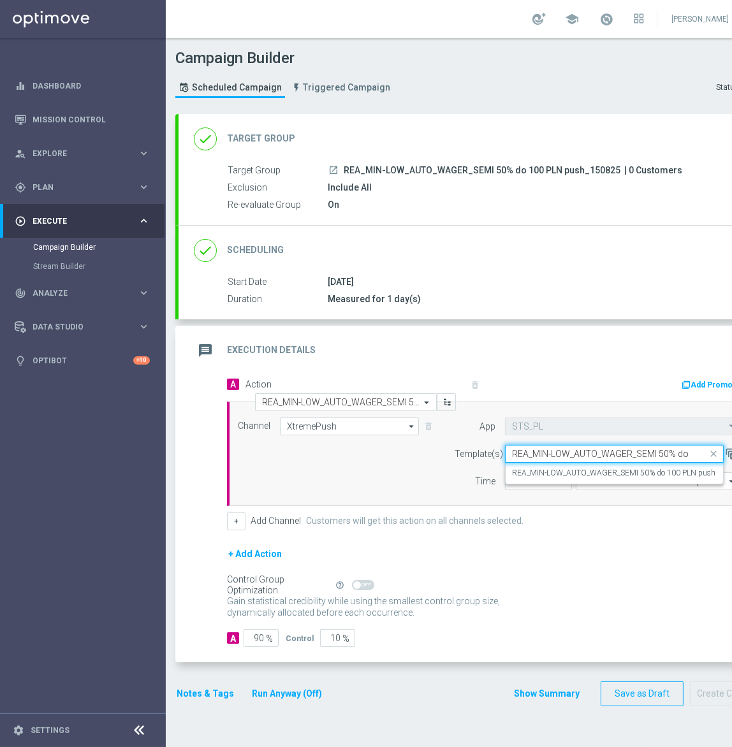
scroll to position [0, 91]
click at [554, 470] on label "REA_MIN-LOW_AUTO_WAGER_SEMI 50% do 100 PLN push 1_150825" at bounding box center [632, 473] width 240 height 11
type input "REA_MIN-LOW_AUTO_WAGER_SEMI 50% do 100 PLN push 1_150825"
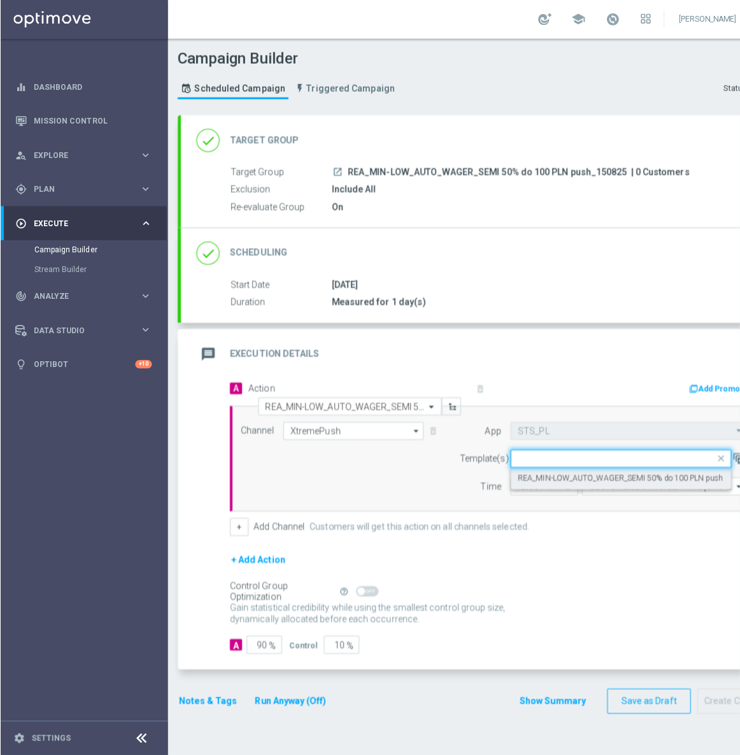
scroll to position [0, 0]
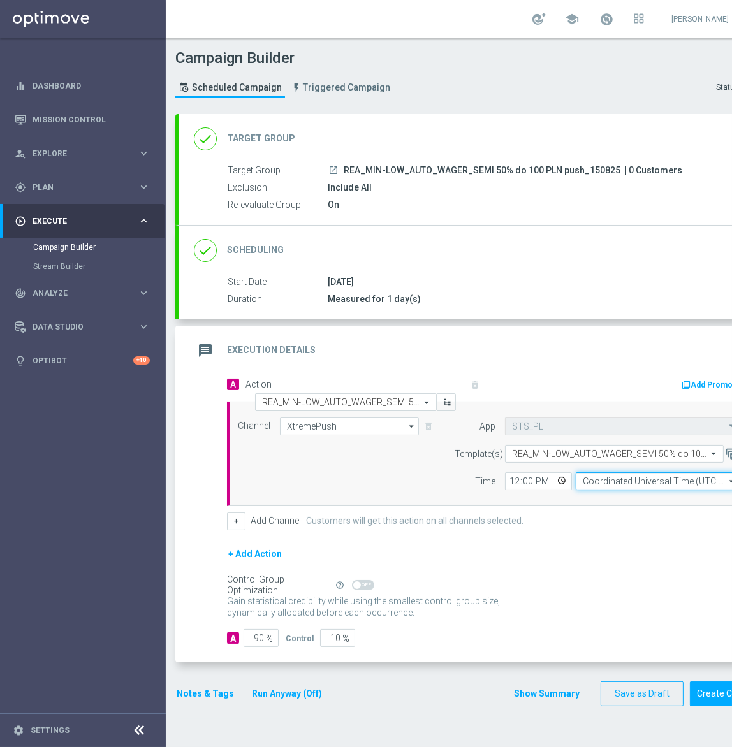
click at [602, 475] on input "Coordinated Universal Time (UTC 00:00)" at bounding box center [656, 481] width 163 height 18
click at [614, 500] on div at bounding box center [657, 508] width 143 height 35
click at [624, 472] on input "warss" at bounding box center [656, 481] width 163 height 18
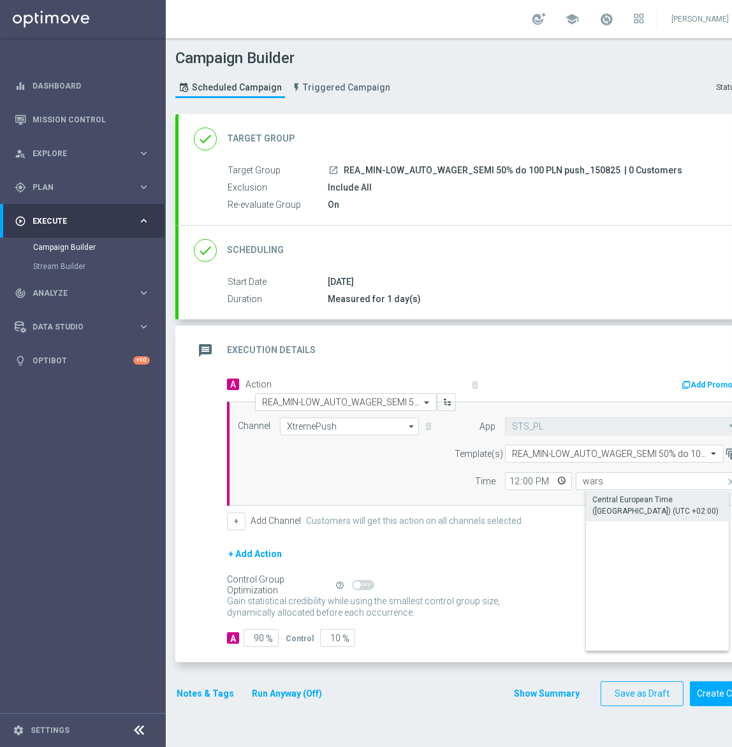
click at [611, 495] on div "Central European Time ([GEOGRAPHIC_DATA]) (UTC +02:00)" at bounding box center [667, 505] width 150 height 23
type input "Central European Time ([GEOGRAPHIC_DATA]) (UTC +02:00)"
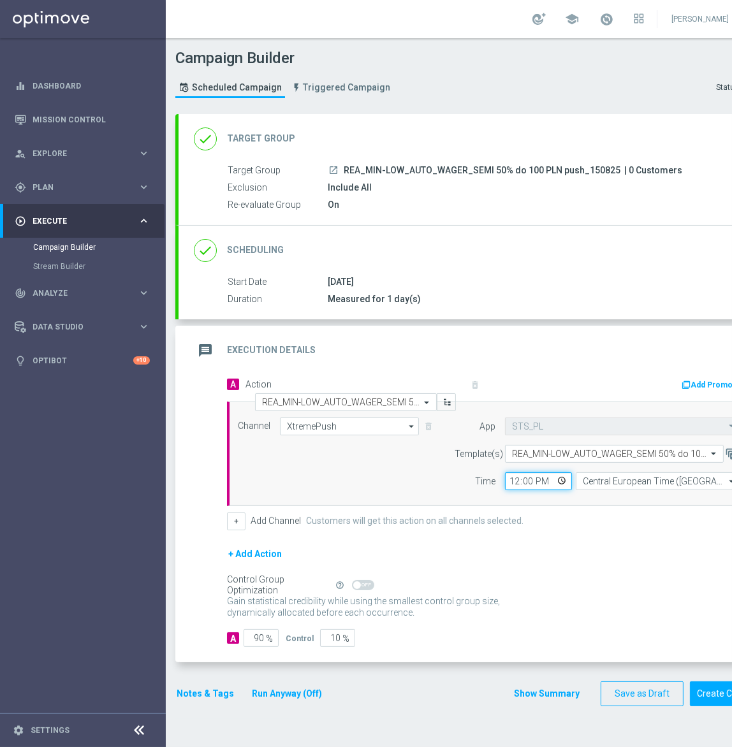
click at [507, 482] on input "12:00" at bounding box center [538, 481] width 67 height 18
type input "15:16"
click at [251, 626] on form "A Action Select action REA_MIN-LOW_AUTO_WAGER_SEMI 50% do 100 PLN push 1_150825…" at bounding box center [491, 511] width 528 height 272
click at [251, 642] on input "90" at bounding box center [260, 638] width 35 height 18
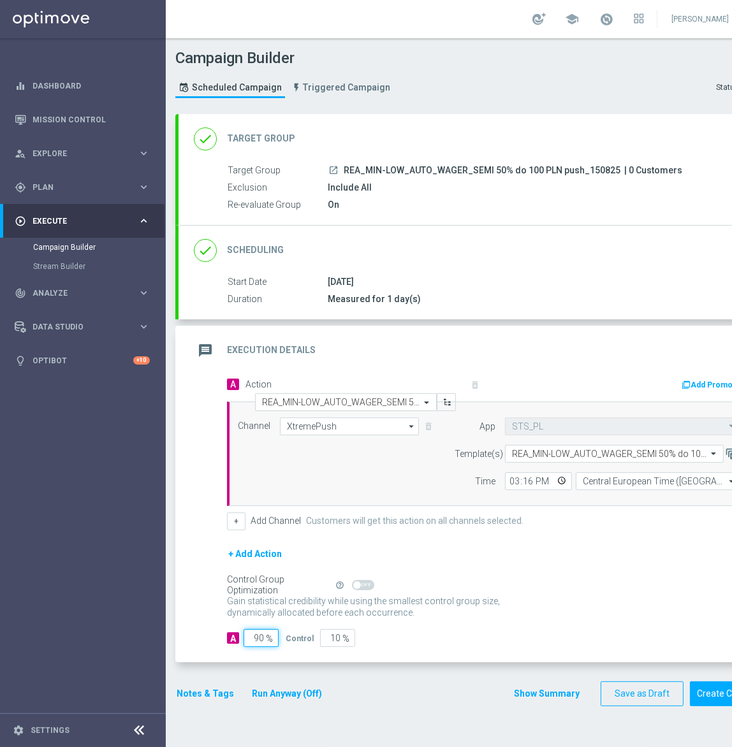
type input "9"
type input "91"
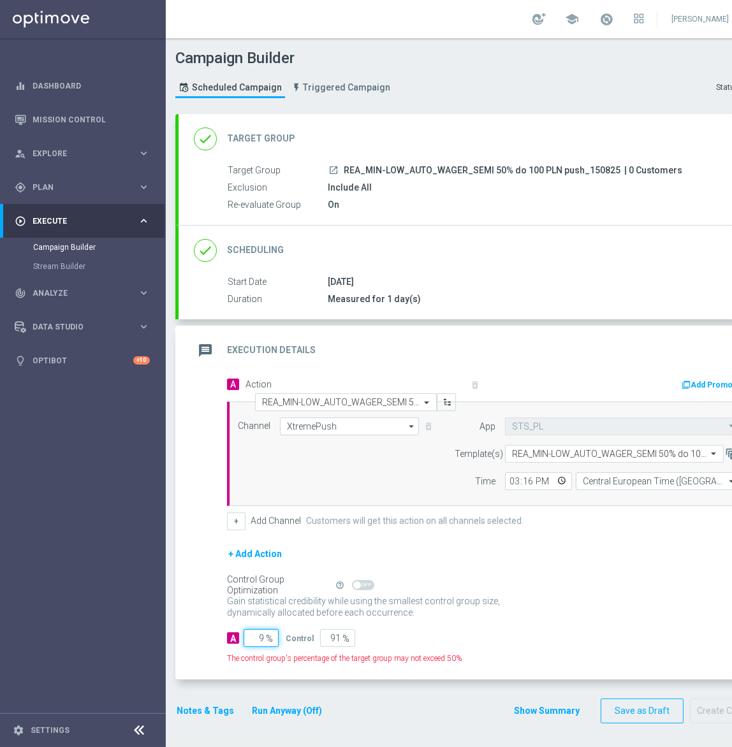
type input "95"
type input "5"
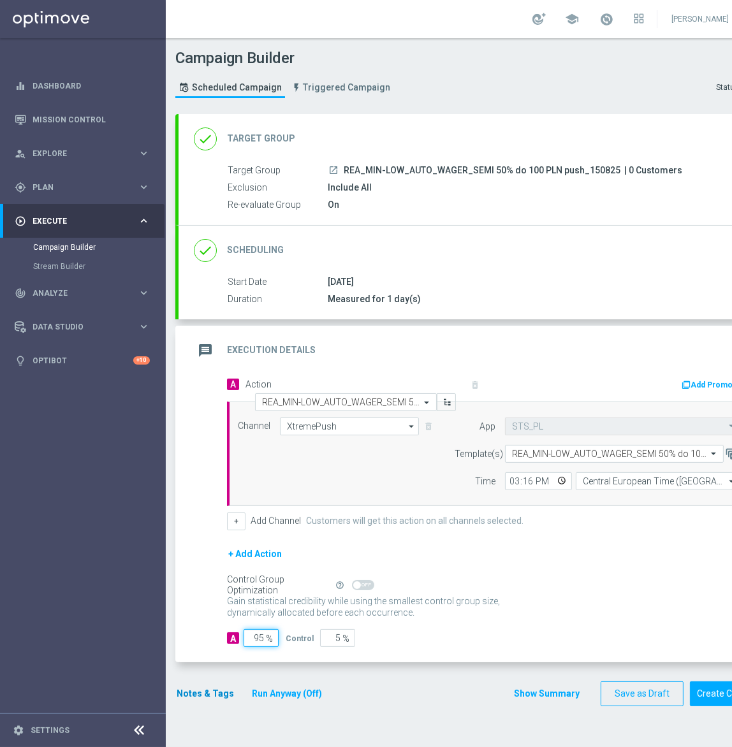
type input "95"
click at [217, 693] on button "Notes & Tags" at bounding box center [205, 694] width 60 height 16
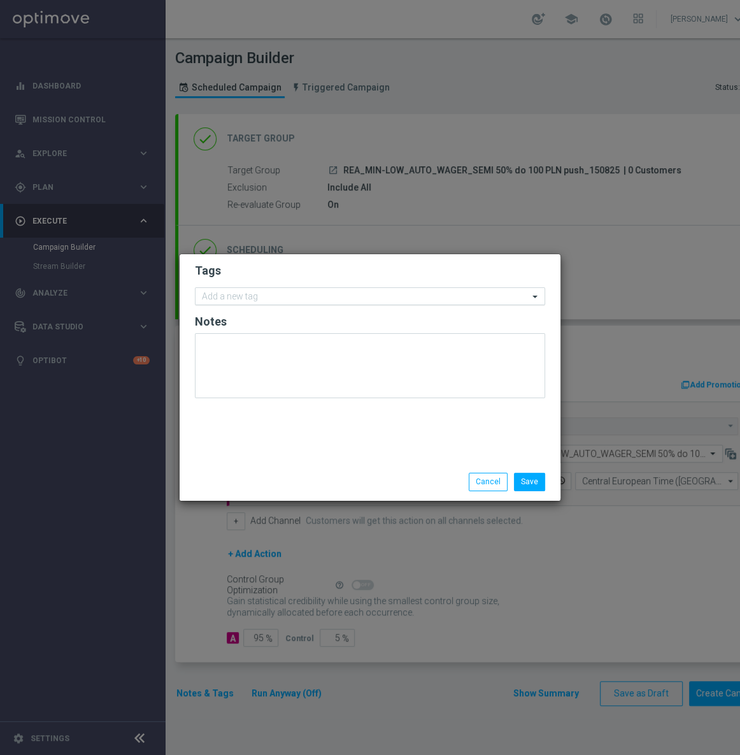
click at [266, 296] on input "text" at bounding box center [365, 297] width 327 height 11
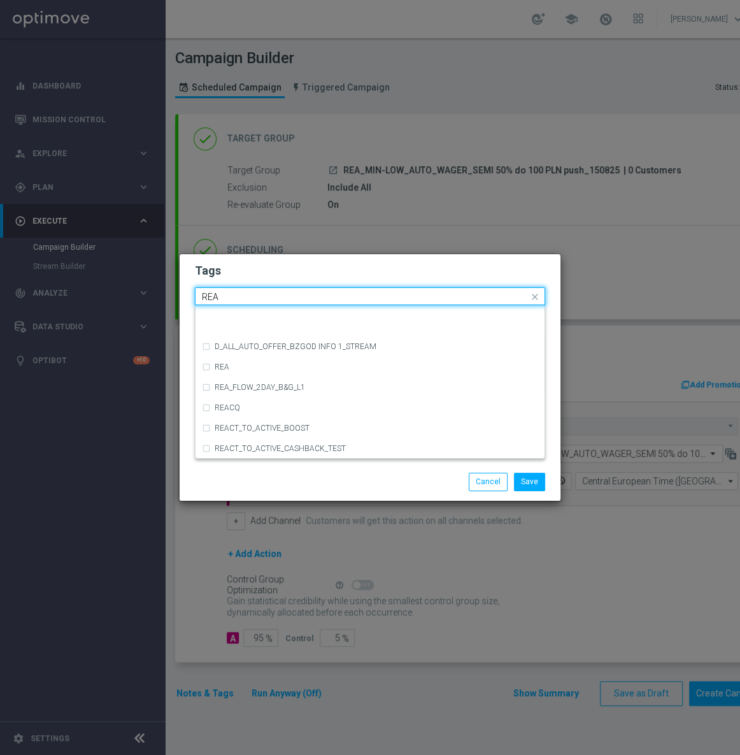
scroll to position [699, 0]
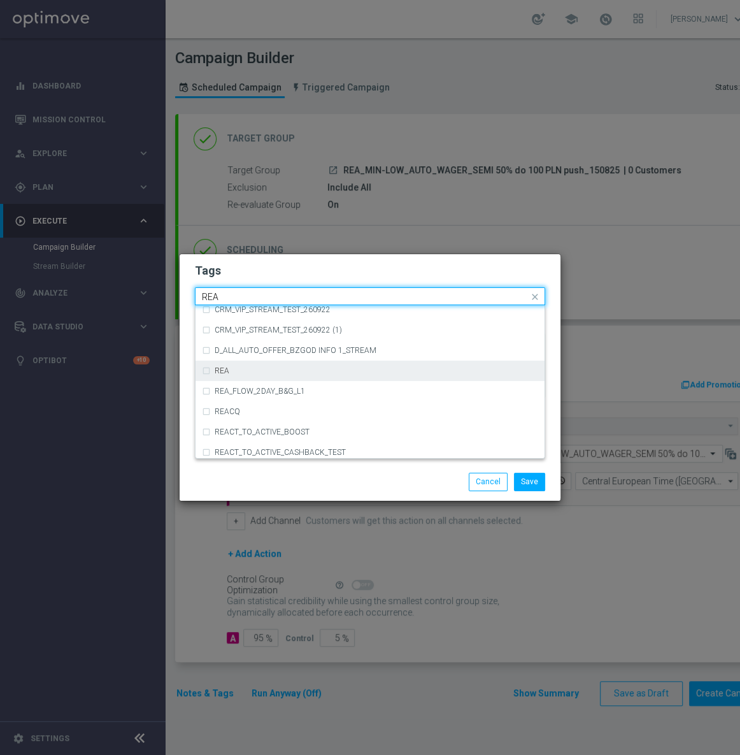
click at [275, 377] on div "REA" at bounding box center [370, 371] width 336 height 20
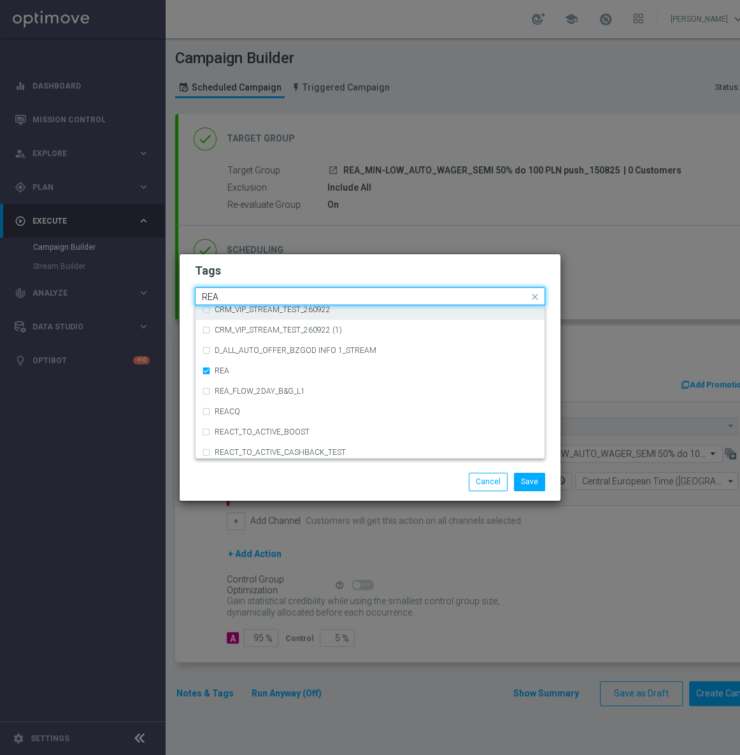
click at [227, 299] on input "REA" at bounding box center [365, 297] width 327 height 11
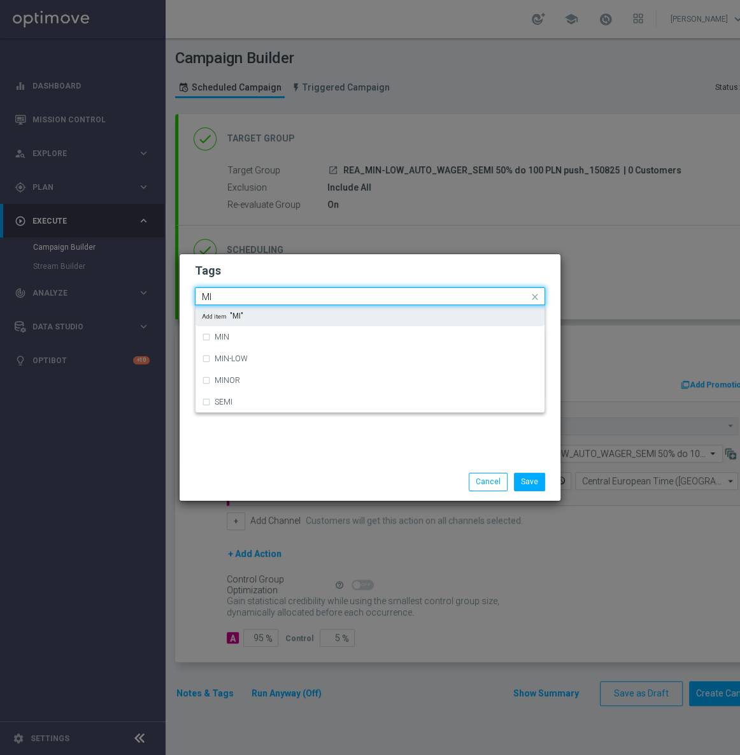
scroll to position [0, 0]
click at [215, 318] on label "MIN" at bounding box center [222, 316] width 15 height 8
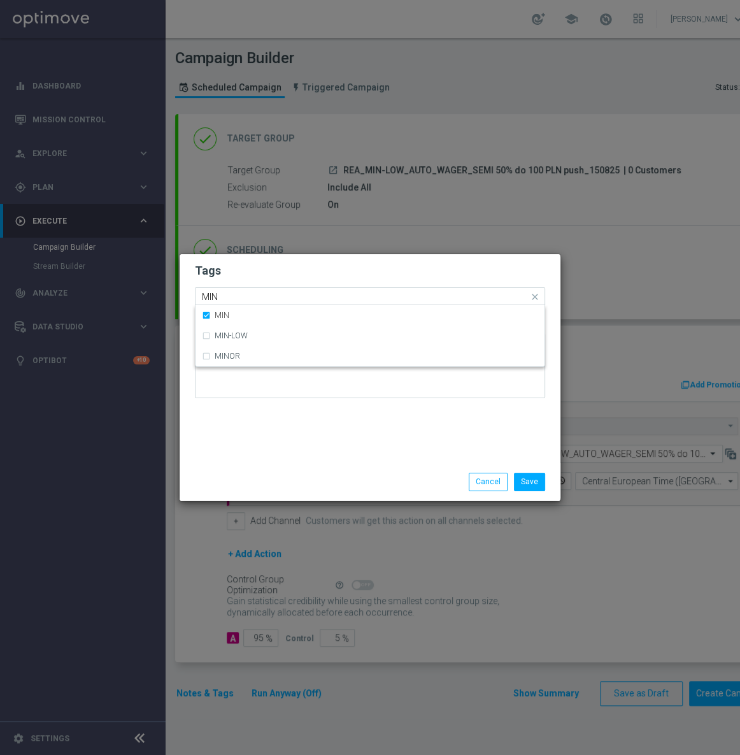
click at [233, 297] on input "MIN" at bounding box center [365, 297] width 327 height 11
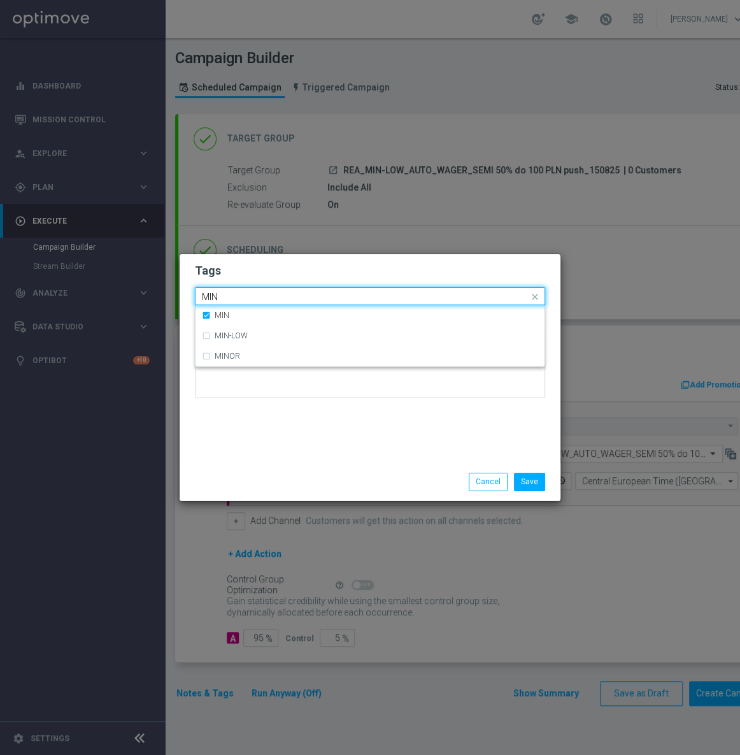
click at [233, 297] on input "MIN" at bounding box center [365, 297] width 327 height 11
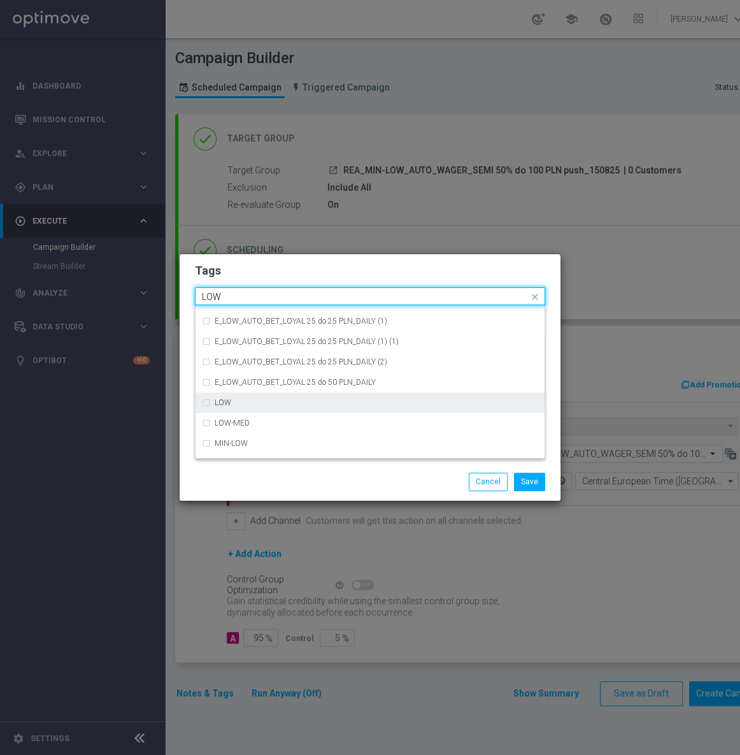
scroll to position [621, 0]
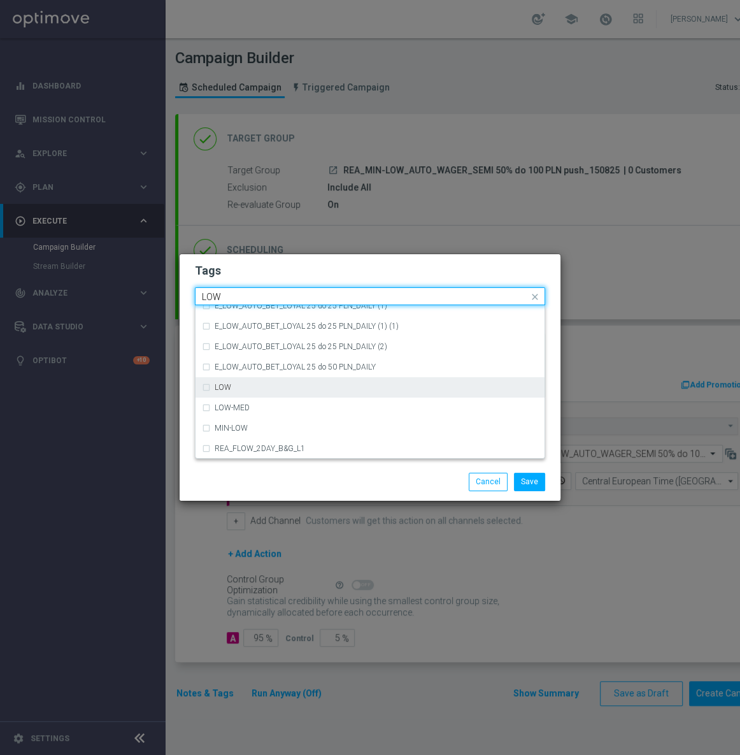
click at [291, 385] on div "LOW" at bounding box center [377, 388] width 324 height 8
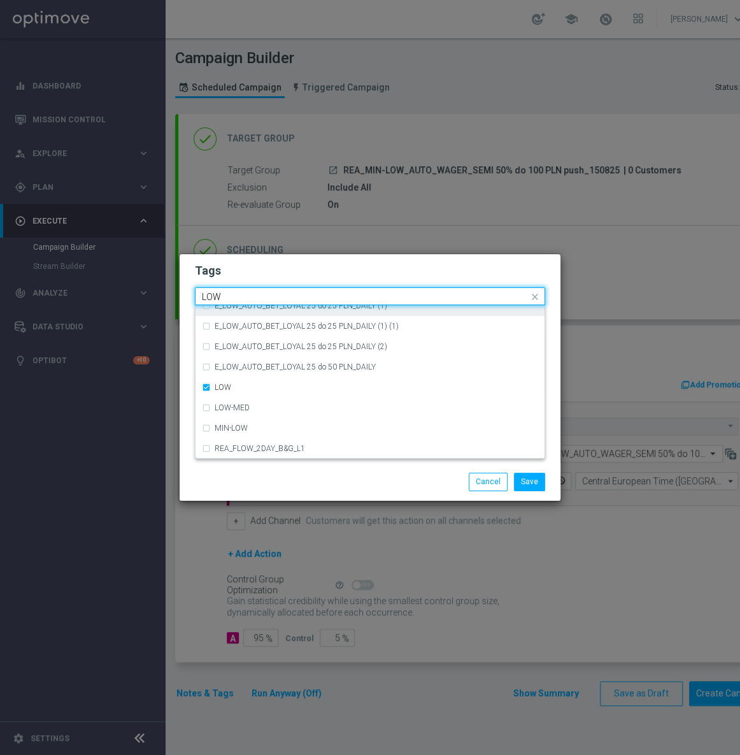
click at [247, 294] on input "LOW" at bounding box center [365, 297] width 327 height 11
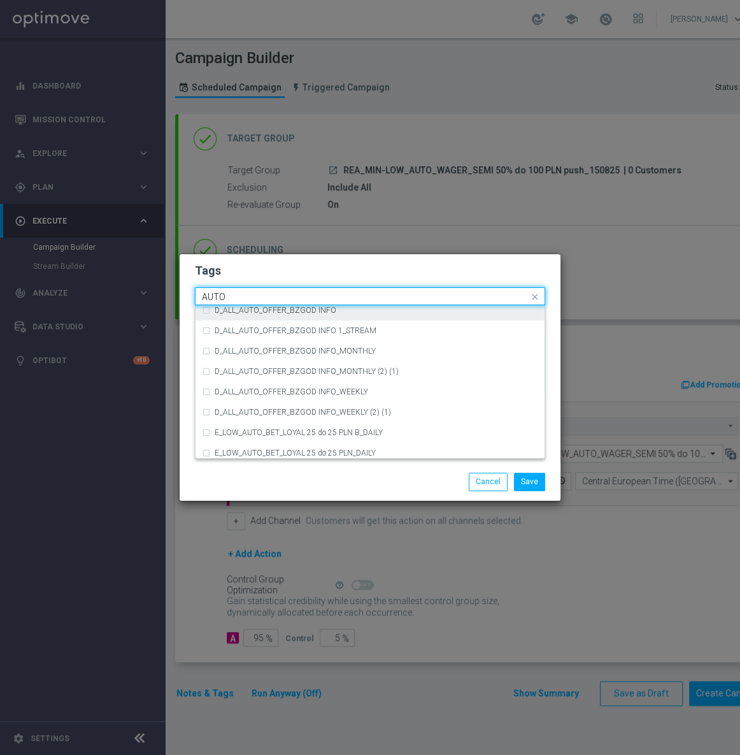
scroll to position [1511, 0]
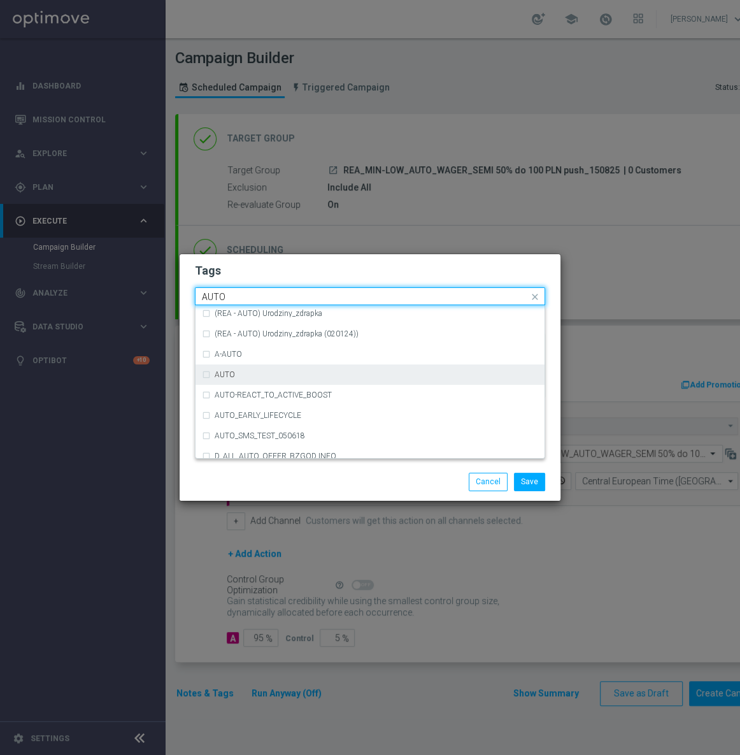
click at [257, 375] on div "AUTO" at bounding box center [377, 375] width 324 height 8
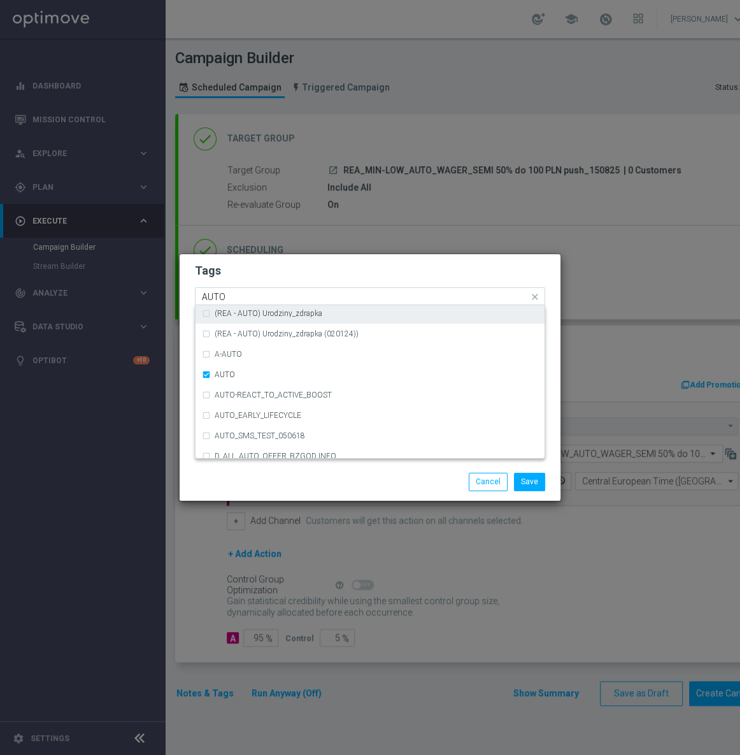
click at [263, 292] on input "AUTO" at bounding box center [365, 297] width 327 height 11
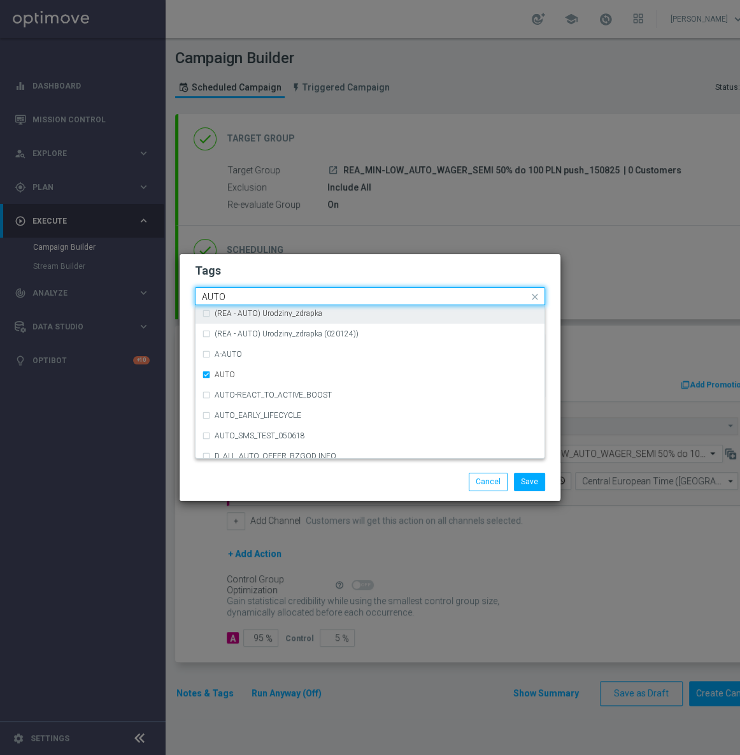
click at [263, 292] on input "AUTO" at bounding box center [365, 297] width 327 height 11
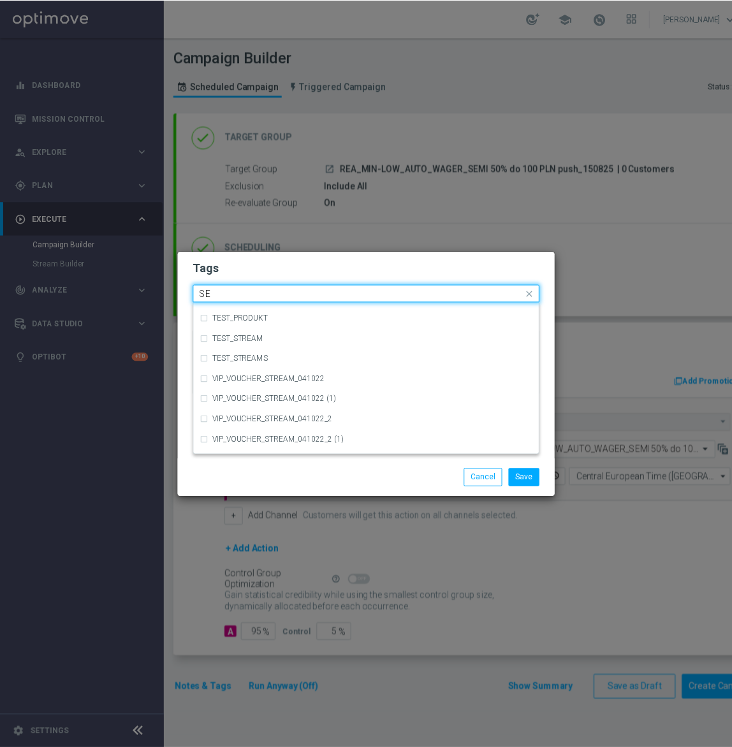
scroll to position [0, 0]
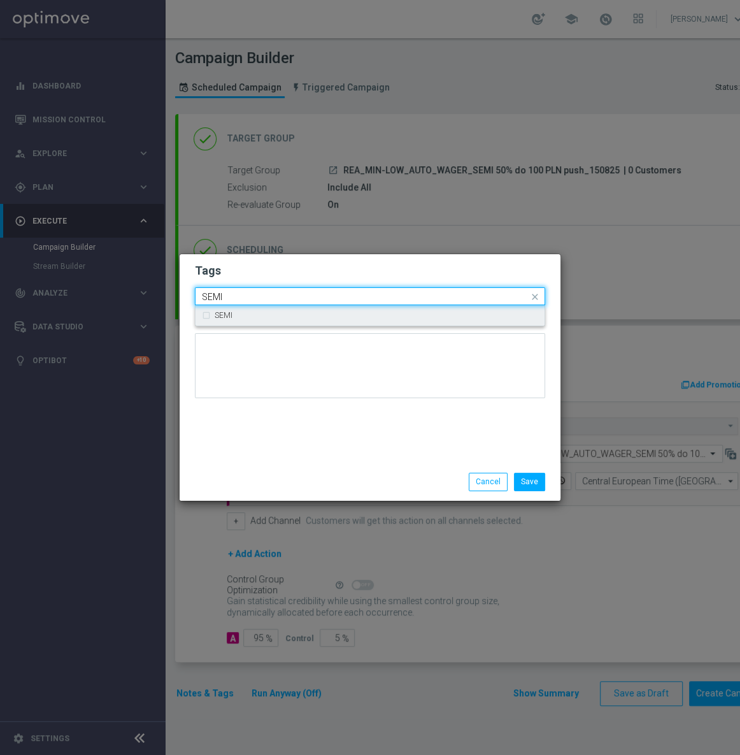
click at [254, 314] on div "SEMI" at bounding box center [377, 316] width 324 height 8
type input "SEMI"
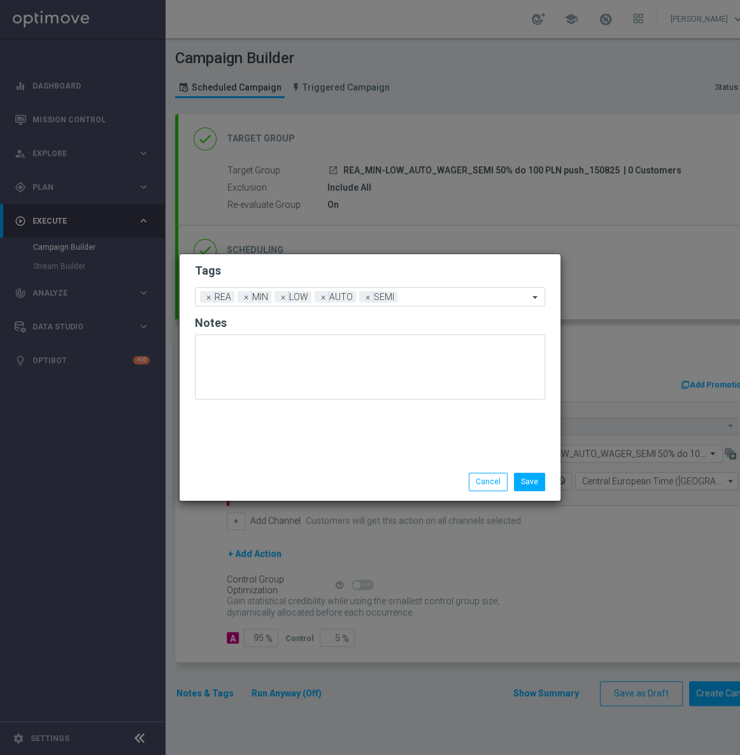
click at [270, 407] on div at bounding box center [370, 372] width 350 height 75
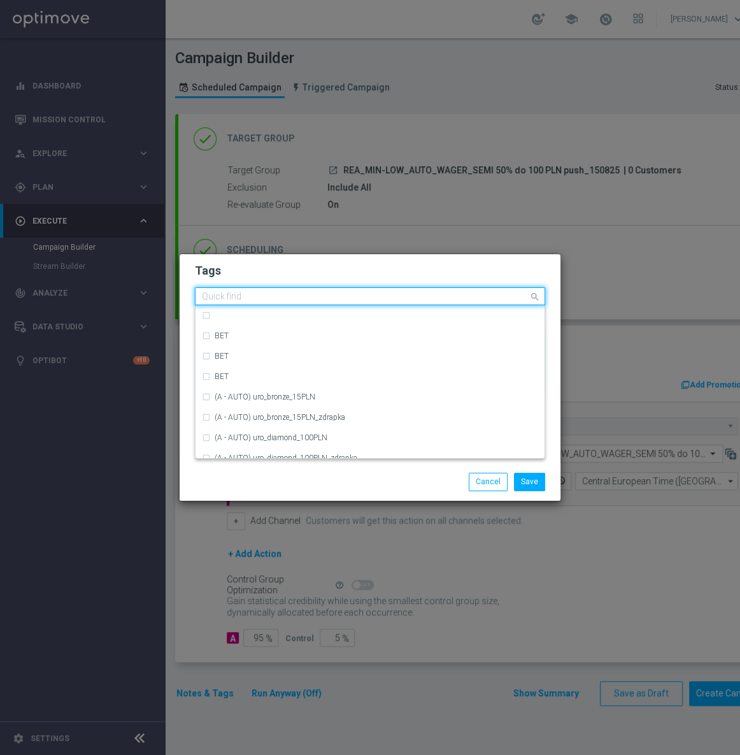
click at [408, 303] on div at bounding box center [364, 298] width 329 height 13
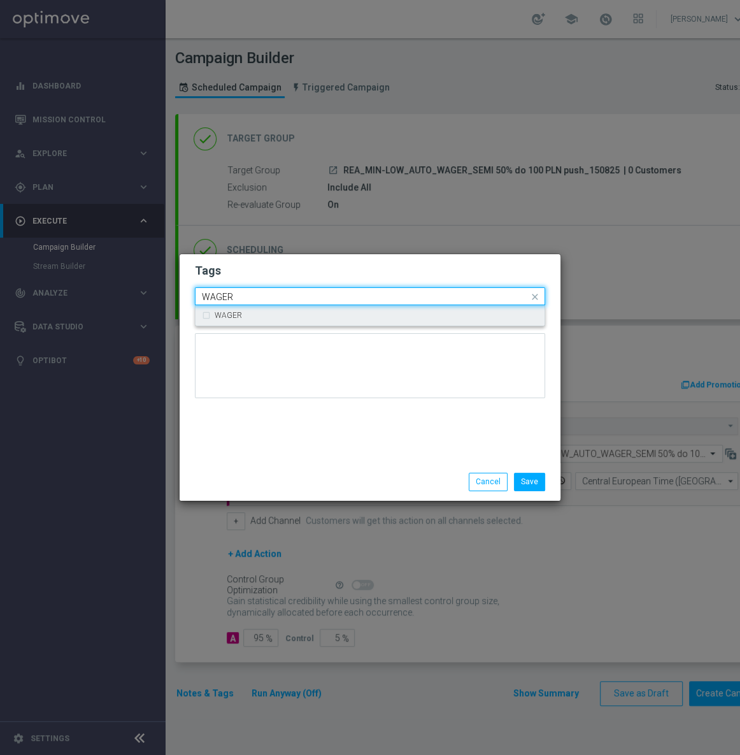
click at [322, 317] on div "WAGER" at bounding box center [377, 316] width 324 height 8
type input "WAGER"
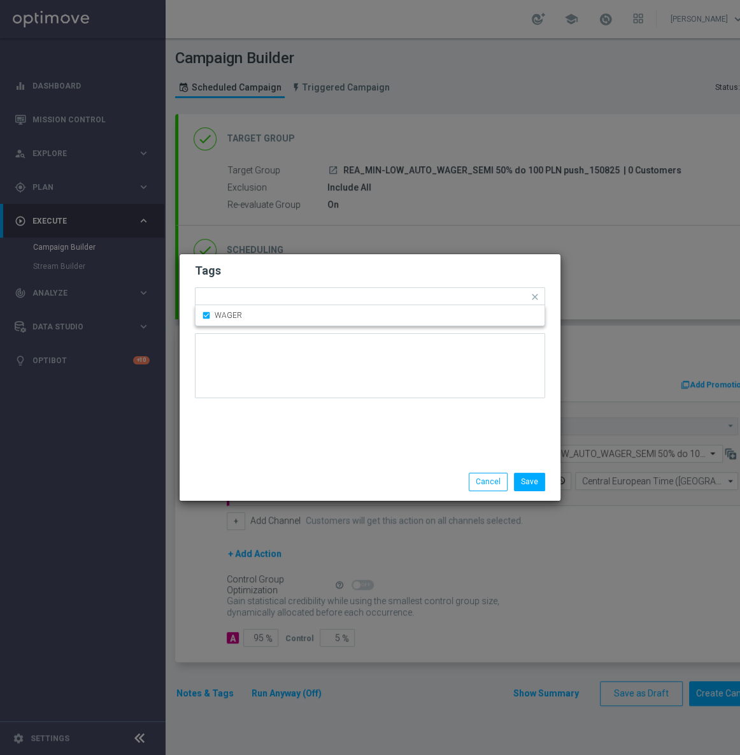
click at [314, 439] on div "Tags Quick find × REA × MIN × LOW × AUTO × SEMI × WAGER WAGER Notes" at bounding box center [370, 358] width 381 height 209
click at [529, 480] on button "Save" at bounding box center [529, 482] width 31 height 18
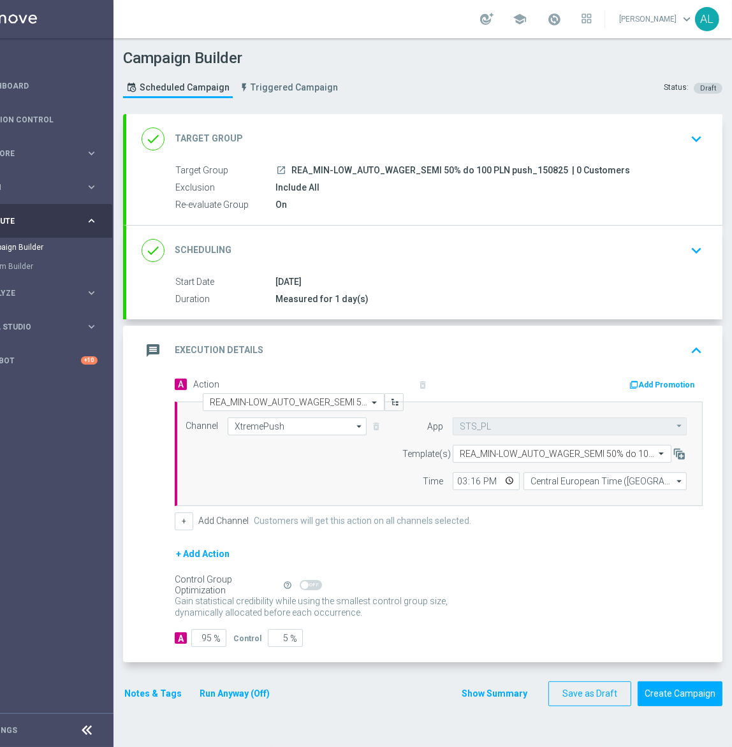
scroll to position [0, 61]
click at [681, 697] on button "Create Campaign" at bounding box center [679, 693] width 85 height 25
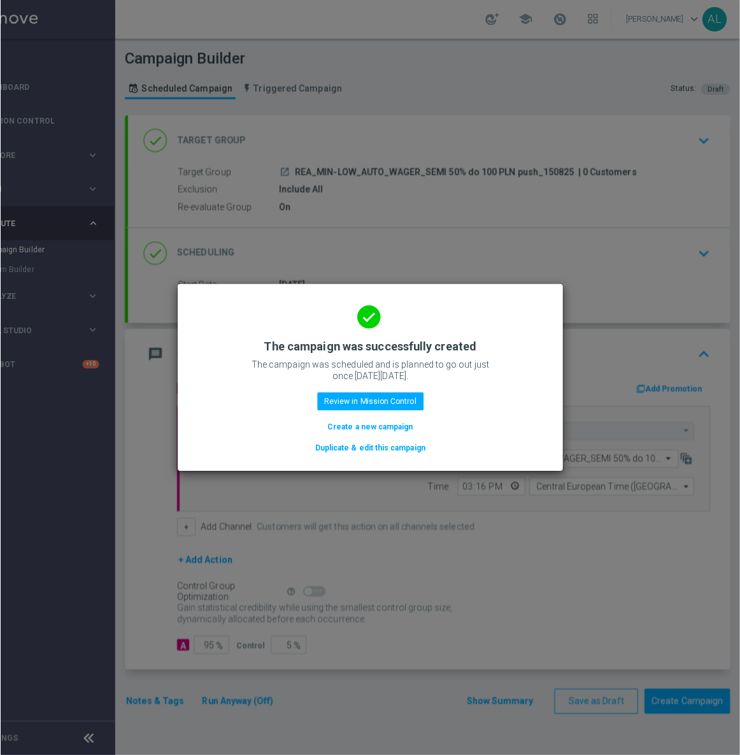
scroll to position [0, 52]
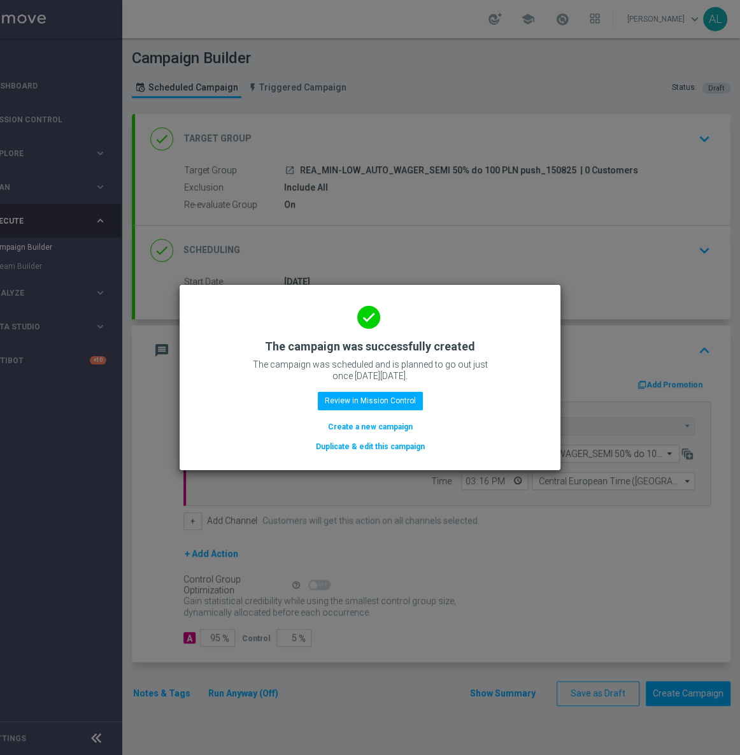
click at [410, 451] on button "Duplicate & edit this campaign" at bounding box center [371, 447] width 112 height 14
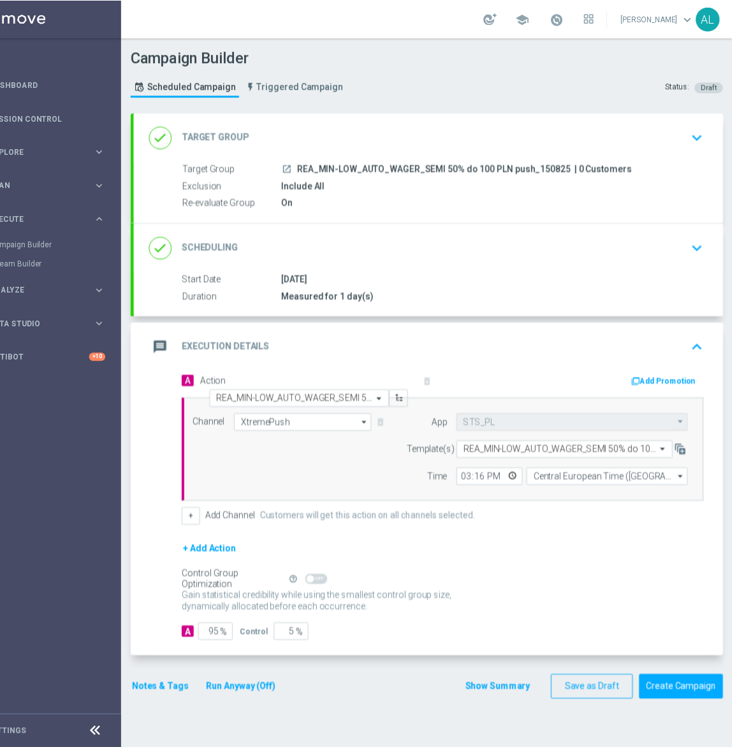
scroll to position [0, 0]
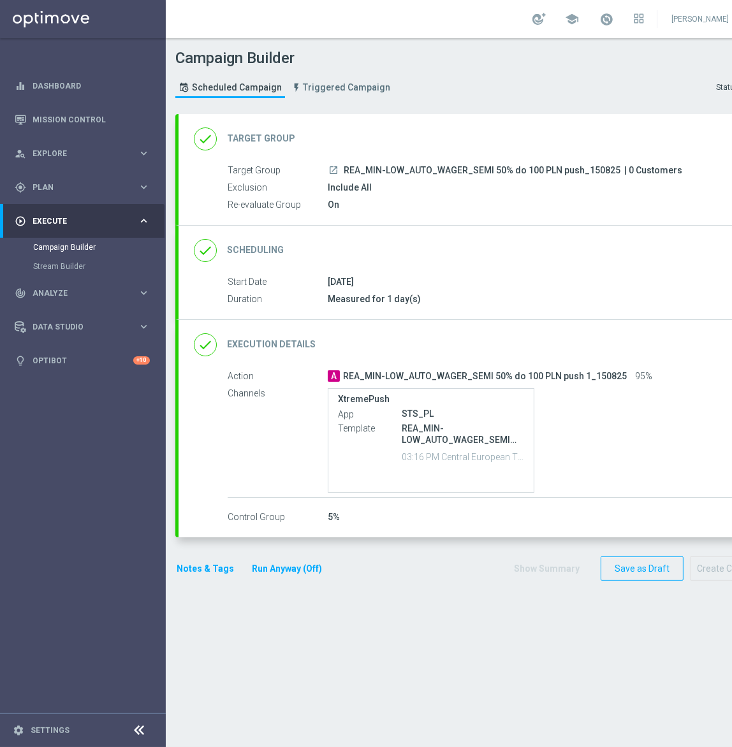
click at [608, 124] on div "done Target Group keyboard_arrow_down" at bounding box center [476, 139] width 596 height 50
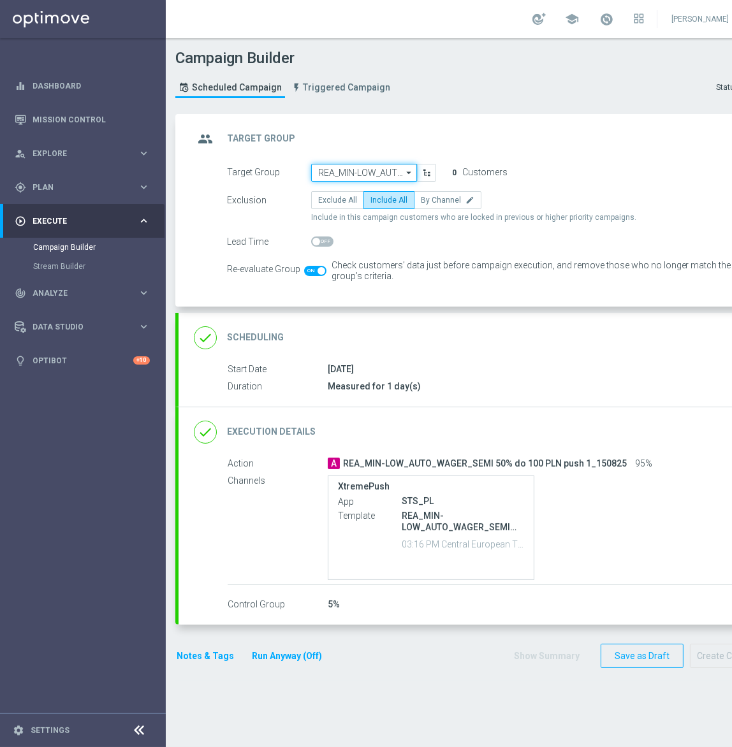
click at [381, 170] on input "REA_MIN-LOW_AUTO_WAGER_SEMI 50% do 100 PLN push_150825" at bounding box center [364, 173] width 106 height 18
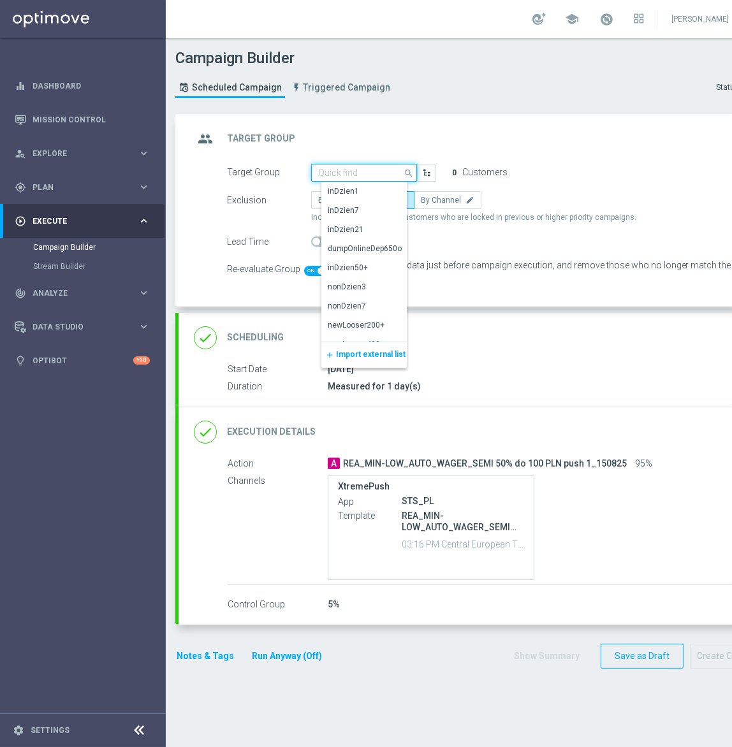
paste input "REA_MED-HIGH_AUTO_WAGER_SEMI 50% do 300 PLN push 1_150825"
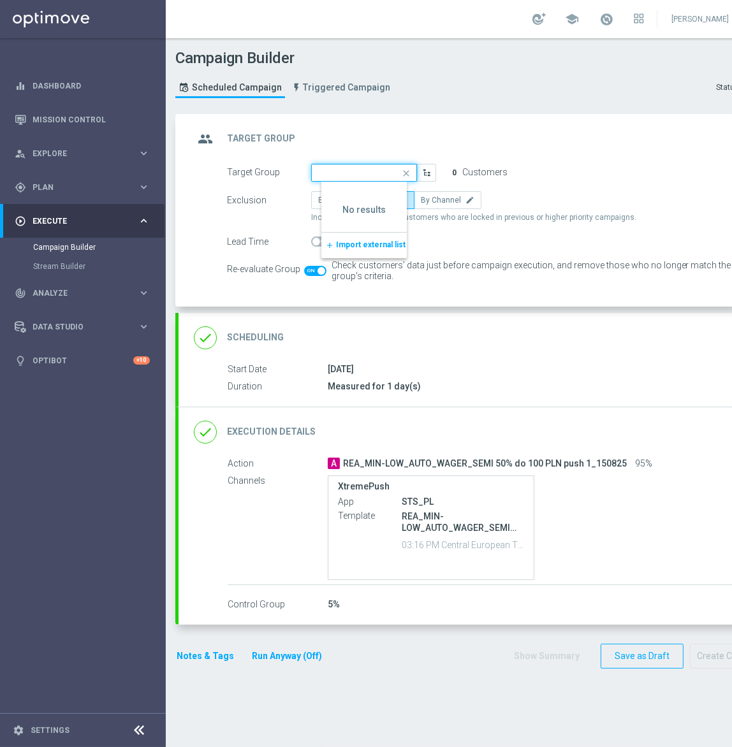
click at [368, 176] on input "REA_MED-HIGH_AUTO_WAGER_SEMI 50% do 300 PLN push 1_150825" at bounding box center [364, 173] width 106 height 18
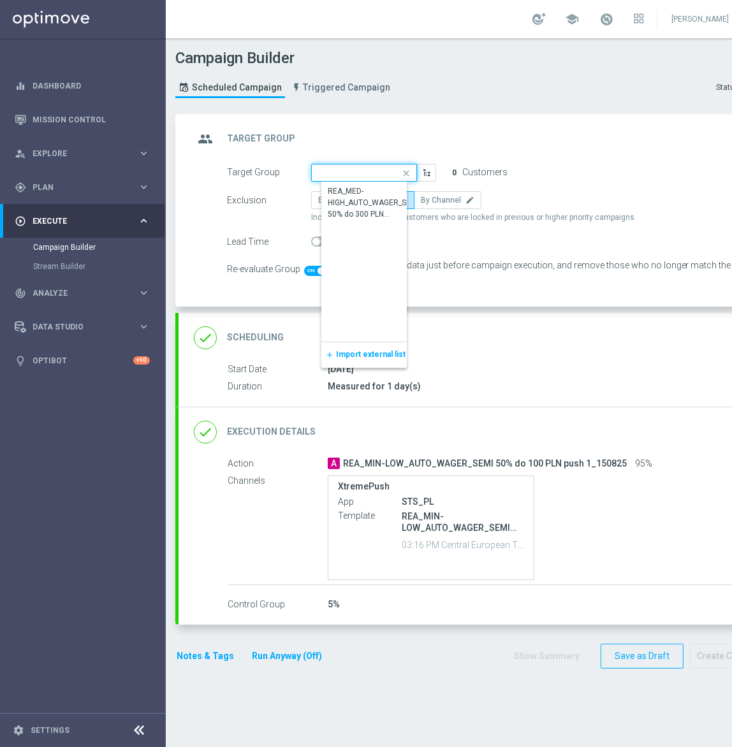
scroll to position [0, 185]
click at [361, 199] on div "REA_MED-HIGH_AUTO_WAGER_SEMI 50% do 300 PLN push_150825" at bounding box center [374, 202] width 93 height 34
type input "REA_MED-HIGH_AUTO_WAGER_SEMI 50% do 300 PLN push_150825"
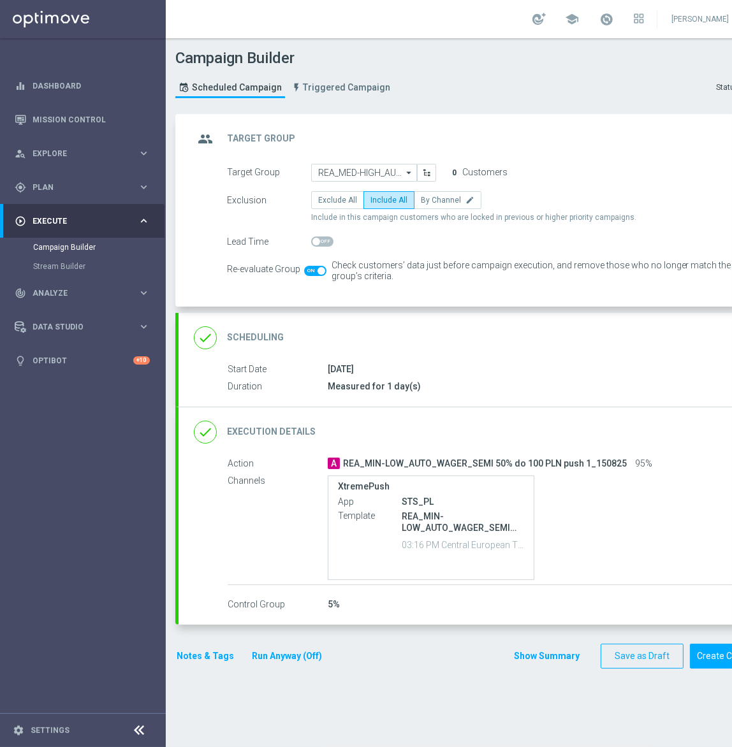
click at [419, 423] on div "done Execution Details keyboard_arrow_down" at bounding box center [476, 432] width 565 height 24
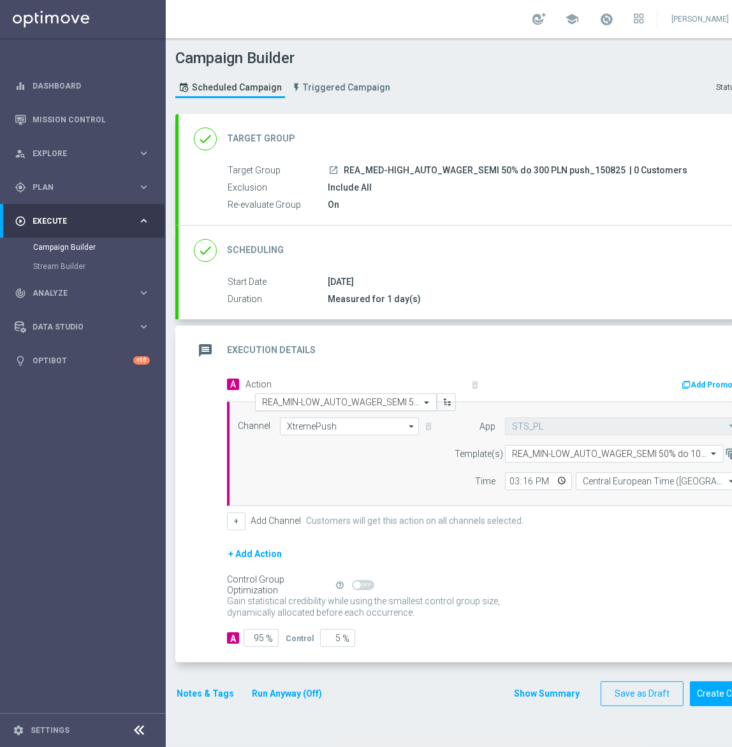
click at [298, 400] on input "text" at bounding box center [333, 402] width 142 height 11
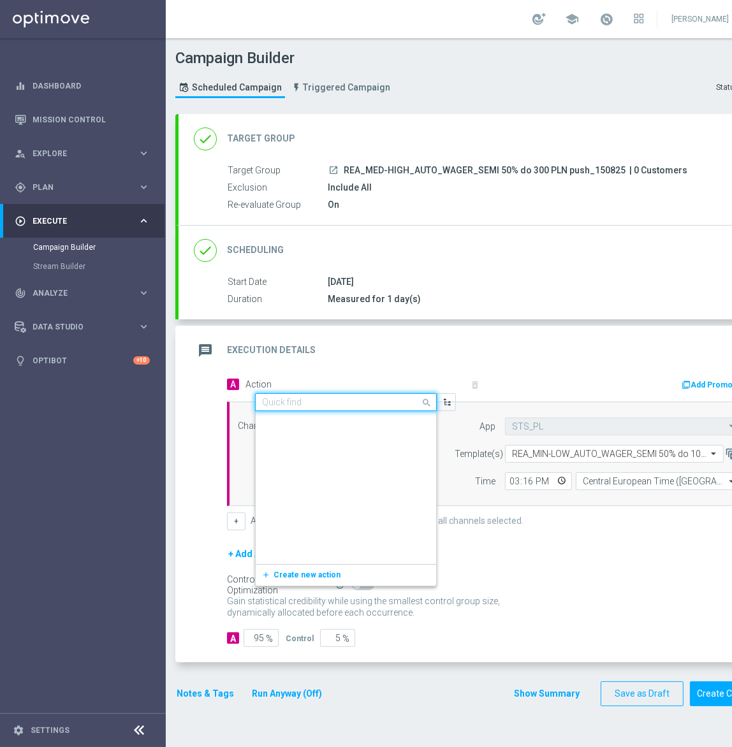
scroll to position [693539, 0]
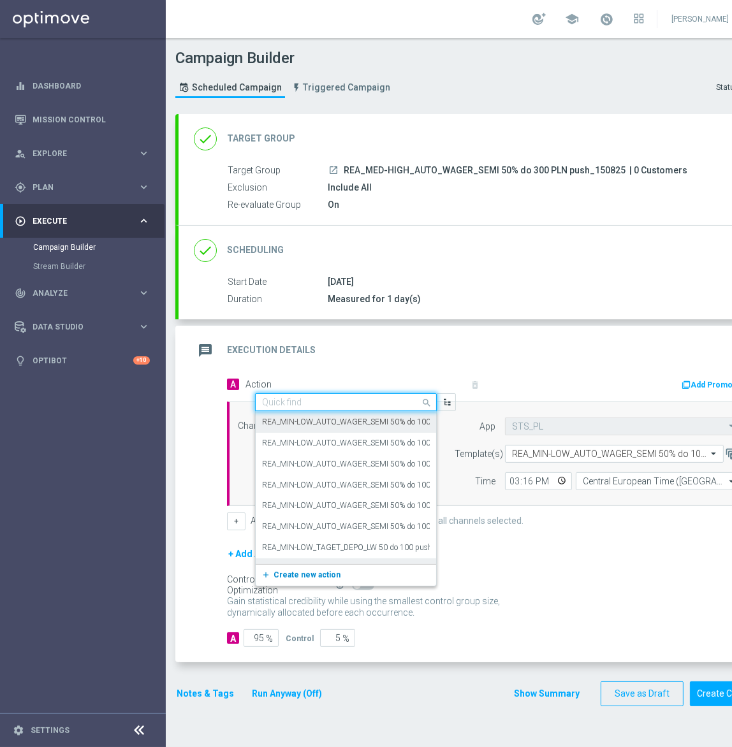
click at [295, 570] on span "Create new action" at bounding box center [306, 574] width 67 height 9
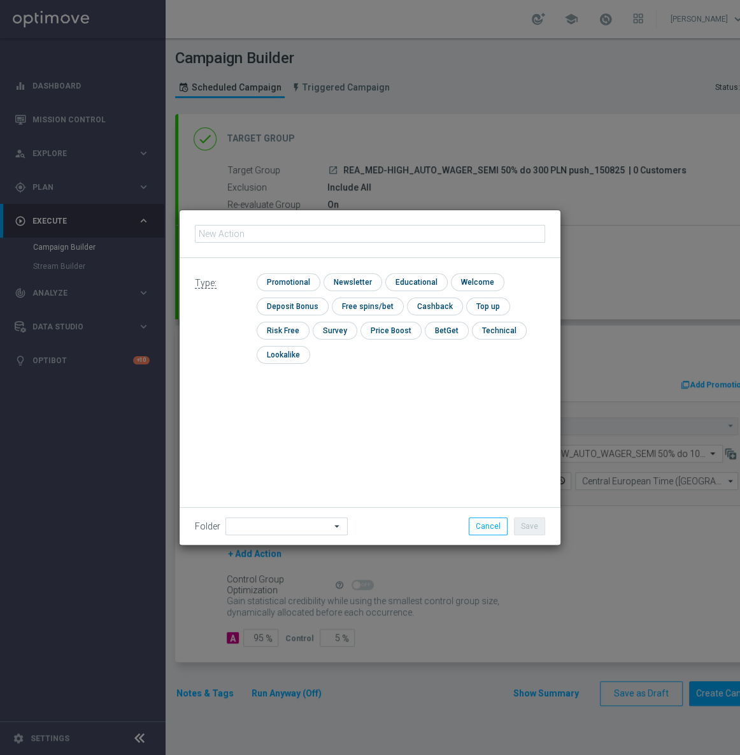
type input "REA_MED-HIGH_AUTO_WAGER_SEMI 50% do 300 PLN push 1_150825"
click at [277, 279] on input "checkbox" at bounding box center [287, 281] width 61 height 17
checkbox input "true"
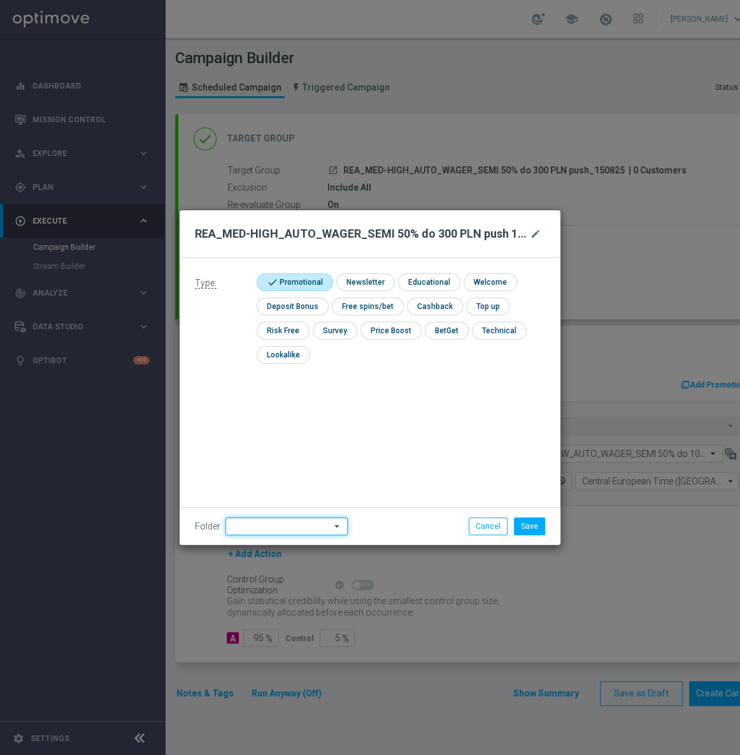
click at [287, 524] on input at bounding box center [287, 526] width 122 height 18
click at [250, 370] on div "[PERSON_NAME]" at bounding box center [271, 366] width 57 height 11
type input "[PERSON_NAME]"
click at [538, 528] on button "Save" at bounding box center [529, 526] width 31 height 18
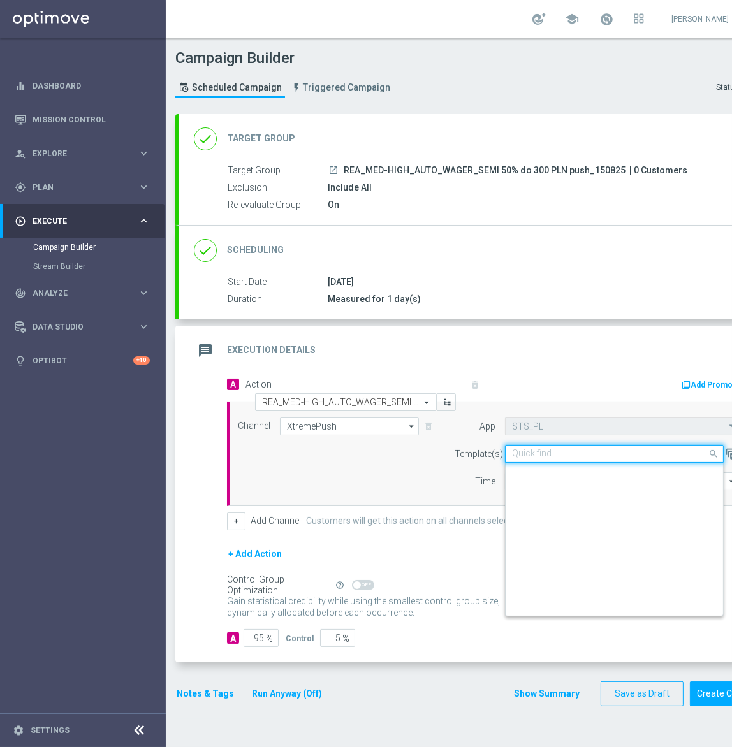
click at [582, 451] on input "text" at bounding box center [601, 454] width 179 height 11
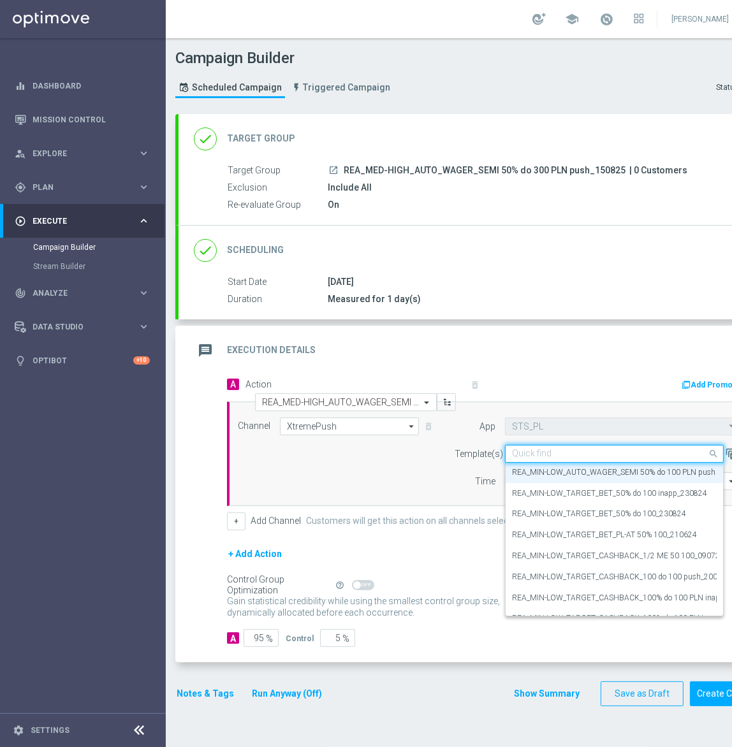
paste input "REA_MED-HIGH_AUTO_WAGER_SEMI 50% do 300 PLN push 1_150825"
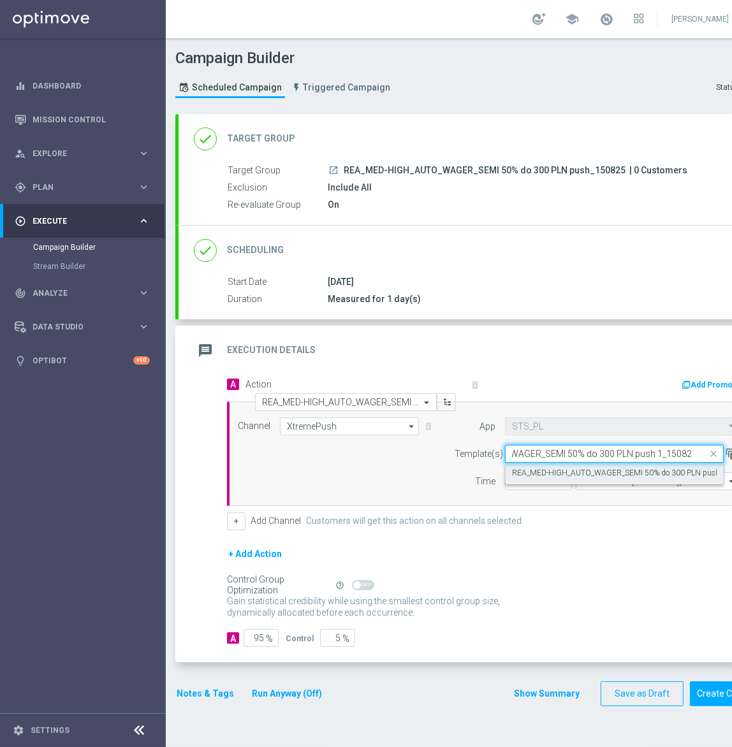
click at [586, 474] on label "REA_MED-HIGH_AUTO_WAGER_SEMI 50% do 300 PLN push 1_150825" at bounding box center [634, 473] width 244 height 11
type input "REA_MED-HIGH_AUTO_WAGER_SEMI 50% do 300 PLN push 1_150825"
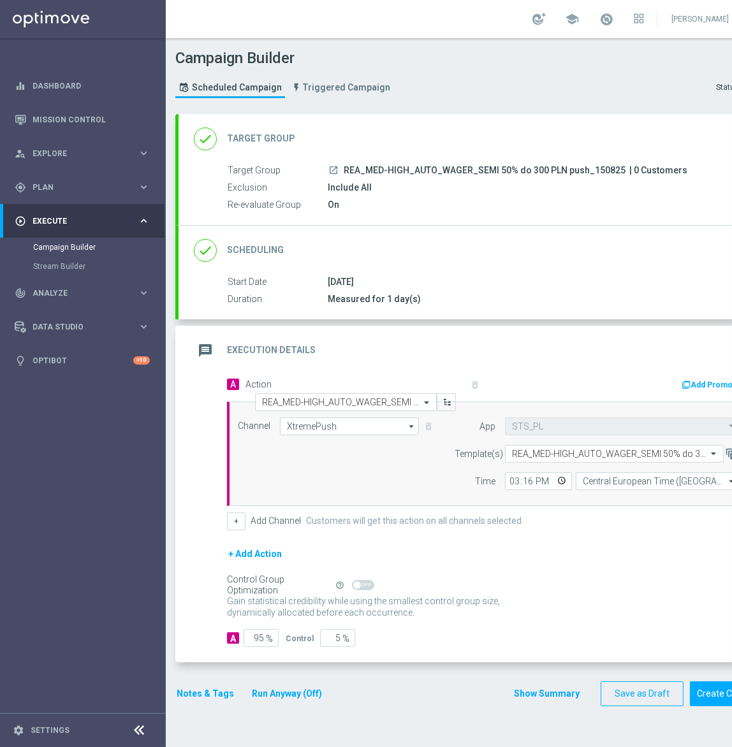
click at [212, 686] on button "Notes & Tags" at bounding box center [205, 694] width 60 height 16
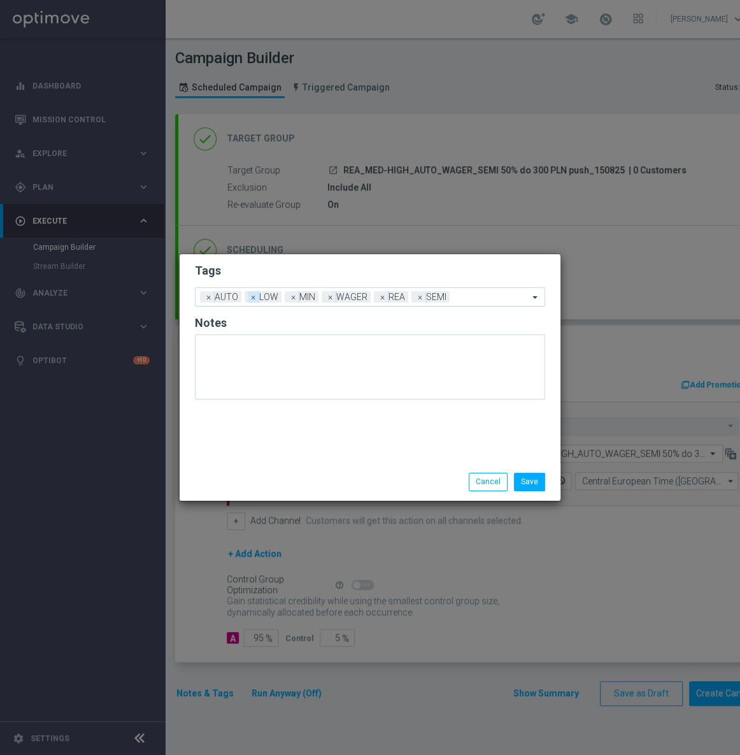
click at [254, 300] on span "×" at bounding box center [253, 296] width 11 height 11
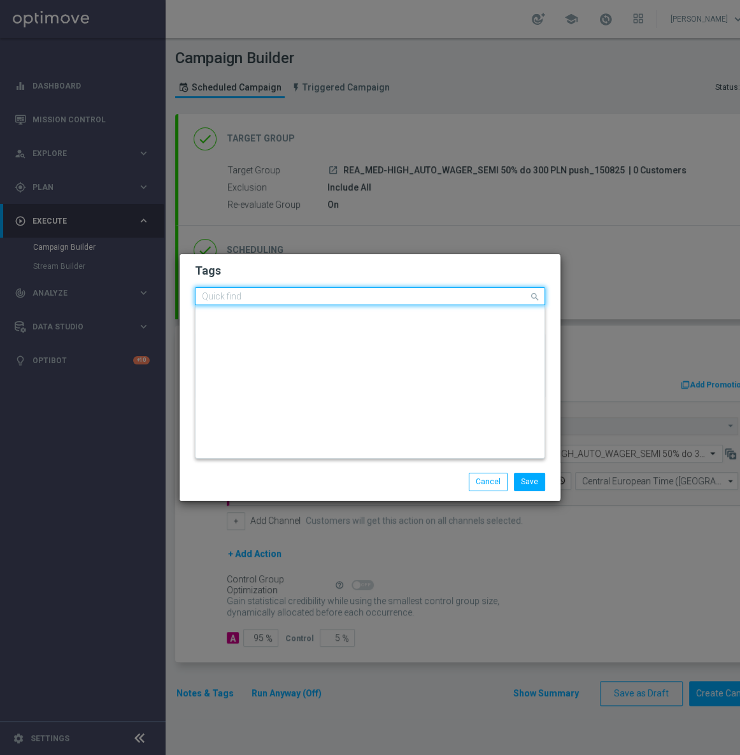
click at [413, 298] on input "text" at bounding box center [365, 297] width 327 height 11
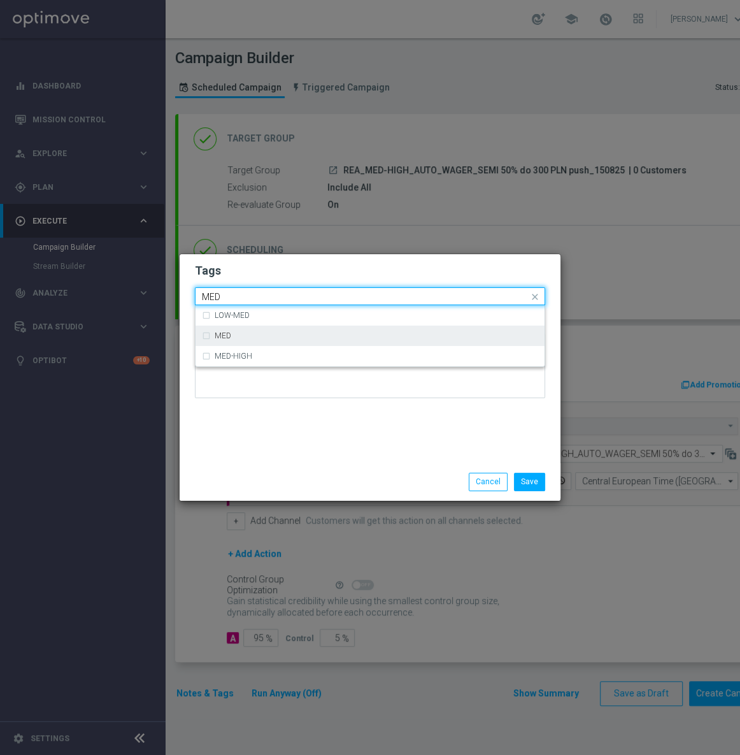
click at [307, 339] on div "MED" at bounding box center [377, 336] width 324 height 8
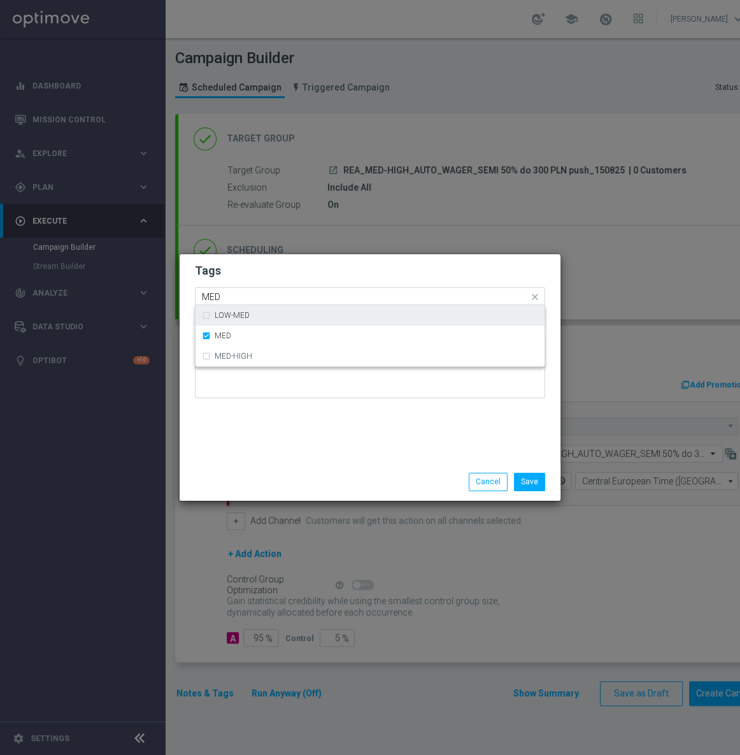
click at [286, 300] on input "MED" at bounding box center [365, 297] width 327 height 11
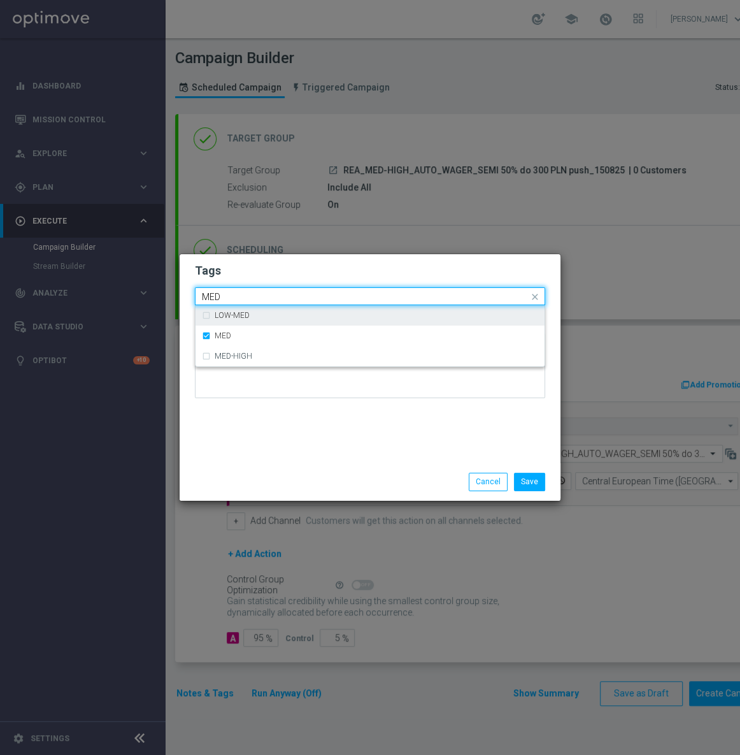
click at [286, 300] on input "MED" at bounding box center [365, 297] width 327 height 11
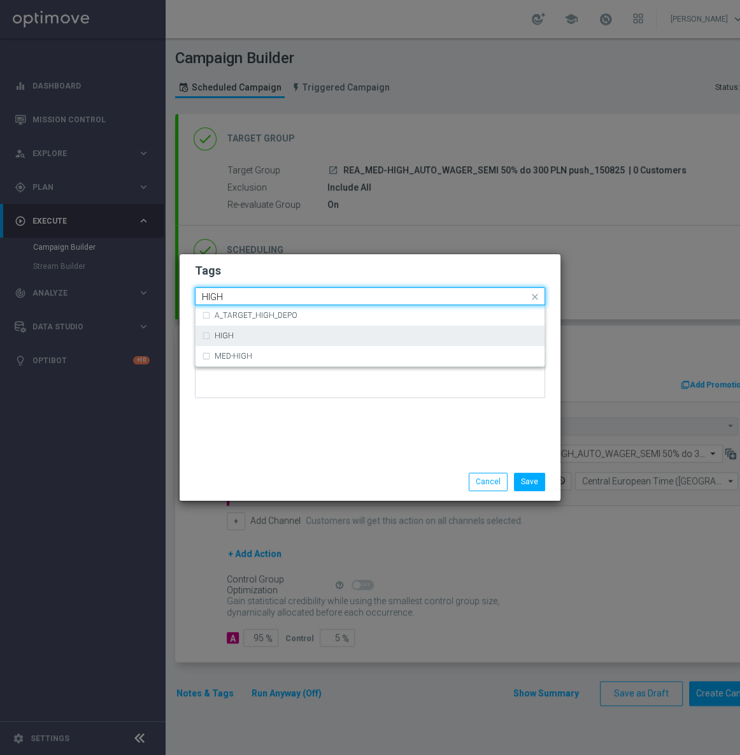
click at [259, 340] on div "HIGH" at bounding box center [370, 336] width 336 height 20
type input "HIGH"
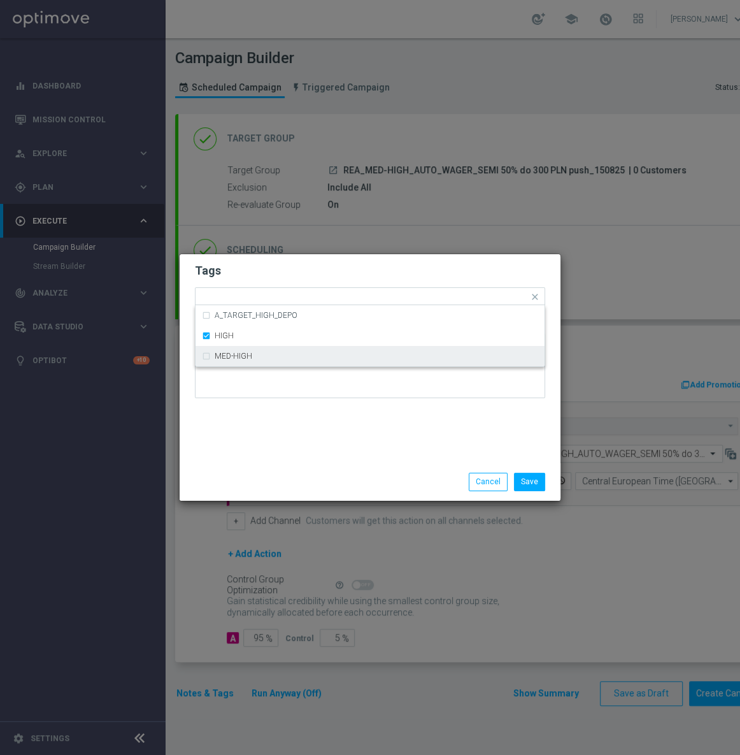
click at [280, 431] on div "Tags Quick find × AUTO × WAGER × REA × SEMI × MED × HIGH A_TARGET_HIGH_DEPO HIG…" at bounding box center [370, 358] width 381 height 209
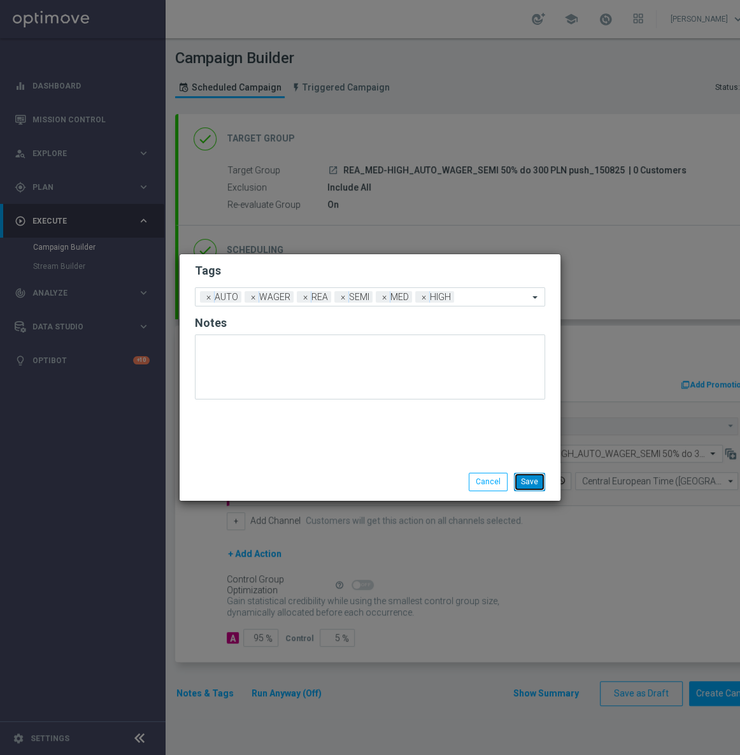
click at [534, 483] on button "Save" at bounding box center [529, 482] width 31 height 18
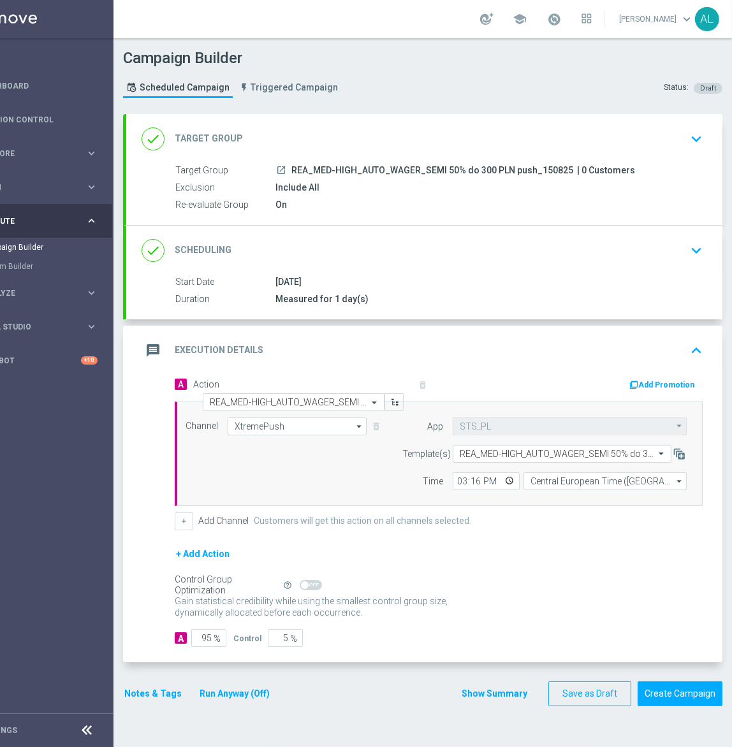
scroll to position [0, 61]
click at [665, 691] on button "Create Campaign" at bounding box center [679, 693] width 85 height 25
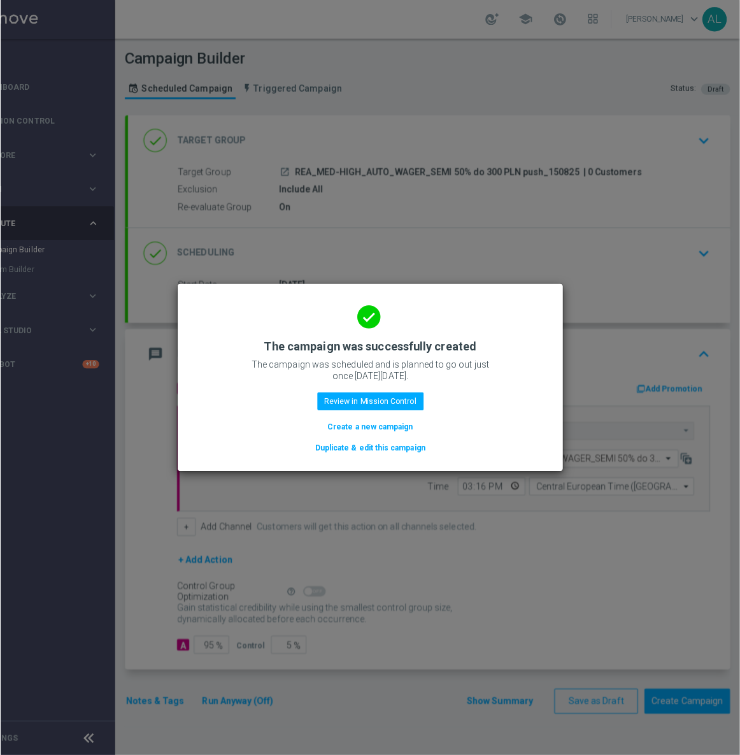
scroll to position [0, 52]
